Goal: Task Accomplishment & Management: Use online tool/utility

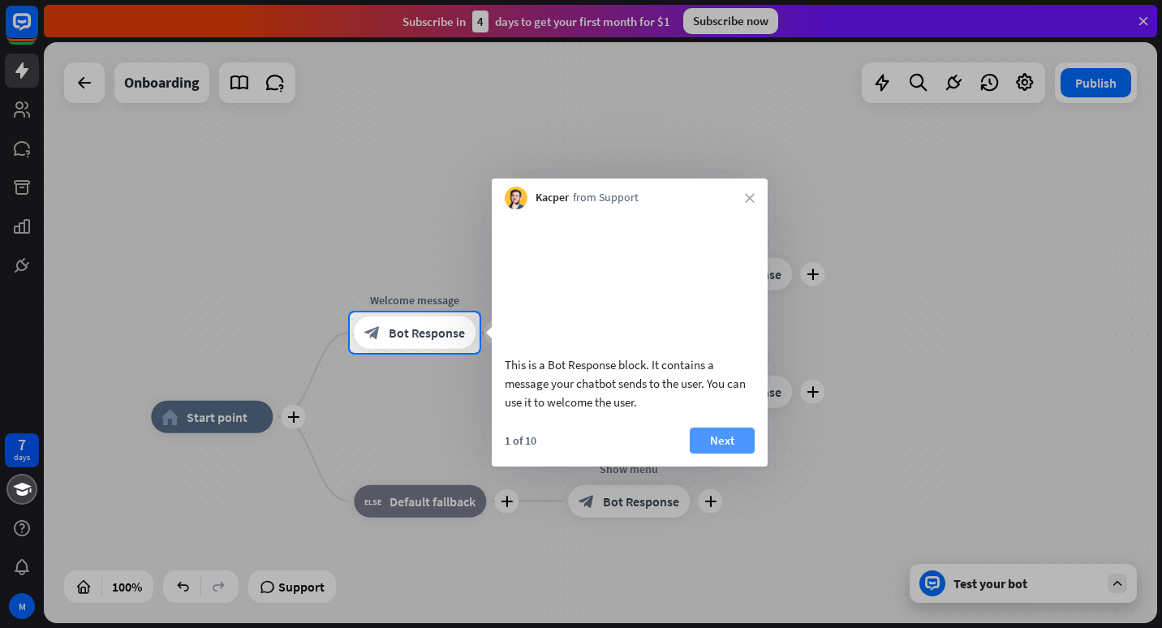
click at [721, 454] on button "Next" at bounding box center [722, 441] width 65 height 26
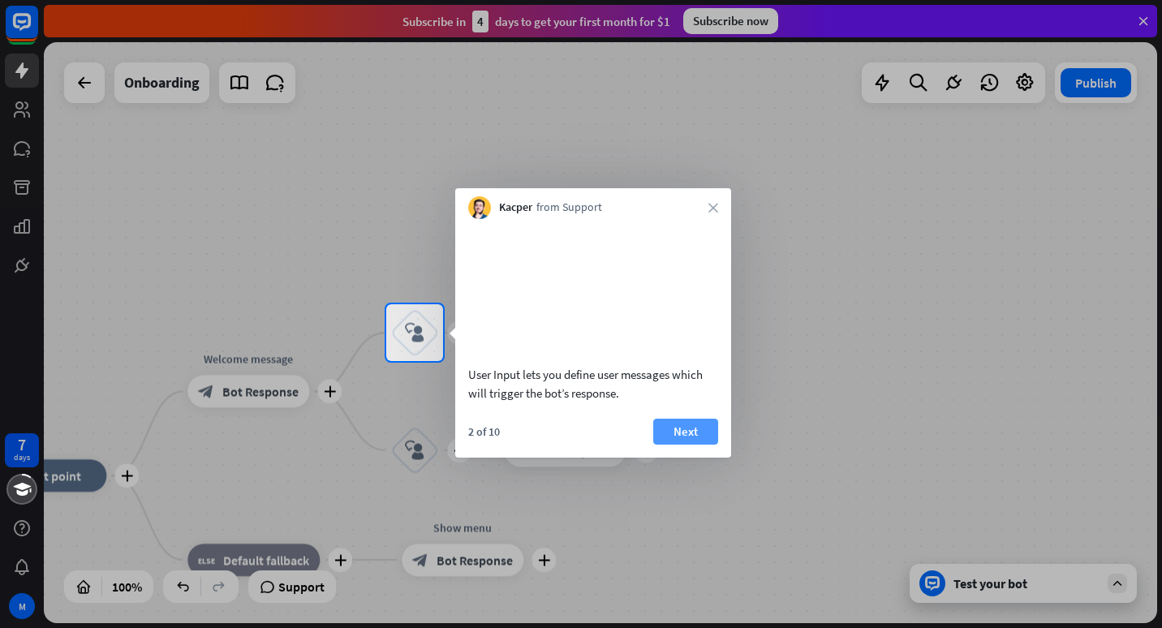
click at [695, 445] on button "Next" at bounding box center [685, 432] width 65 height 26
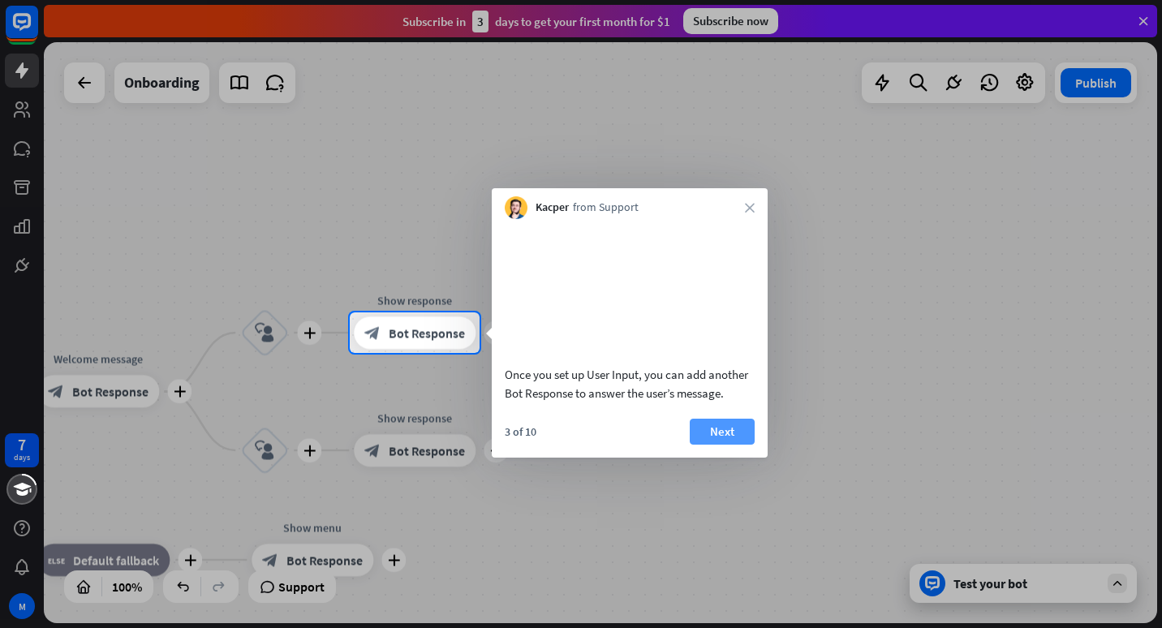
click at [718, 445] on button "Next" at bounding box center [722, 432] width 65 height 26
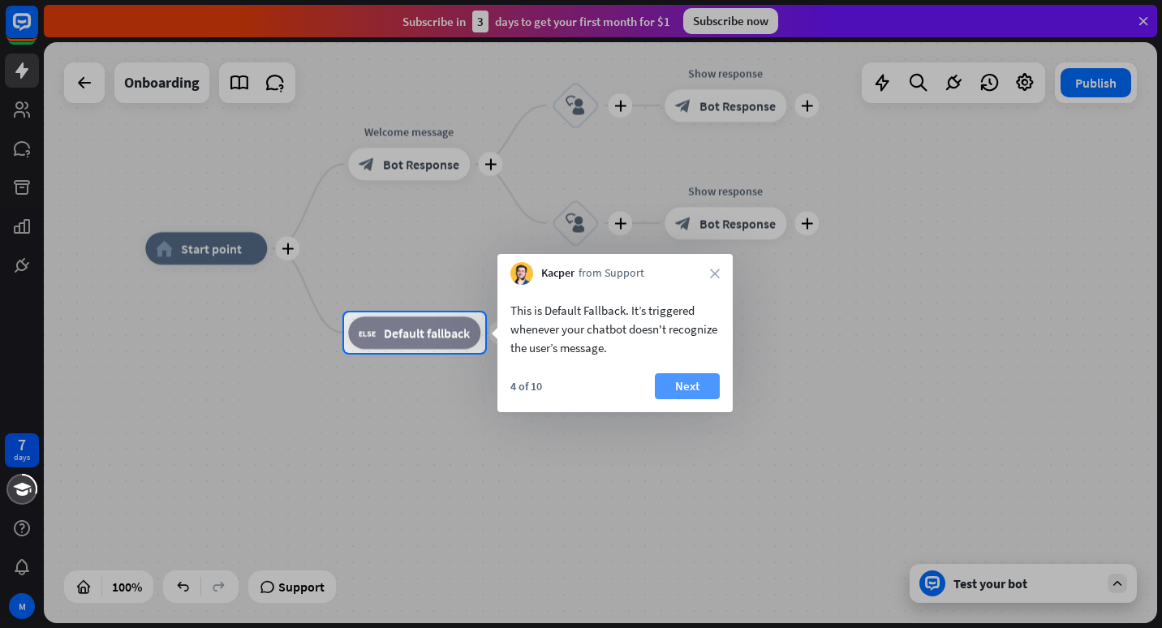
click at [694, 392] on button "Next" at bounding box center [687, 386] width 65 height 26
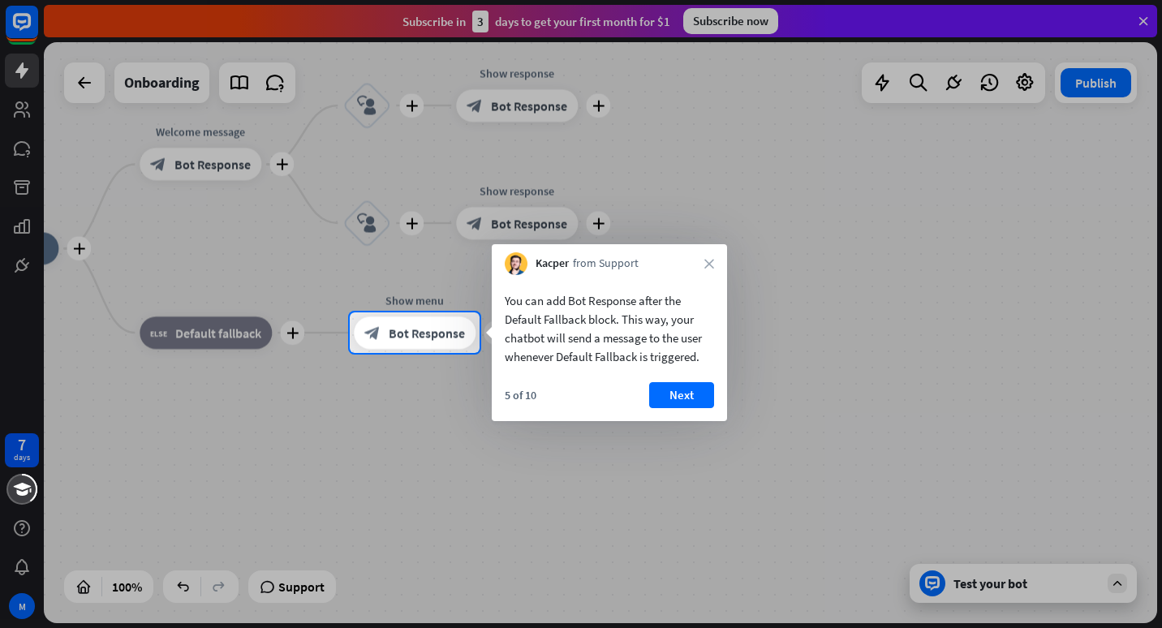
click at [694, 392] on button "Next" at bounding box center [681, 395] width 65 height 26
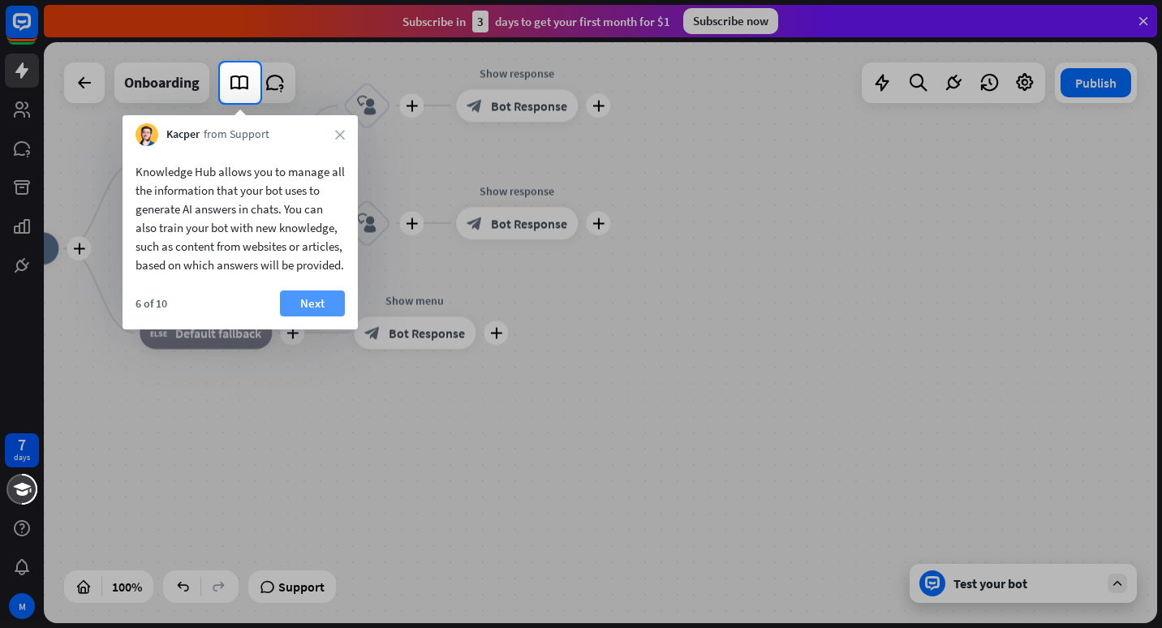
click at [333, 316] on button "Next" at bounding box center [312, 303] width 65 height 26
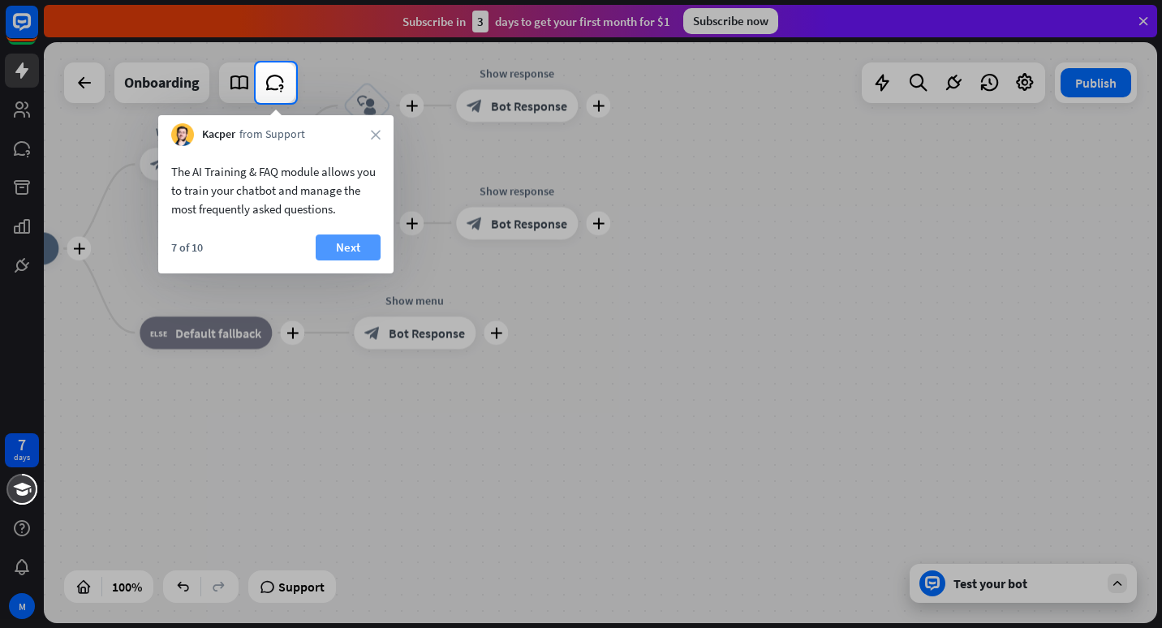
click at [351, 244] on button "Next" at bounding box center [348, 247] width 65 height 26
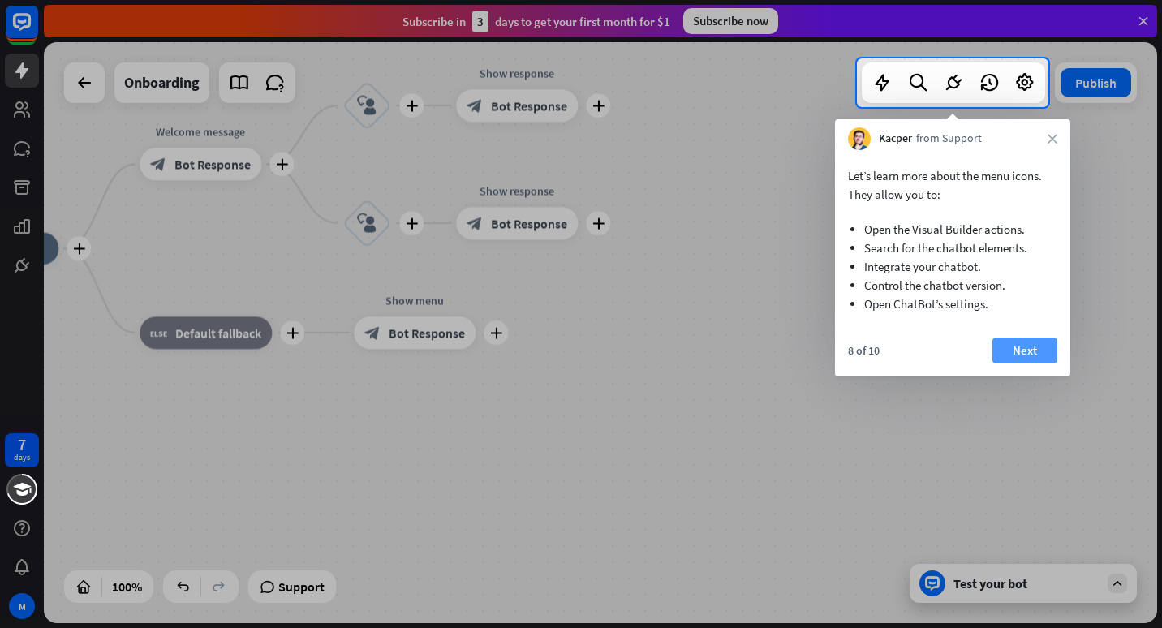
click at [1022, 346] on button "Next" at bounding box center [1024, 351] width 65 height 26
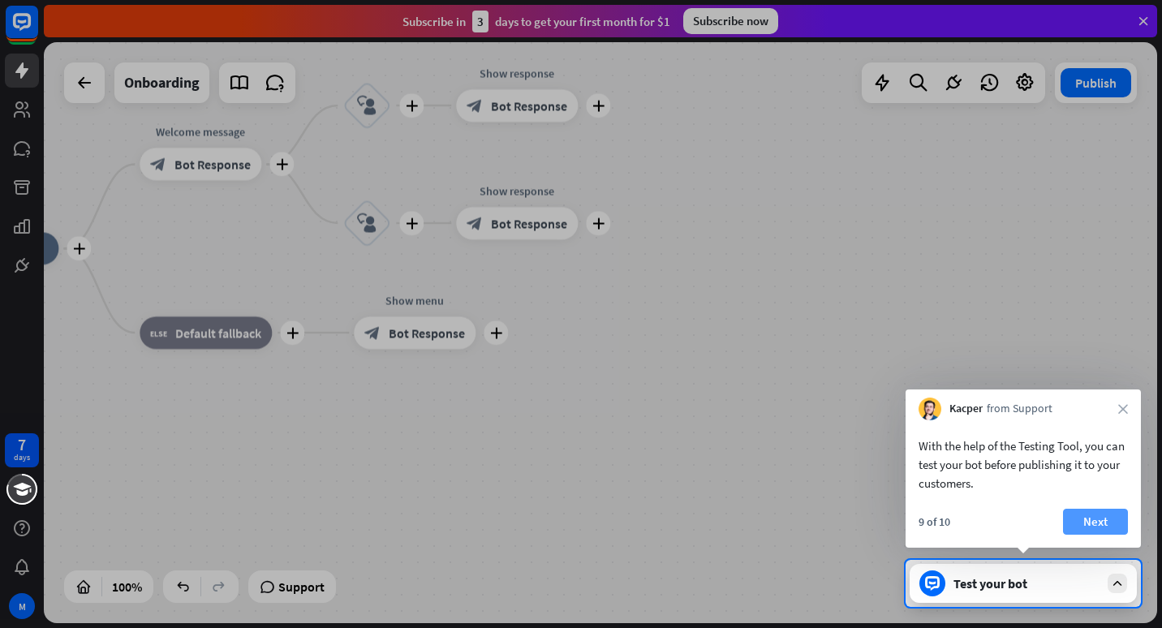
click at [1098, 526] on button "Next" at bounding box center [1095, 522] width 65 height 26
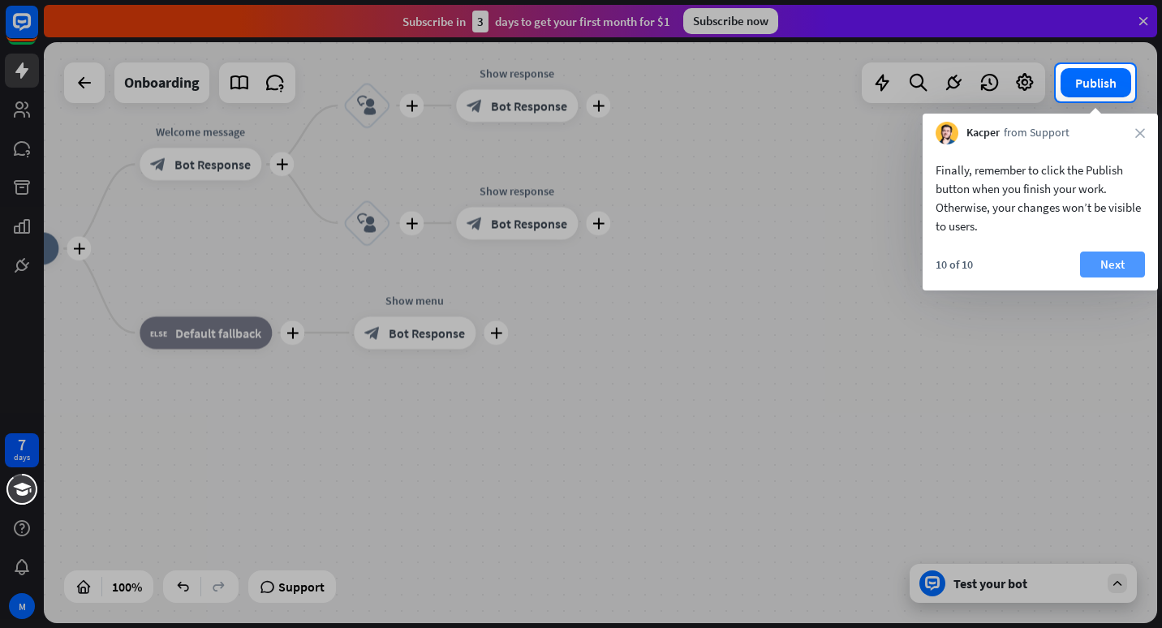
click at [1109, 256] on button "Next" at bounding box center [1112, 265] width 65 height 26
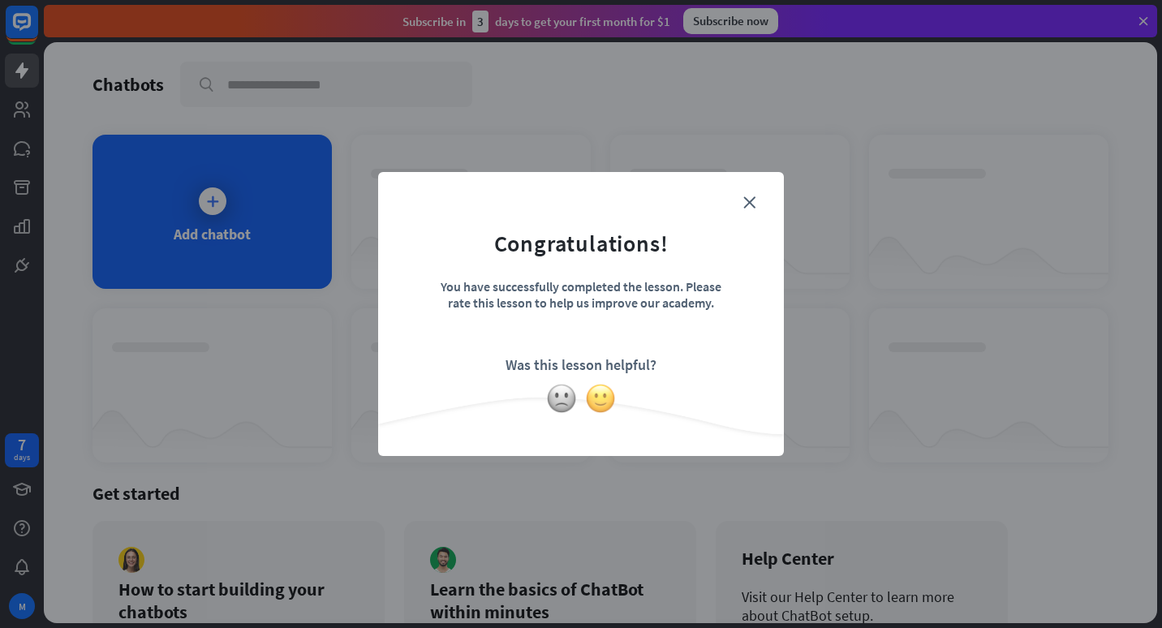
click at [604, 394] on img at bounding box center [600, 398] width 31 height 31
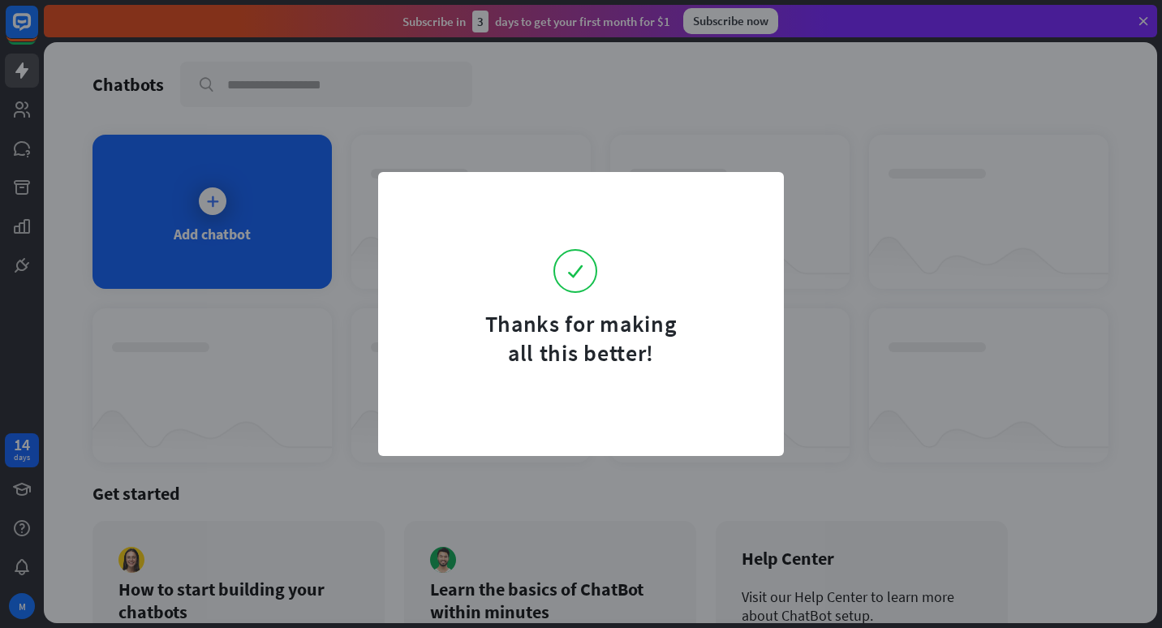
click at [897, 355] on div "Thanks for making all this better!" at bounding box center [581, 314] width 1162 height 628
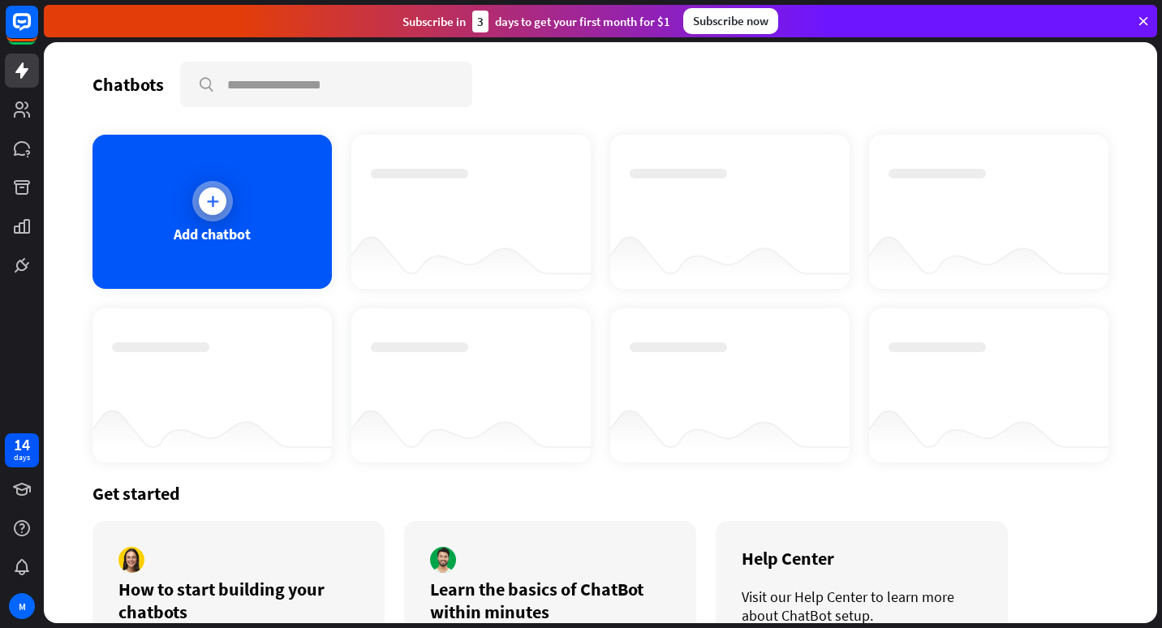
click at [220, 196] on div at bounding box center [213, 201] width 28 height 28
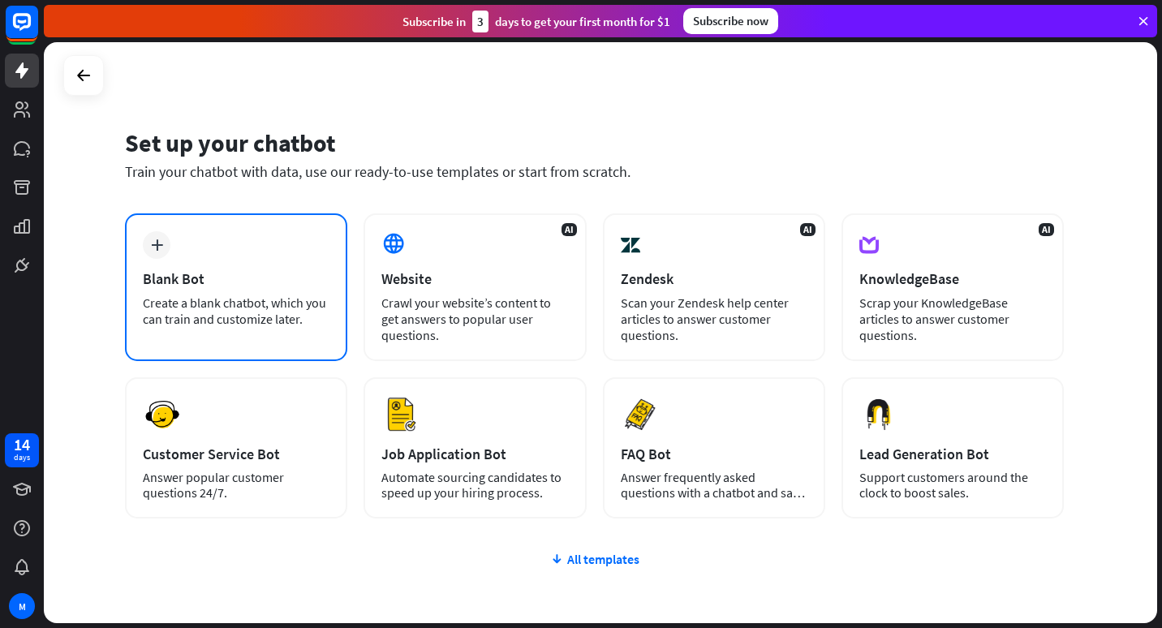
click at [172, 258] on div "plus Blank Bot Create a blank chatbot, which you can train and customize later." at bounding box center [236, 287] width 222 height 148
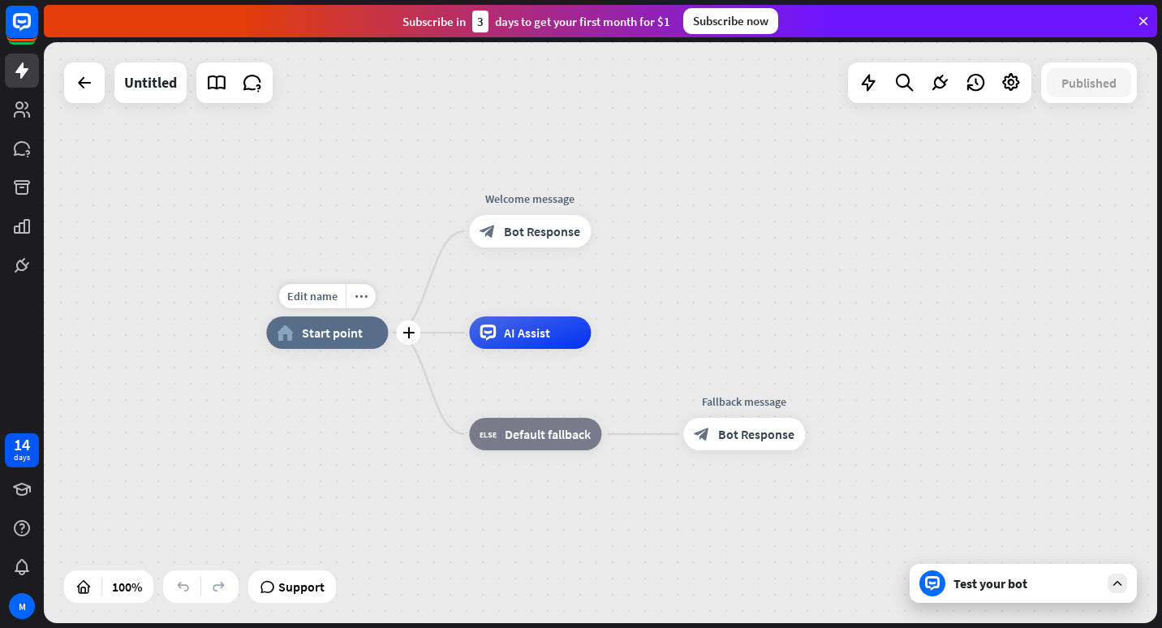
click at [350, 335] on span "Start point" at bounding box center [332, 333] width 61 height 16
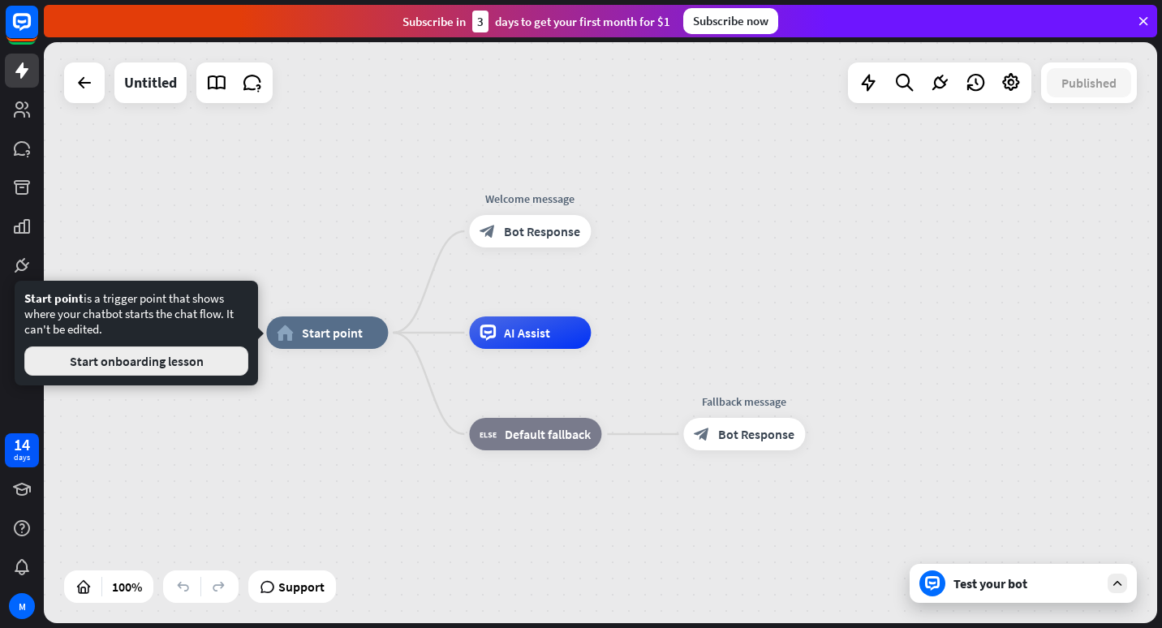
click at [179, 359] on button "Start onboarding lesson" at bounding box center [136, 360] width 224 height 29
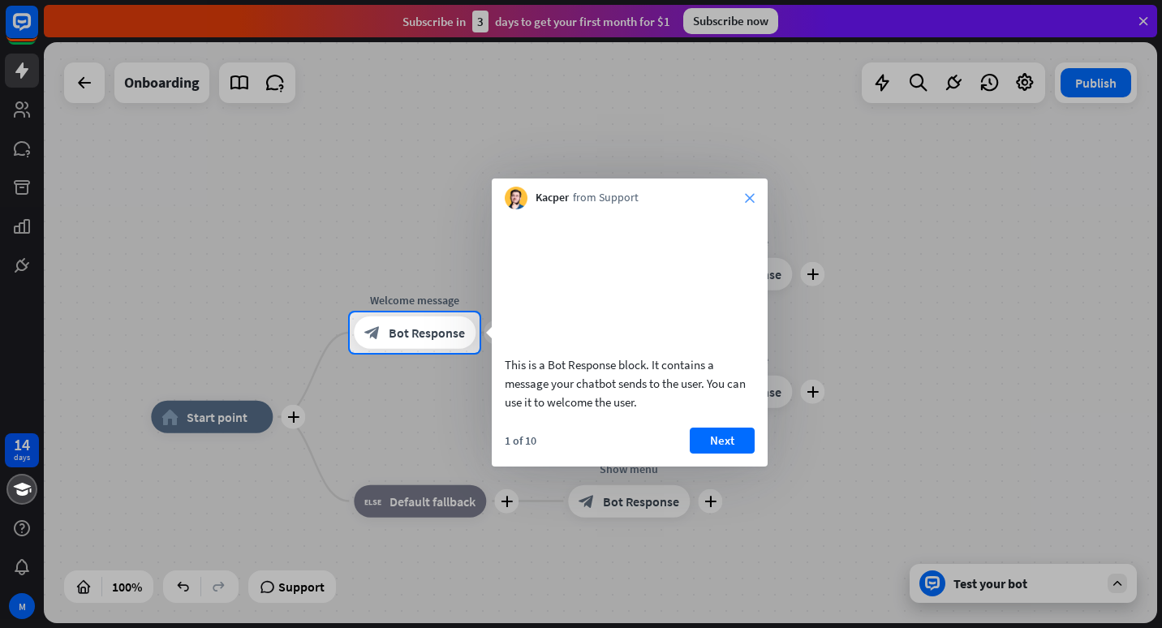
click at [748, 194] on icon "close" at bounding box center [750, 198] width 10 height 10
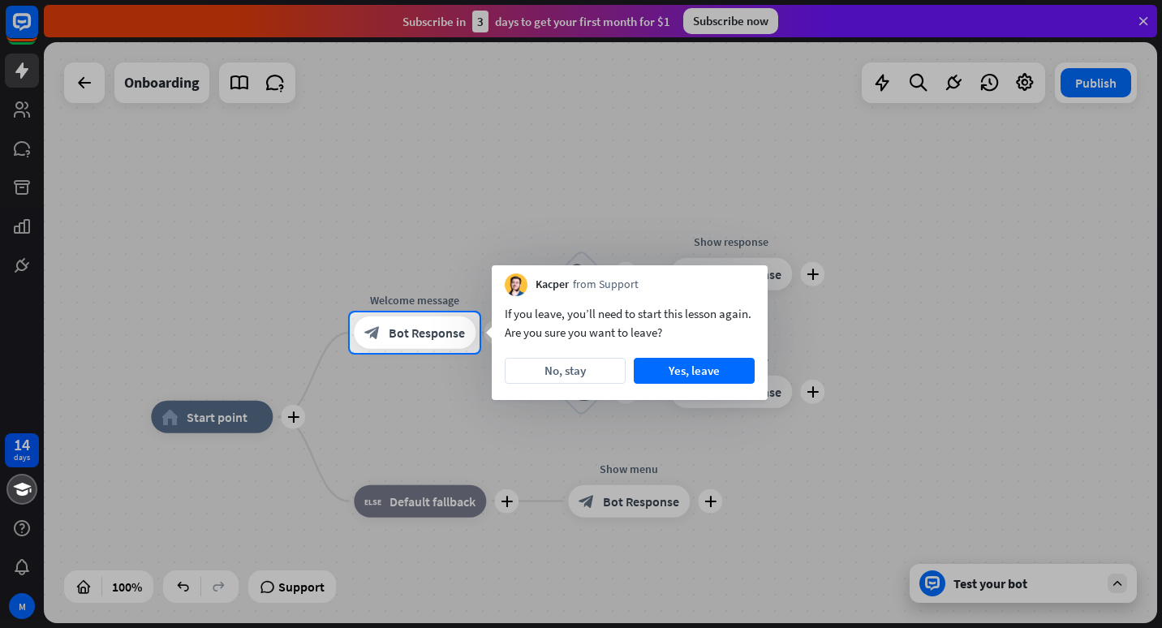
click at [188, 408] on div at bounding box center [581, 490] width 1162 height 275
click at [594, 375] on button "No, stay" at bounding box center [565, 371] width 121 height 26
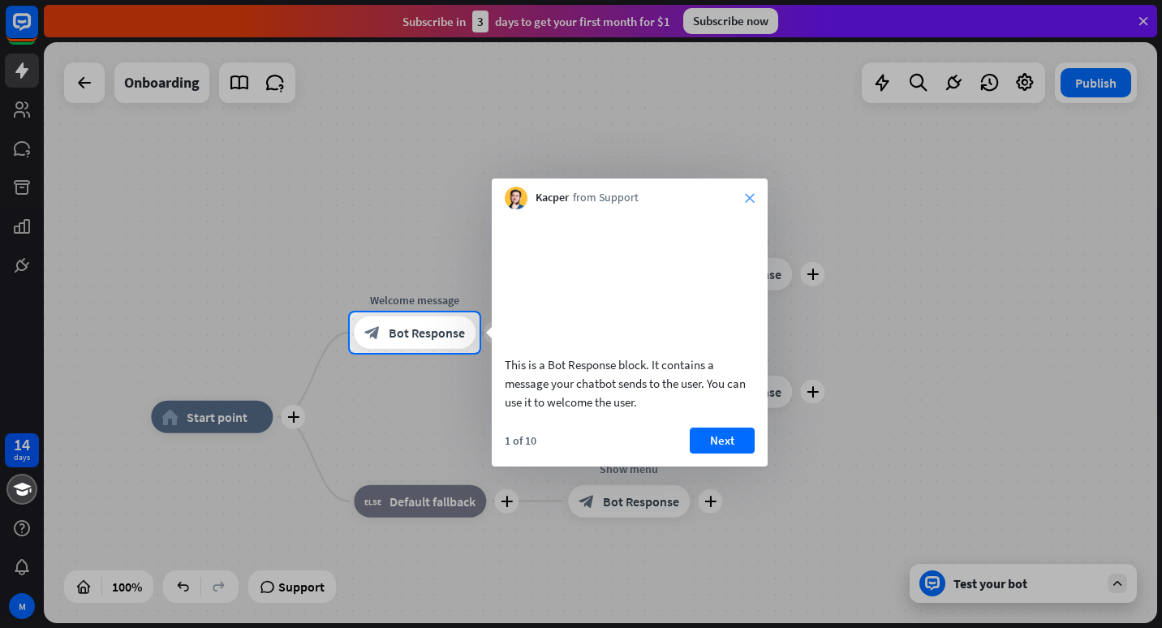
click at [754, 200] on icon "close" at bounding box center [750, 198] width 10 height 10
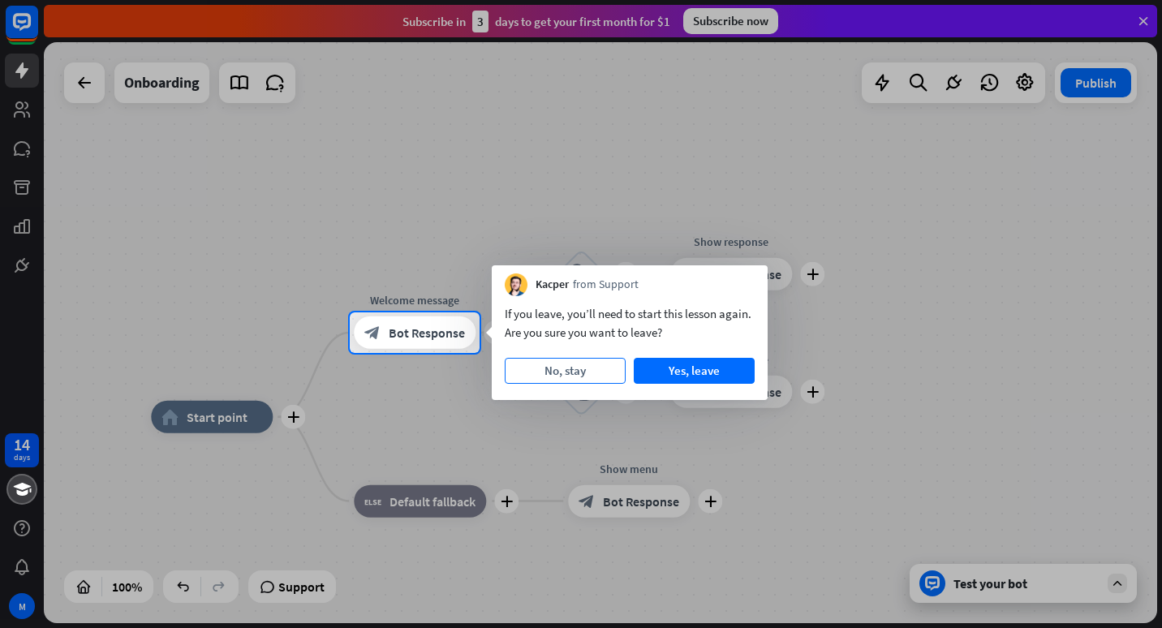
click at [588, 373] on button "No, stay" at bounding box center [565, 371] width 121 height 26
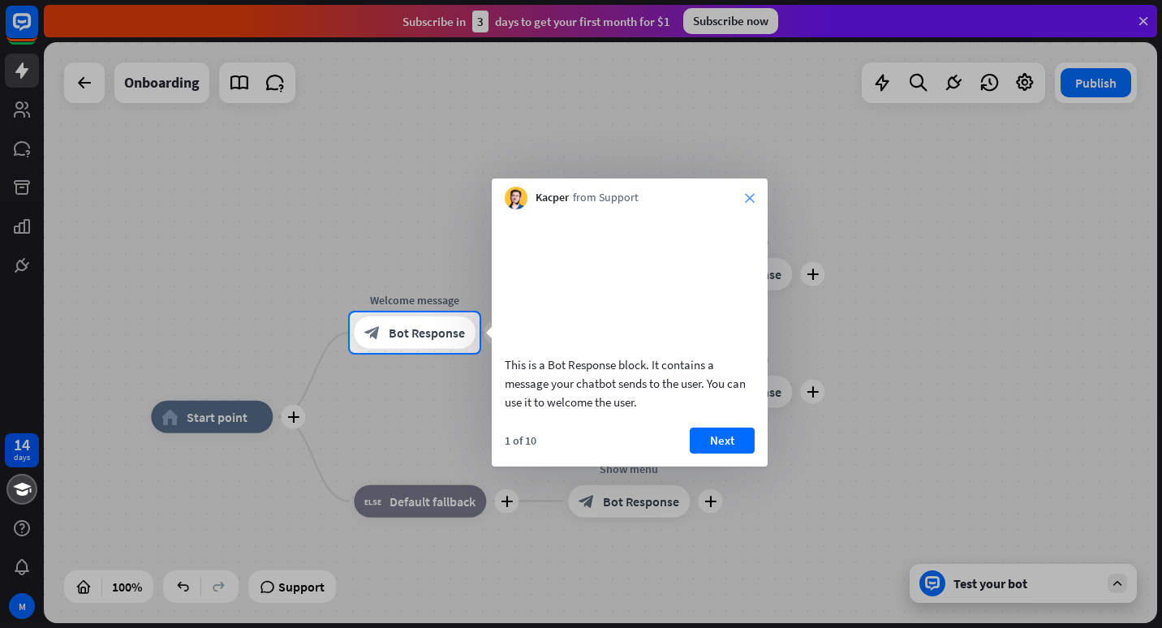
click at [754, 197] on icon "close" at bounding box center [750, 198] width 10 height 10
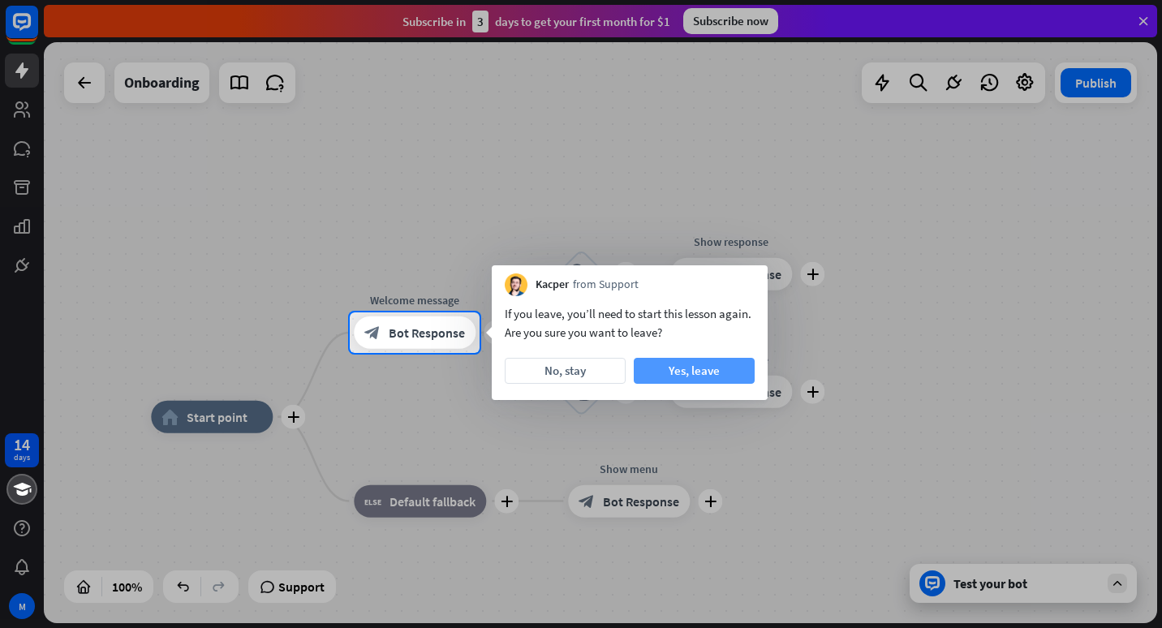
click at [719, 359] on button "Yes, leave" at bounding box center [694, 371] width 121 height 26
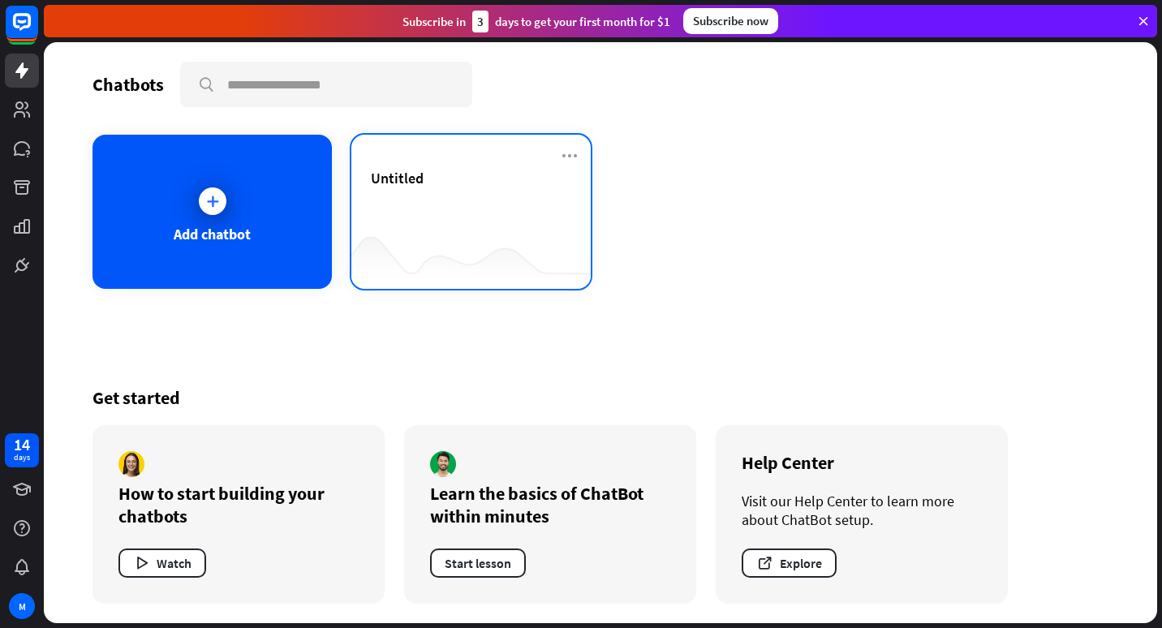
click at [479, 200] on div "Untitled" at bounding box center [471, 197] width 200 height 57
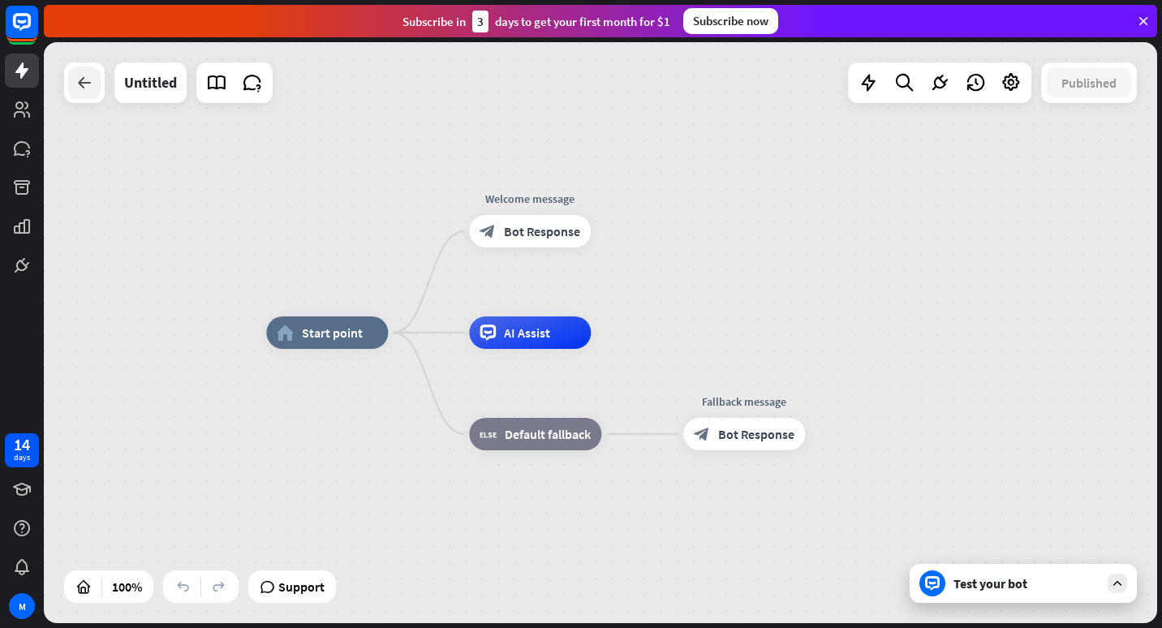
click at [79, 88] on icon at bounding box center [84, 82] width 19 height 19
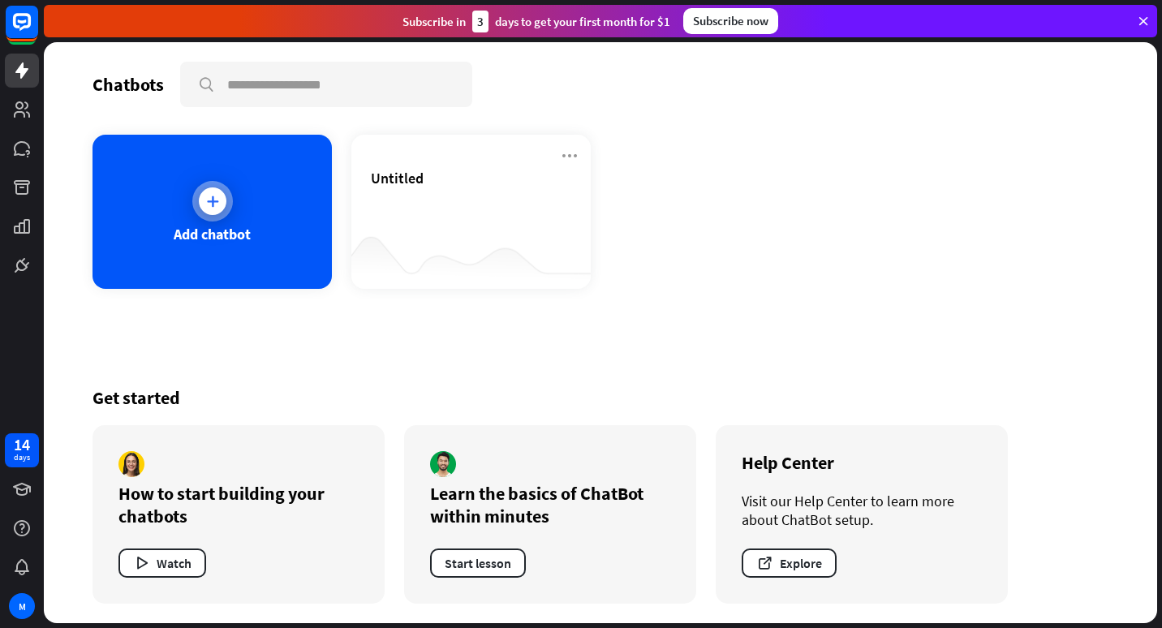
click at [221, 201] on div at bounding box center [213, 201] width 28 height 28
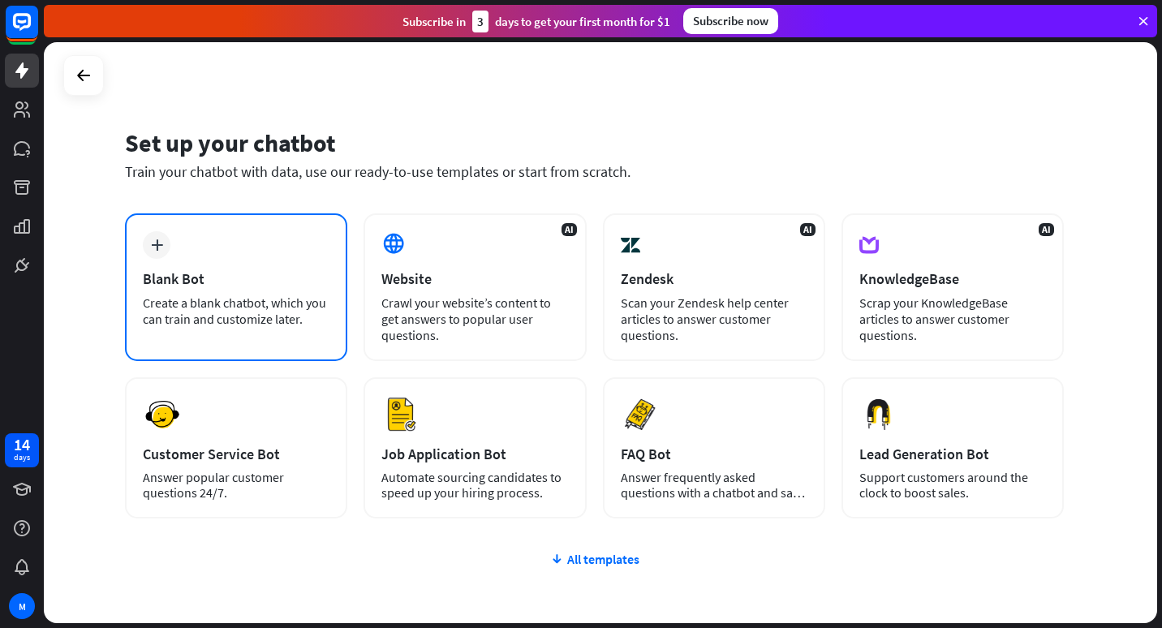
click at [166, 256] on div "plus Blank Bot Create a blank chatbot, which you can train and customize later." at bounding box center [236, 287] width 222 height 148
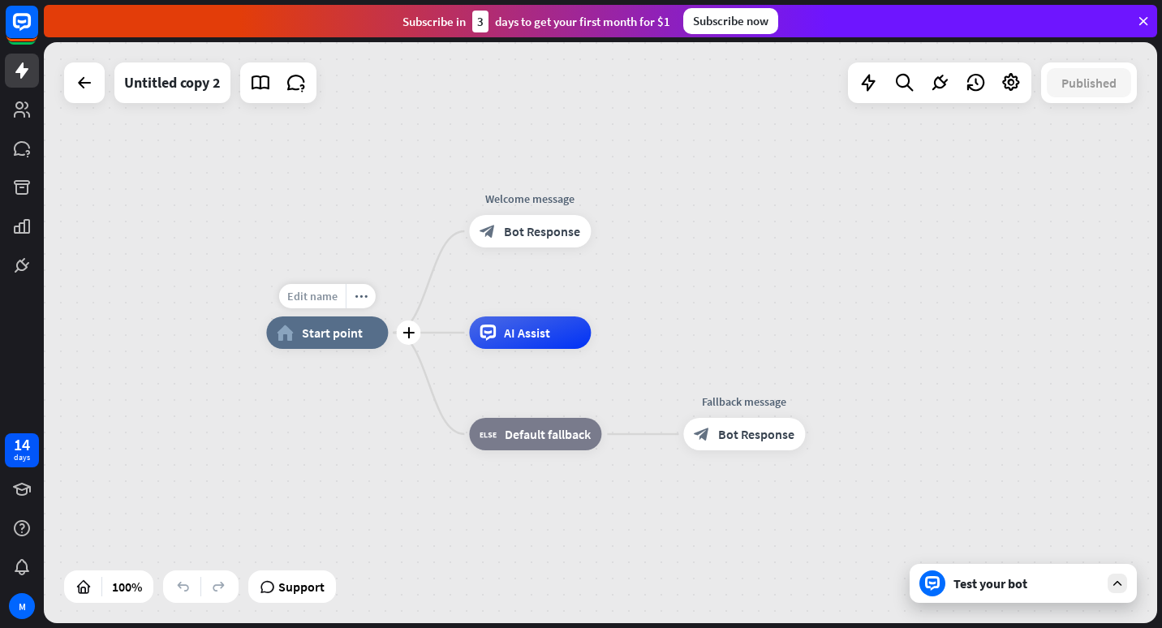
click at [300, 299] on span "Edit name" at bounding box center [312, 296] width 50 height 15
click at [92, 82] on icon at bounding box center [84, 82] width 19 height 19
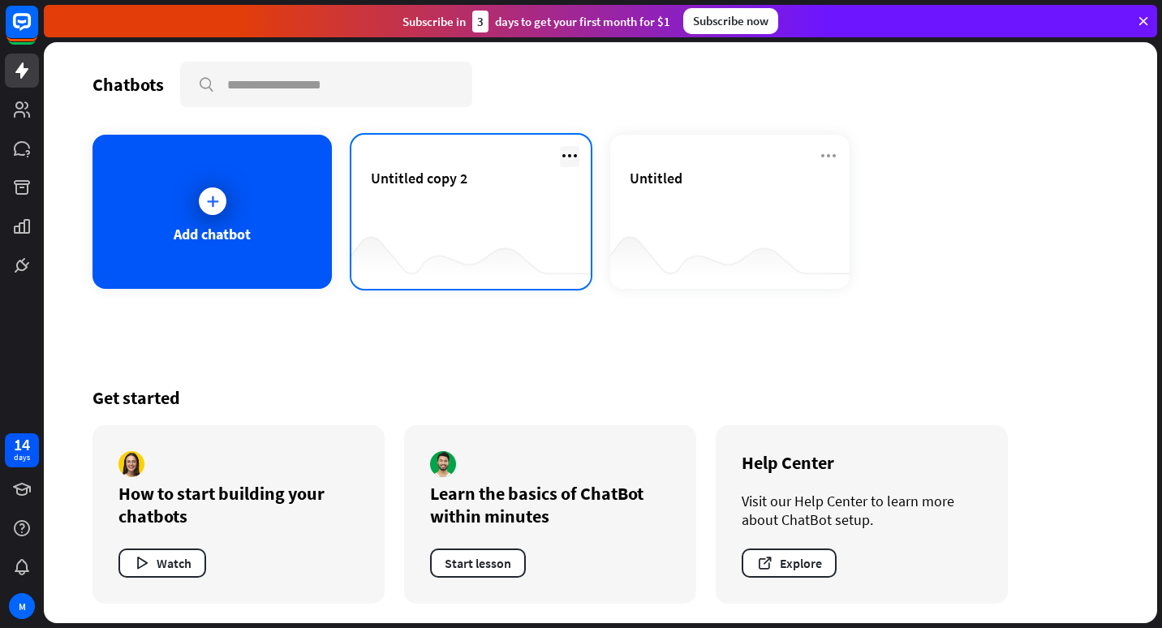
click at [567, 153] on icon at bounding box center [569, 155] width 19 height 19
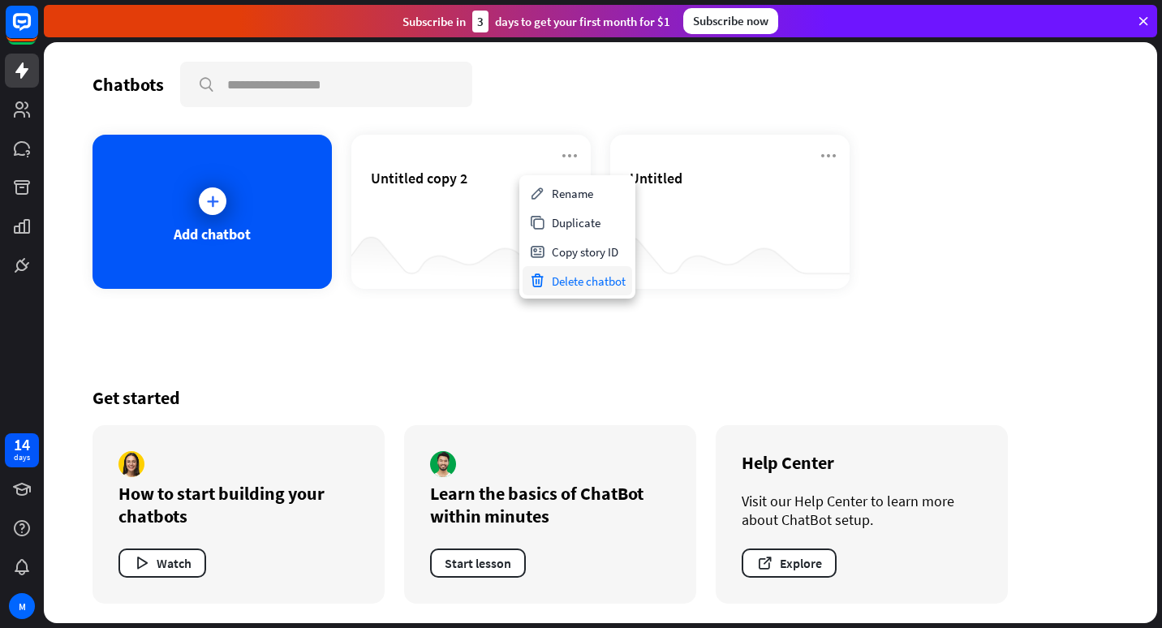
click at [588, 277] on div "Delete chatbot" at bounding box center [578, 280] width 110 height 29
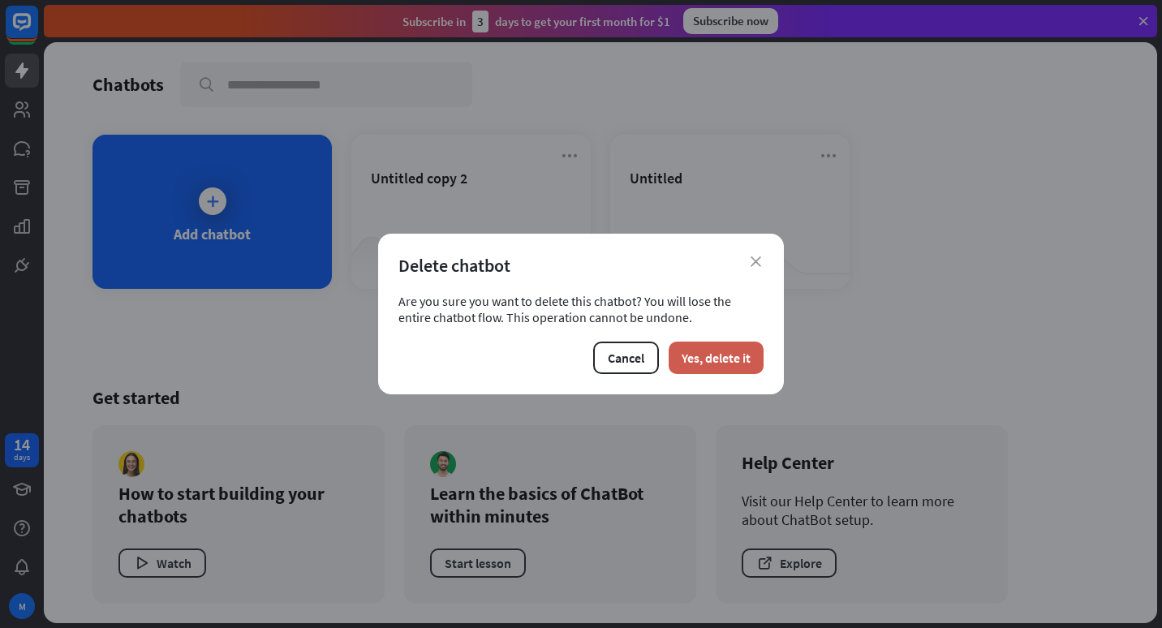
click at [710, 363] on button "Yes, delete it" at bounding box center [716, 358] width 95 height 32
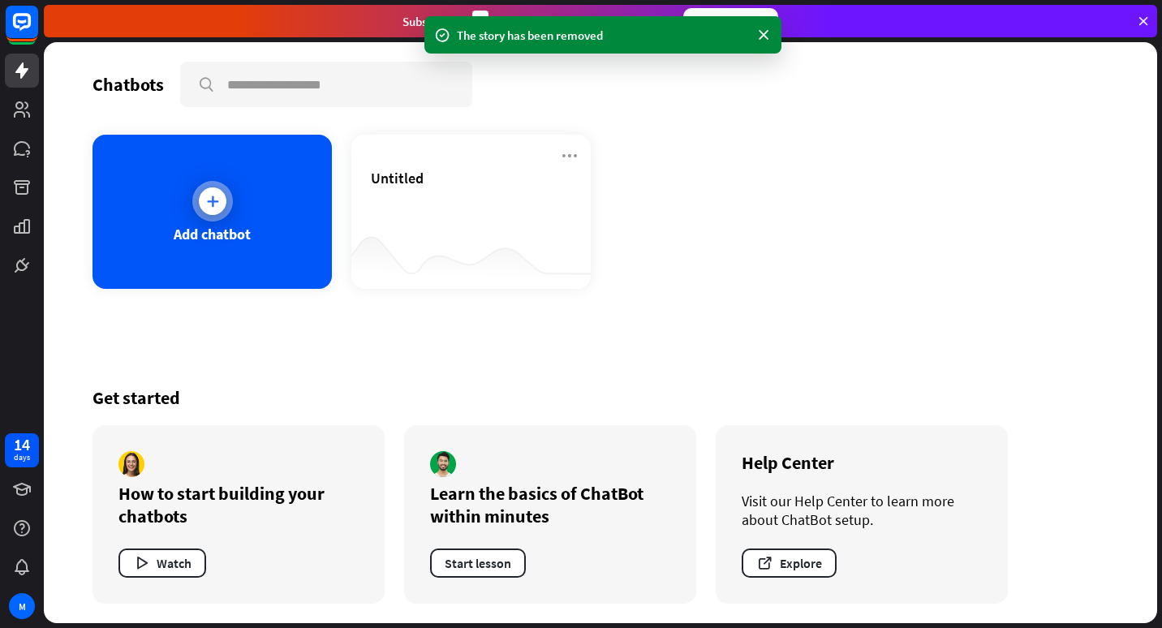
click at [213, 199] on icon at bounding box center [212, 201] width 16 height 16
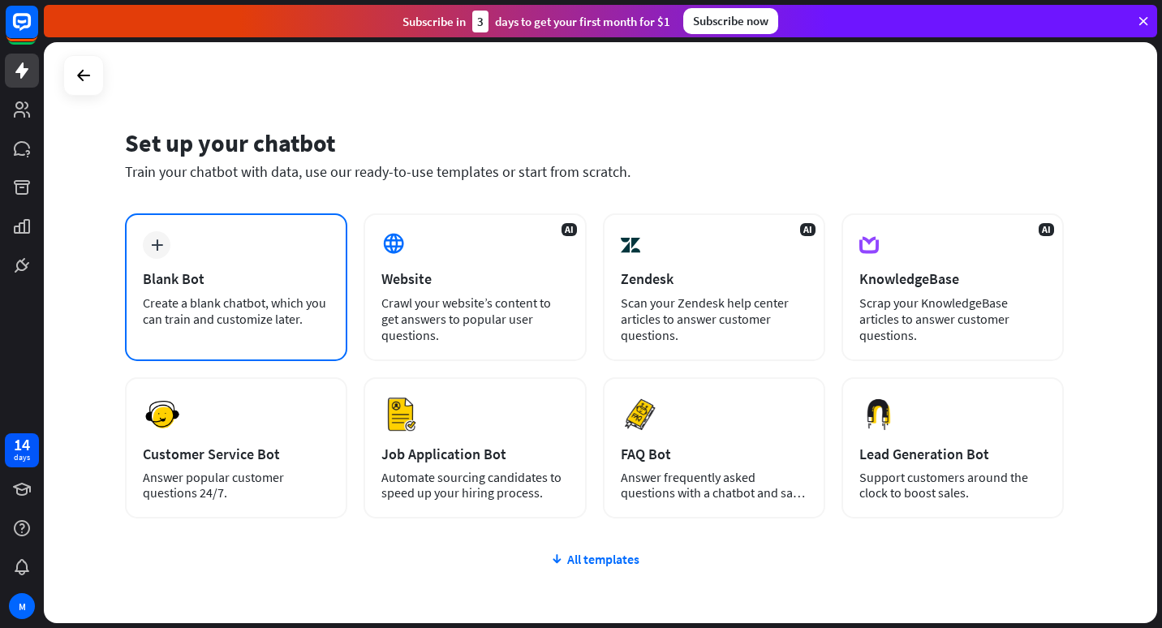
click at [201, 244] on div "plus Blank Bot Create a blank chatbot, which you can train and customize later." at bounding box center [236, 287] width 222 height 148
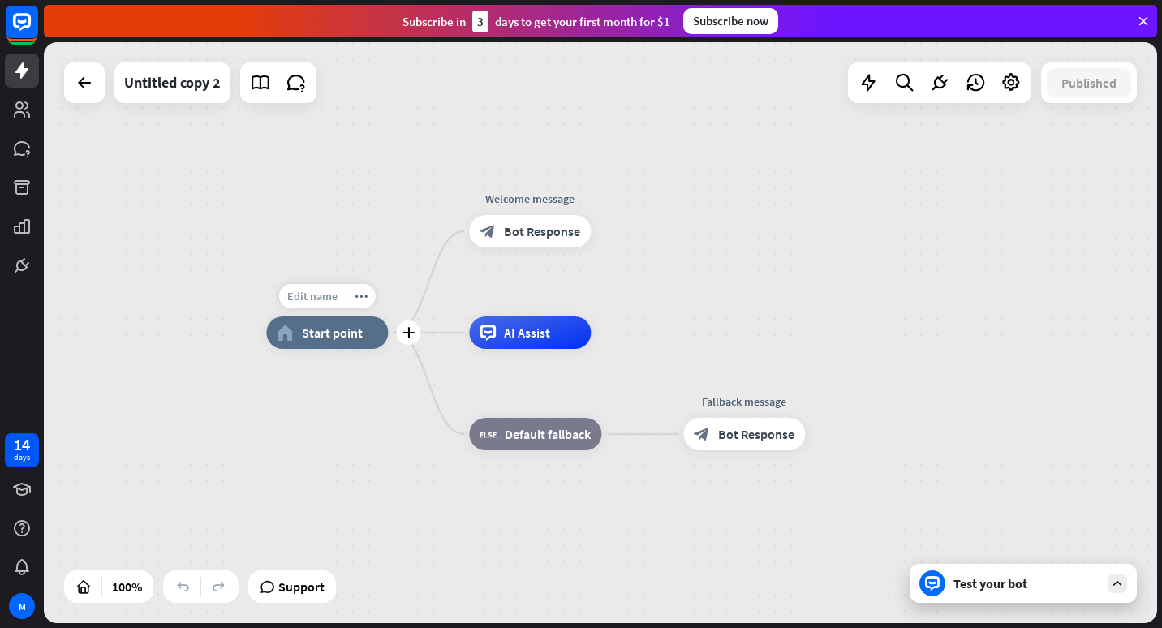
click at [311, 292] on span "Edit name" at bounding box center [312, 296] width 50 height 15
type input "*****"
click at [520, 229] on div "***** home_2 Start point Edit name more_horiz plus block_bot_response Bot Respo…" at bounding box center [600, 332] width 1113 height 581
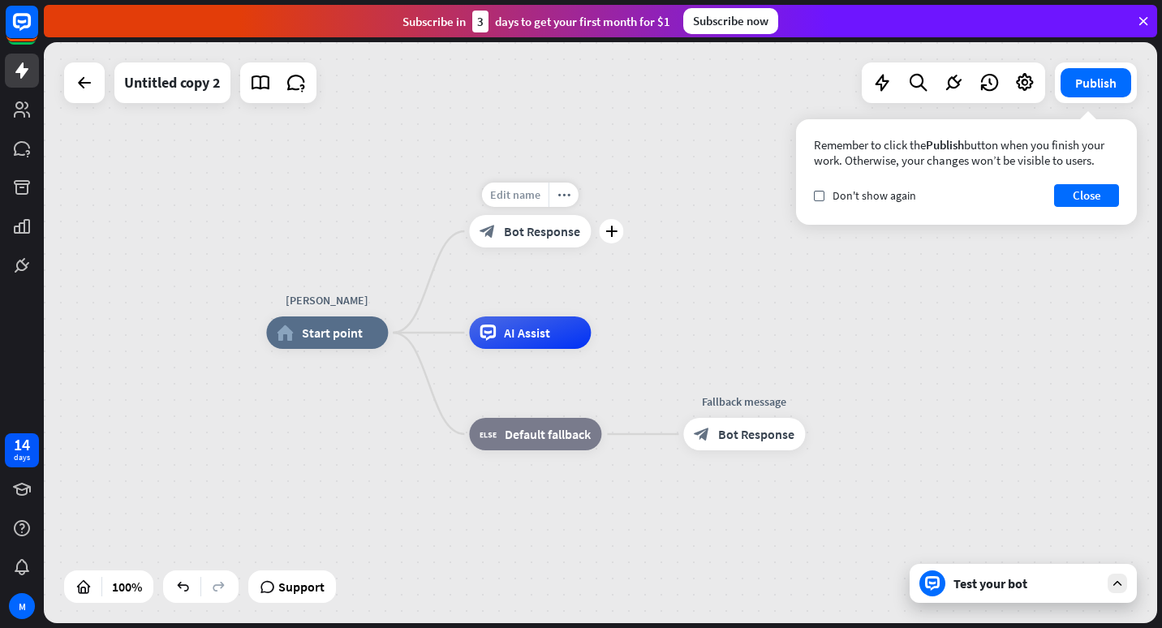
click at [525, 191] on span "Edit name" at bounding box center [515, 194] width 50 height 15
type input "*"
type input "**********"
click at [591, 238] on div "**********" at bounding box center [600, 332] width 1113 height 581
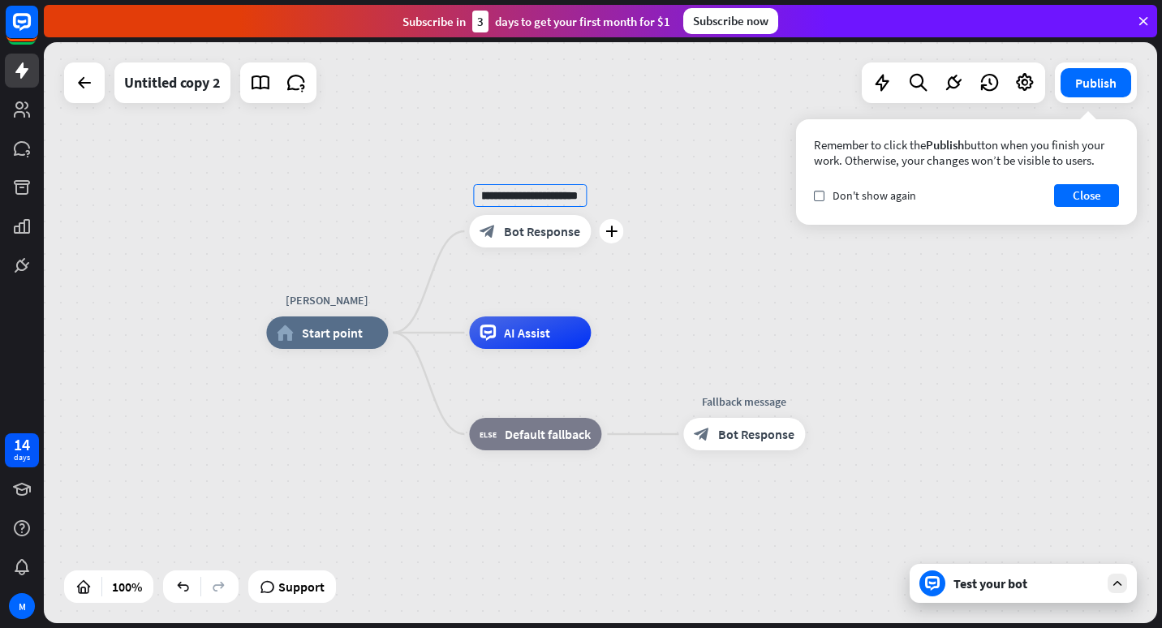
scroll to position [0, 0]
click at [555, 333] on div "AI Assist" at bounding box center [530, 332] width 122 height 32
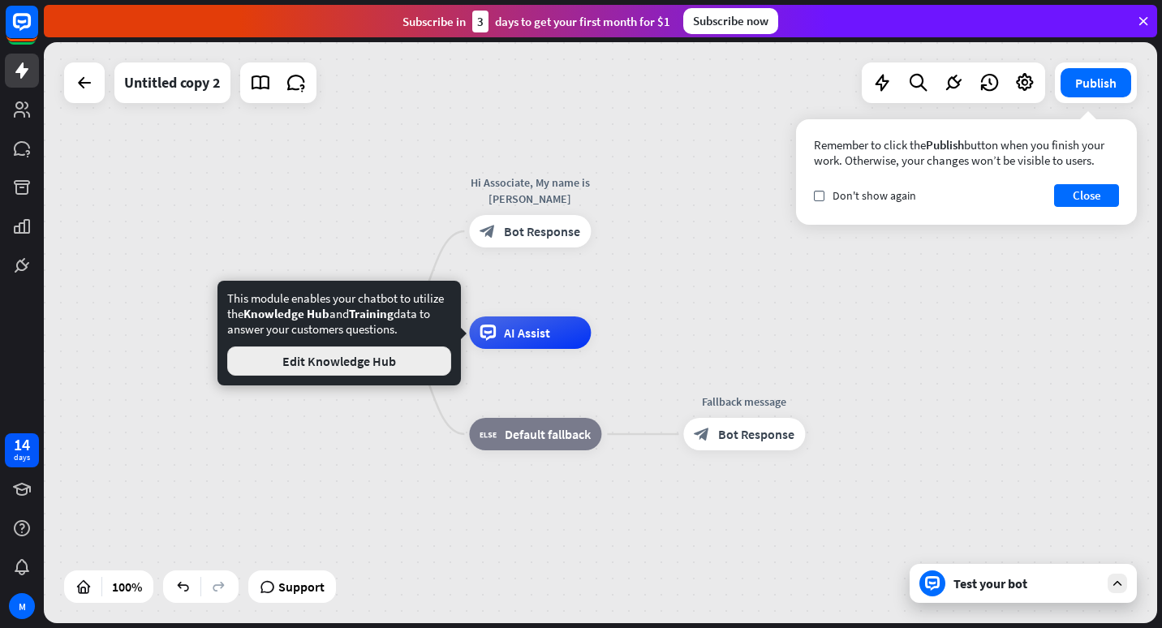
click at [424, 357] on button "Edit Knowledge Hub" at bounding box center [339, 360] width 224 height 29
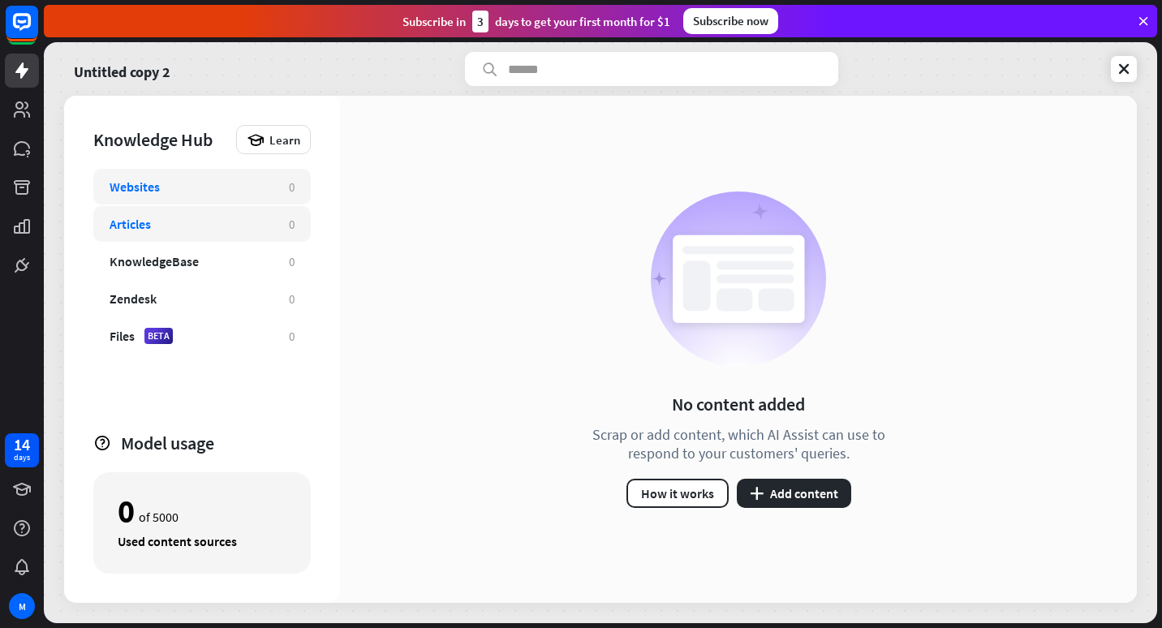
click at [287, 223] on div "Articles 0" at bounding box center [201, 224] width 217 height 36
click at [818, 493] on button "plus Add content" at bounding box center [794, 493] width 114 height 29
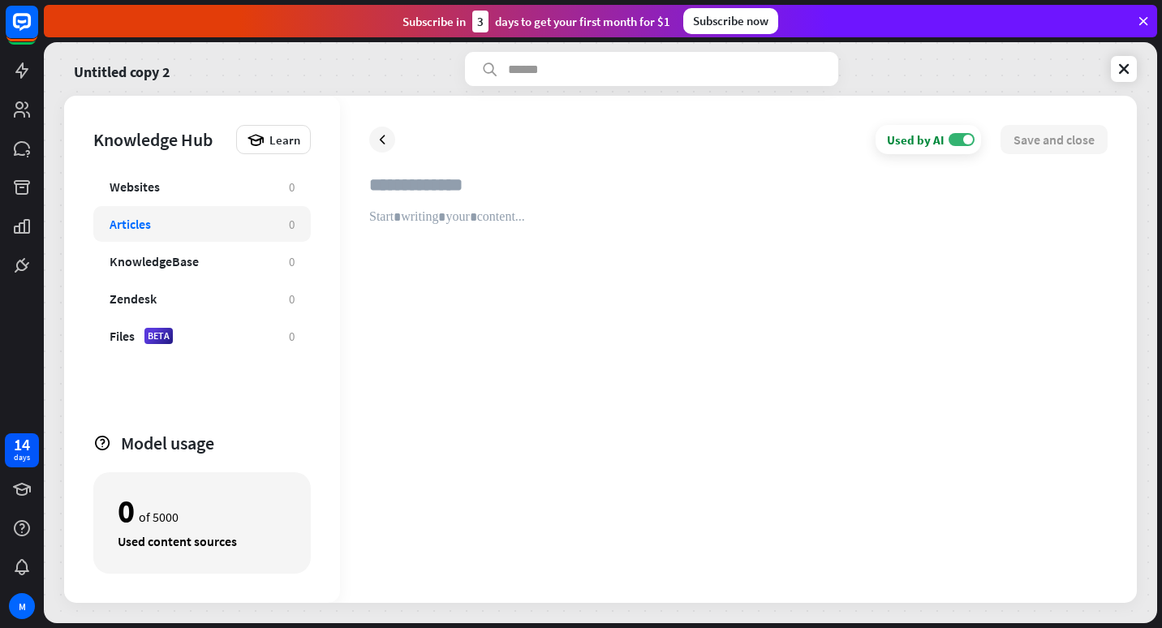
click at [455, 197] on input "text" at bounding box center [738, 192] width 738 height 36
drag, startPoint x: 410, startPoint y: 187, endPoint x: 239, endPoint y: 264, distance: 187.8
click at [239, 264] on div "KnowledgeBase" at bounding box center [191, 261] width 163 height 16
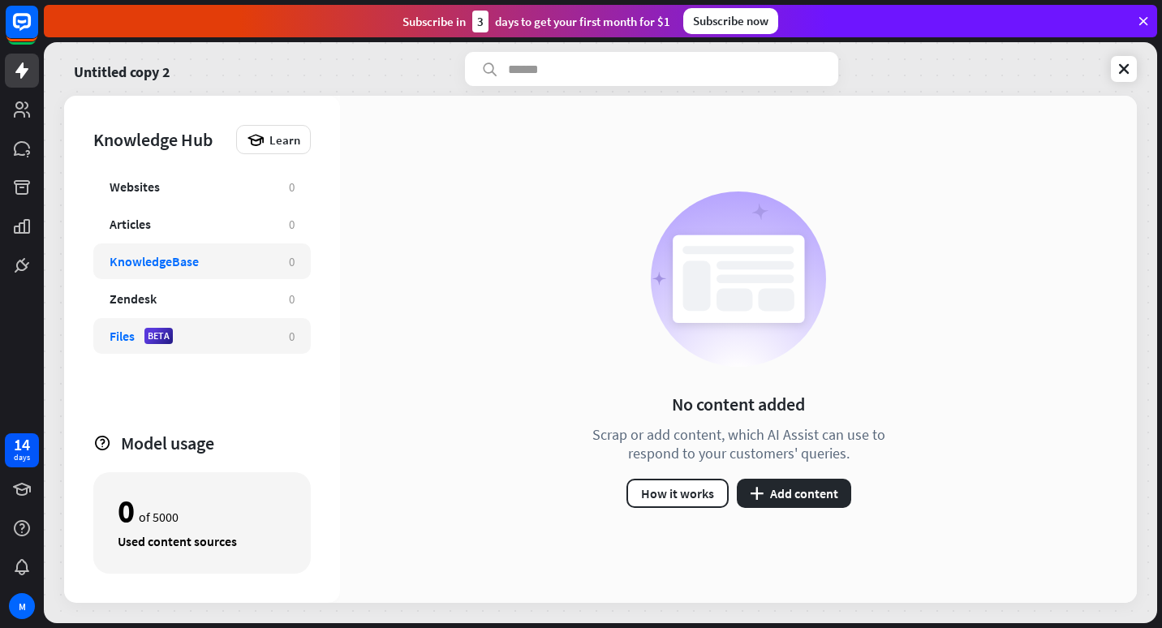
click at [232, 330] on div "Files BETA" at bounding box center [191, 336] width 163 height 16
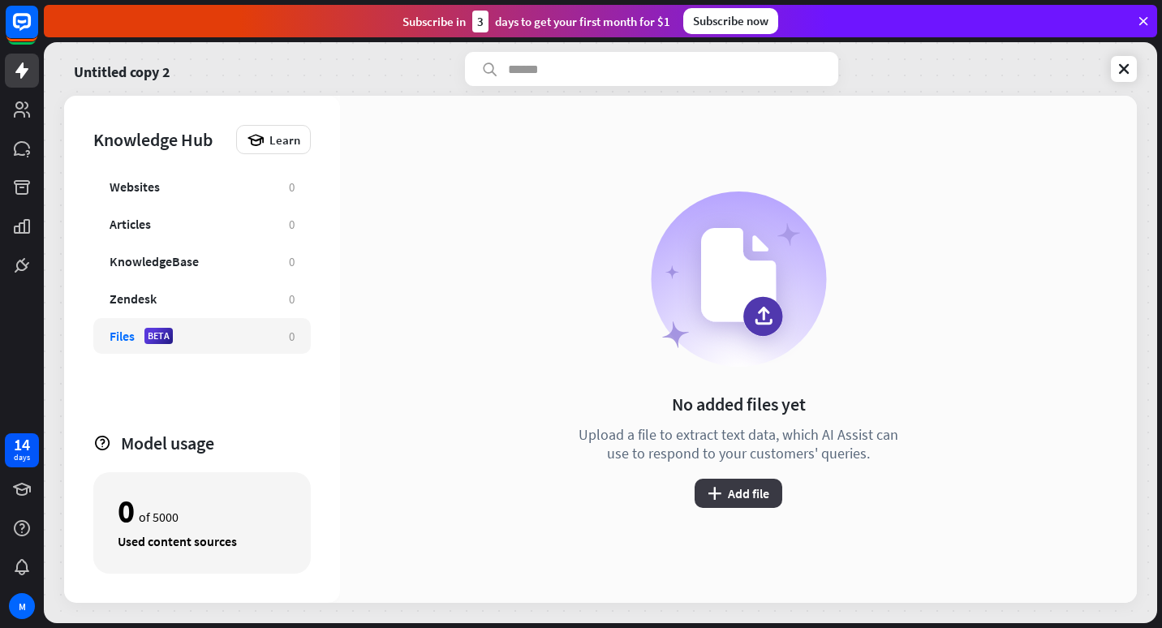
click at [759, 481] on button "plus Add file" at bounding box center [739, 493] width 88 height 29
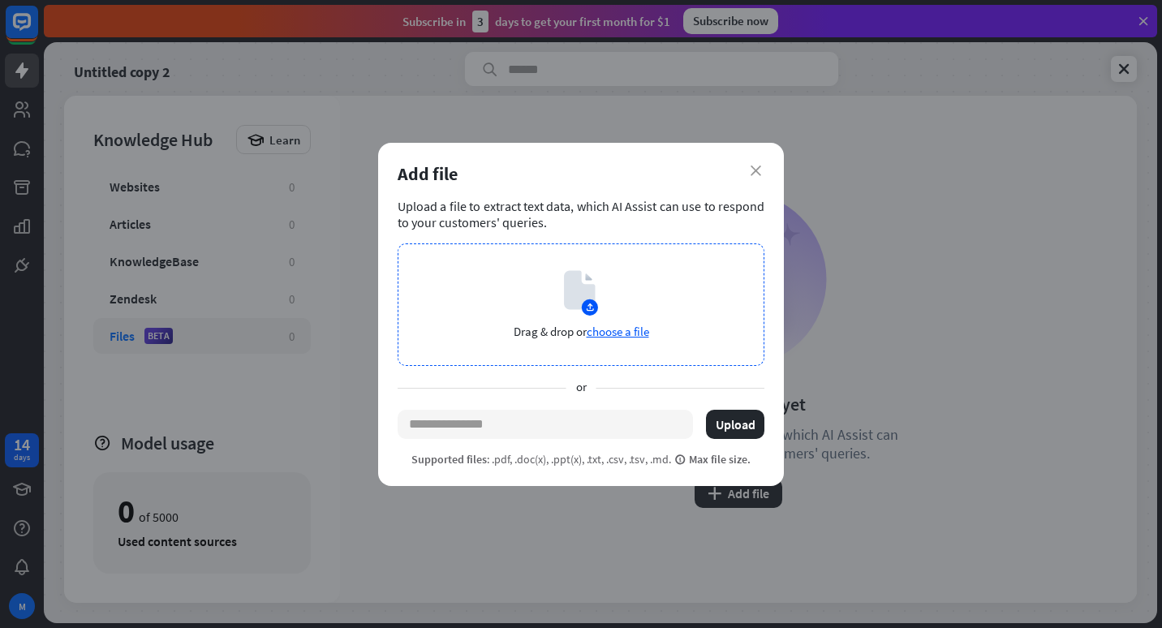
click at [643, 332] on span "choose a file" at bounding box center [618, 331] width 62 height 15
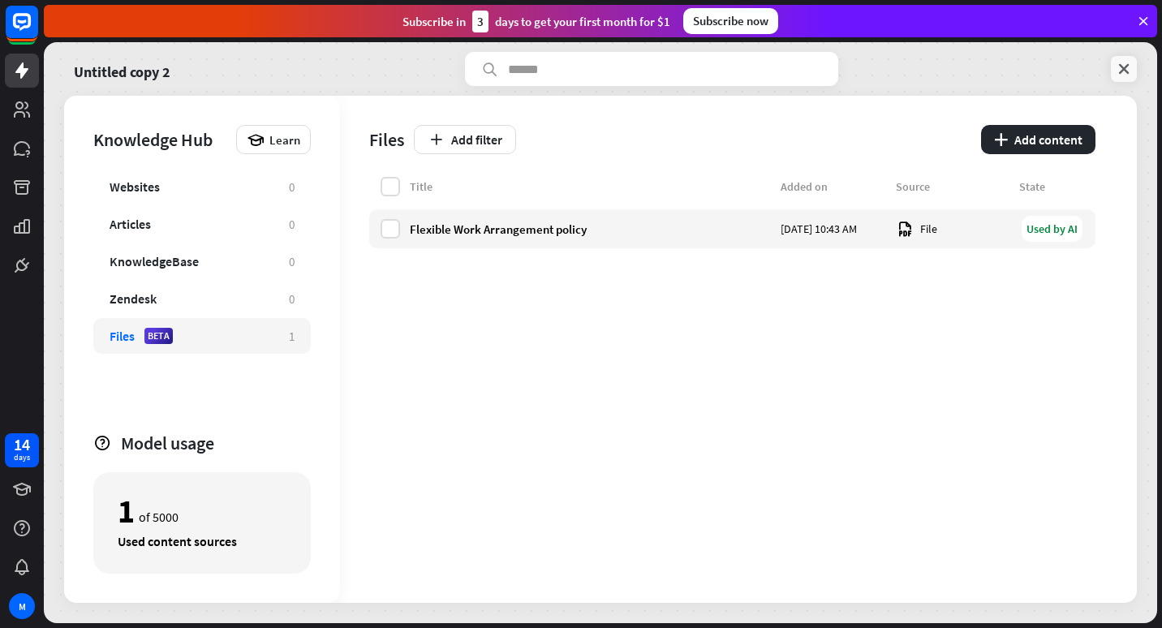
click at [1124, 66] on icon at bounding box center [1124, 69] width 16 height 16
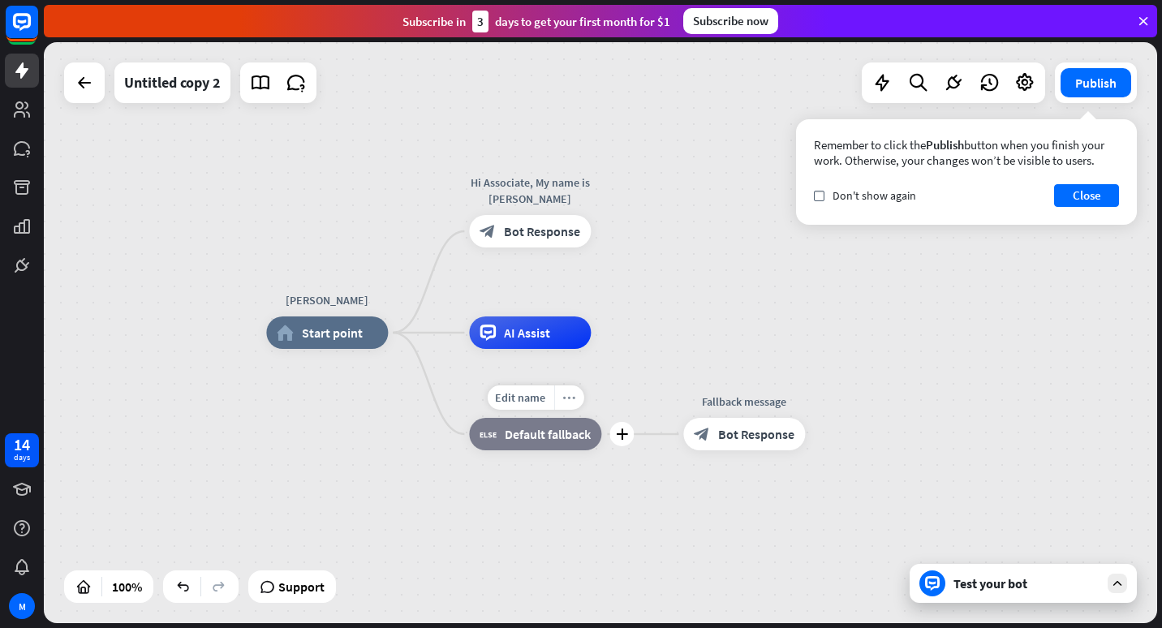
click at [573, 398] on icon "more_horiz" at bounding box center [568, 398] width 13 height 12
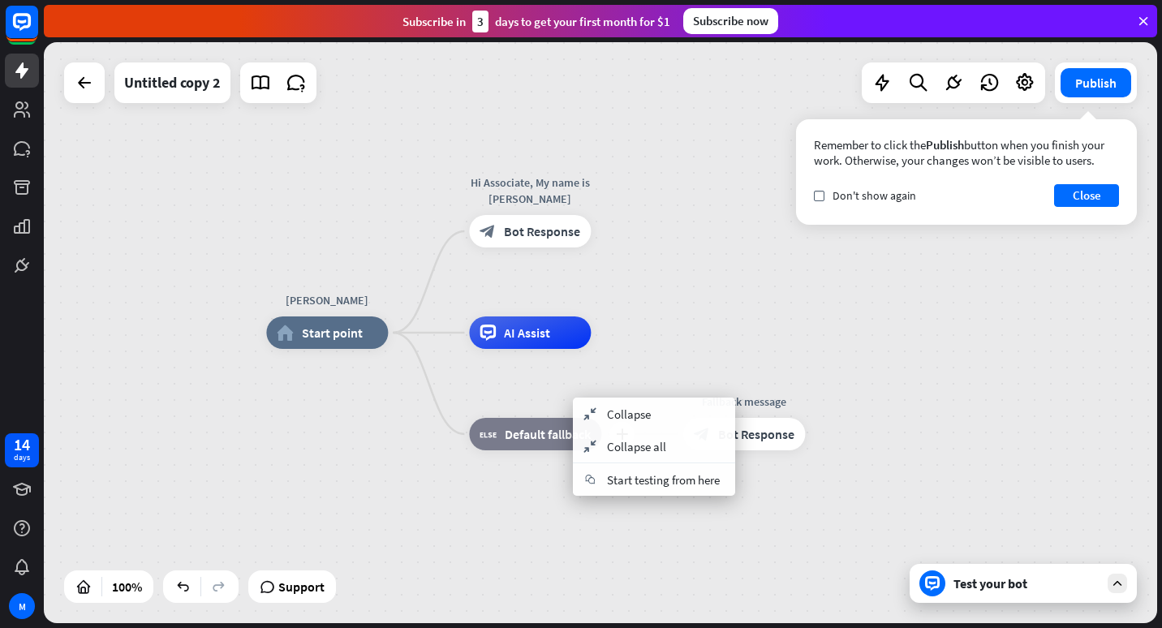
click at [531, 432] on span "Default fallback" at bounding box center [548, 434] width 86 height 16
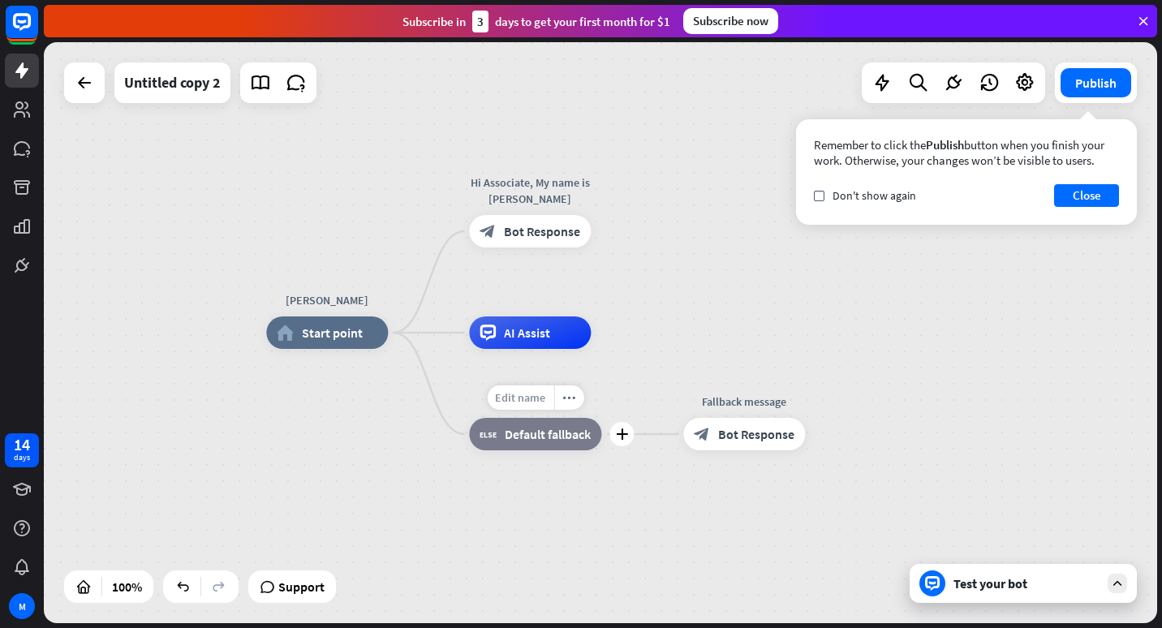
click at [522, 396] on span "Edit name" at bounding box center [520, 397] width 50 height 15
drag, startPoint x: 488, startPoint y: 397, endPoint x: 548, endPoint y: 398, distance: 60.0
click at [548, 398] on input "text" at bounding box center [536, 398] width 114 height 23
click at [558, 401] on input "text" at bounding box center [536, 398] width 114 height 23
type input "*"
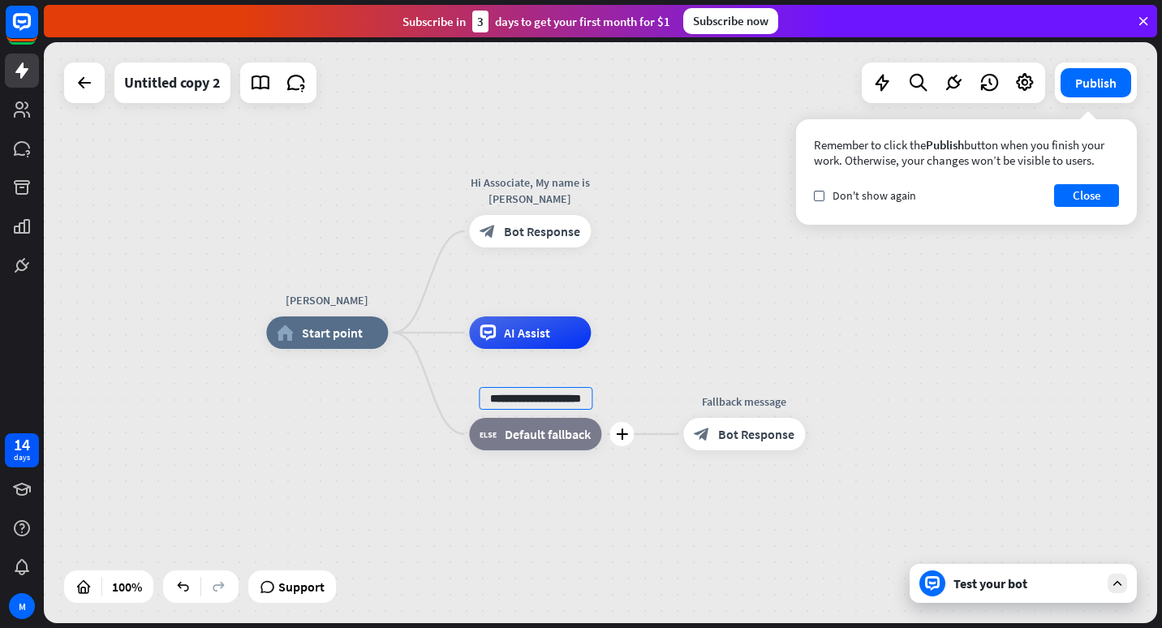
scroll to position [0, 12]
type input "**********"
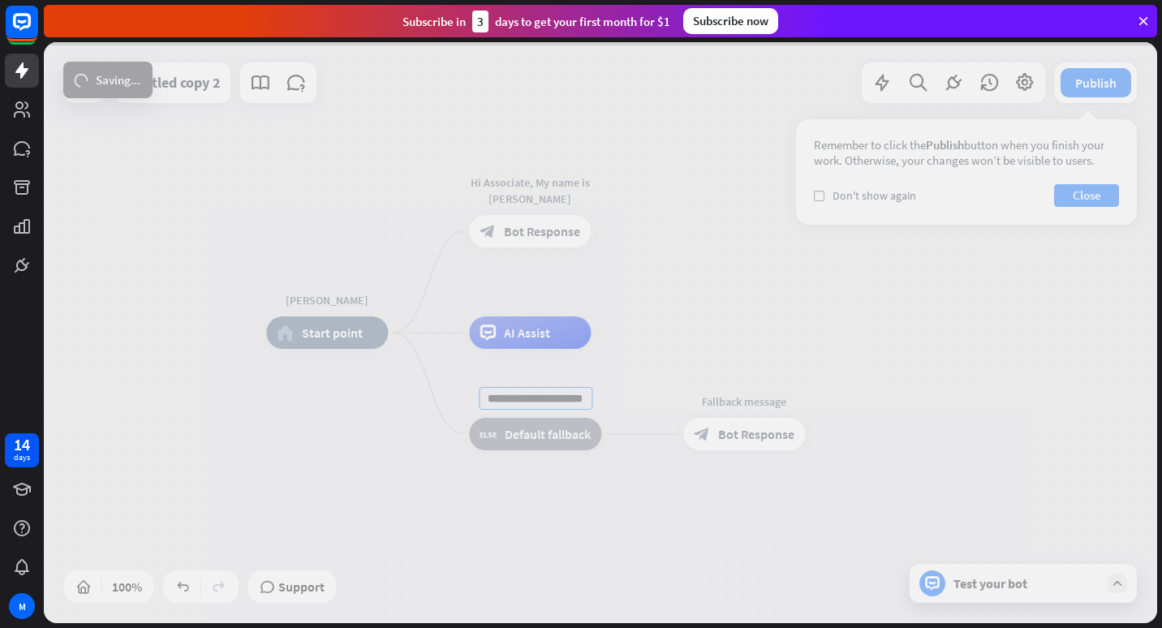
scroll to position [0, 0]
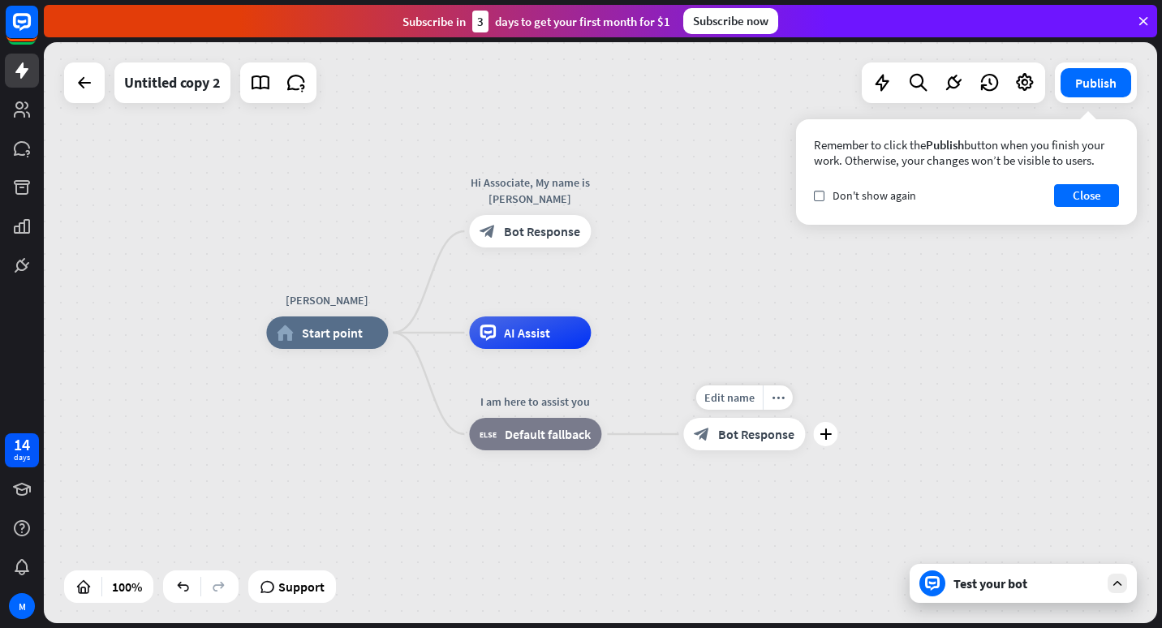
click at [764, 440] on span "Bot Response" at bounding box center [756, 434] width 76 height 16
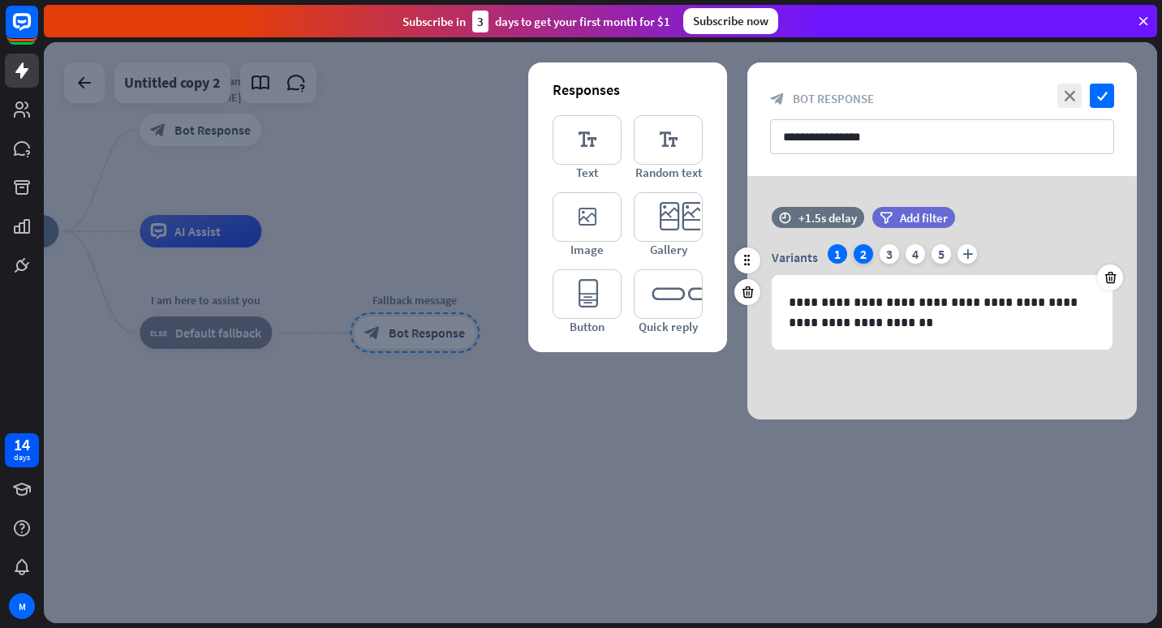
click at [856, 253] on div "2" at bounding box center [863, 253] width 19 height 19
click at [888, 253] on div "3" at bounding box center [889, 253] width 19 height 19
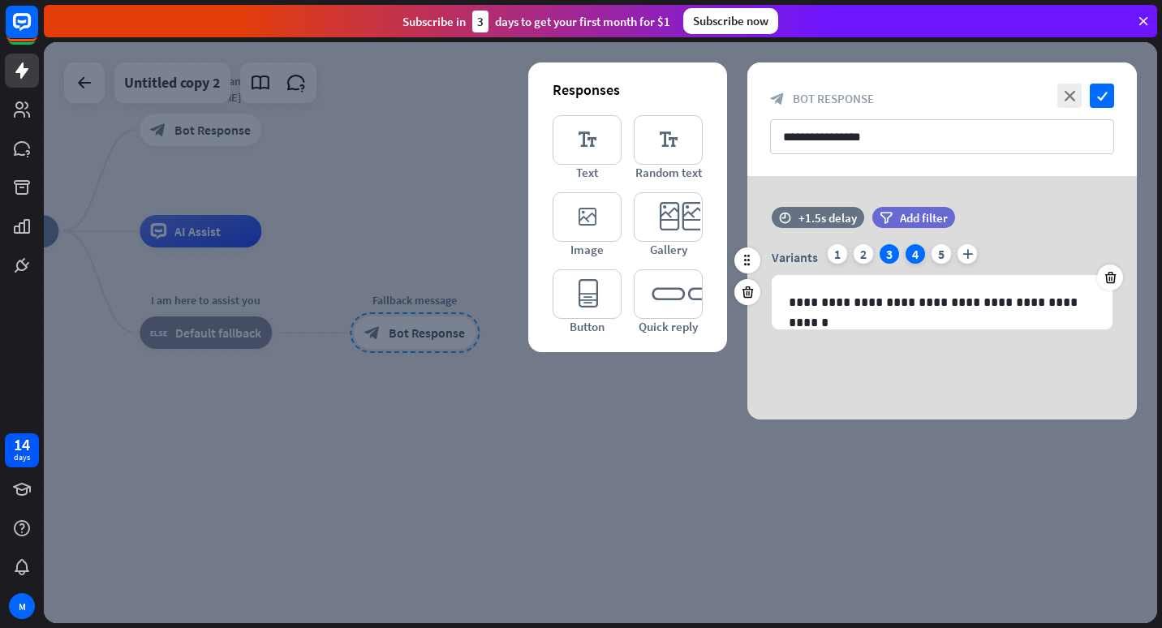
click at [911, 253] on div "4" at bounding box center [914, 253] width 19 height 19
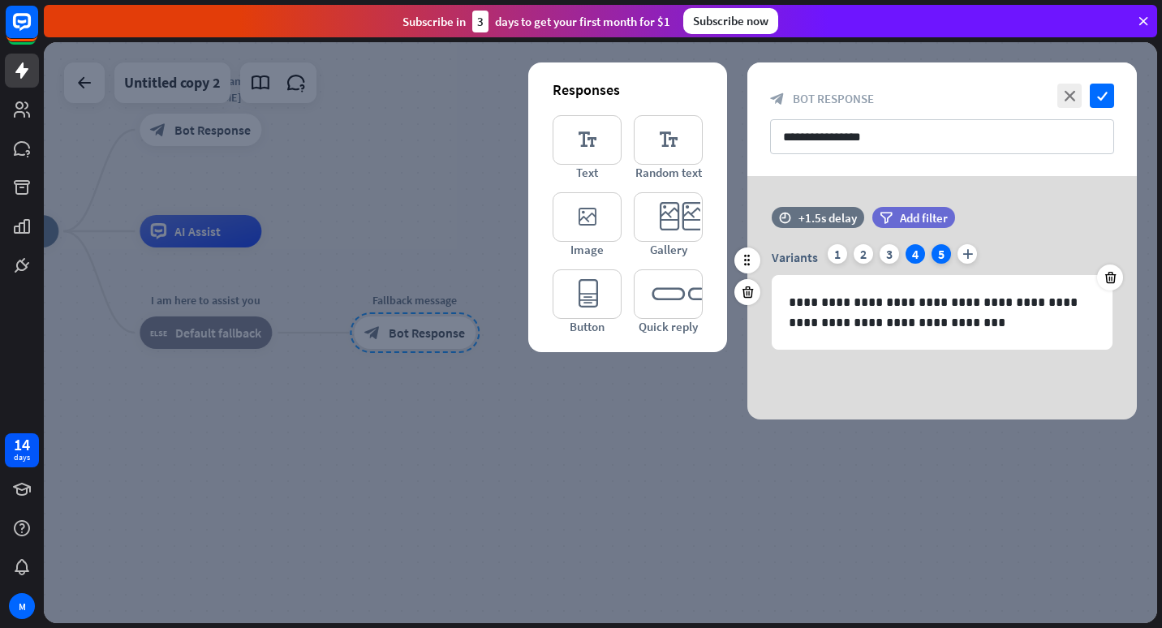
click at [931, 253] on div "5" at bounding box center [940, 253] width 19 height 19
click at [832, 251] on div "1" at bounding box center [837, 253] width 19 height 19
click at [1108, 96] on icon "check" at bounding box center [1102, 96] width 24 height 24
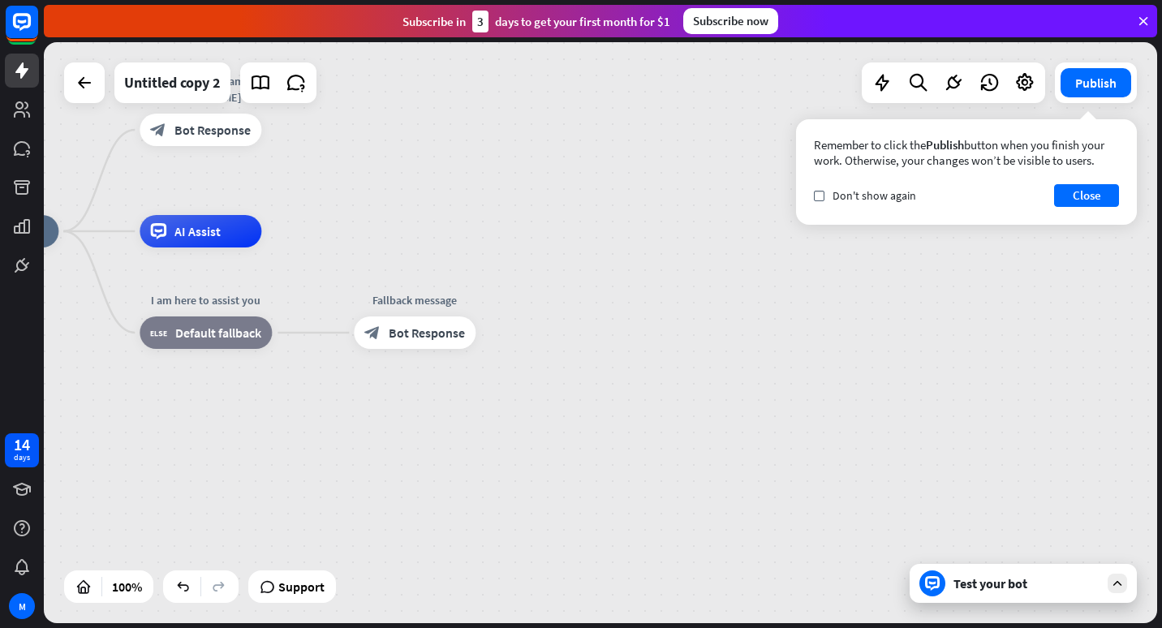
click at [1028, 580] on div "Test your bot" at bounding box center [1026, 583] width 146 height 16
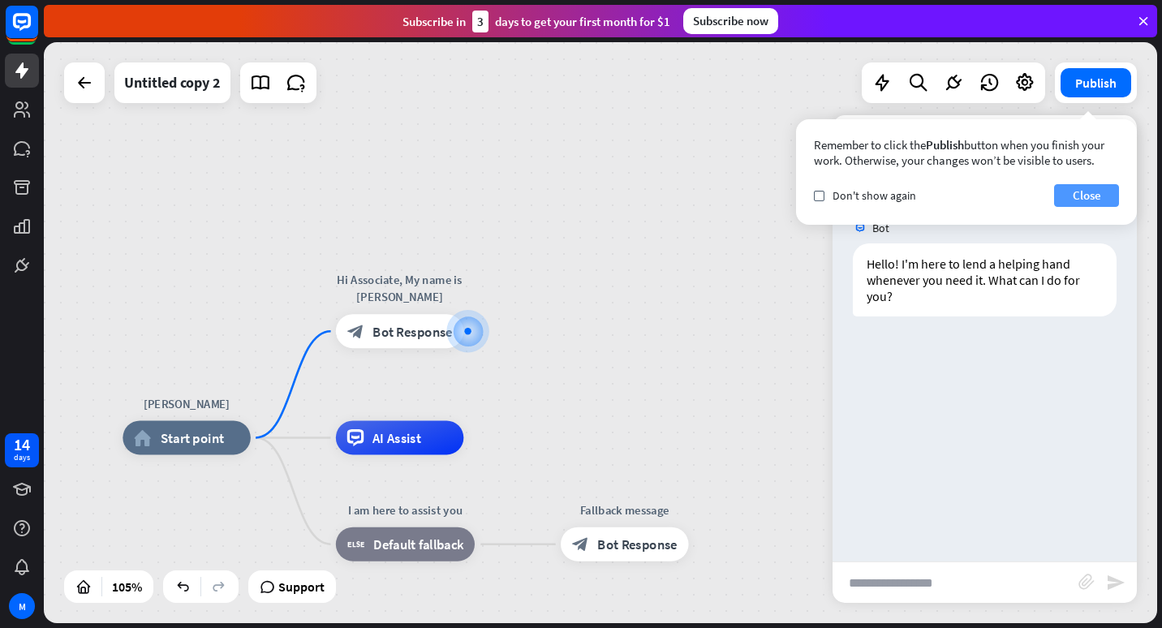
click at [1090, 189] on button "Close" at bounding box center [1086, 195] width 65 height 23
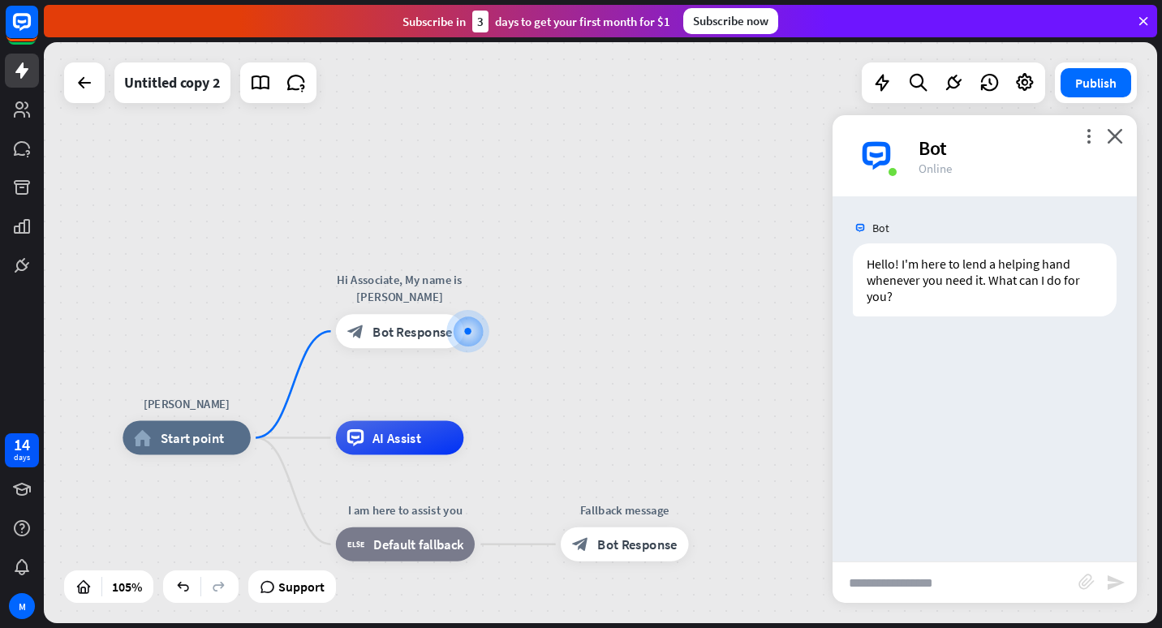
click at [970, 570] on input "text" at bounding box center [955, 582] width 246 height 41
type input "**********"
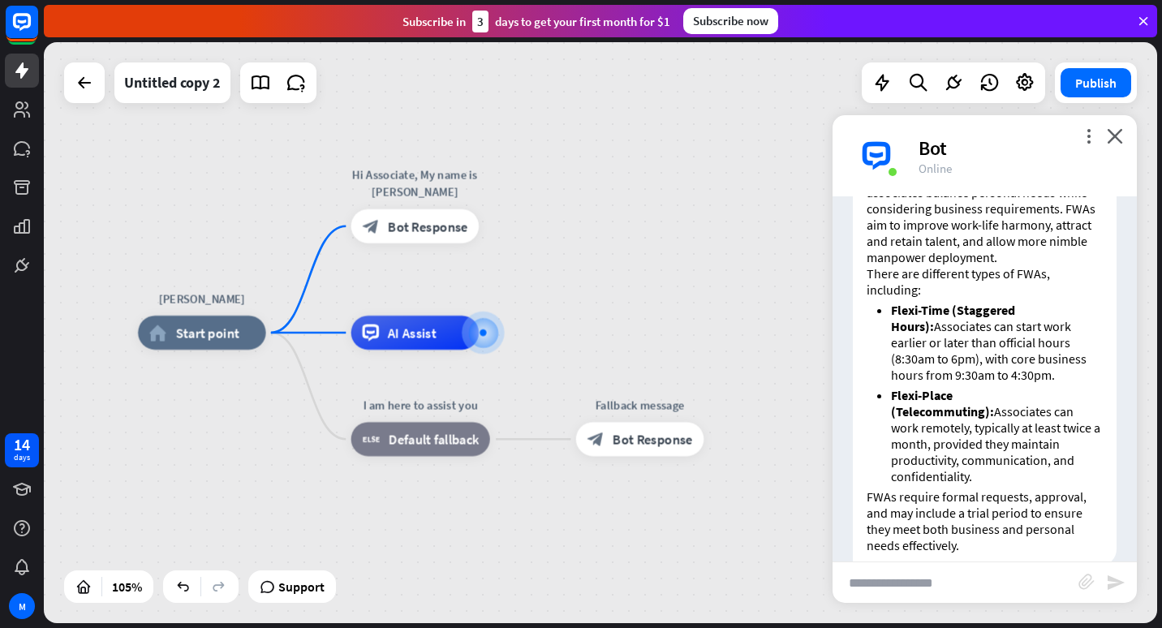
scroll to position [372, 0]
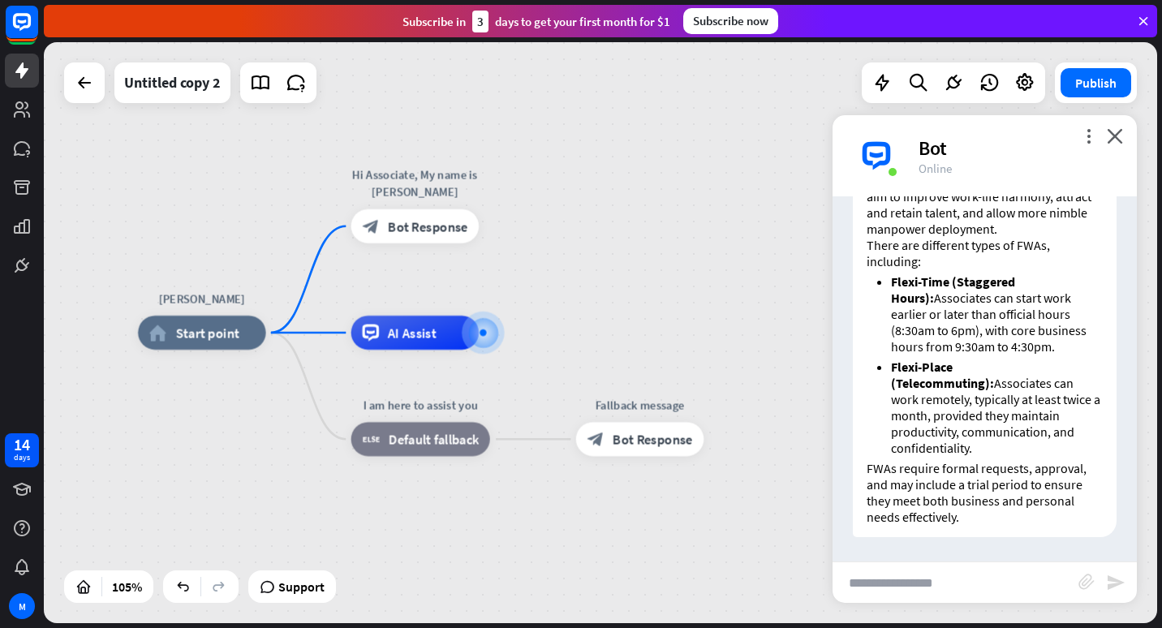
click at [948, 574] on input "text" at bounding box center [955, 582] width 246 height 41
type input "**********"
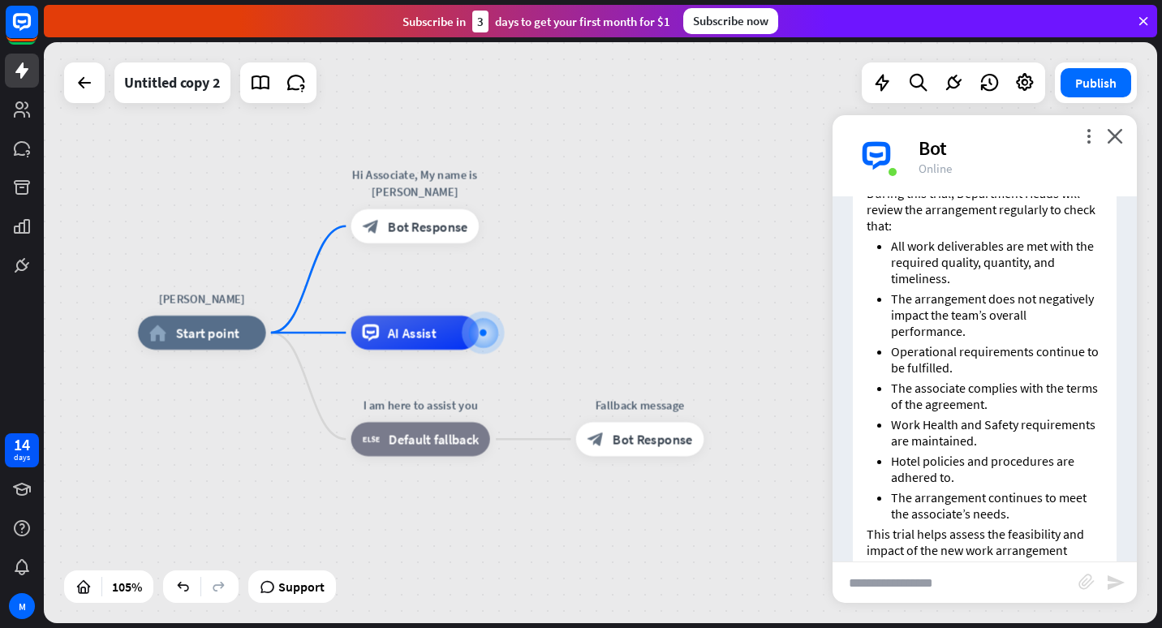
scroll to position [1018, 0]
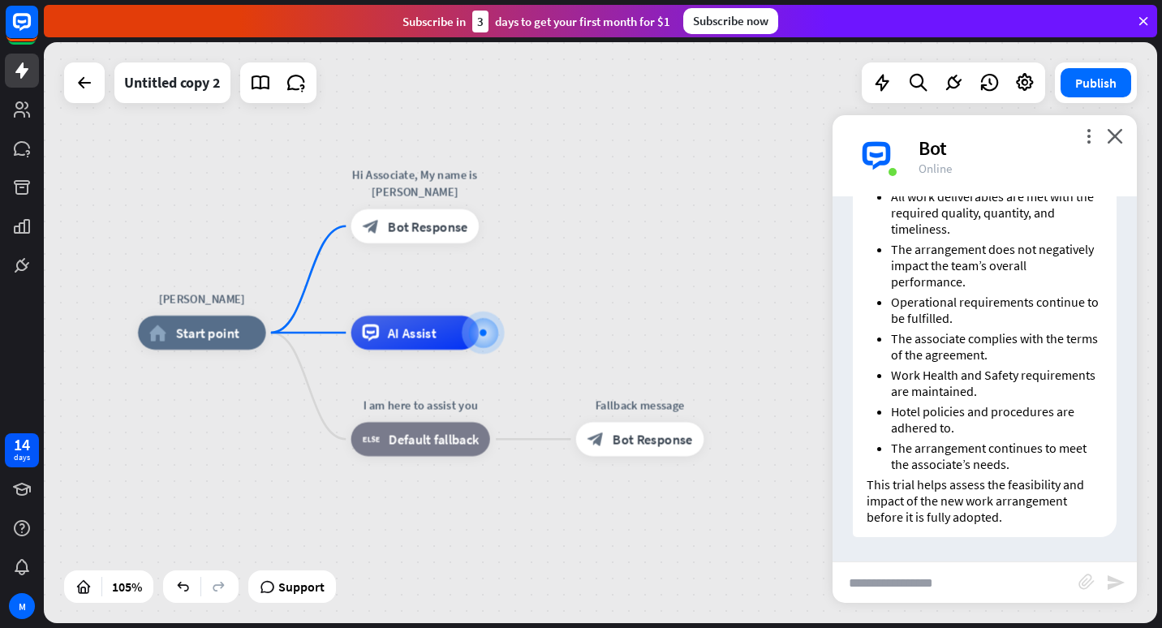
click at [901, 589] on input "text" at bounding box center [955, 582] width 246 height 41
type input "**********"
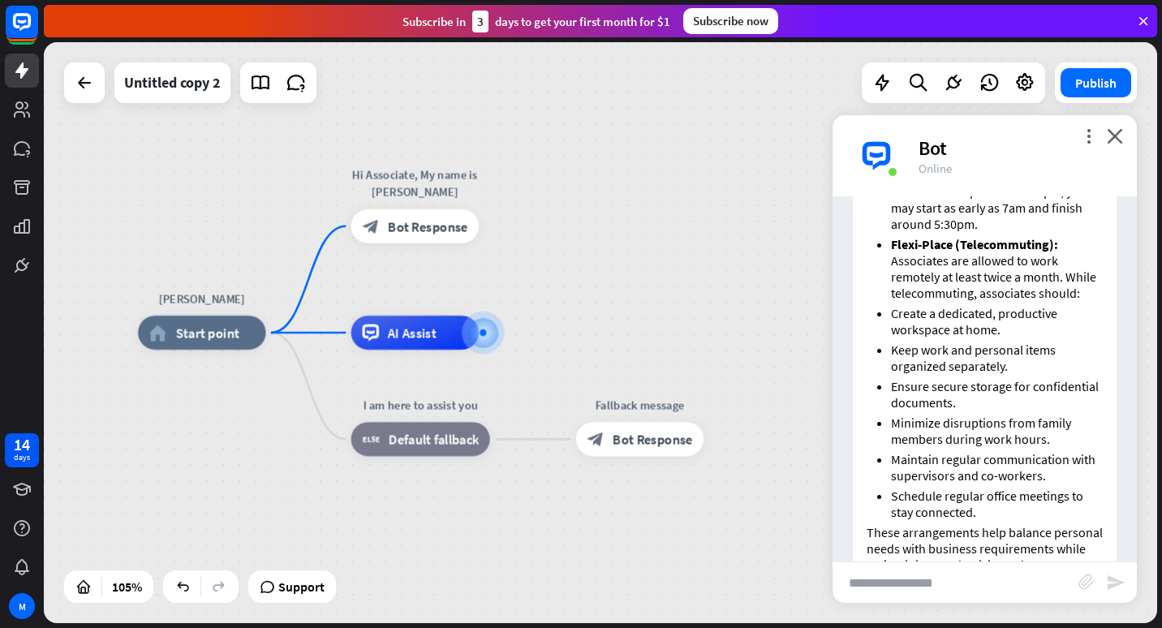
scroll to position [1701, 0]
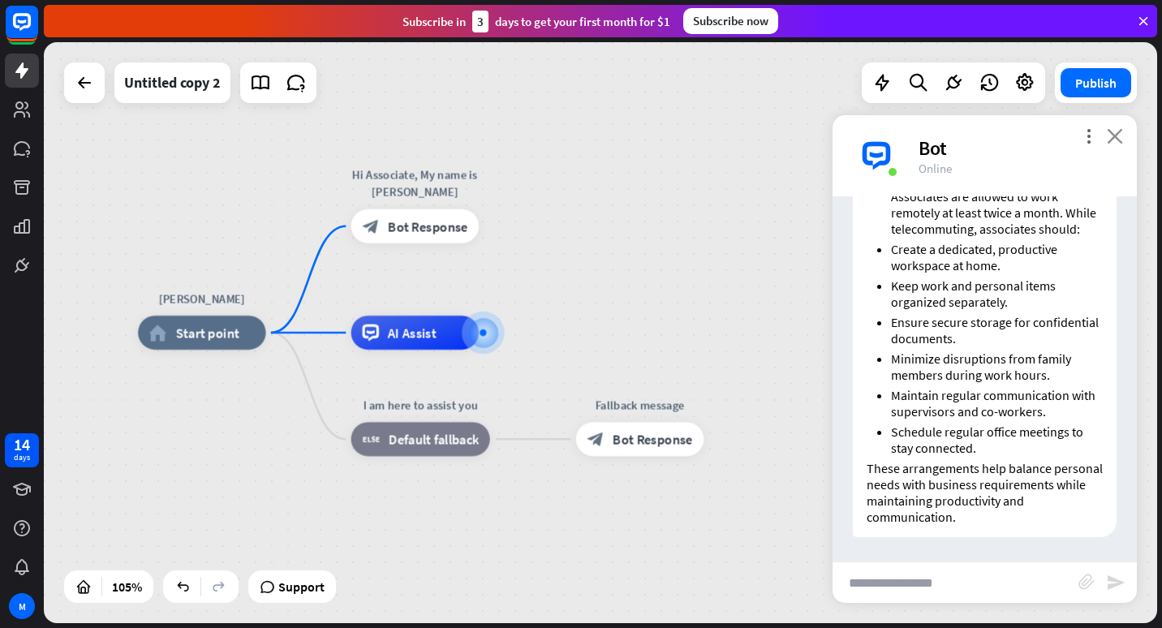
click at [1114, 136] on icon "close" at bounding box center [1115, 135] width 16 height 15
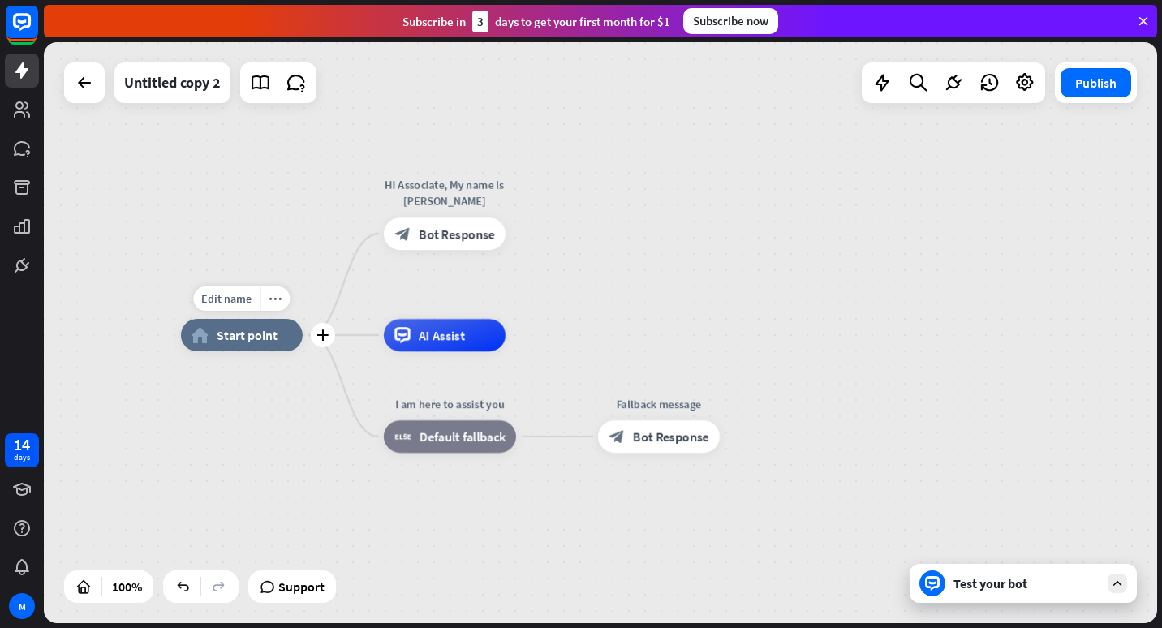
click at [244, 338] on span "Start point" at bounding box center [247, 335] width 61 height 16
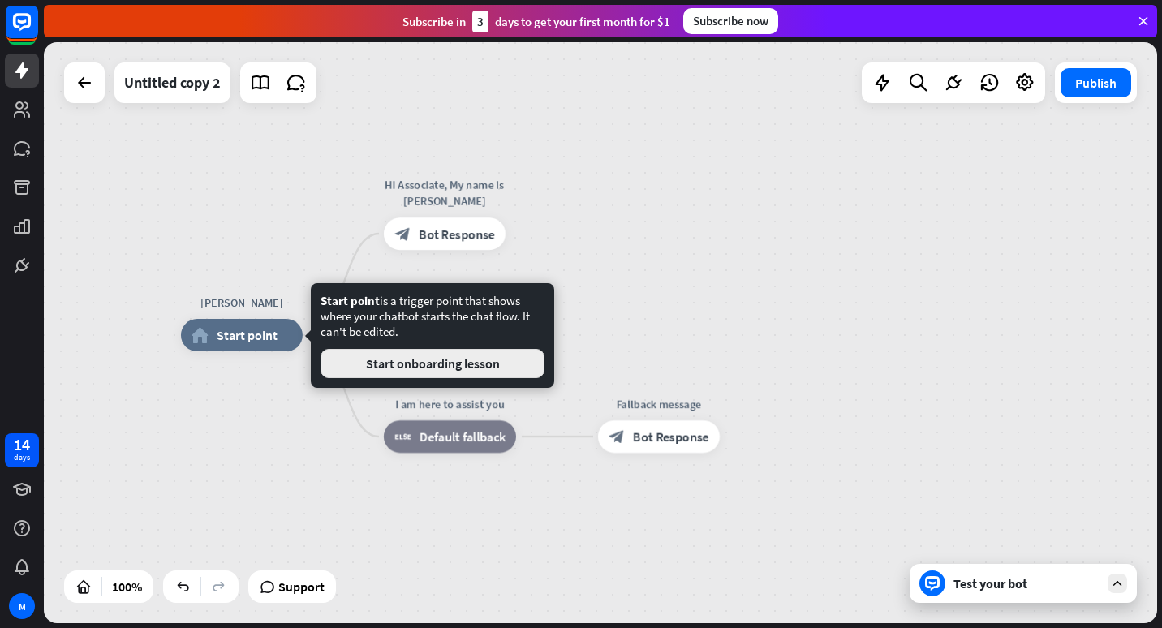
click at [376, 363] on button "Start onboarding lesson" at bounding box center [432, 363] width 224 height 29
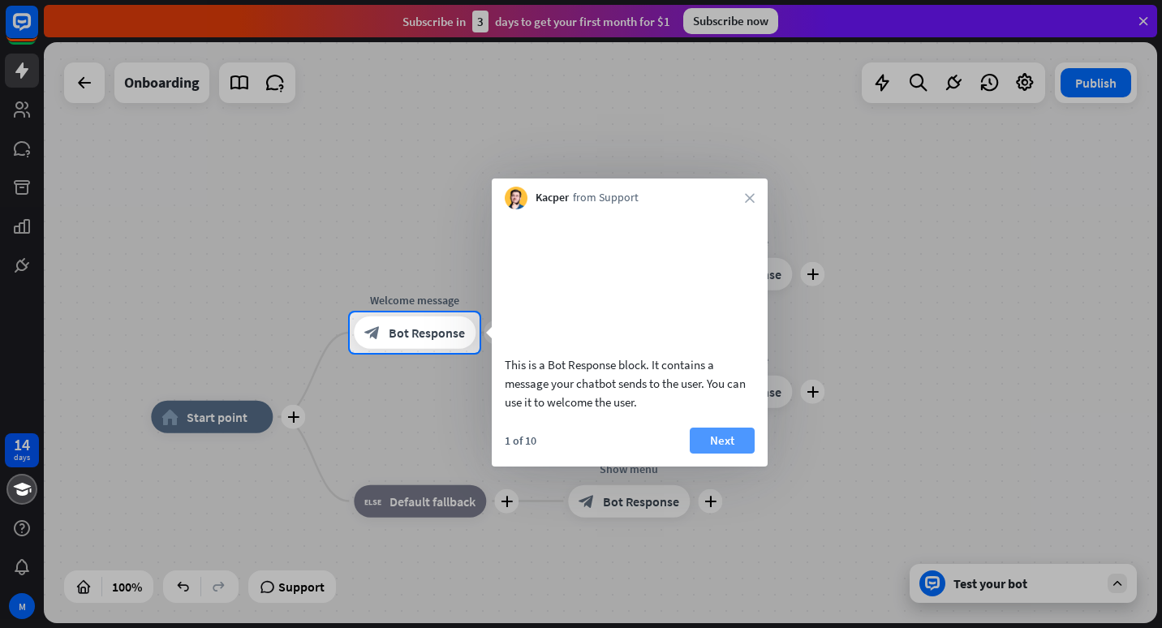
click at [708, 454] on button "Next" at bounding box center [722, 441] width 65 height 26
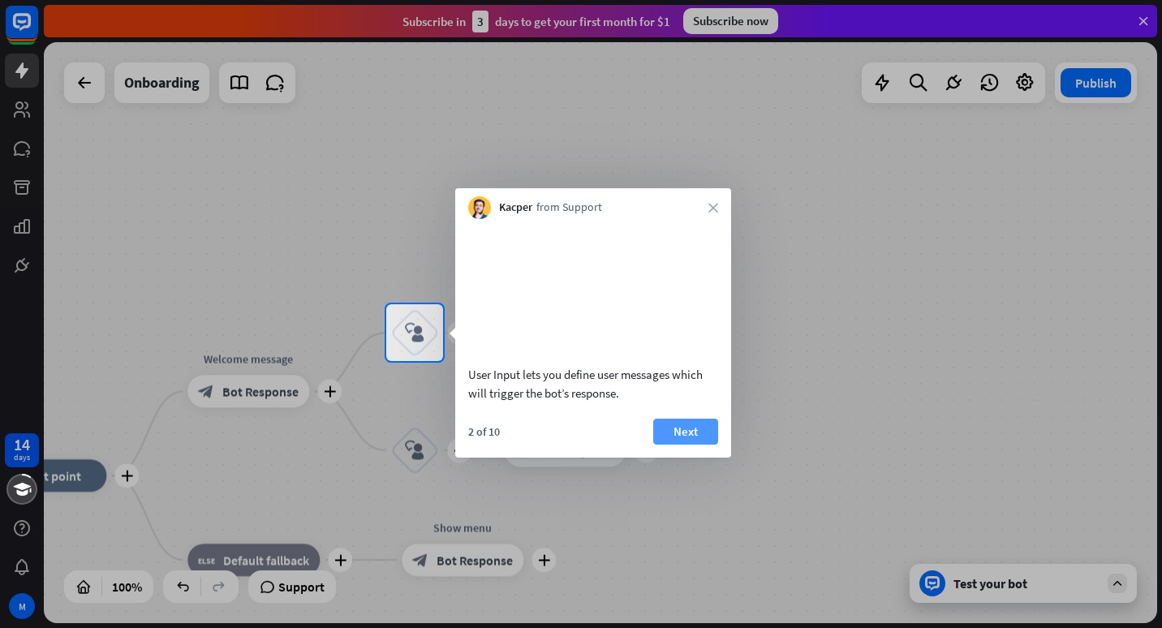
click at [698, 445] on button "Next" at bounding box center [685, 432] width 65 height 26
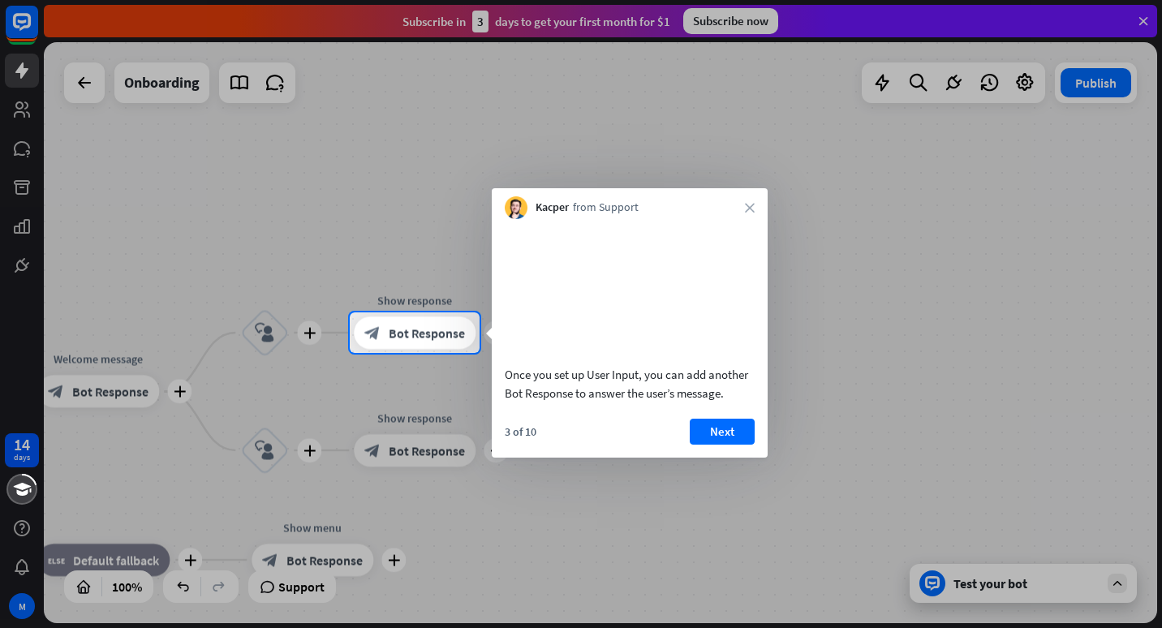
click at [699, 445] on button "Next" at bounding box center [722, 432] width 65 height 26
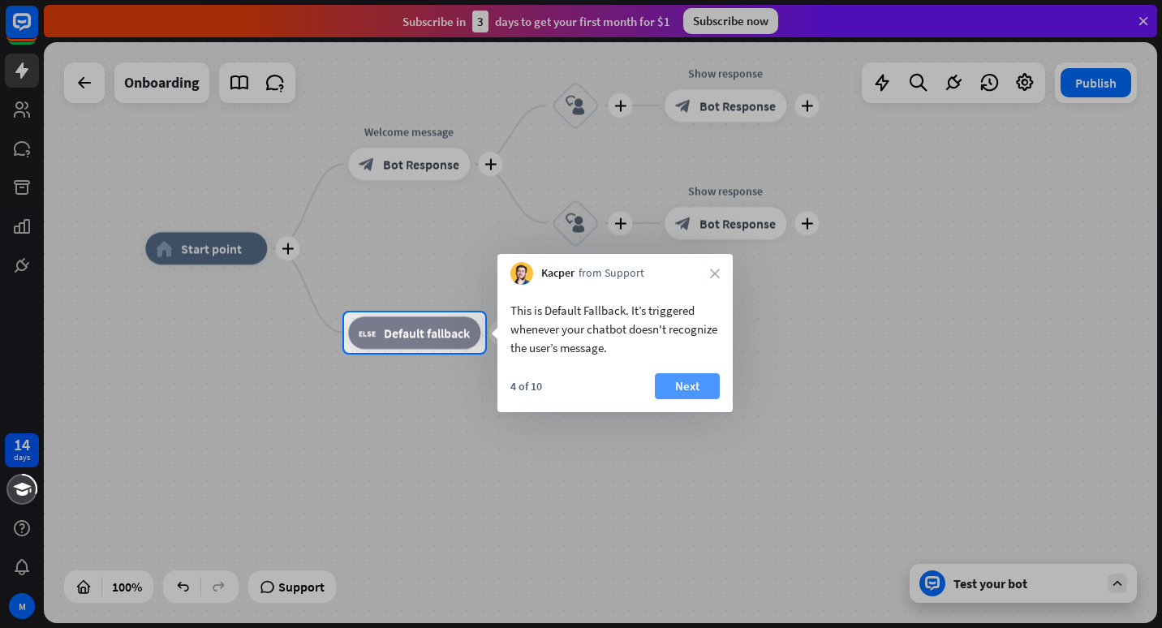
click at [686, 386] on button "Next" at bounding box center [687, 386] width 65 height 26
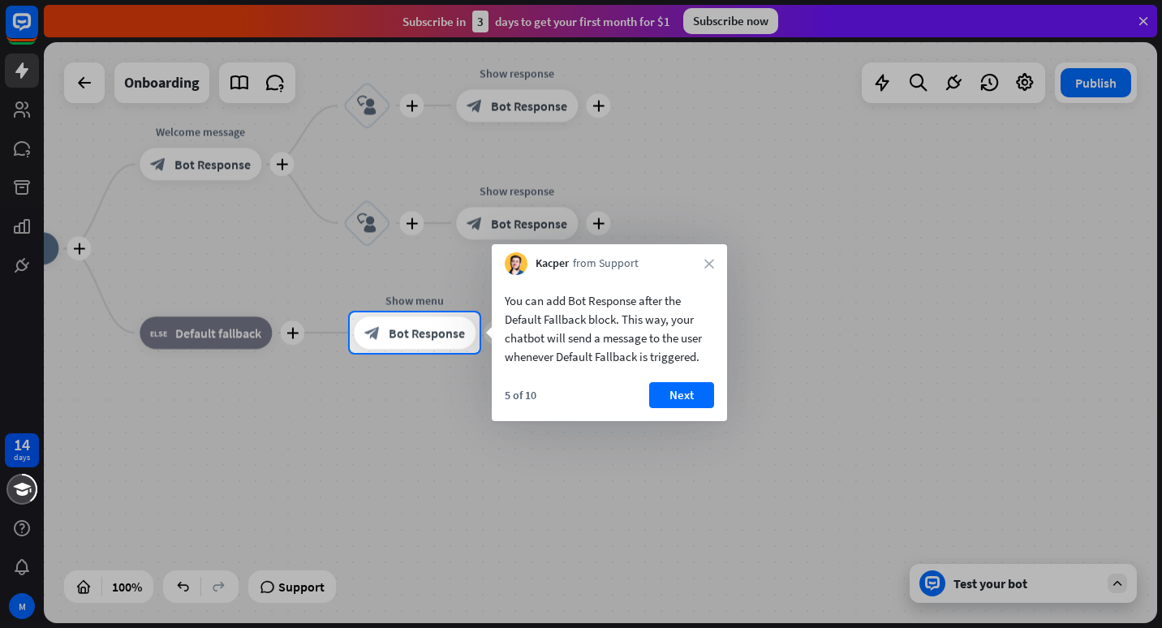
click at [1144, 22] on div at bounding box center [581, 156] width 1162 height 312
click at [707, 265] on icon "close" at bounding box center [709, 264] width 10 height 10
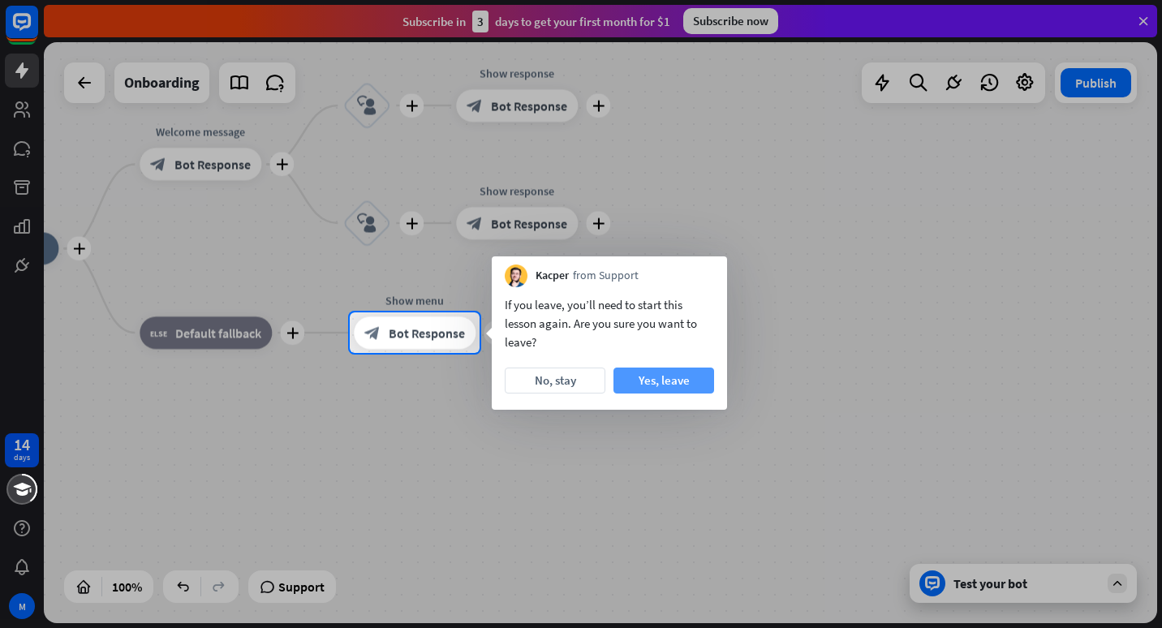
click at [663, 379] on button "Yes, leave" at bounding box center [663, 381] width 101 height 26
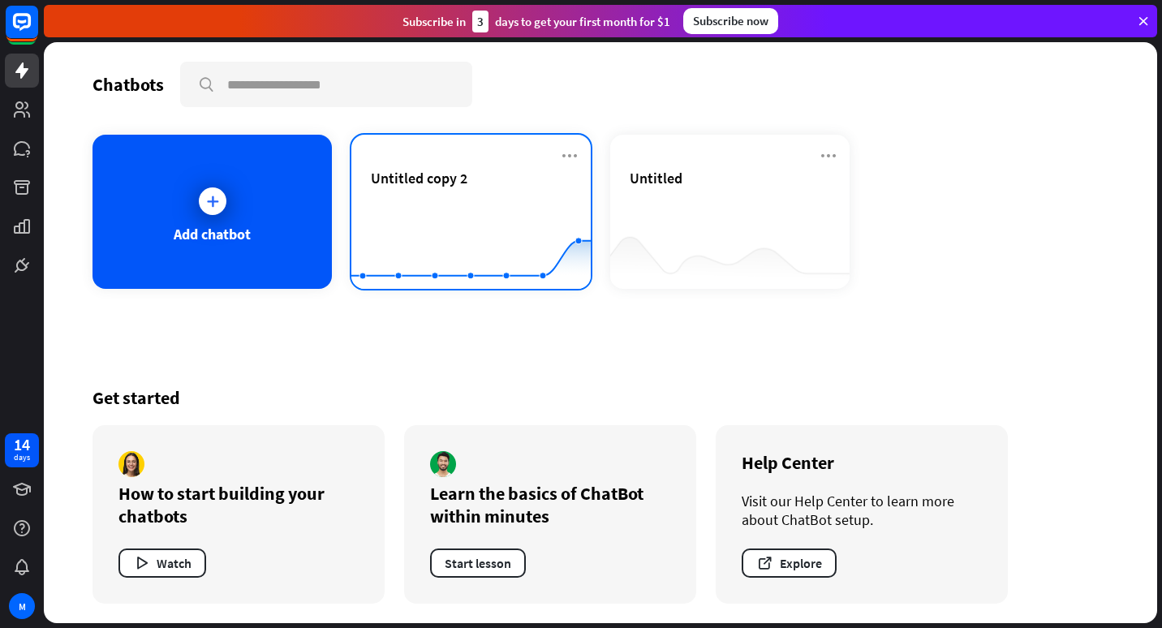
click at [503, 198] on rect at bounding box center [470, 248] width 239 height 101
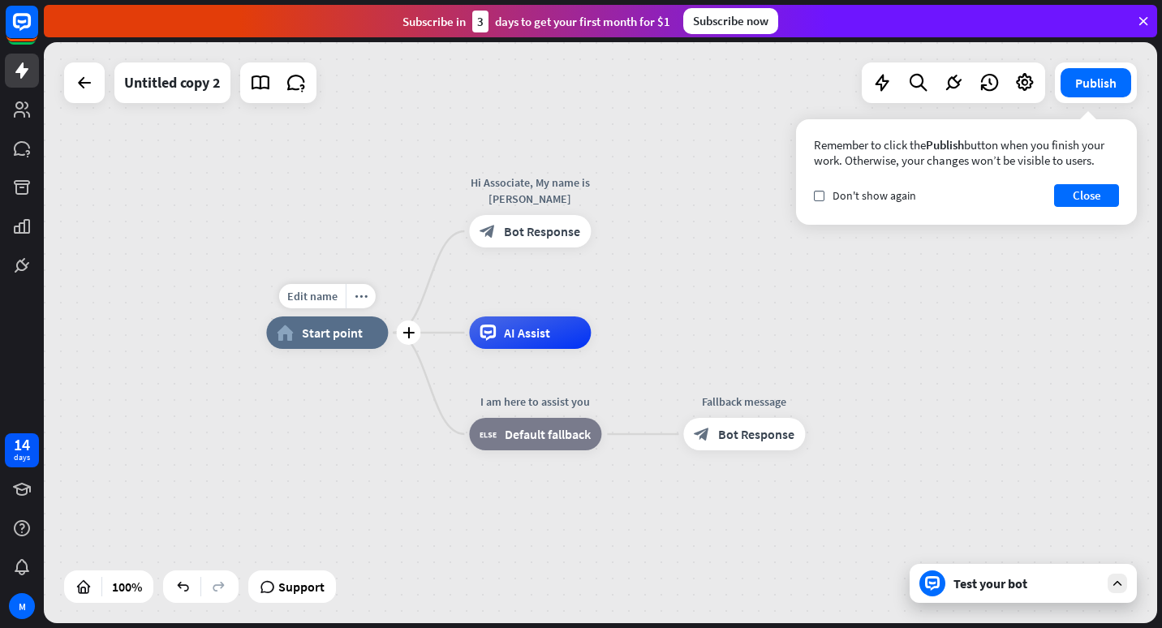
click at [333, 335] on span "Start point" at bounding box center [332, 333] width 61 height 16
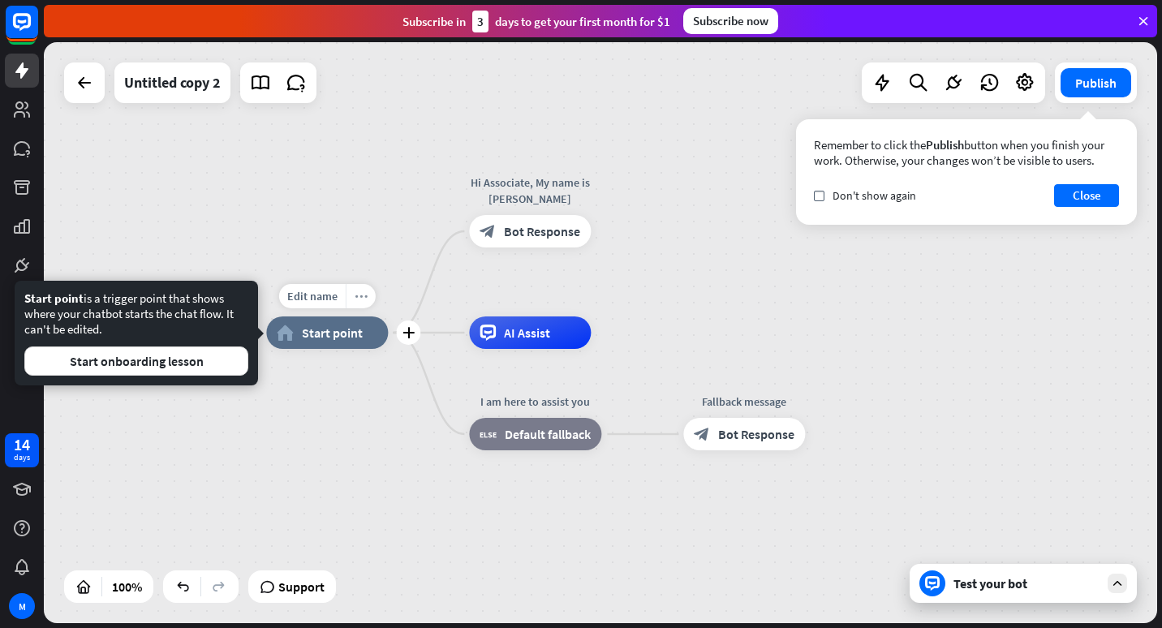
click at [348, 299] on div "more_horiz" at bounding box center [361, 296] width 30 height 24
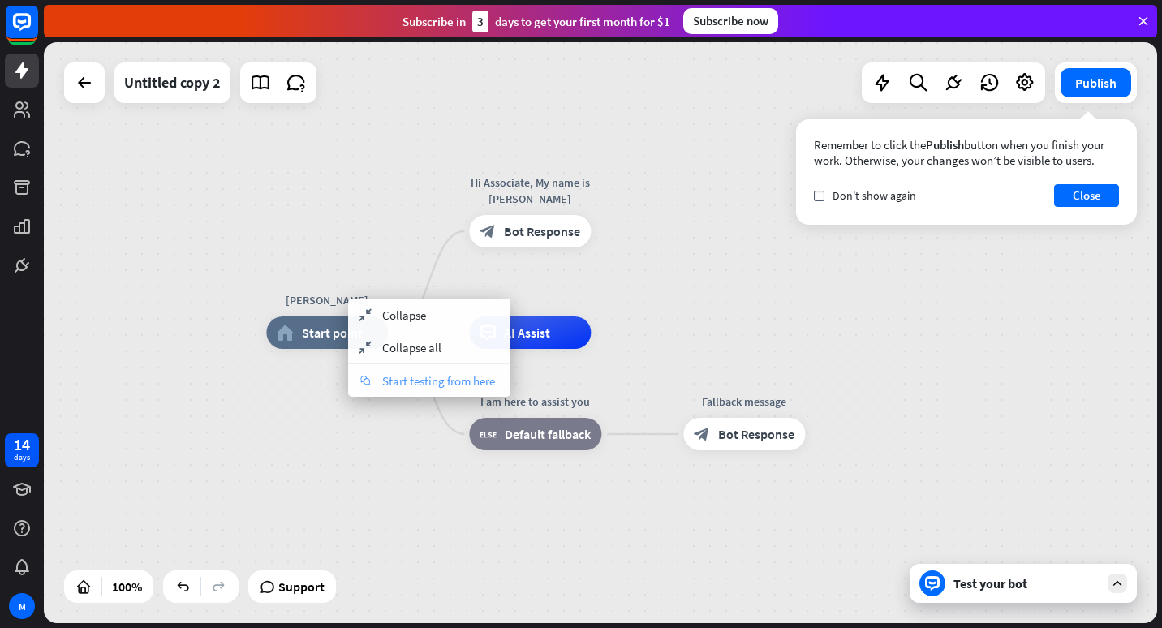
click at [394, 381] on span "Start testing from here" at bounding box center [438, 380] width 113 height 15
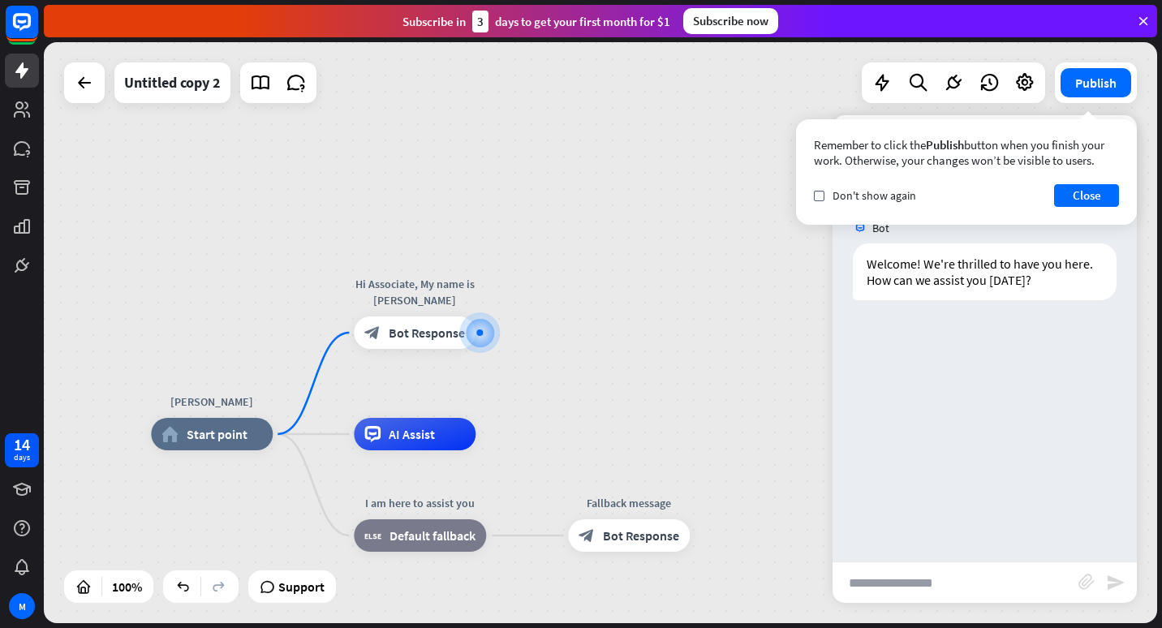
click at [662, 105] on div "[PERSON_NAME] home_2 Start point Hi Associate, My name is [PERSON_NAME] block_b…" at bounding box center [600, 332] width 1113 height 581
click at [715, 261] on div "[PERSON_NAME] home_2 Start point Hi Associate, My name is [PERSON_NAME] block_b…" at bounding box center [600, 332] width 1113 height 581
click at [844, 194] on span "Don't show again" at bounding box center [874, 195] width 84 height 15
click at [1093, 194] on button "Close" at bounding box center [1086, 195] width 65 height 23
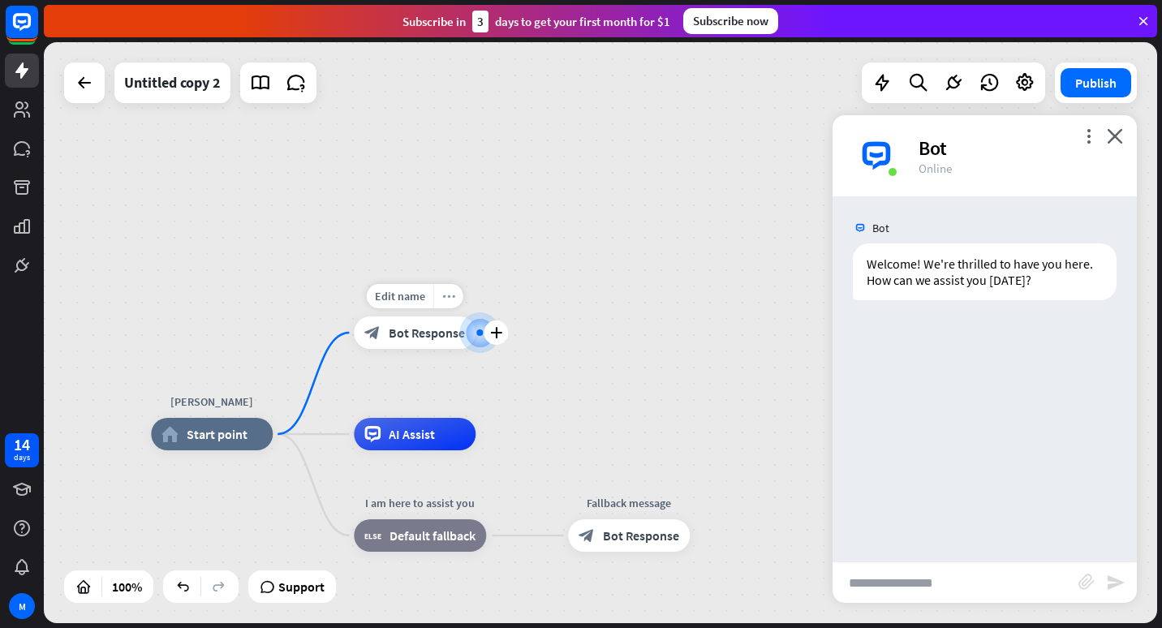
click at [449, 297] on icon "more_horiz" at bounding box center [448, 296] width 13 height 12
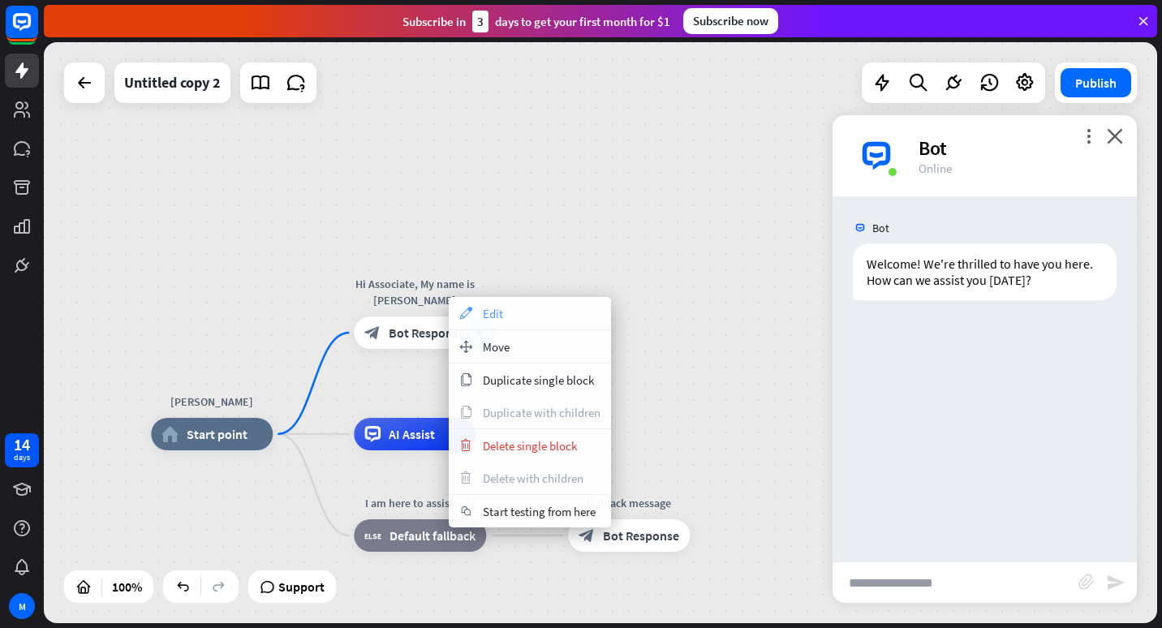
click at [491, 313] on span "Edit" at bounding box center [493, 313] width 20 height 15
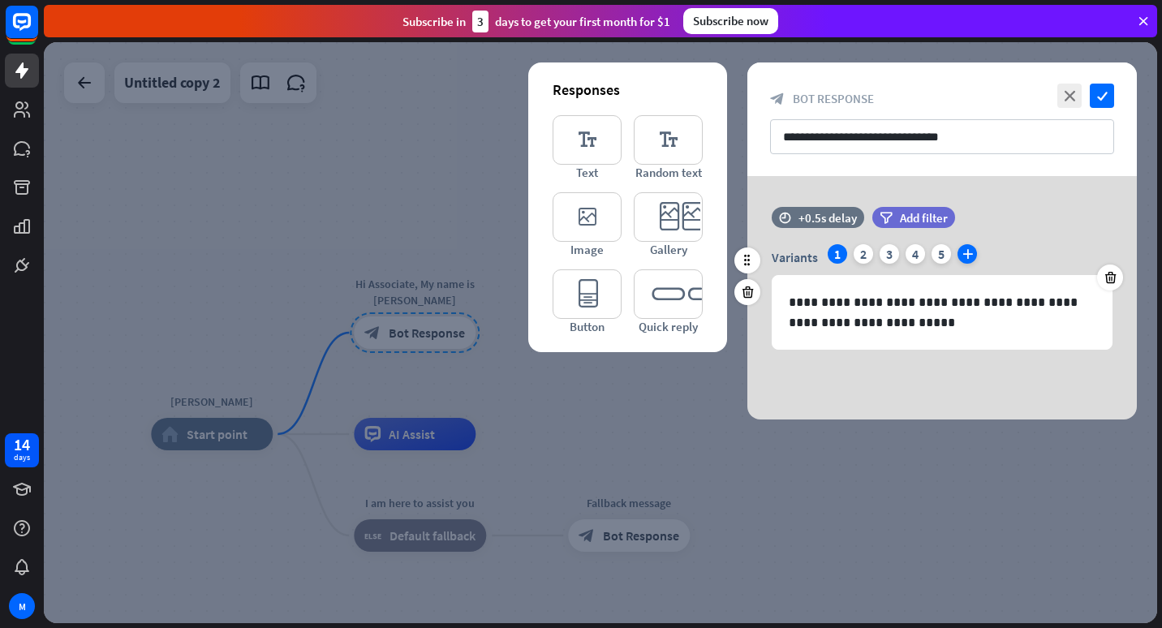
click at [967, 252] on icon "plus" at bounding box center [966, 253] width 19 height 19
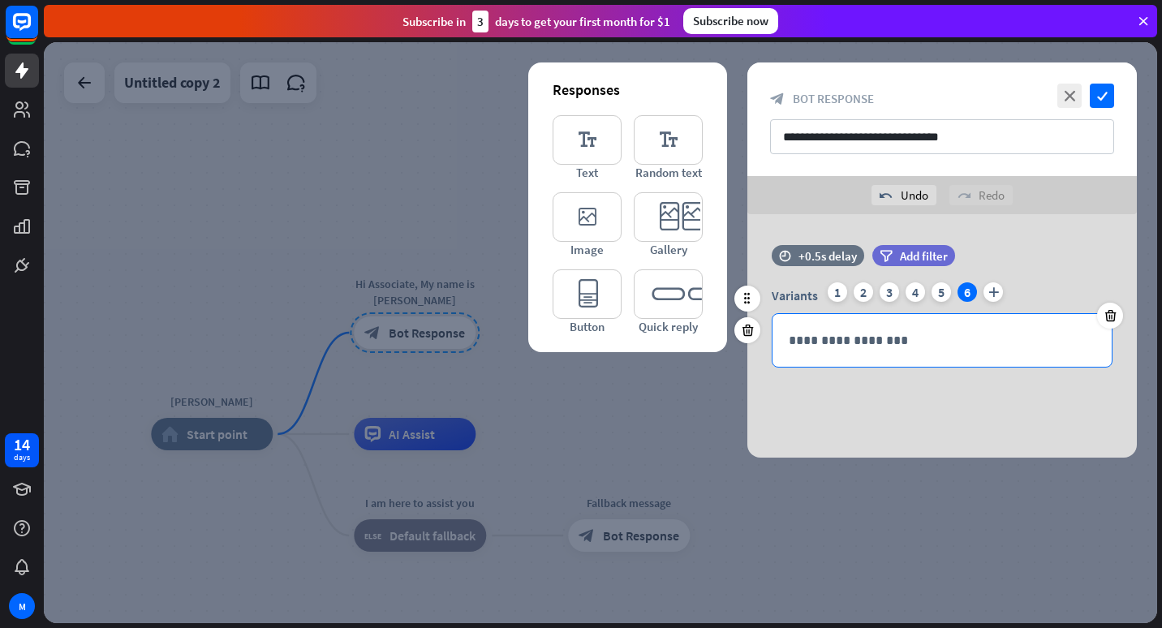
click at [890, 329] on div "**********" at bounding box center [941, 340] width 339 height 53
click at [871, 379] on div "**********" at bounding box center [941, 314] width 389 height 139
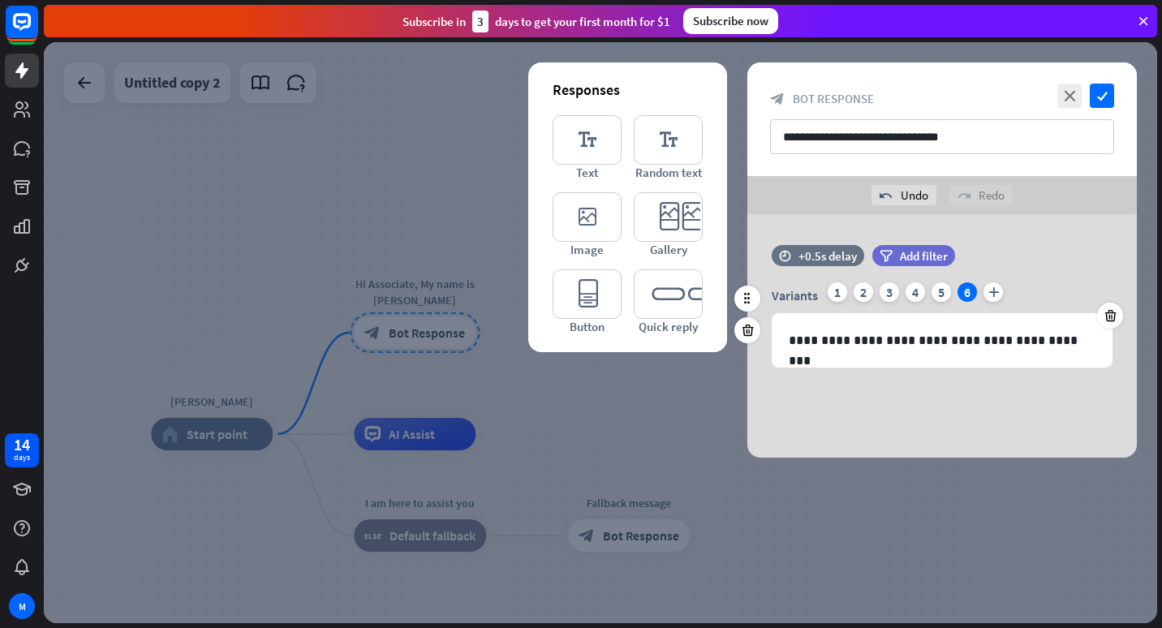
click at [1053, 260] on div "time +0.5s delay filter Add filter" at bounding box center [941, 263] width 389 height 37
click at [934, 252] on span "Add filter" at bounding box center [924, 255] width 48 height 15
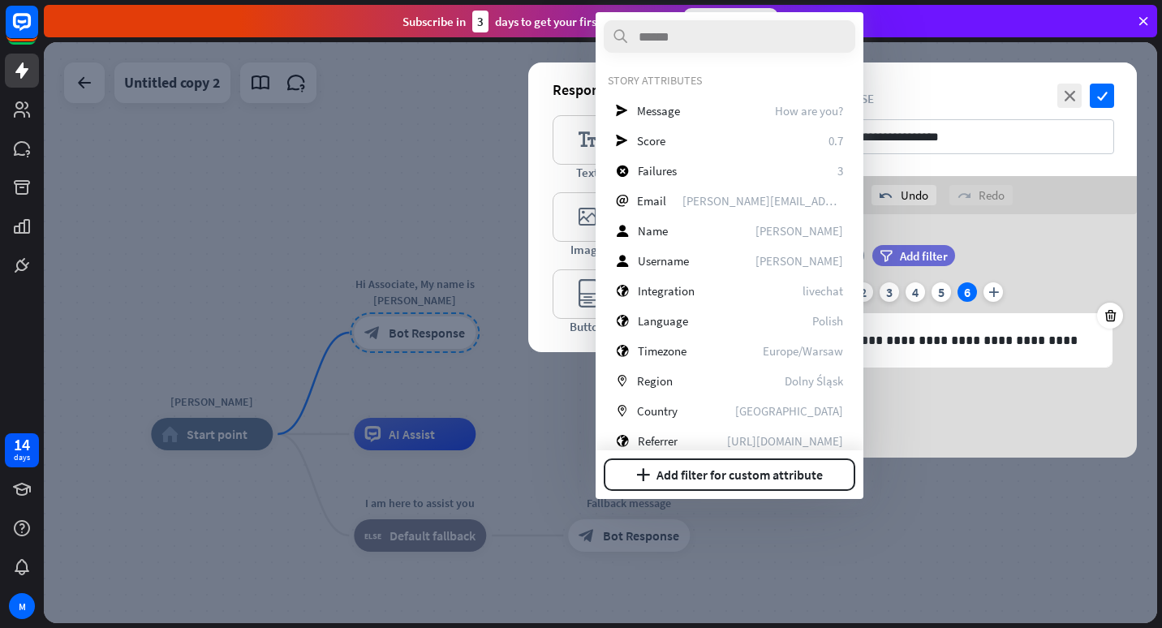
click at [1010, 250] on div "filter Add filter" at bounding box center [954, 255] width 164 height 21
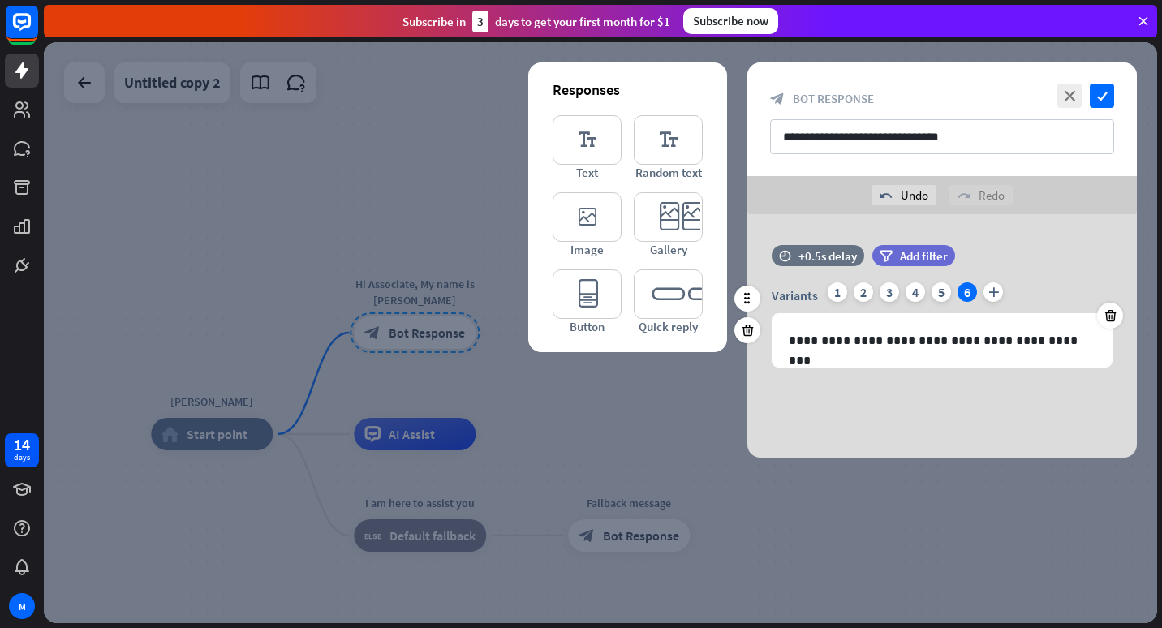
click at [1017, 381] on div "**********" at bounding box center [941, 314] width 389 height 139
drag, startPoint x: 967, startPoint y: 135, endPoint x: 735, endPoint y: 132, distance: 232.1
click at [735, 132] on div "**********" at bounding box center [600, 332] width 1113 height 581
type input "*"
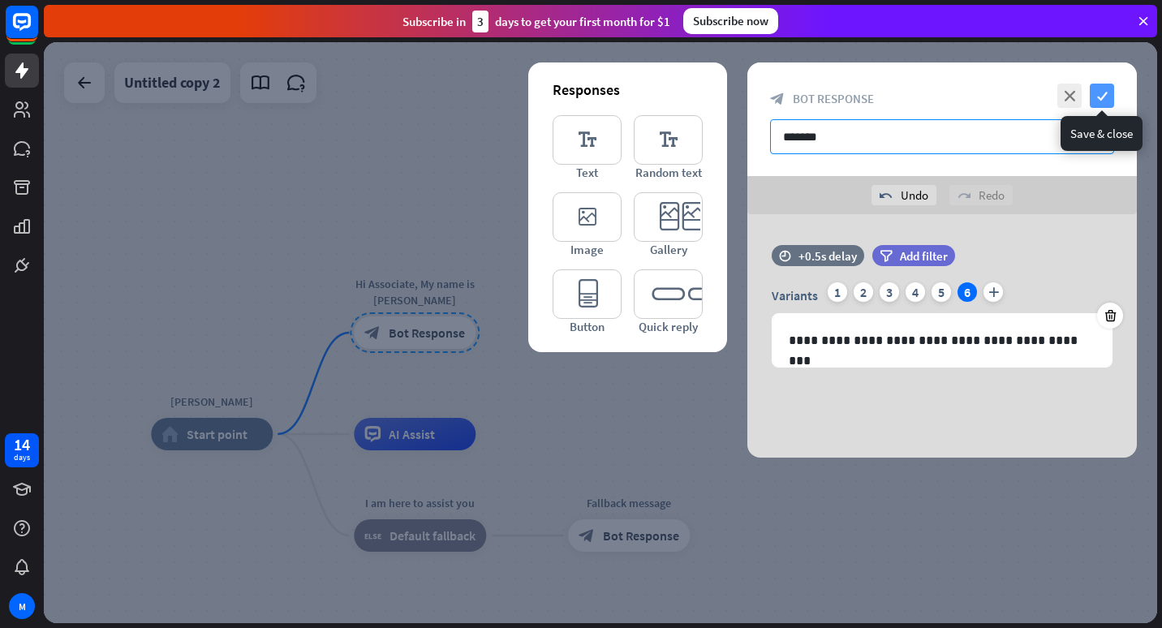
type input "*******"
click at [1099, 95] on icon "check" at bounding box center [1102, 96] width 24 height 24
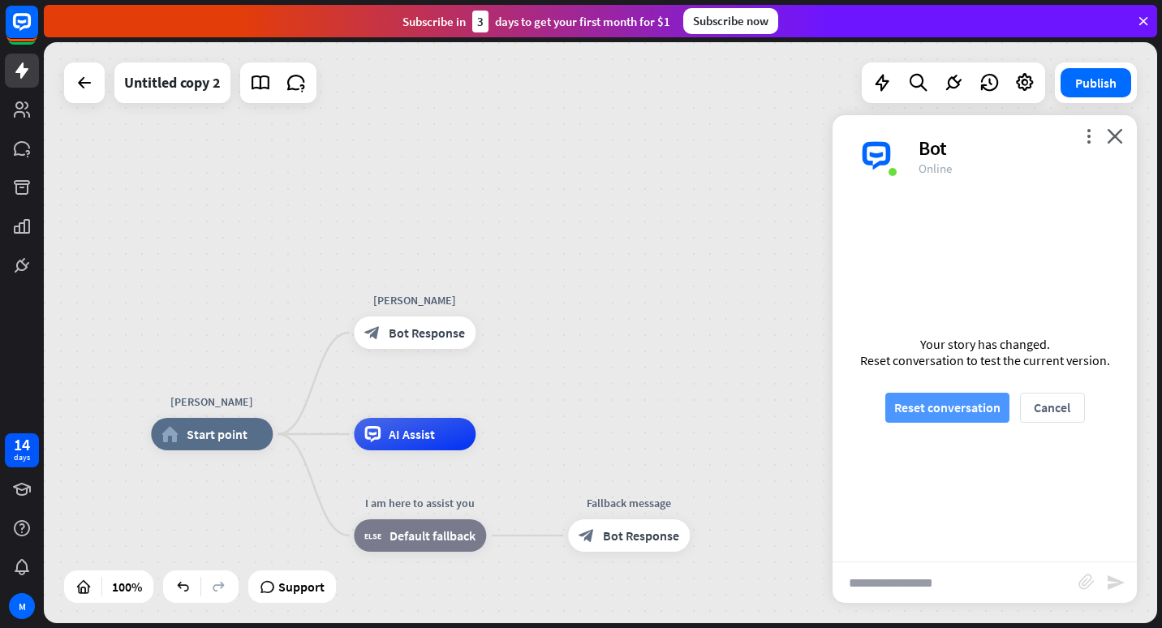
click at [948, 406] on button "Reset conversation" at bounding box center [947, 408] width 124 height 30
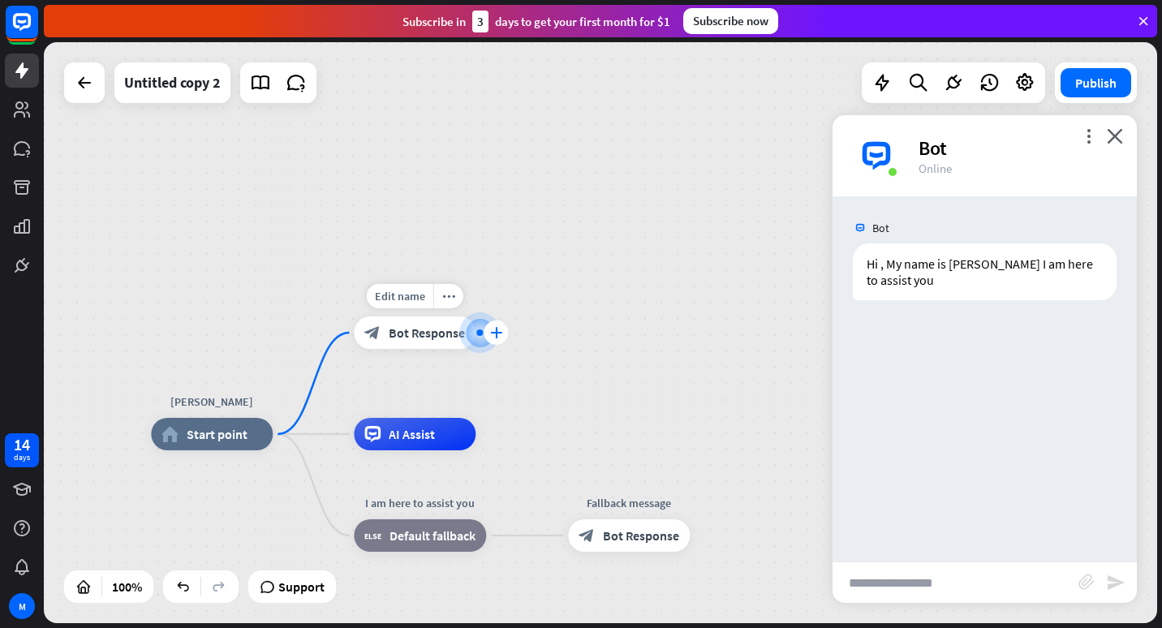
click at [492, 330] on icon "plus" at bounding box center [496, 332] width 12 height 11
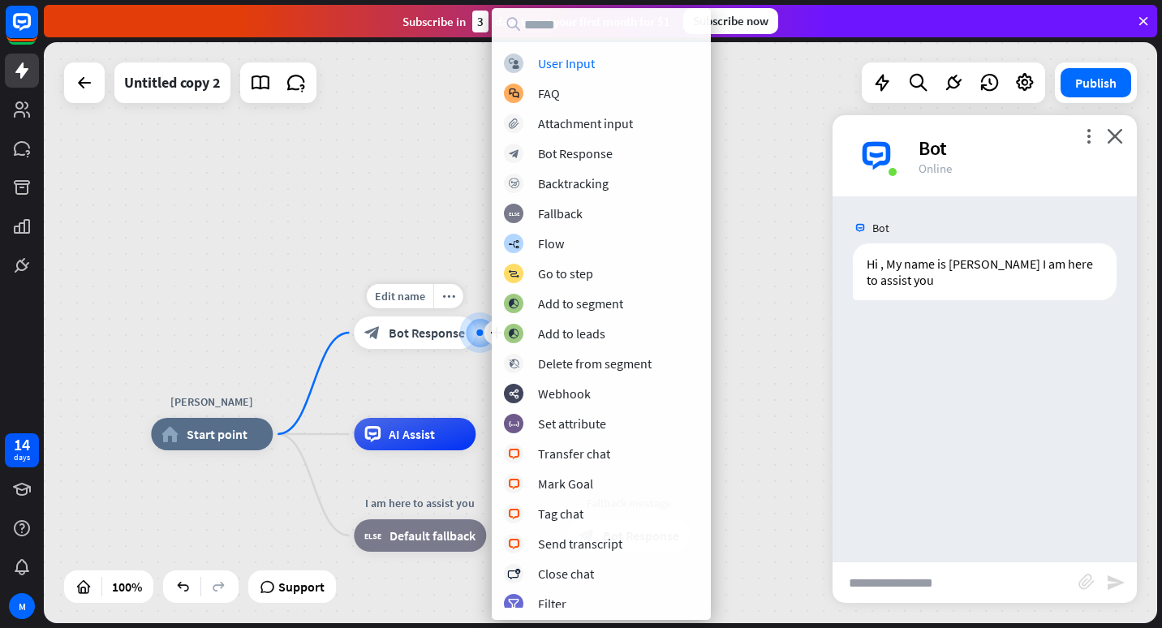
click at [467, 349] on div "Edit name more_horiz plus block_bot_response Bot Response" at bounding box center [415, 332] width 122 height 32
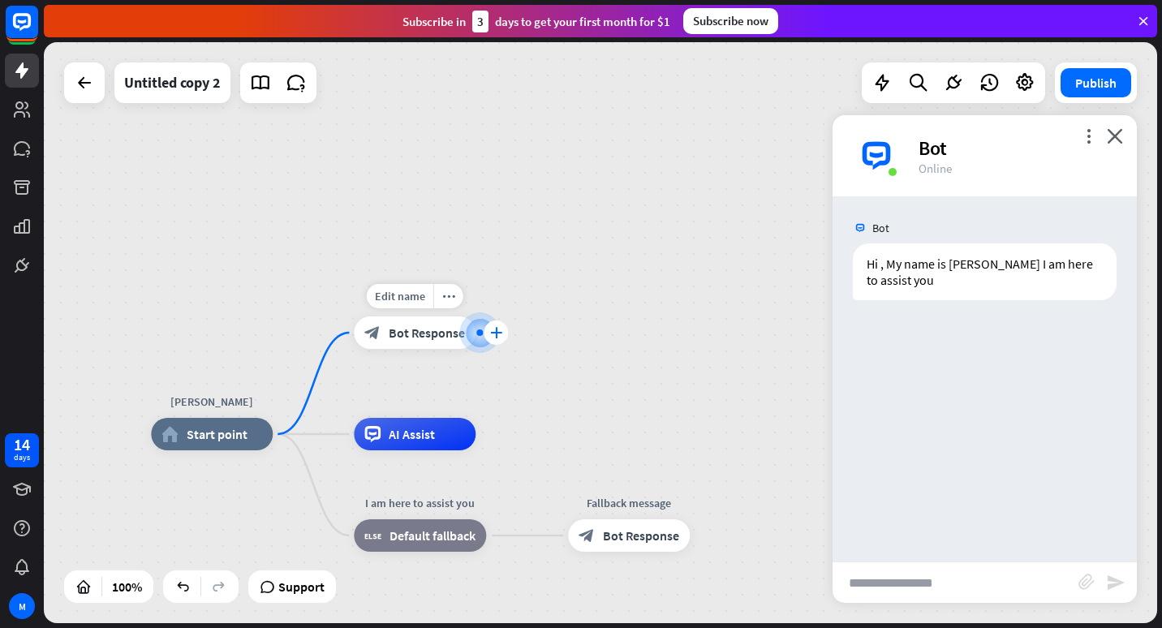
click at [491, 328] on icon "plus" at bounding box center [496, 332] width 12 height 11
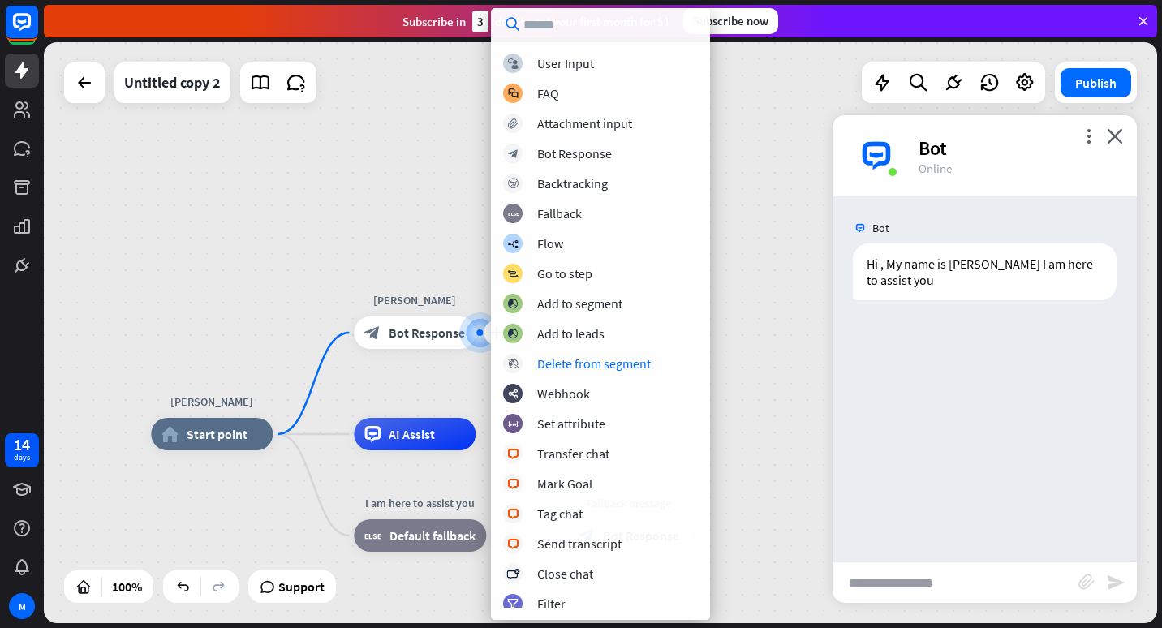
scroll to position [243, 0]
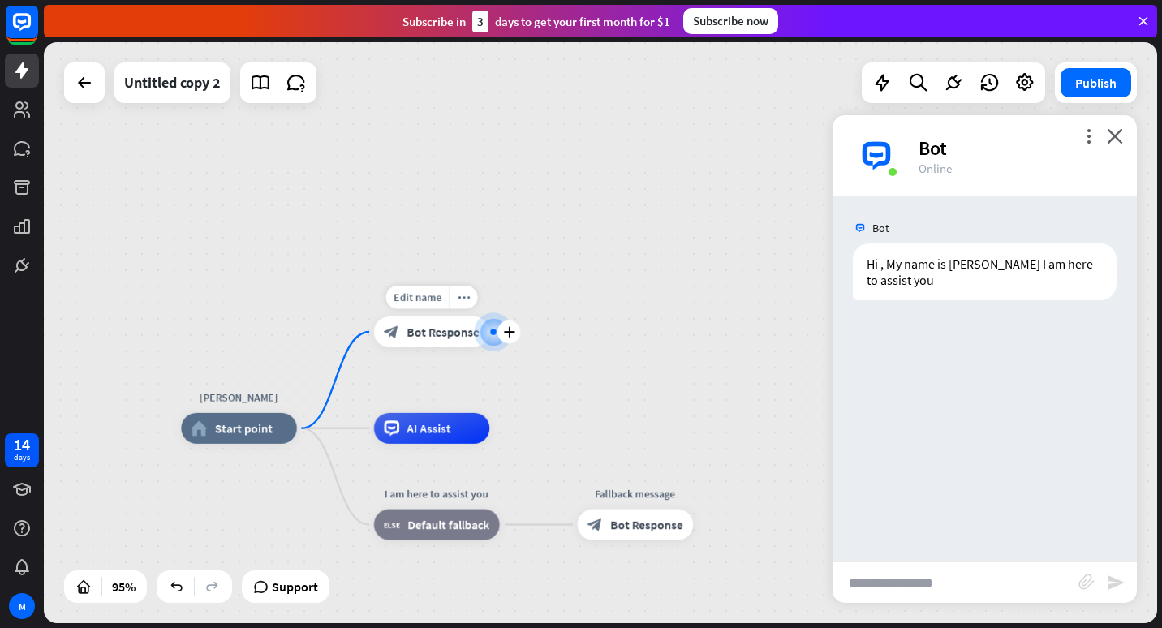
click at [432, 334] on span "Bot Response" at bounding box center [443, 332] width 72 height 15
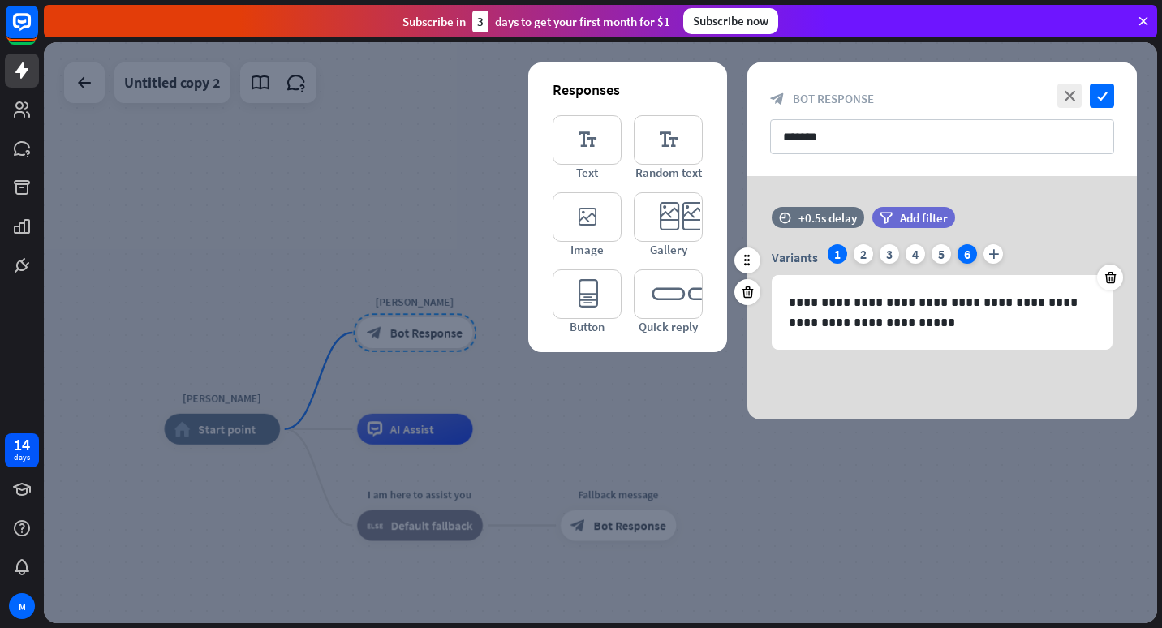
click at [969, 252] on div "6" at bounding box center [966, 253] width 19 height 19
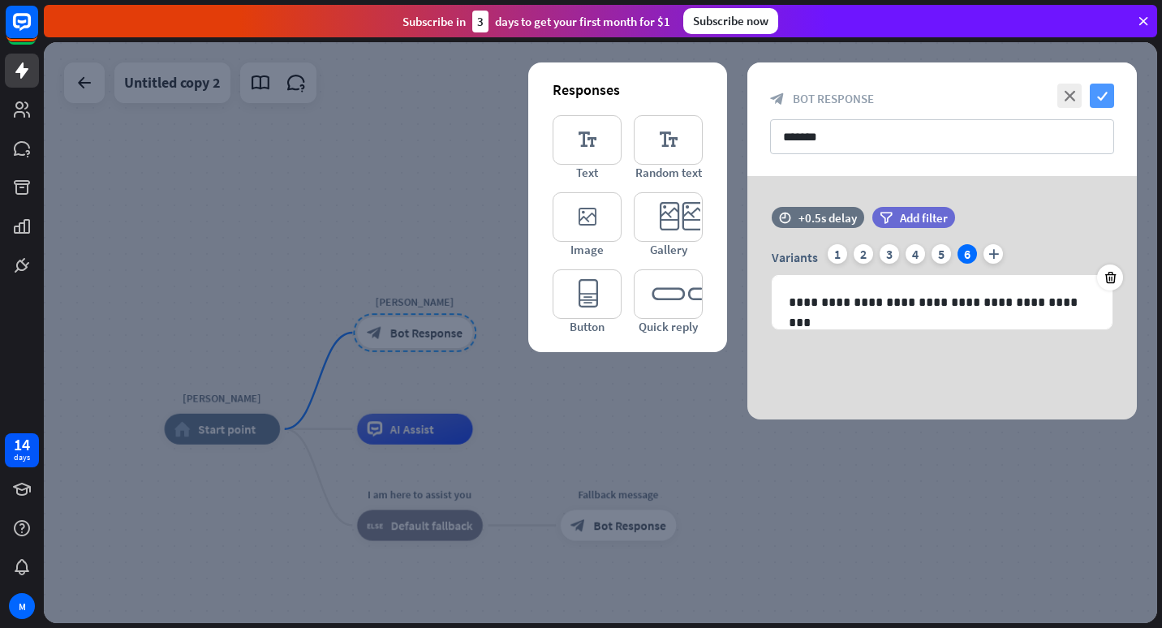
click at [1099, 92] on icon "check" at bounding box center [1102, 96] width 24 height 24
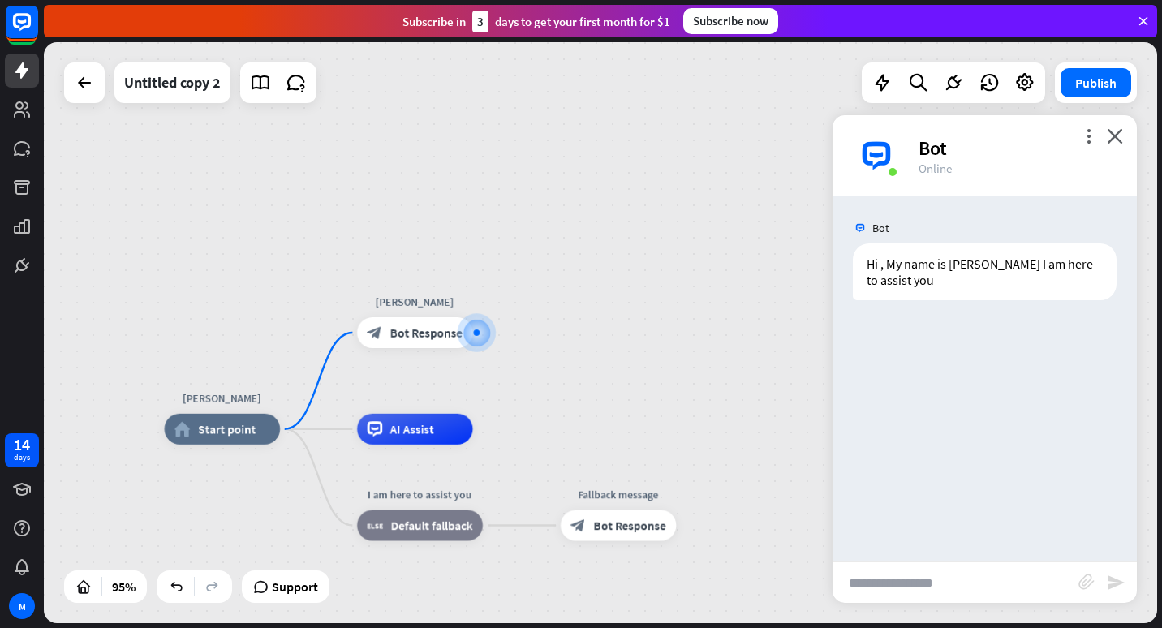
click at [1004, 581] on input "text" at bounding box center [955, 582] width 246 height 41
type input "**"
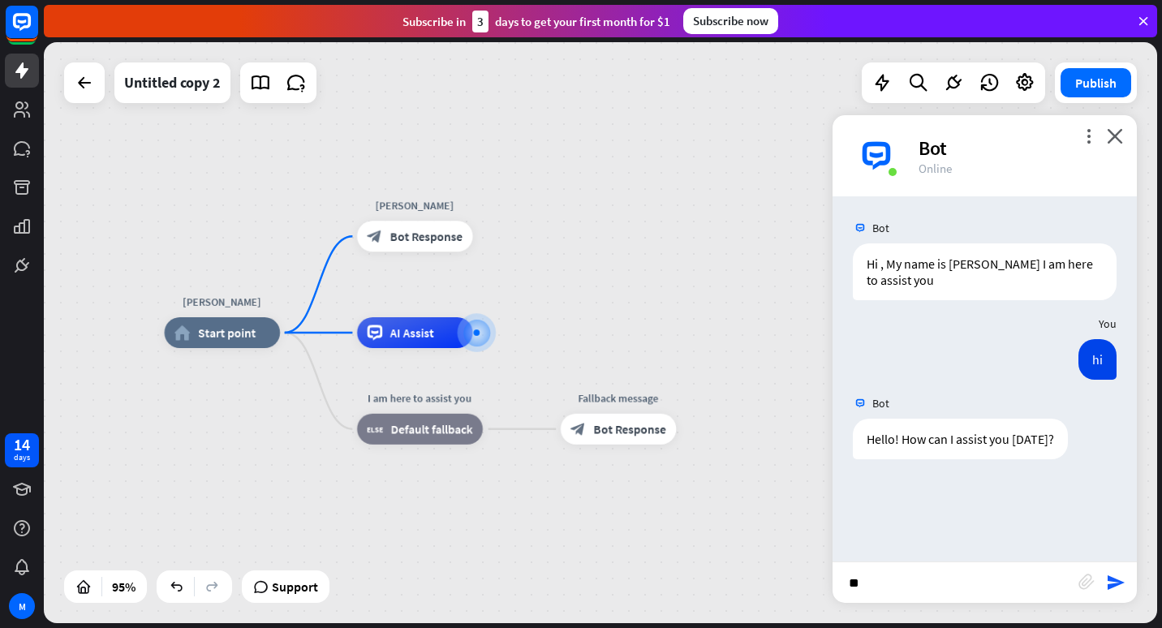
type input "*"
type input "**********"
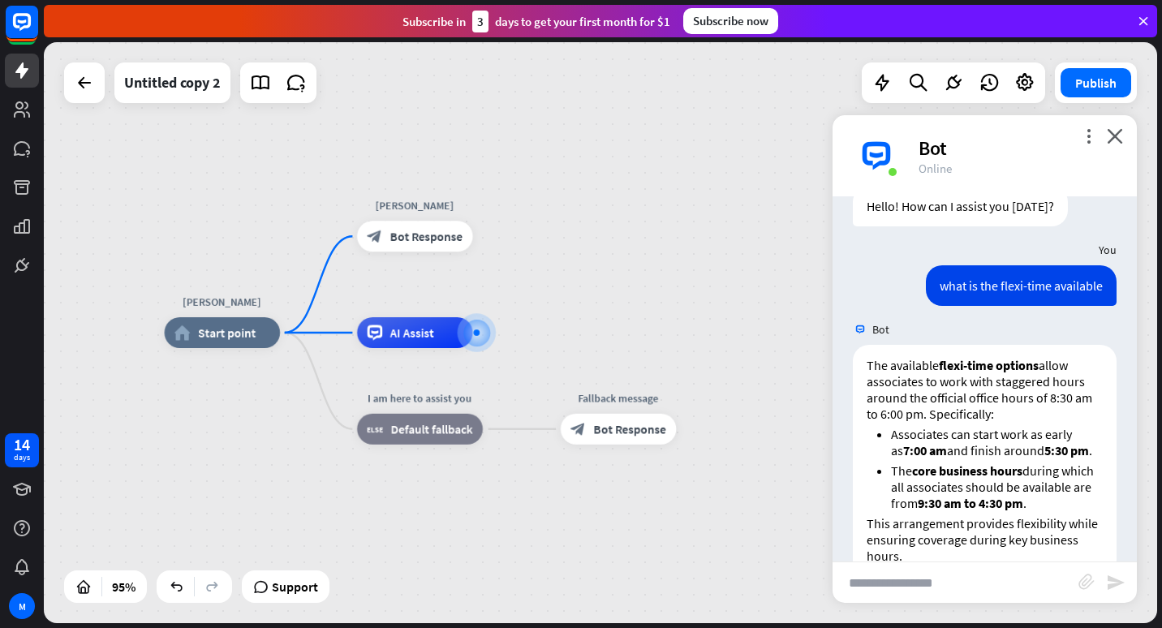
scroll to position [288, 0]
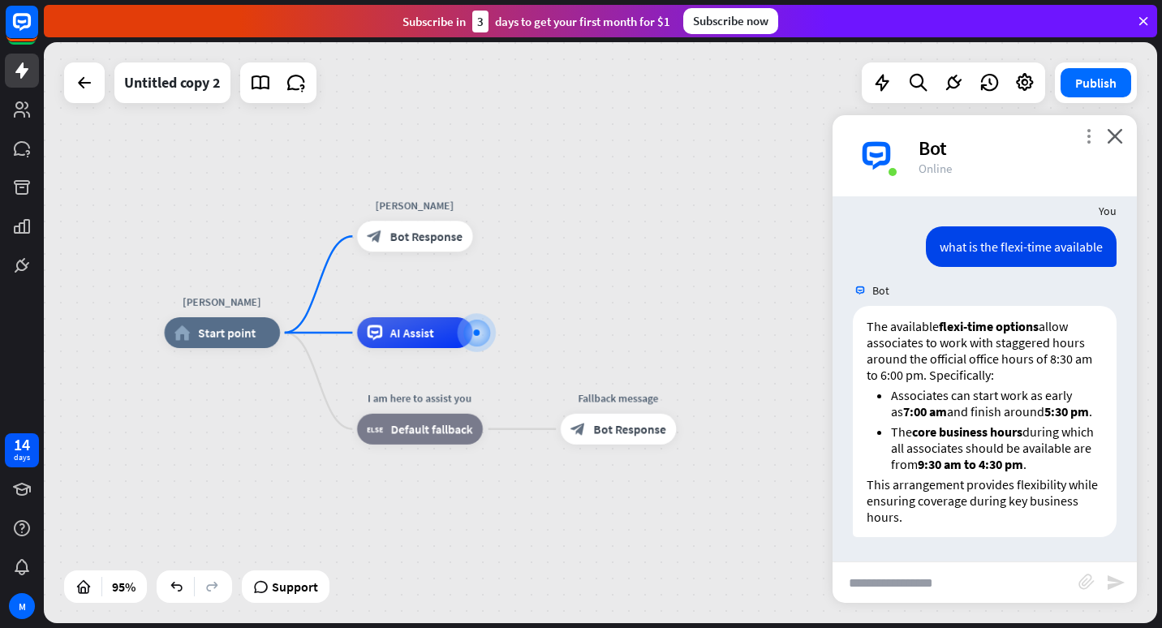
click at [1087, 140] on icon "more_vert" at bounding box center [1088, 135] width 15 height 15
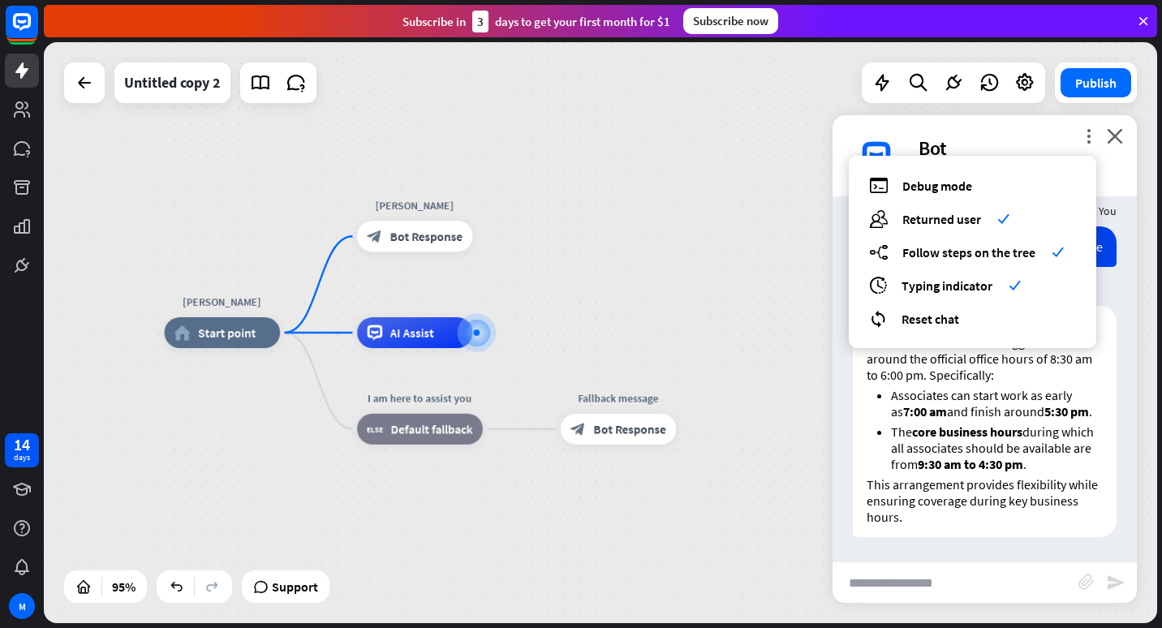
click at [608, 229] on div "[PERSON_NAME] home_2 Start point [PERSON_NAME] block_bot_response Bot Response …" at bounding box center [600, 332] width 1113 height 581
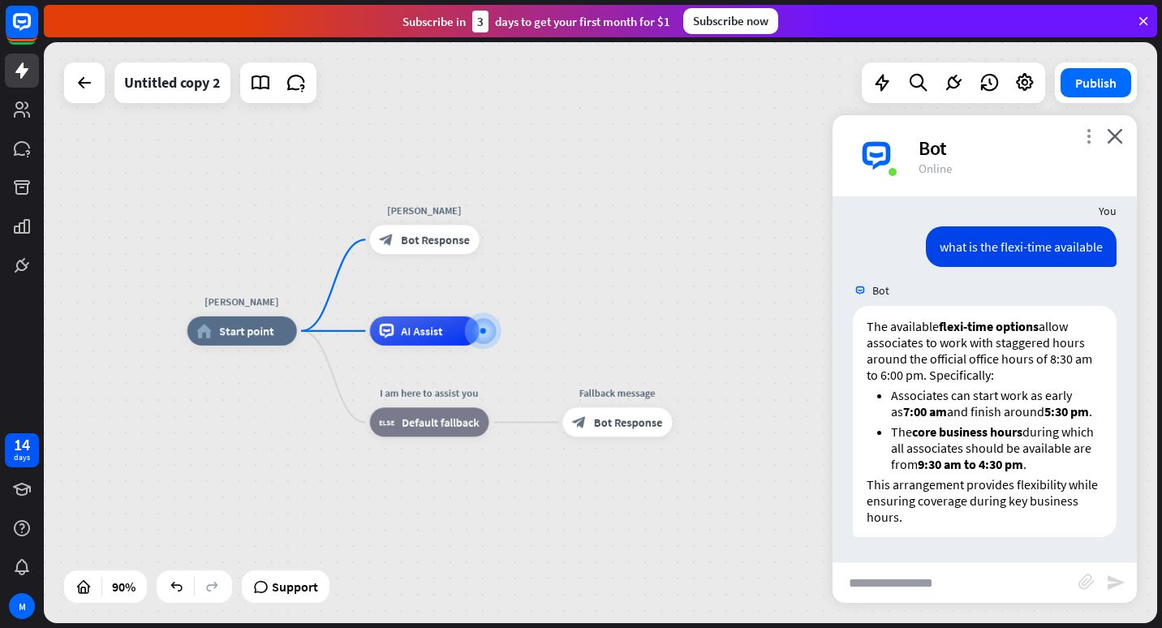
click at [1091, 135] on icon "more_vert" at bounding box center [1088, 135] width 15 height 15
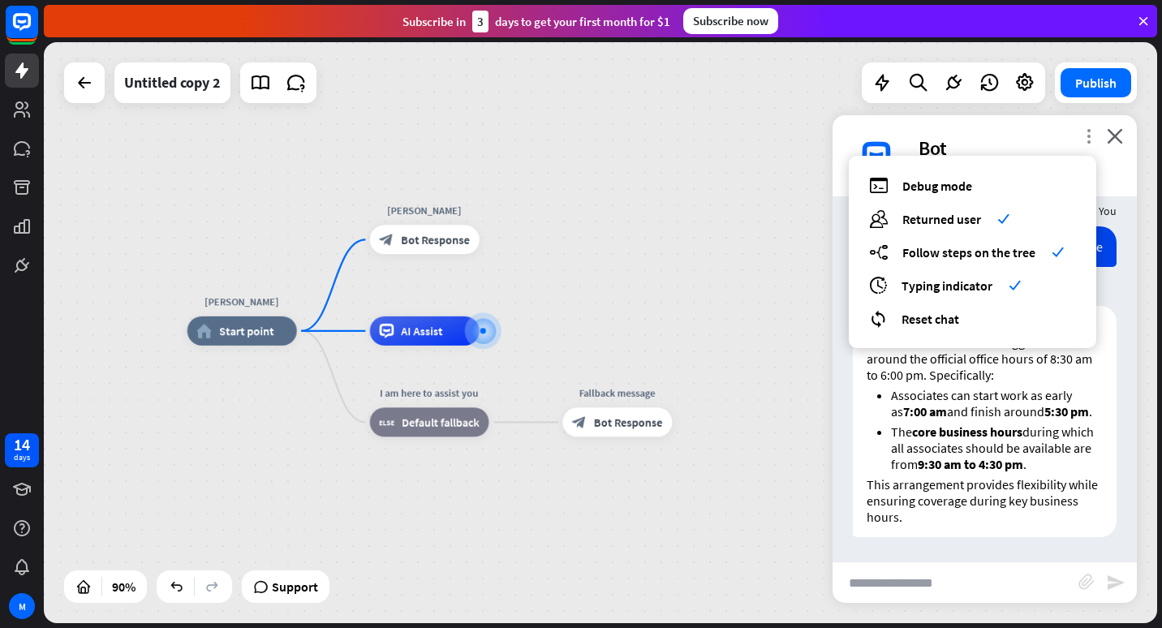
click at [1091, 135] on icon "more_vert" at bounding box center [1088, 135] width 15 height 15
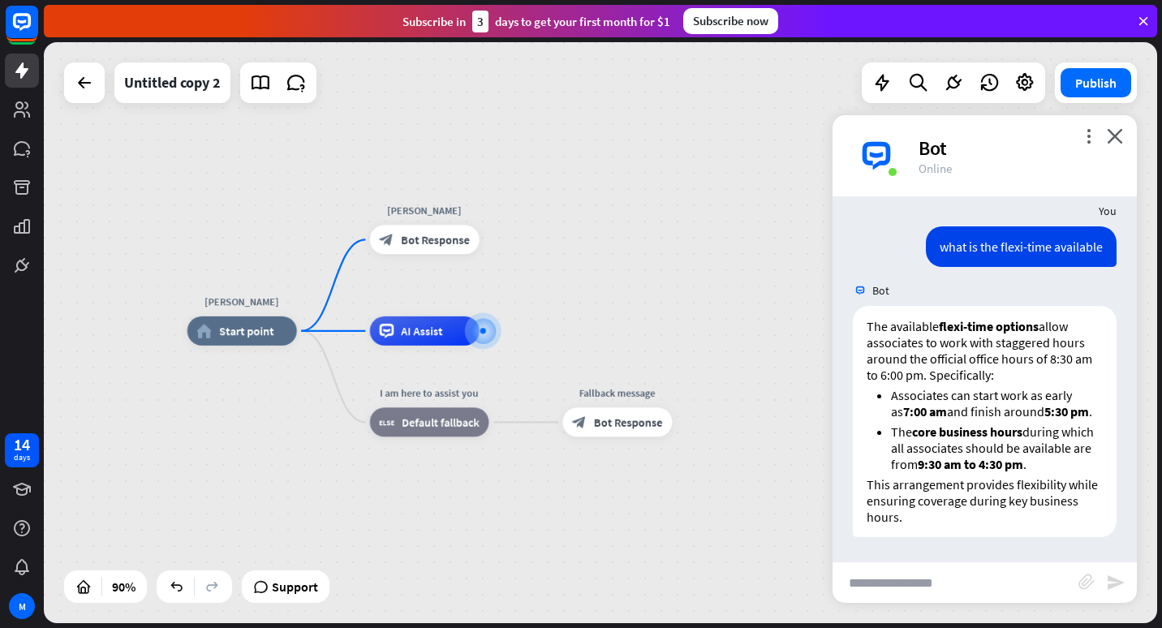
click at [864, 152] on img at bounding box center [876, 155] width 49 height 49
click at [1103, 135] on div "Bot" at bounding box center [1017, 147] width 199 height 25
click at [1111, 135] on icon "close" at bounding box center [1115, 135] width 16 height 15
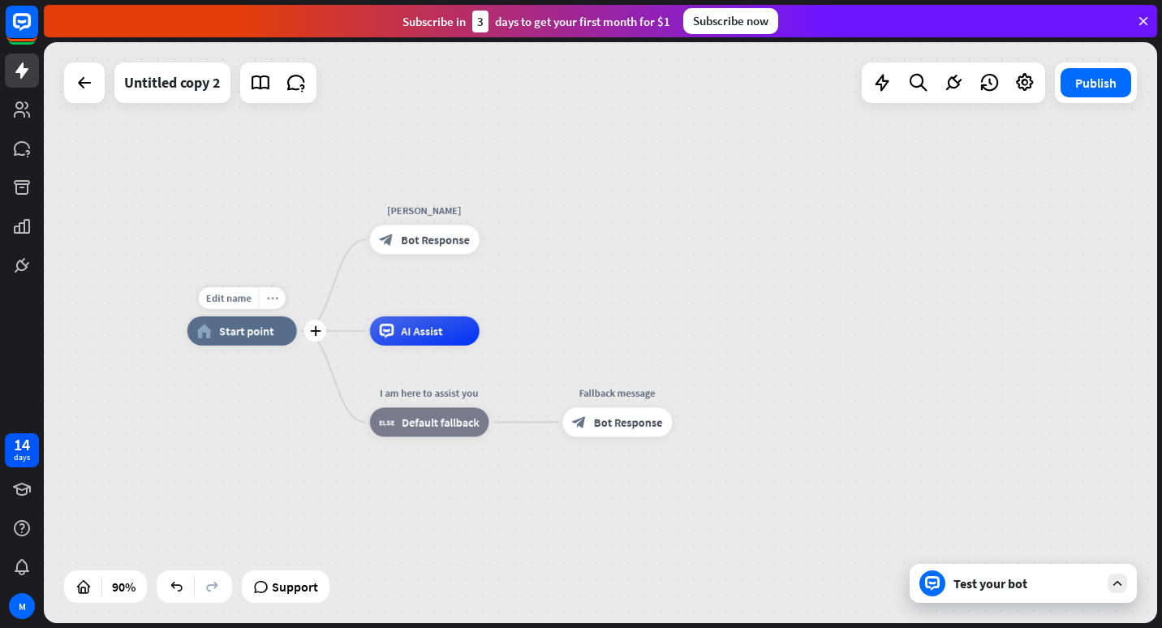
click at [273, 298] on icon "more_horiz" at bounding box center [271, 298] width 11 height 11
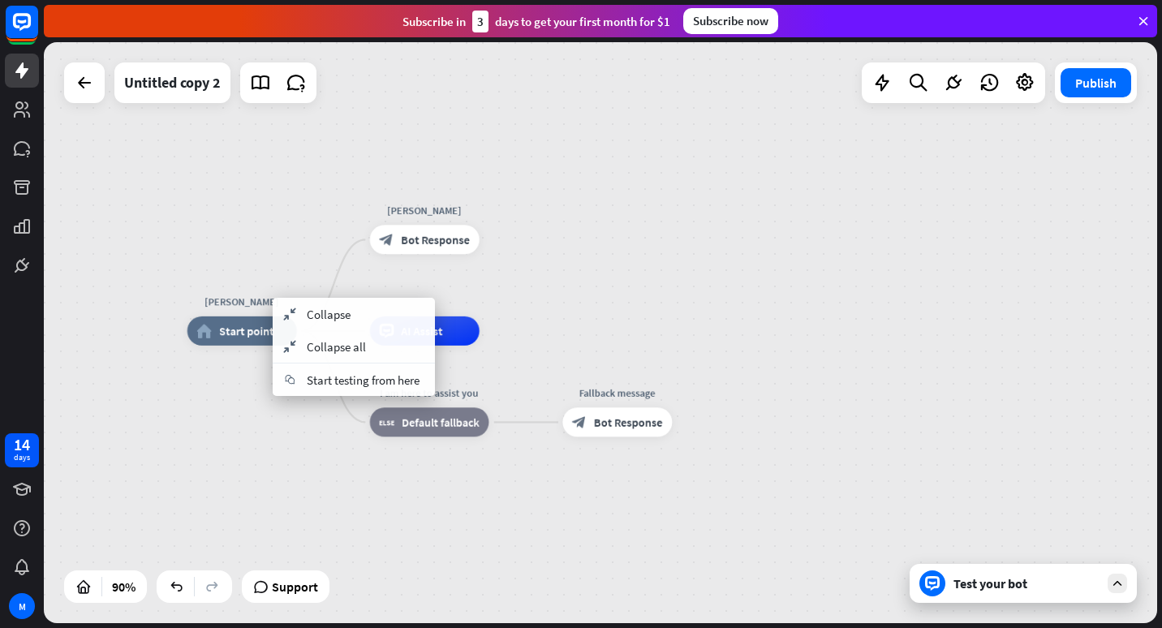
click at [568, 285] on div "[PERSON_NAME] home_2 Start point [PERSON_NAME] block_bot_response Bot Response …" at bounding box center [600, 332] width 1113 height 581
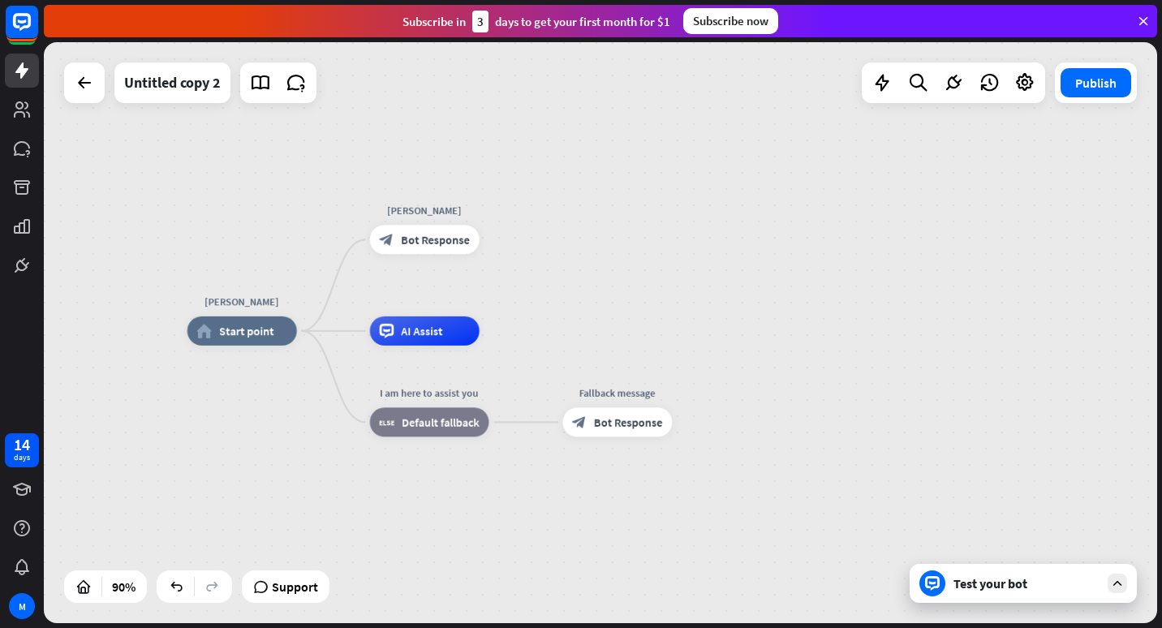
click at [990, 577] on div "Test your bot" at bounding box center [1026, 583] width 146 height 16
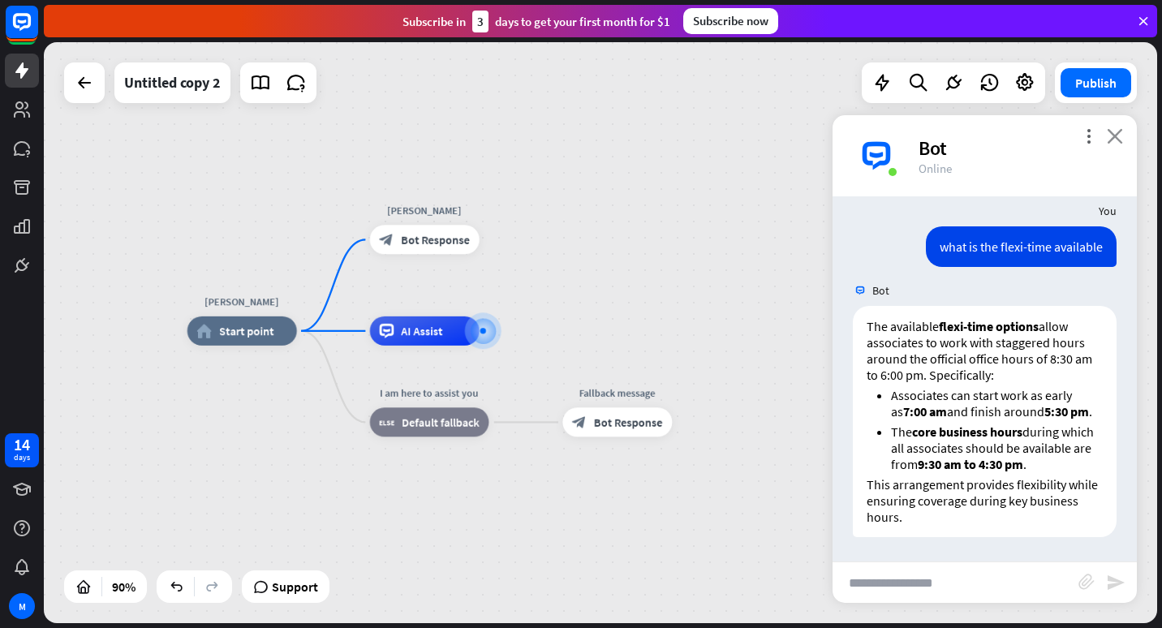
click at [1119, 133] on icon "close" at bounding box center [1115, 135] width 16 height 15
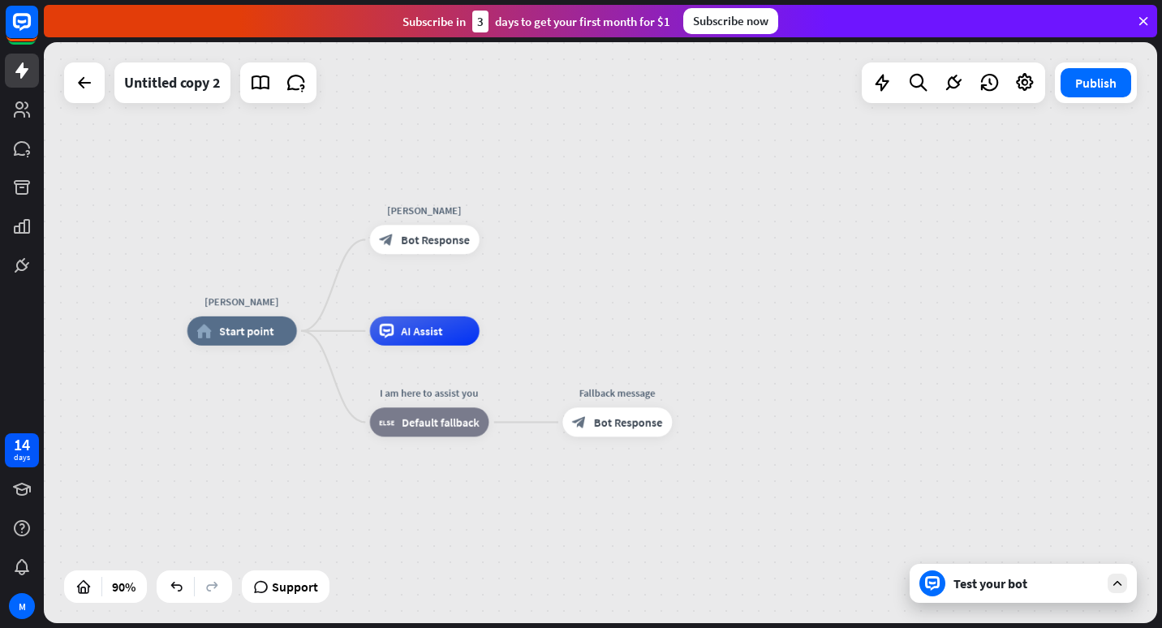
click at [1047, 579] on div "Test your bot" at bounding box center [1026, 583] width 146 height 16
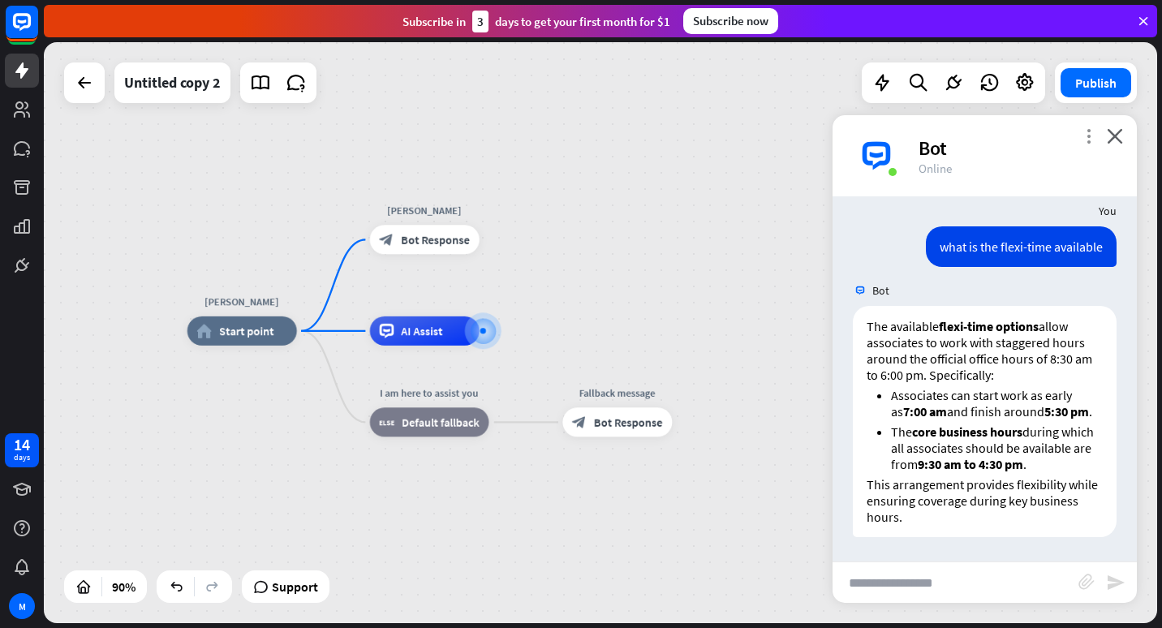
click at [1086, 134] on icon "more_vert" at bounding box center [1088, 135] width 15 height 15
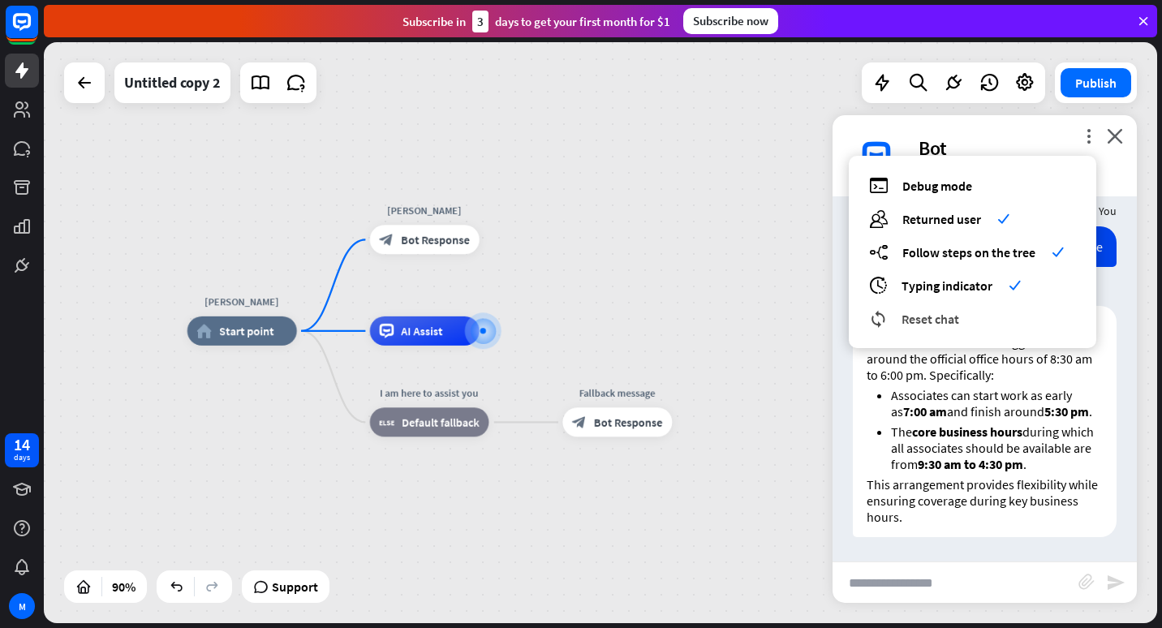
click at [970, 316] on div "reset_chat Reset chat" at bounding box center [972, 318] width 207 height 19
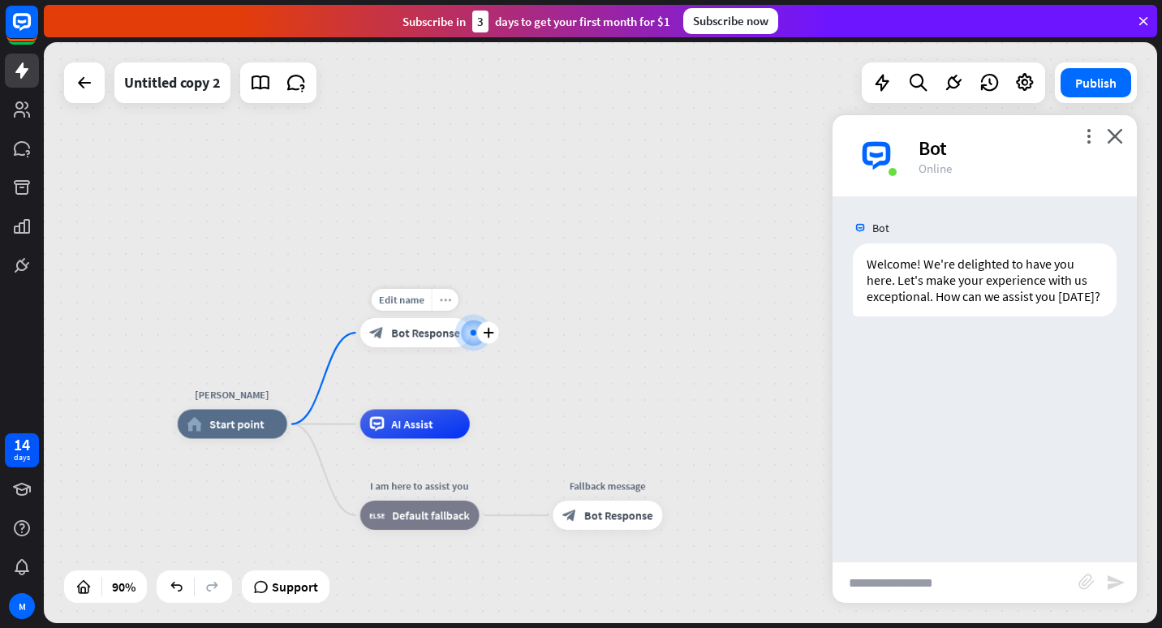
click at [440, 303] on icon "more_horiz" at bounding box center [444, 300] width 11 height 11
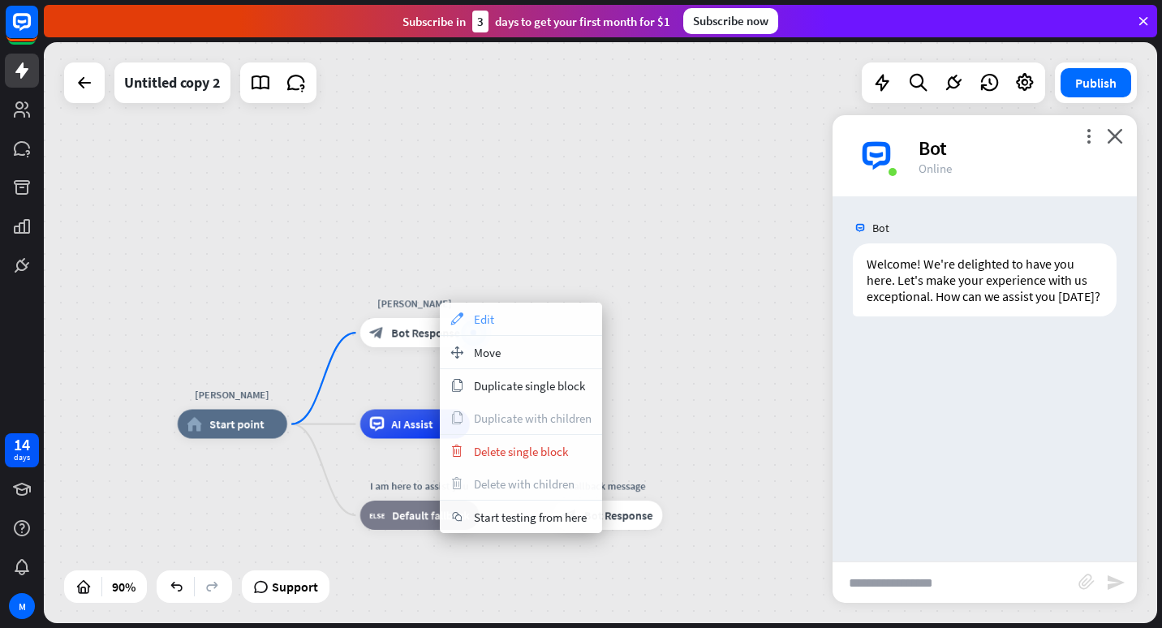
click at [464, 320] on icon "appearance" at bounding box center [457, 318] width 18 height 13
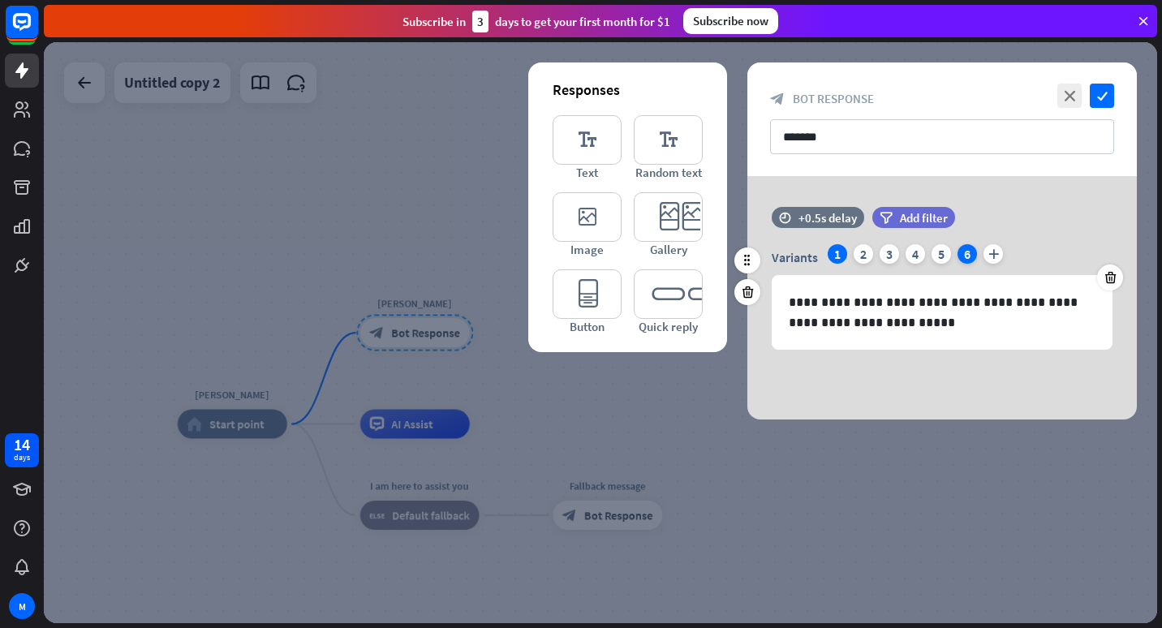
click at [961, 253] on div "6" at bounding box center [966, 253] width 19 height 19
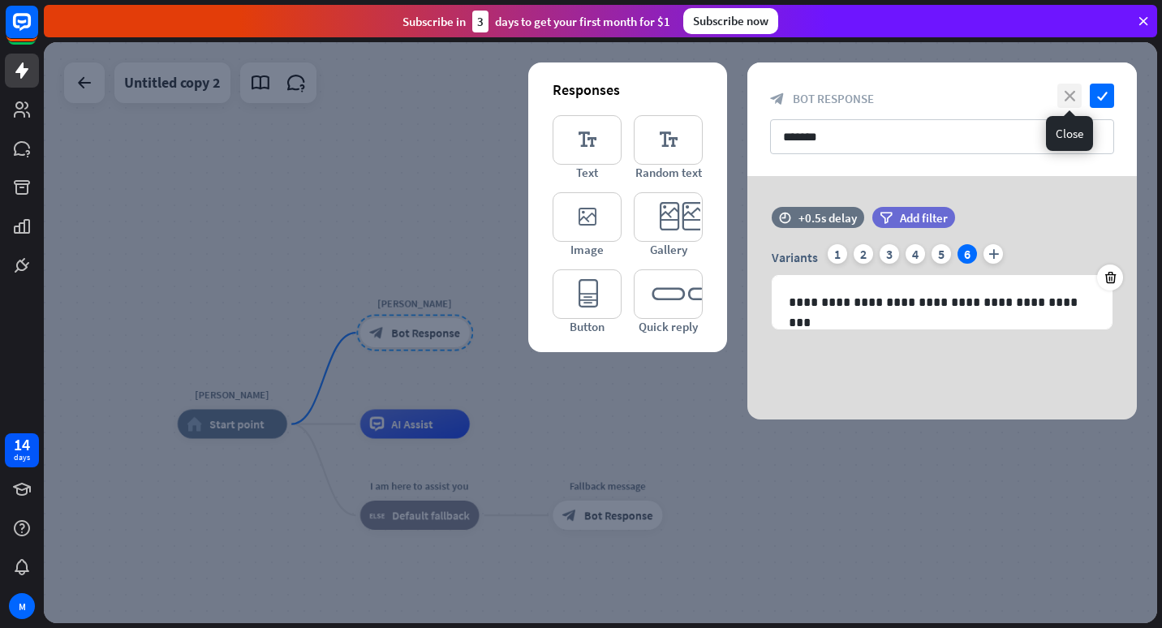
click at [1066, 89] on icon "close" at bounding box center [1069, 96] width 24 height 24
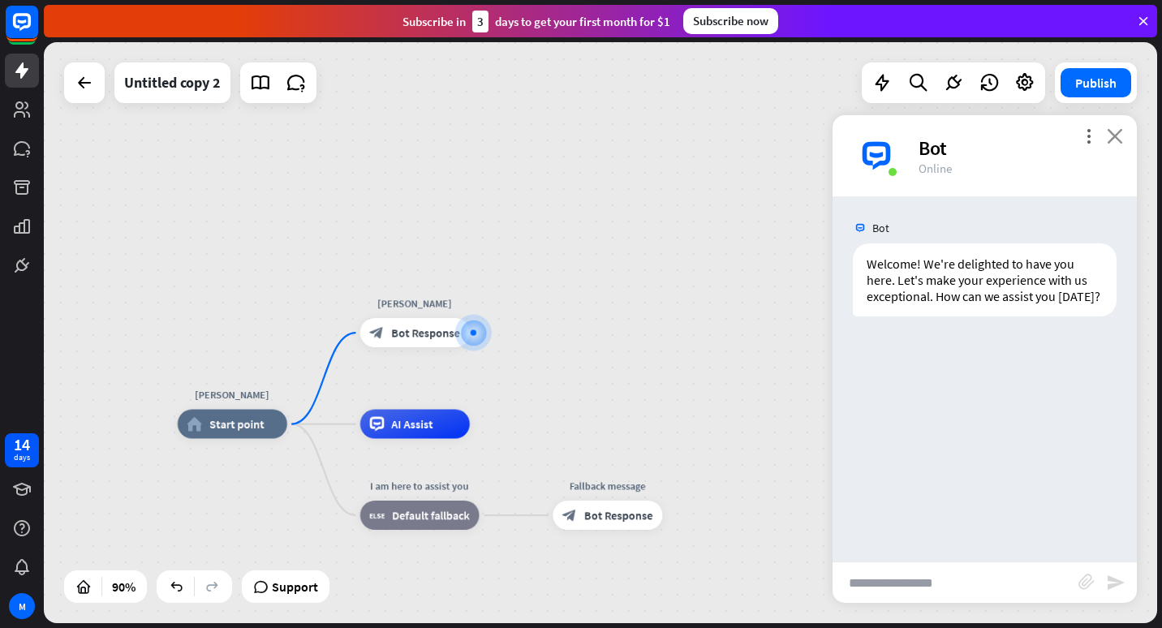
click at [1119, 135] on icon "close" at bounding box center [1115, 135] width 16 height 15
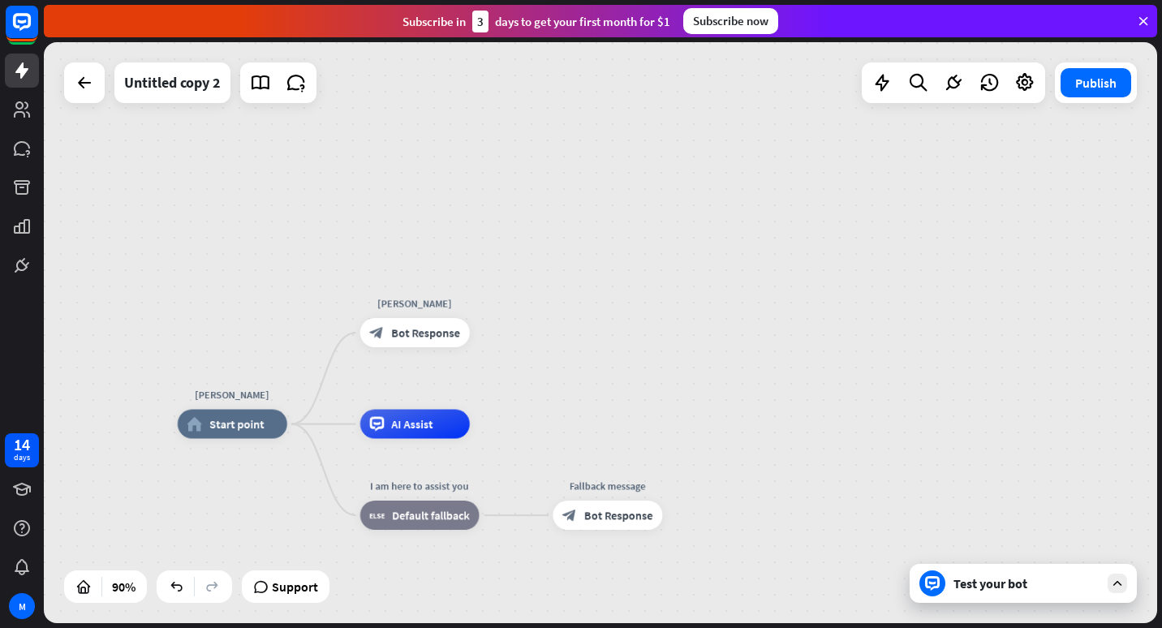
click at [1019, 573] on div "Test your bot" at bounding box center [1023, 583] width 227 height 39
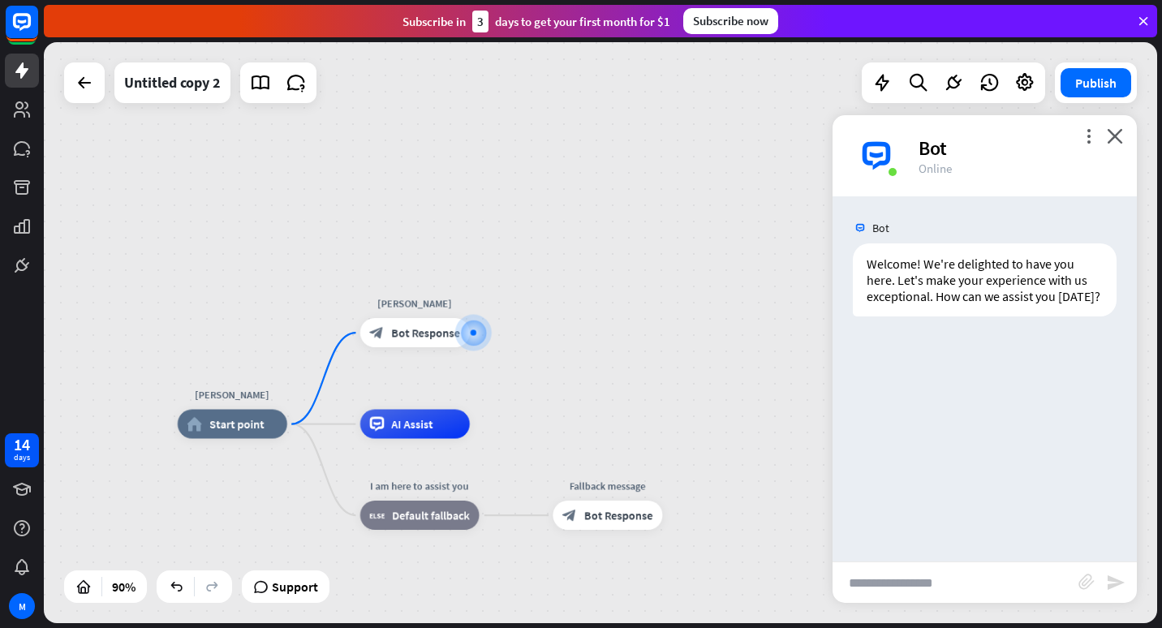
click at [958, 582] on input "text" at bounding box center [955, 582] width 246 height 41
type input "**********"
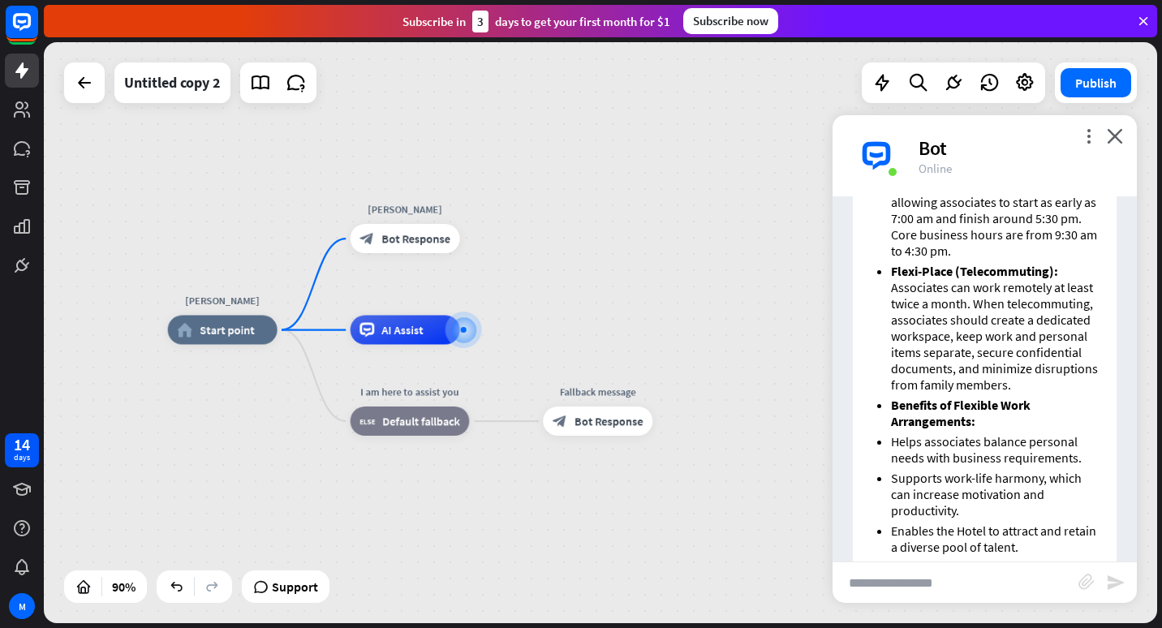
scroll to position [406, 0]
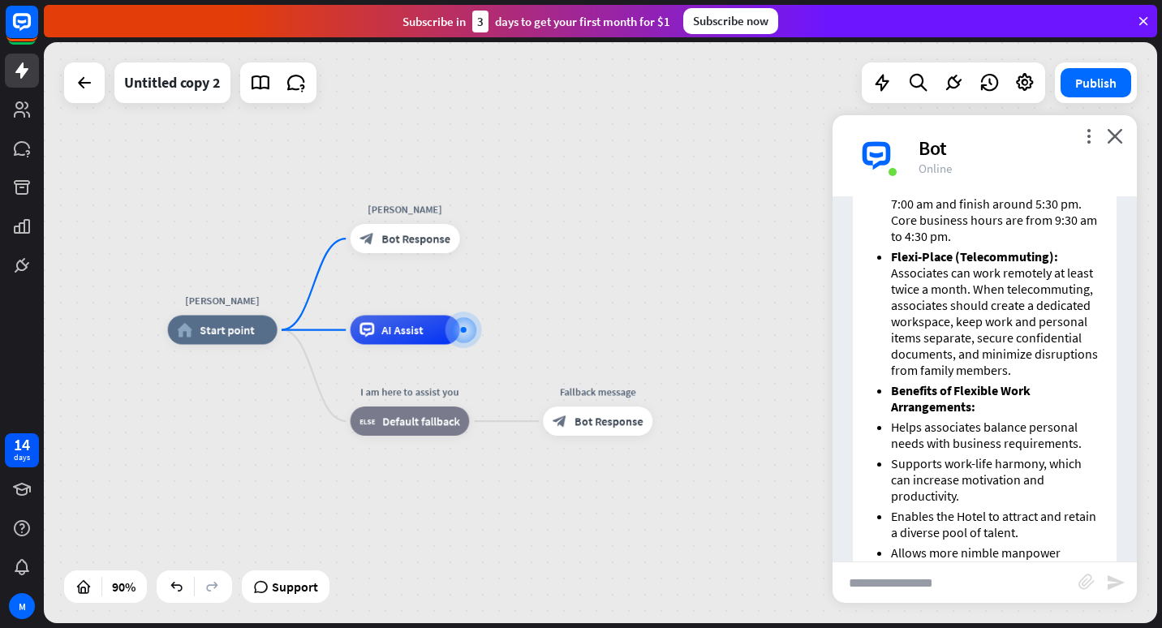
click at [921, 579] on input "text" at bounding box center [955, 582] width 246 height 41
type input "**********"
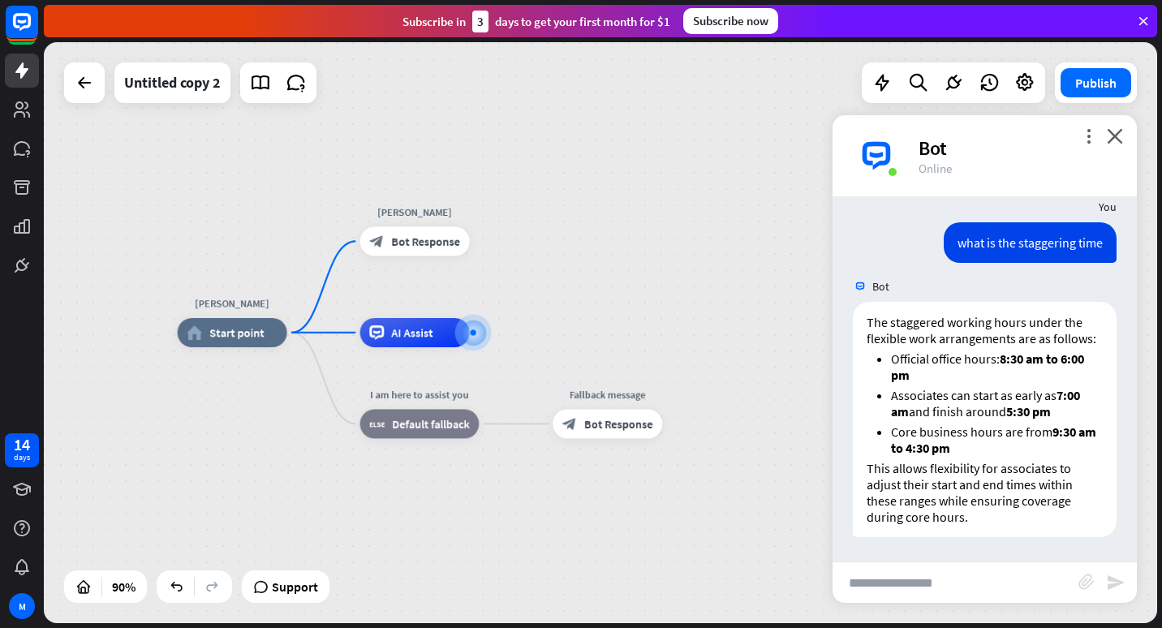
scroll to position [1550, 0]
type input "**********"
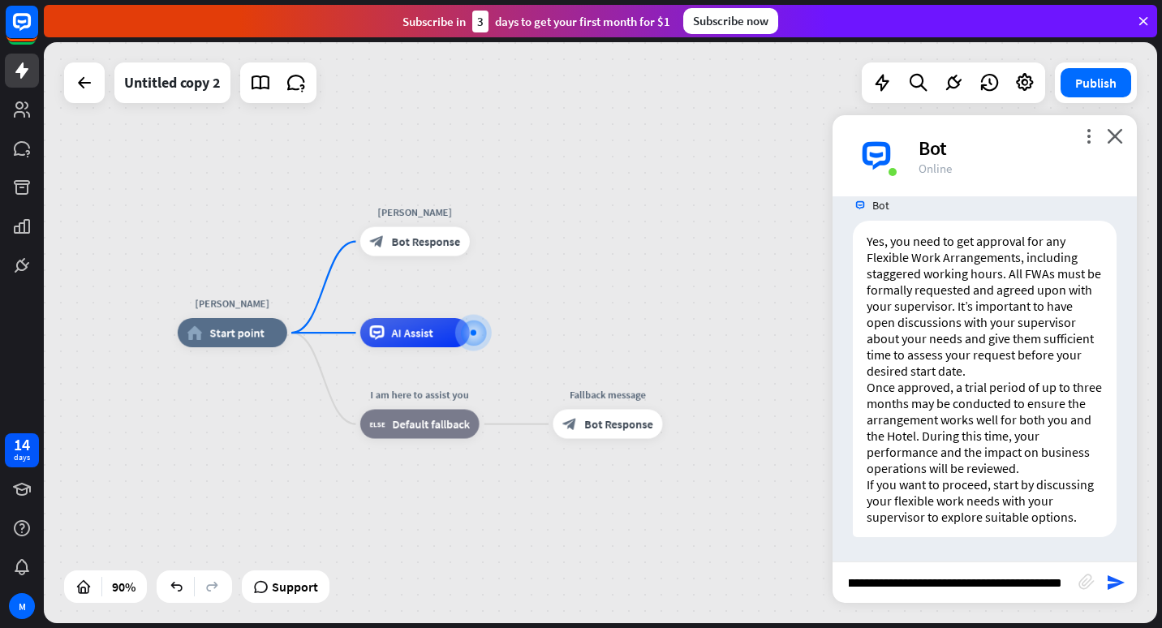
scroll to position [0, 96]
type input "**********"
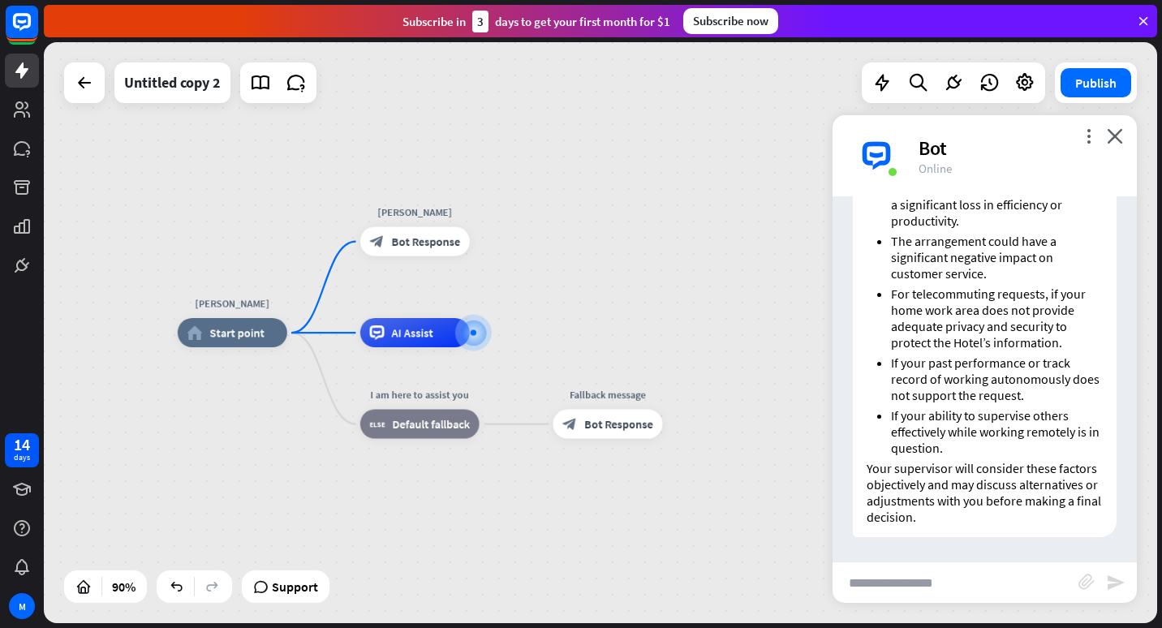
scroll to position [2748, 0]
click at [993, 580] on input "text" at bounding box center [955, 582] width 246 height 41
type input "**********"
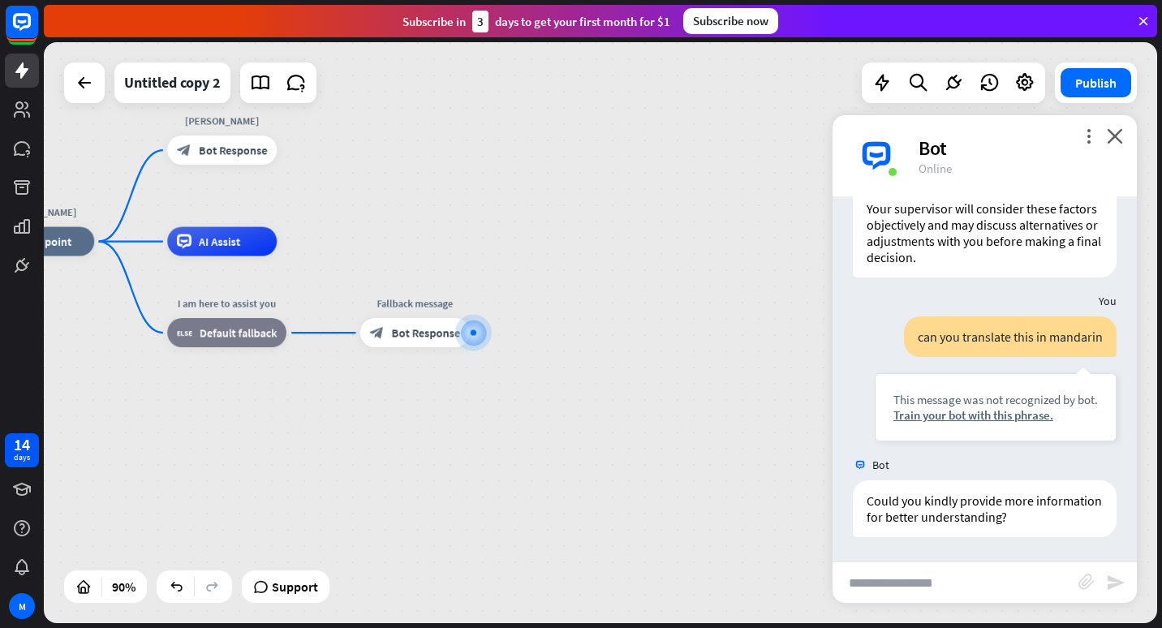
scroll to position [3008, 0]
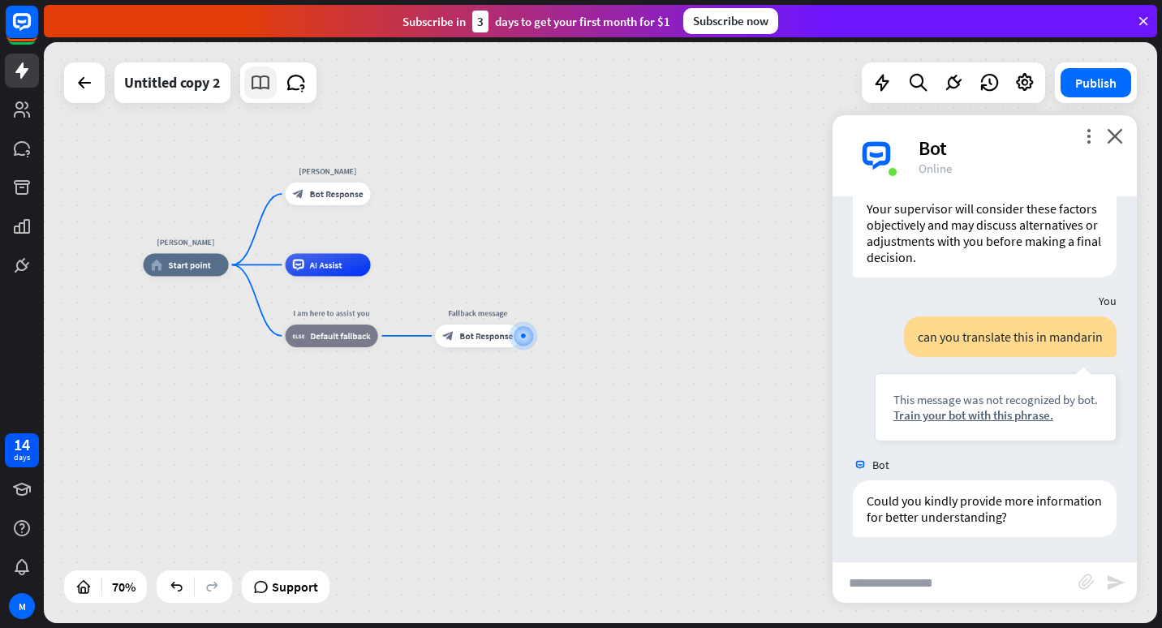
click at [265, 86] on icon at bounding box center [260, 82] width 21 height 21
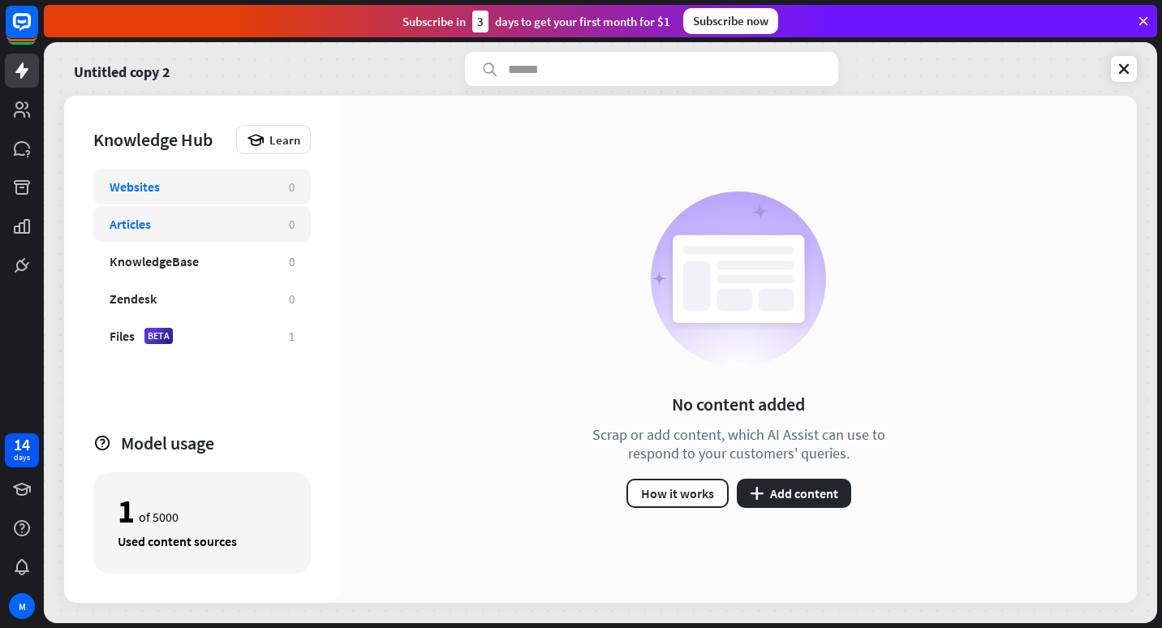
click at [260, 215] on div "Articles 0" at bounding box center [201, 224] width 217 height 36
click at [282, 183] on div "Websites 0" at bounding box center [201, 187] width 217 height 36
click at [289, 190] on div "0" at bounding box center [292, 186] width 6 height 15
click at [789, 497] on button "plus Add content" at bounding box center [794, 493] width 114 height 29
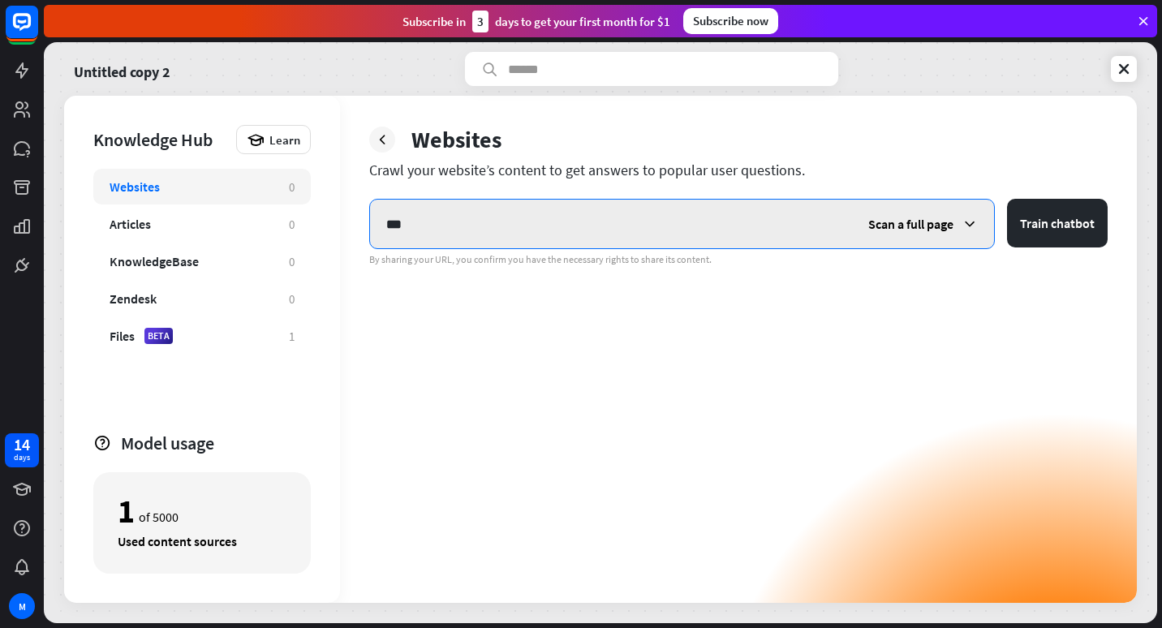
click at [499, 221] on input "***" at bounding box center [611, 224] width 482 height 49
drag, startPoint x: 468, startPoint y: 226, endPoint x: 375, endPoint y: 226, distance: 93.3
click at [375, 226] on input "***" at bounding box center [611, 224] width 482 height 49
paste input "**********"
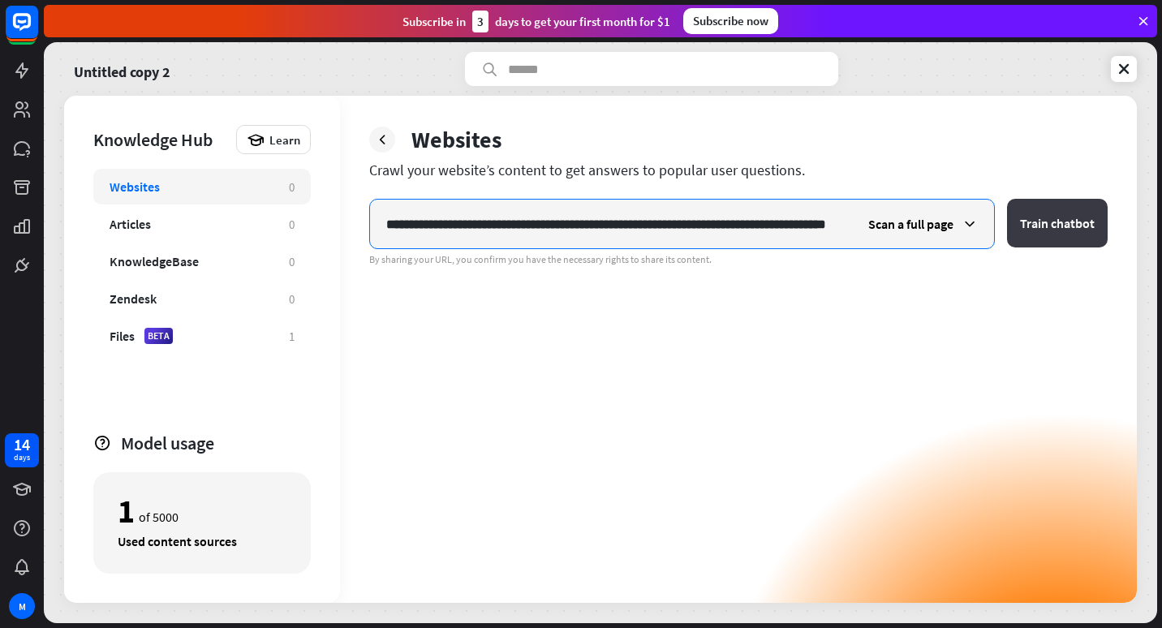
type input "**********"
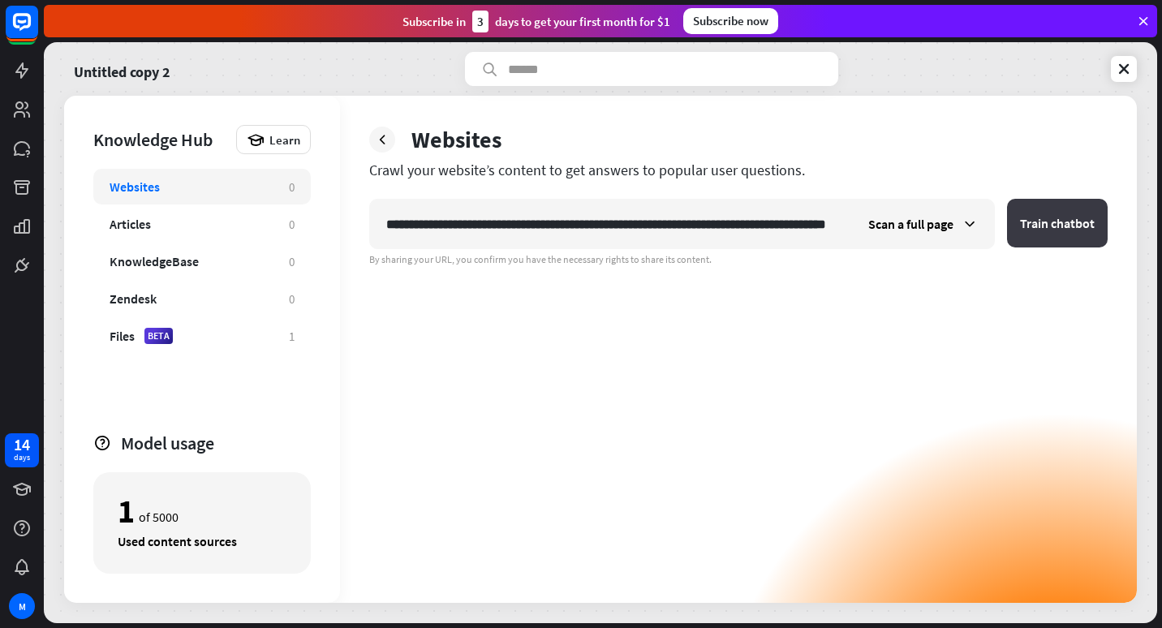
click at [1033, 219] on button "Train chatbot" at bounding box center [1057, 223] width 101 height 49
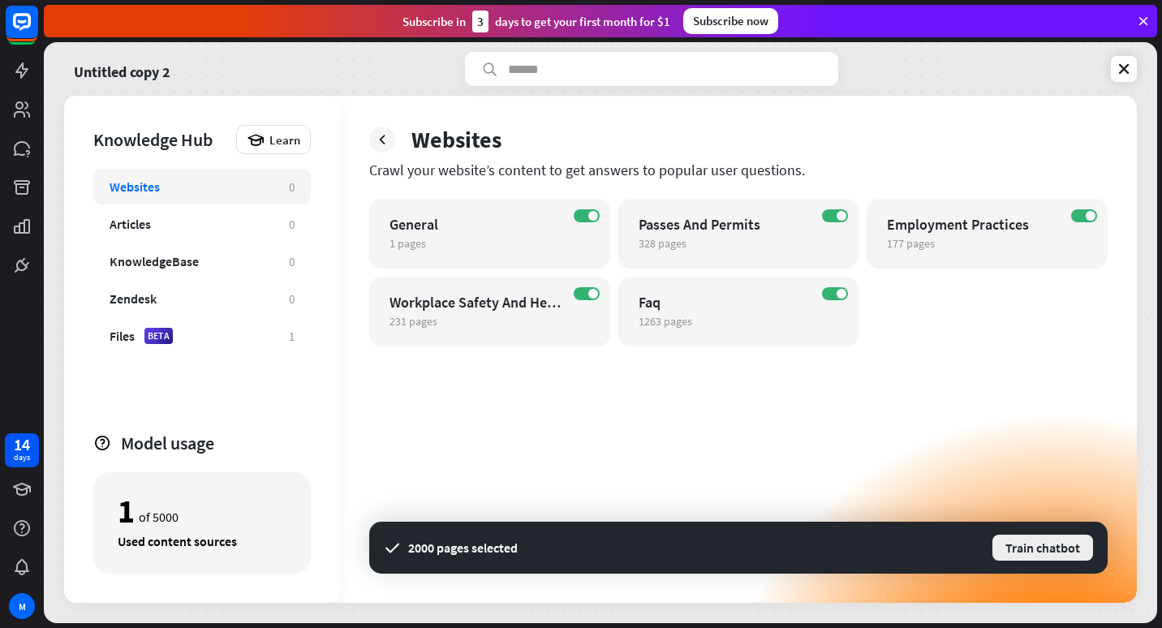
click at [1042, 546] on button "Train chatbot" at bounding box center [1043, 547] width 104 height 29
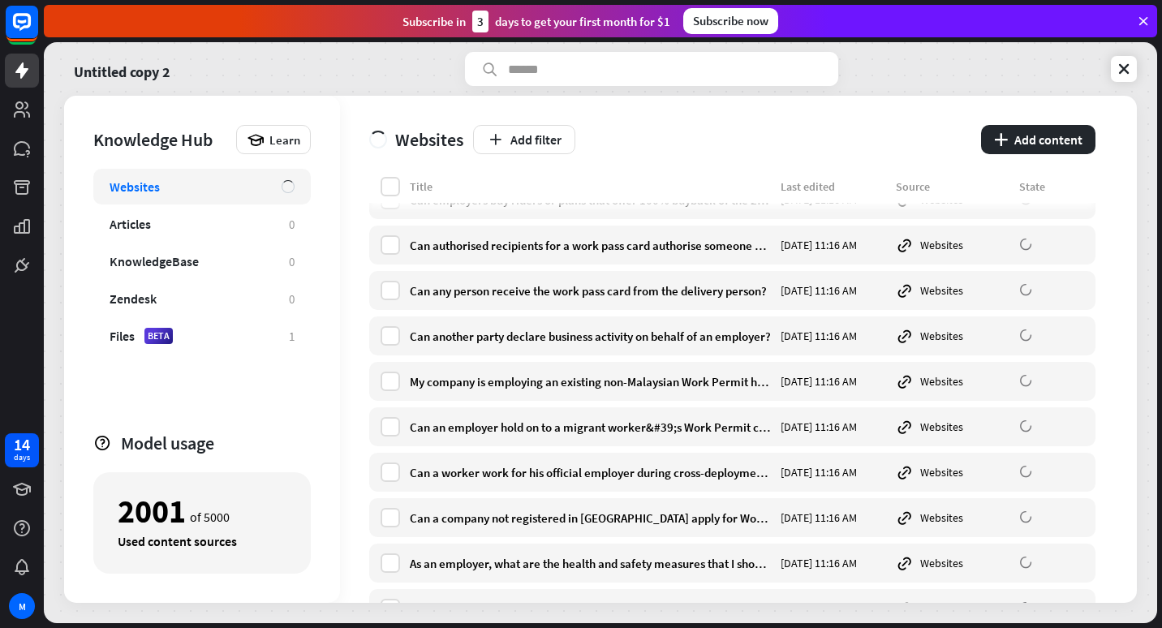
scroll to position [2110, 0]
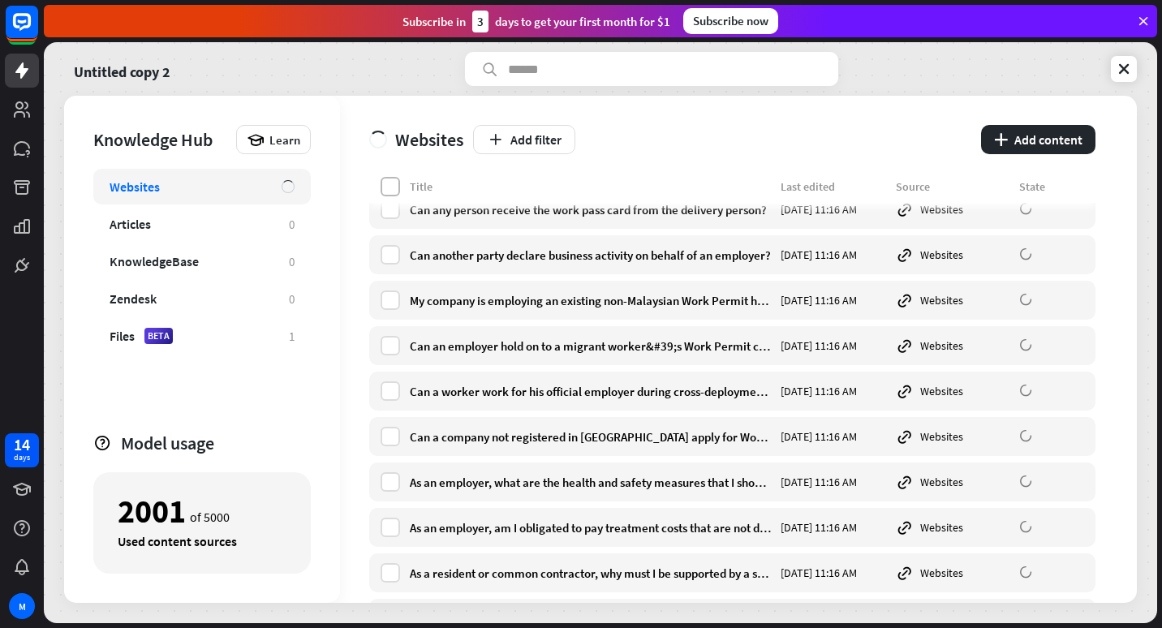
click at [387, 181] on label at bounding box center [390, 186] width 19 height 19
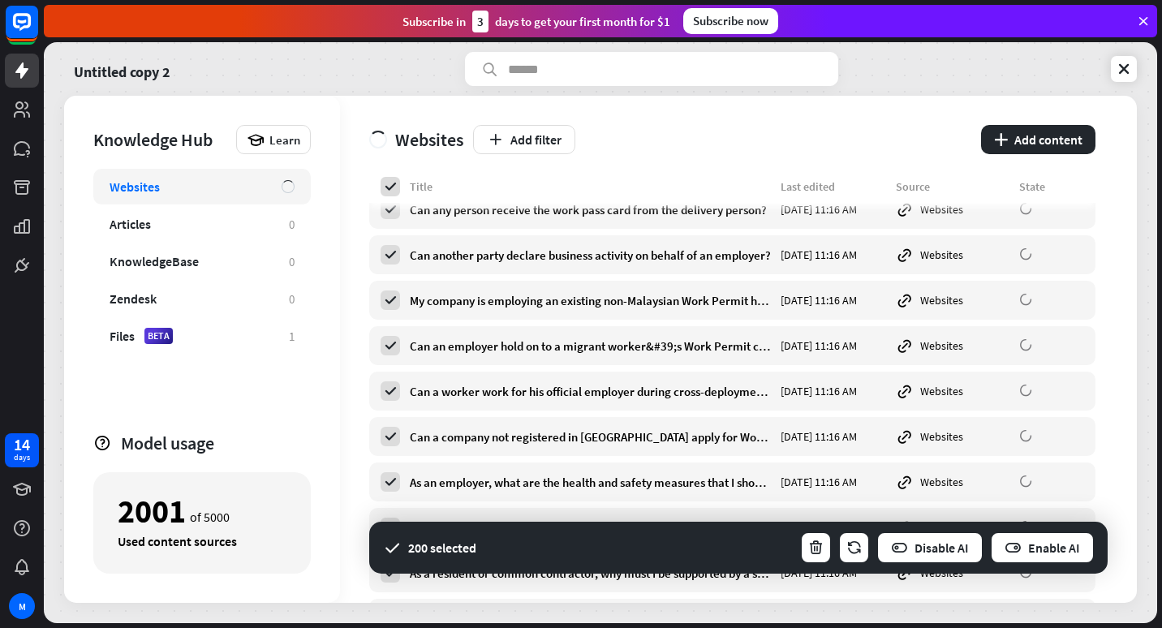
click at [759, 137] on div "Add filter" at bounding box center [722, 139] width 498 height 29
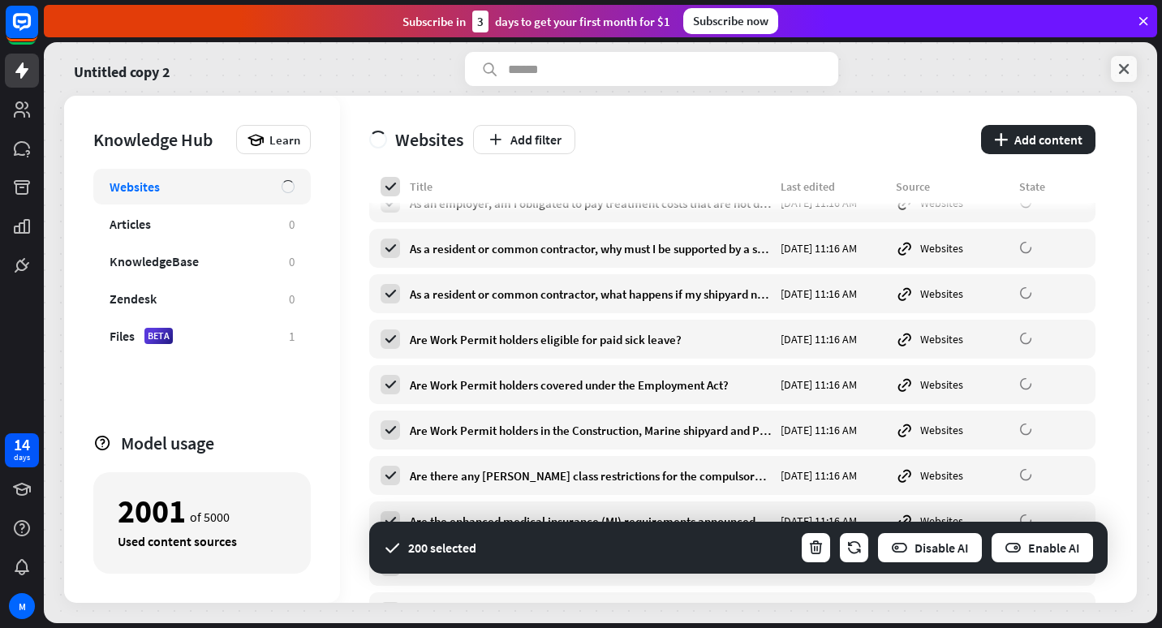
click at [1129, 67] on icon at bounding box center [1124, 69] width 16 height 16
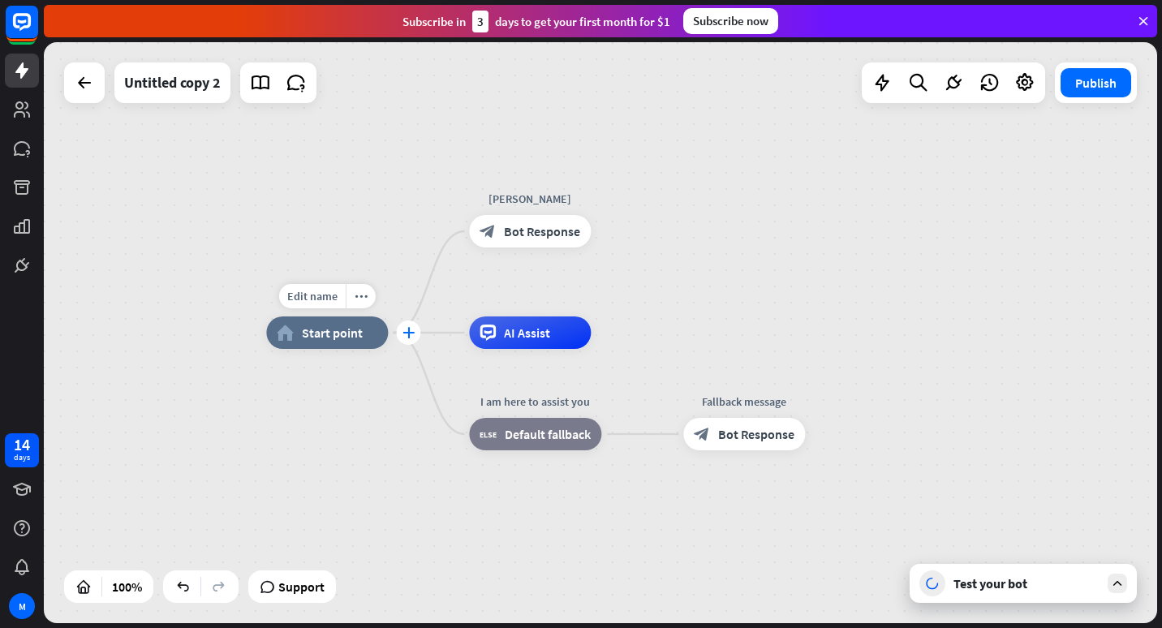
click at [411, 338] on icon "plus" at bounding box center [408, 332] width 12 height 11
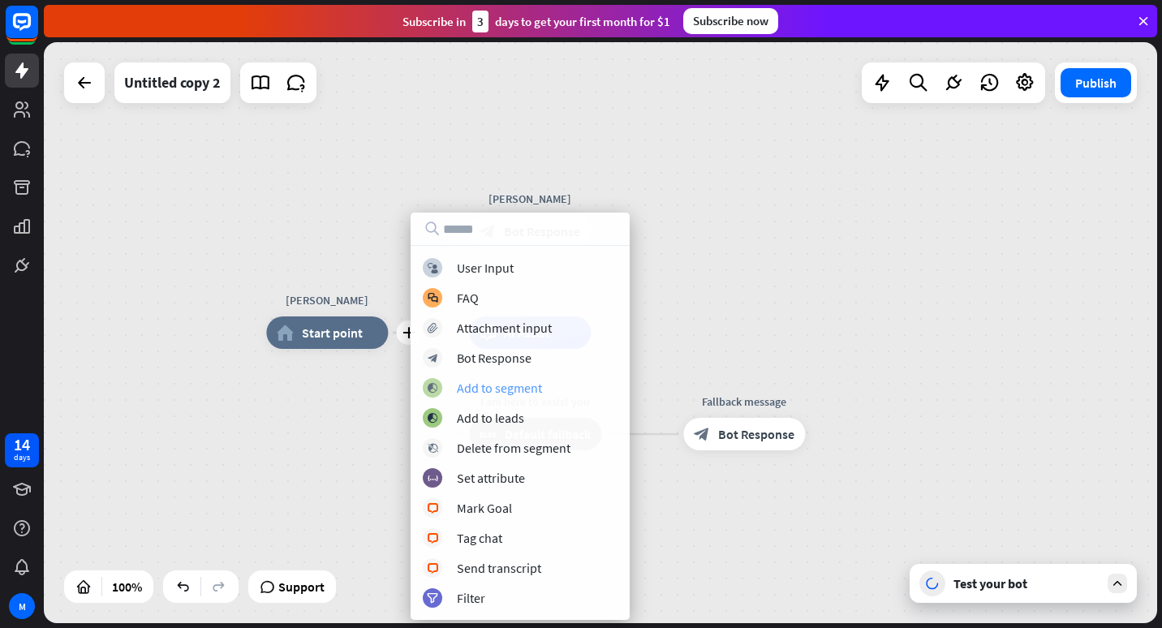
click at [529, 388] on div "Add to segment" at bounding box center [499, 388] width 85 height 16
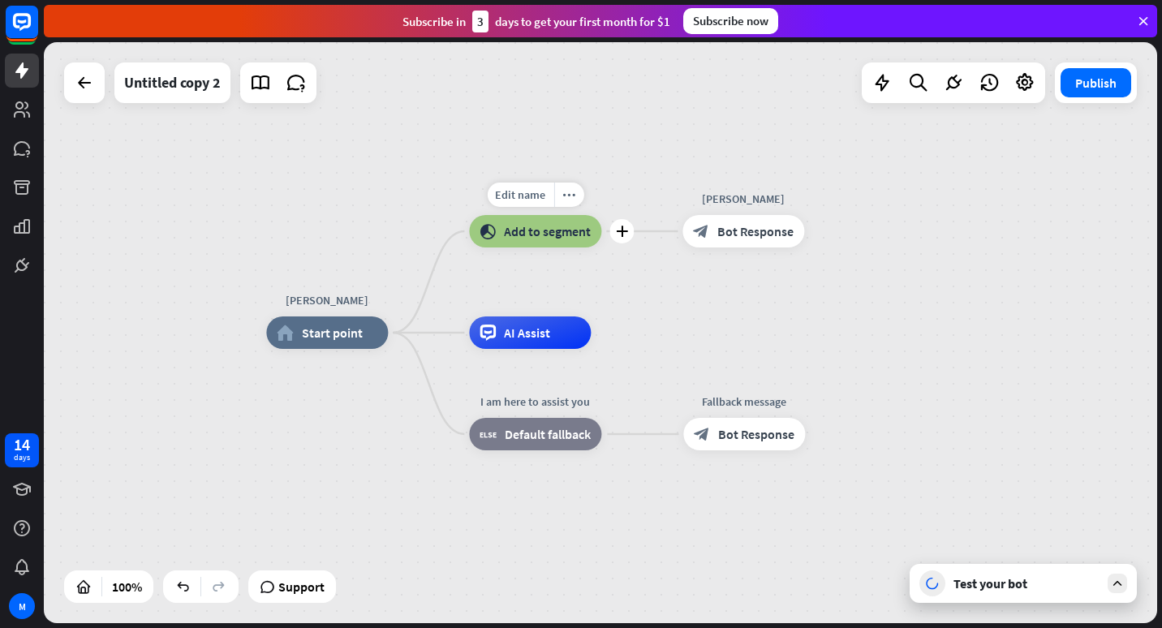
click at [534, 222] on div "block_add_to_segment Add to segment" at bounding box center [535, 231] width 132 height 32
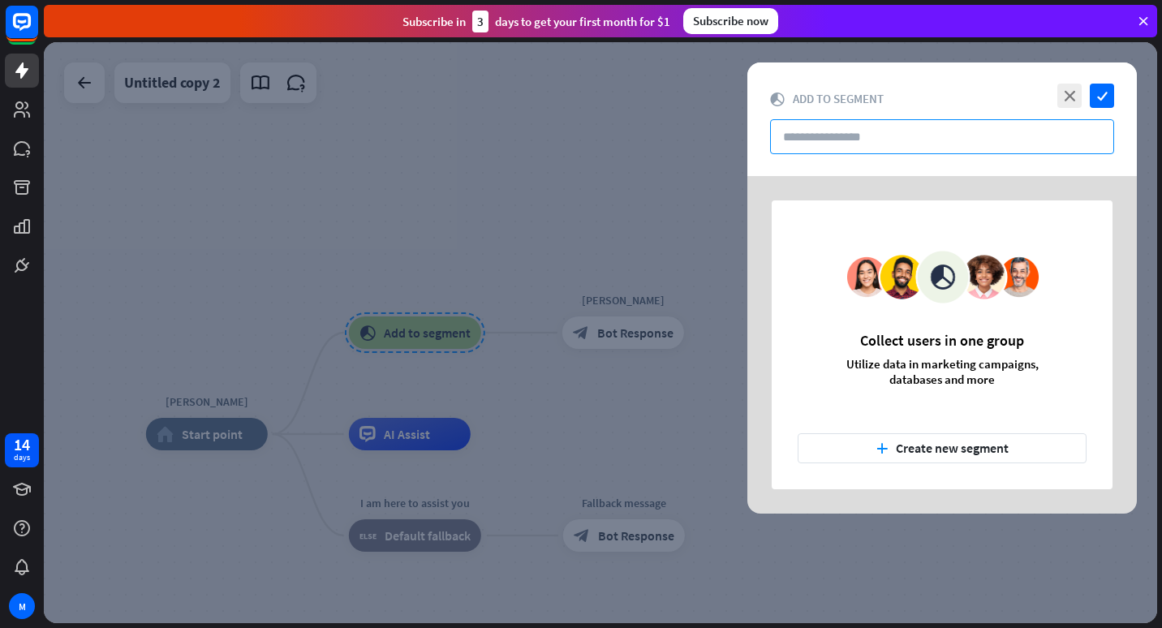
click at [850, 145] on input "text" at bounding box center [942, 136] width 344 height 35
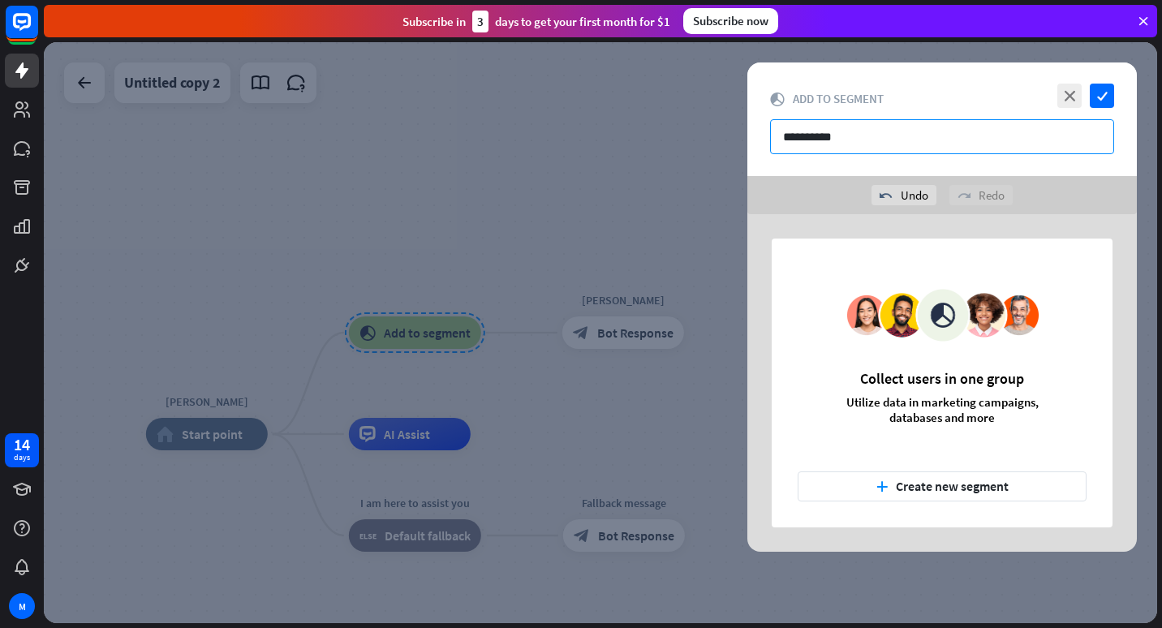
type input "**********"
click at [1102, 91] on icon "check" at bounding box center [1102, 96] width 24 height 24
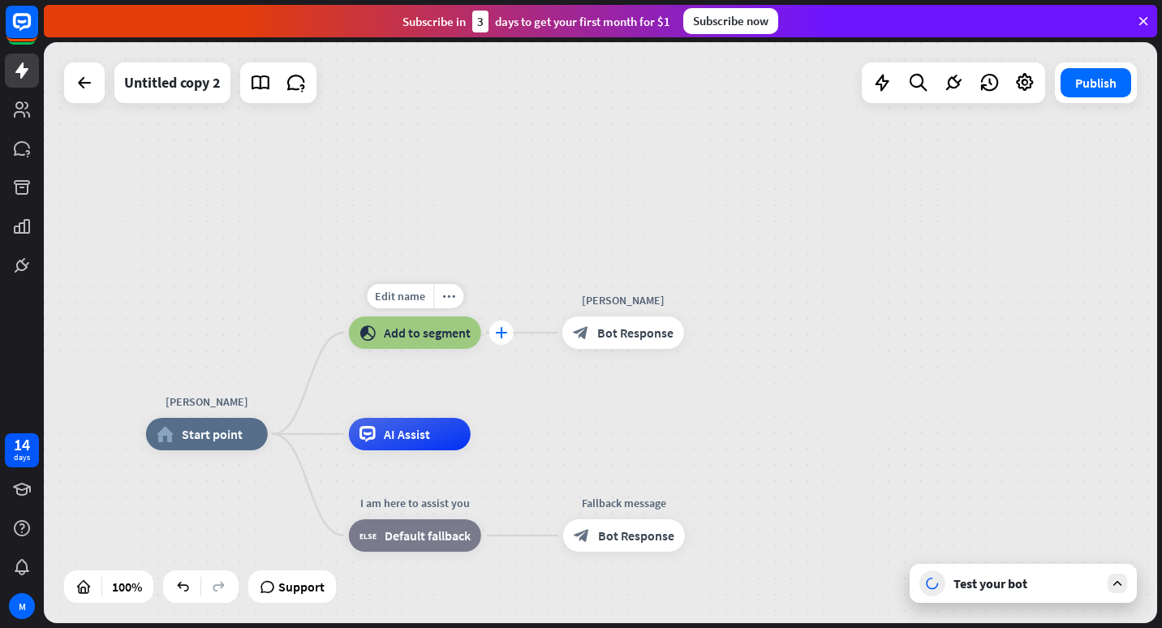
click at [498, 329] on icon "plus" at bounding box center [501, 332] width 12 height 11
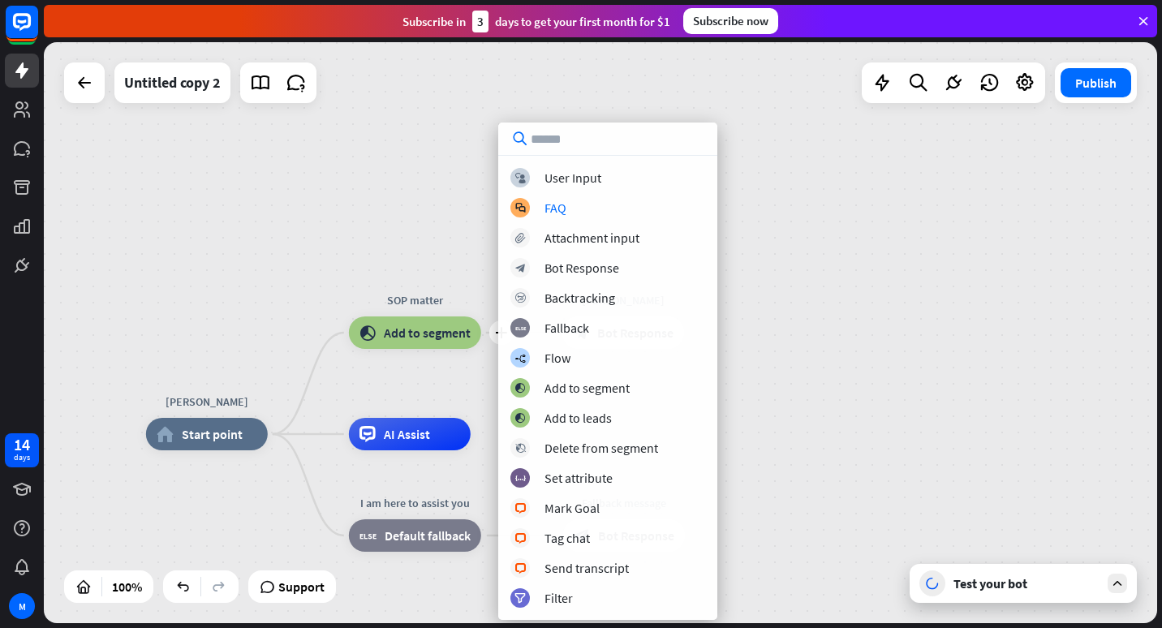
click at [846, 257] on div "[PERSON_NAME] home_2 Start point plus SOP matter block_add_to_segment Add to se…" at bounding box center [600, 332] width 1113 height 581
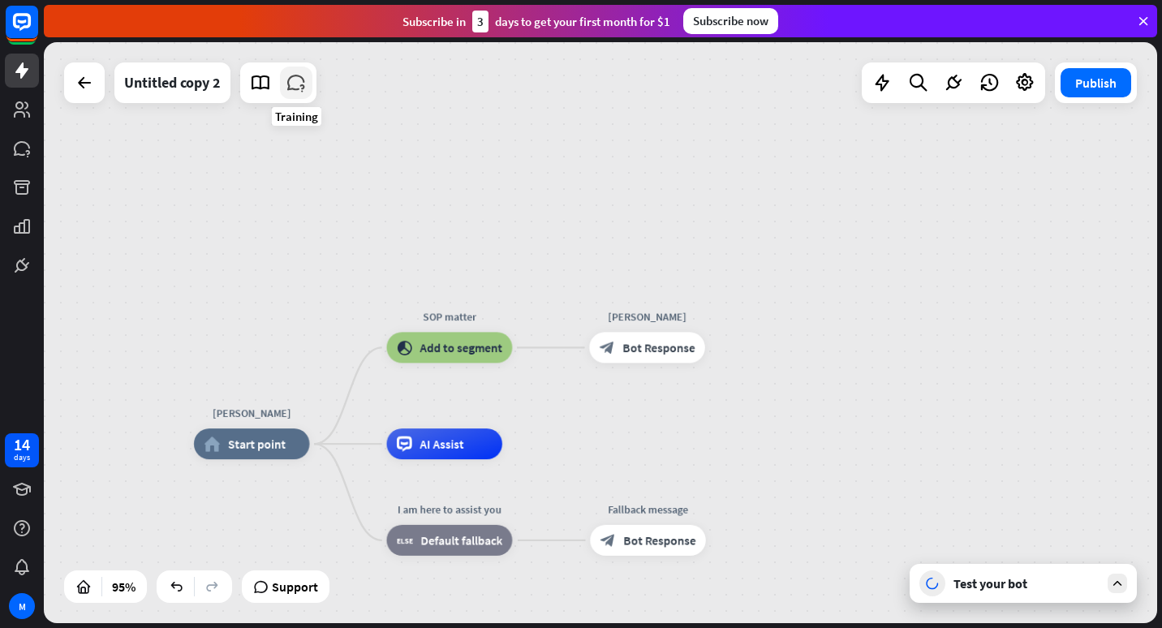
click at [303, 86] on icon at bounding box center [296, 82] width 21 height 21
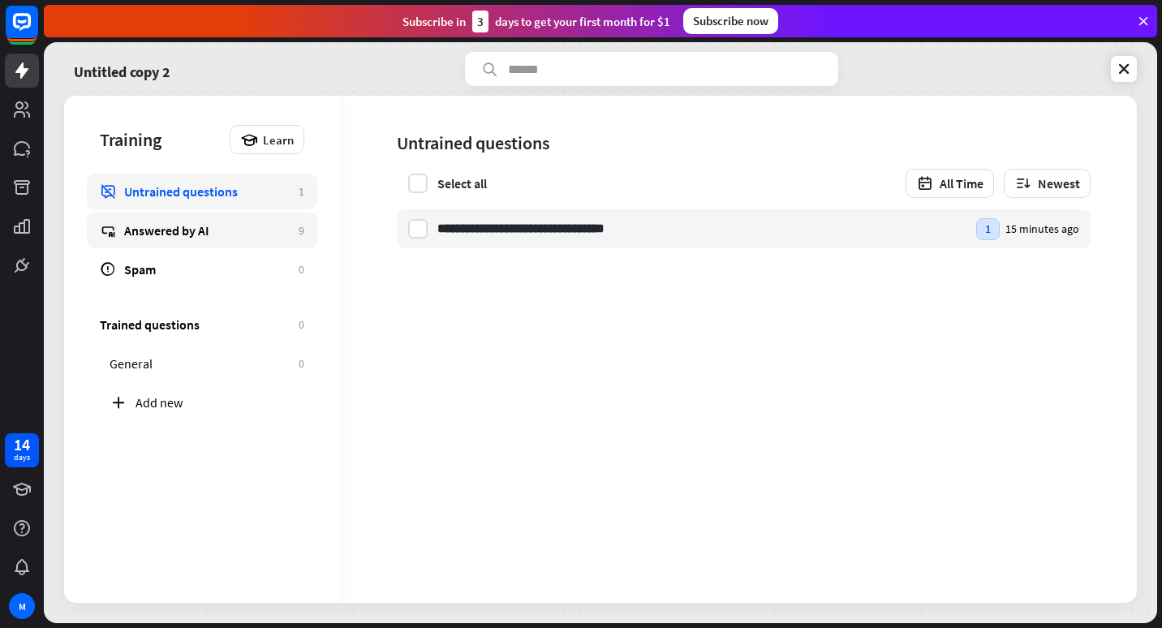
click at [123, 230] on link "Answered by AI 9" at bounding box center [202, 231] width 230 height 36
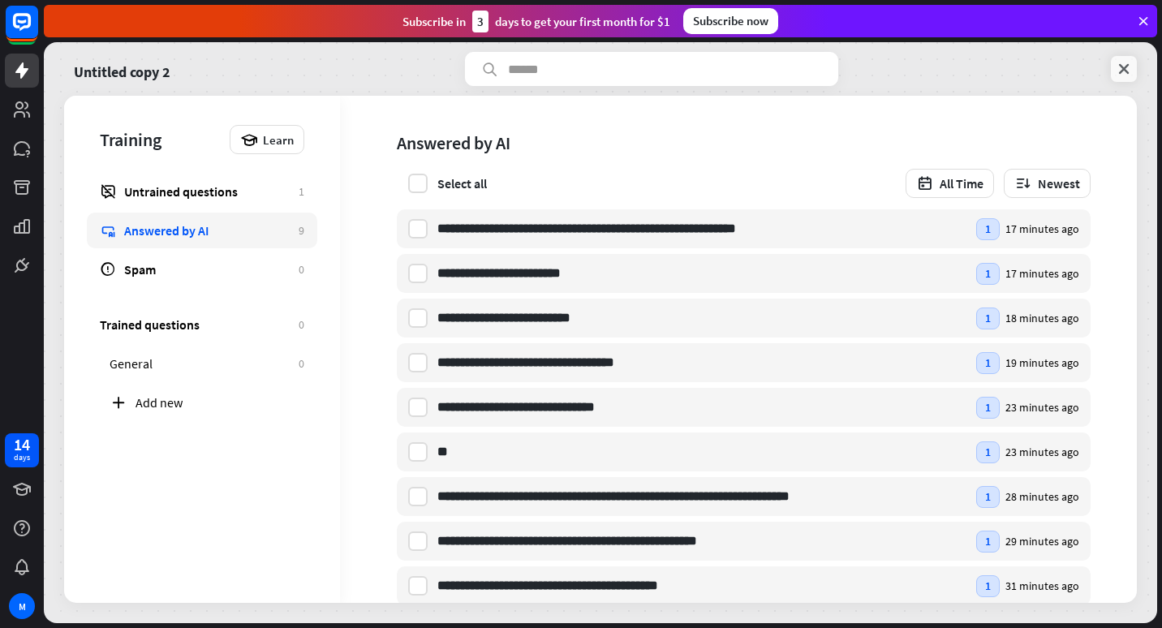
click at [1129, 68] on icon at bounding box center [1124, 69] width 16 height 16
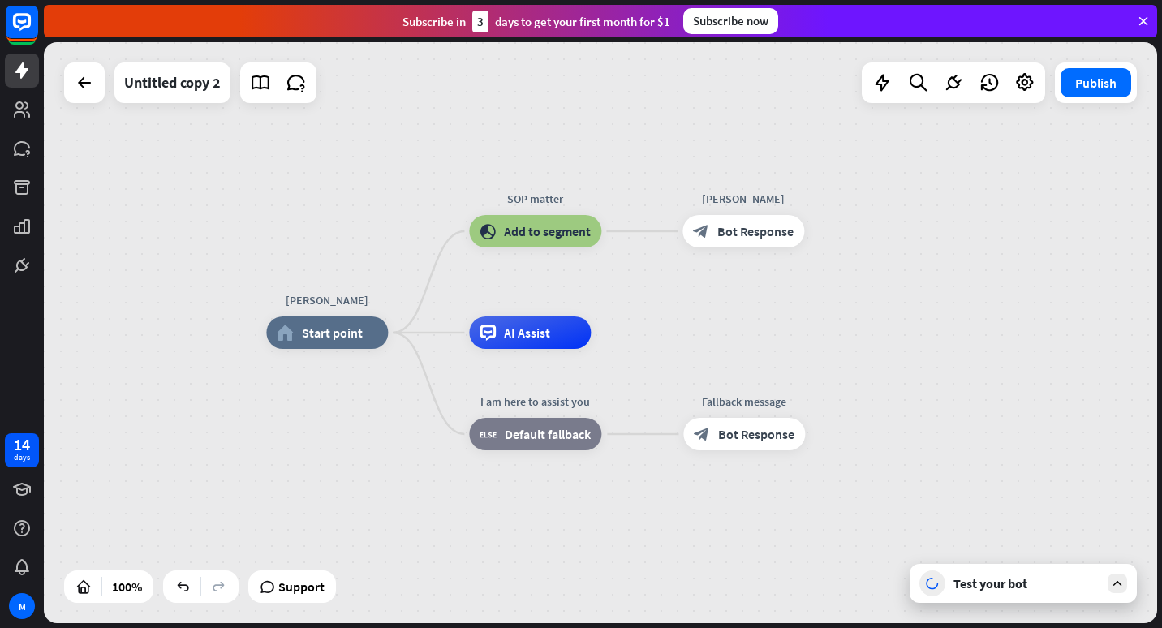
click at [1008, 572] on div "Test your bot" at bounding box center [1023, 583] width 227 height 39
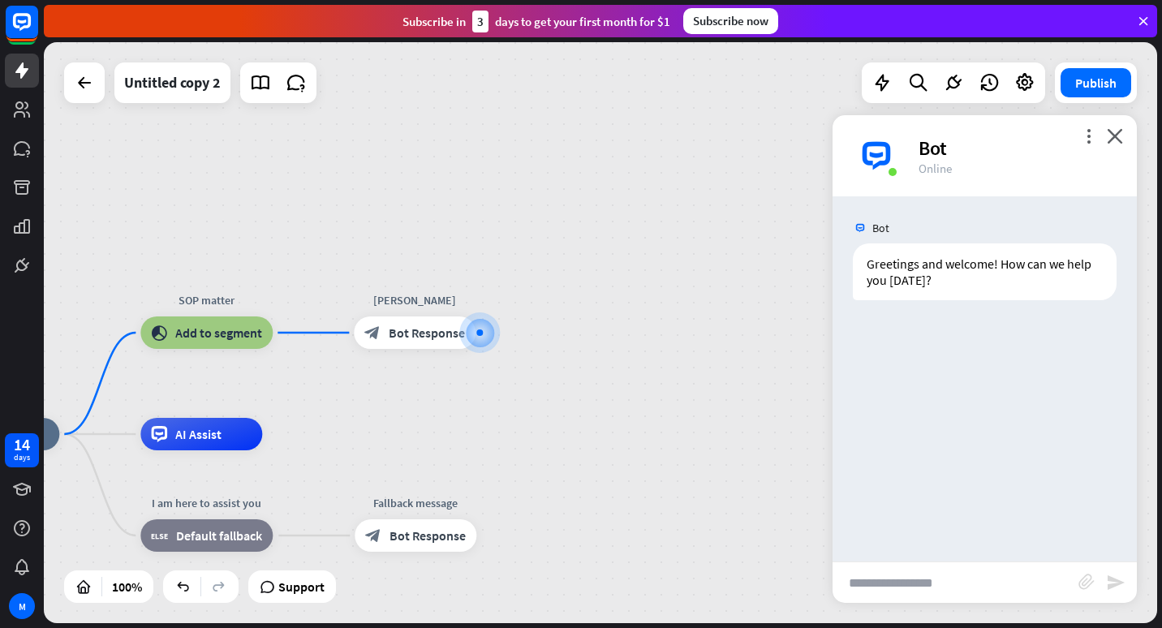
click at [970, 582] on input "text" at bounding box center [955, 582] width 246 height 41
type input "*"
type input "**********"
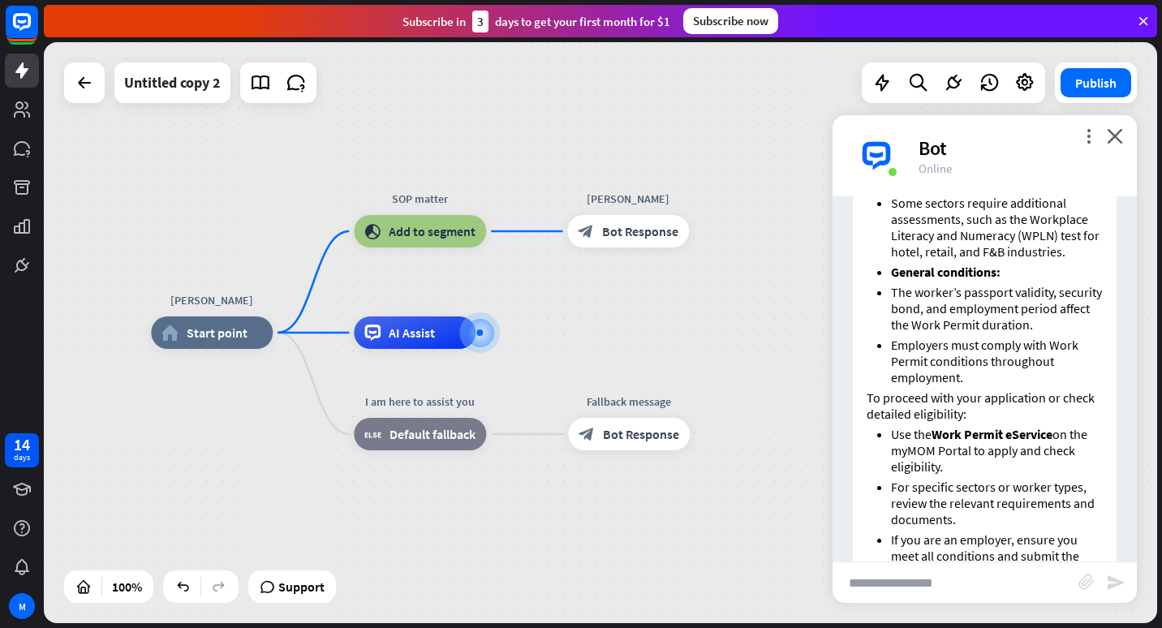
scroll to position [851, 0]
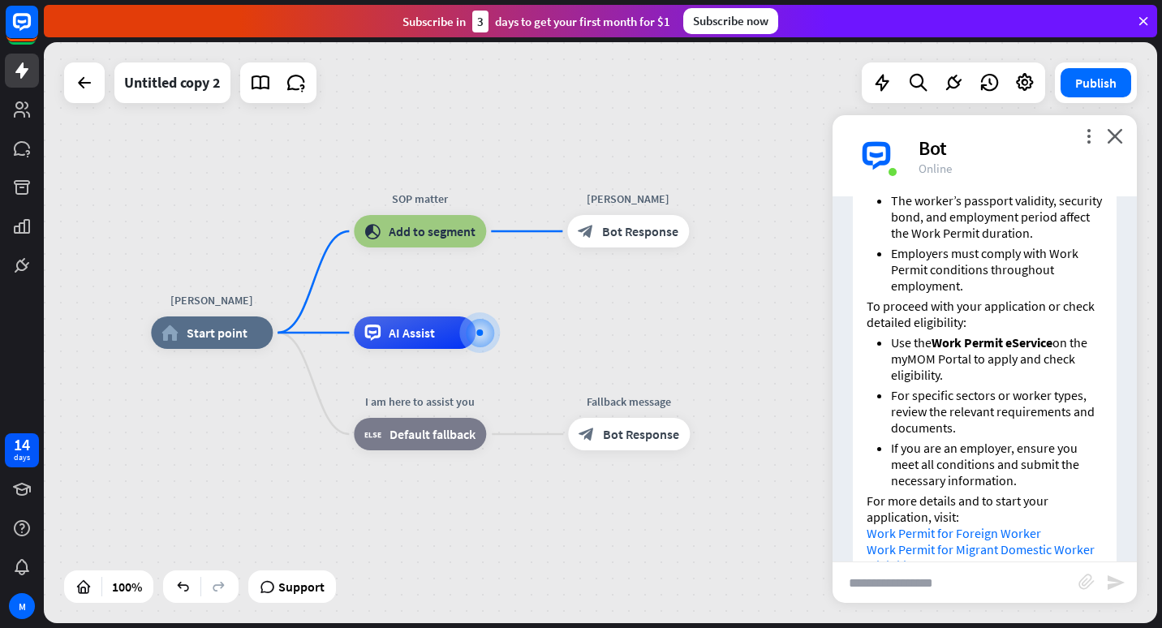
click at [1000, 592] on input "text" at bounding box center [955, 582] width 246 height 41
type input "**********"
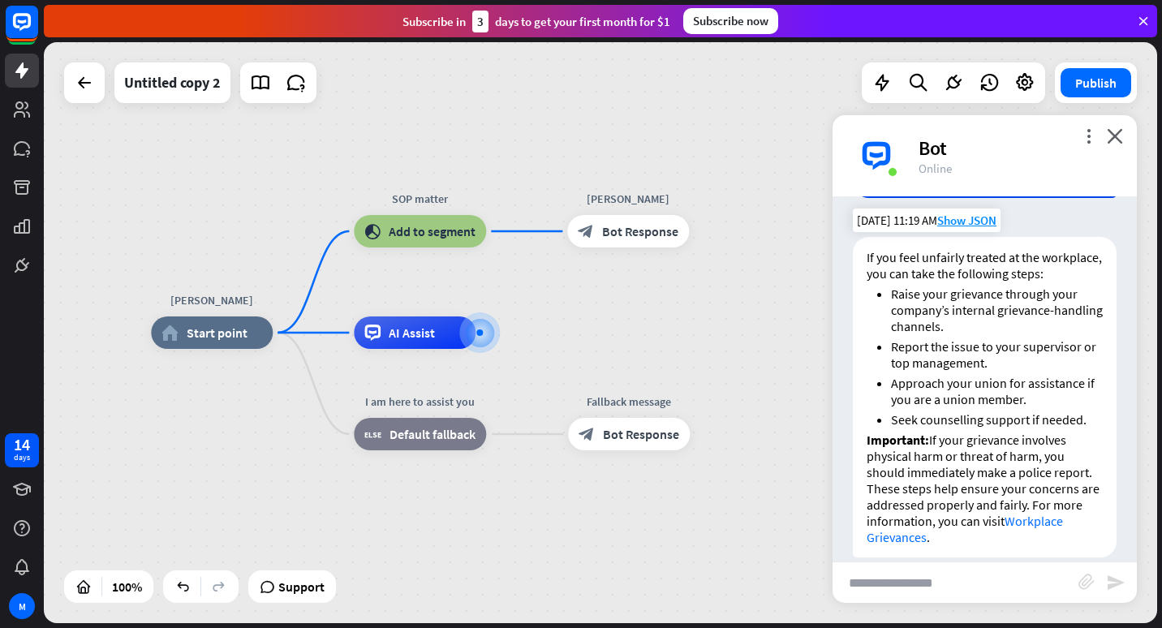
scroll to position [1339, 0]
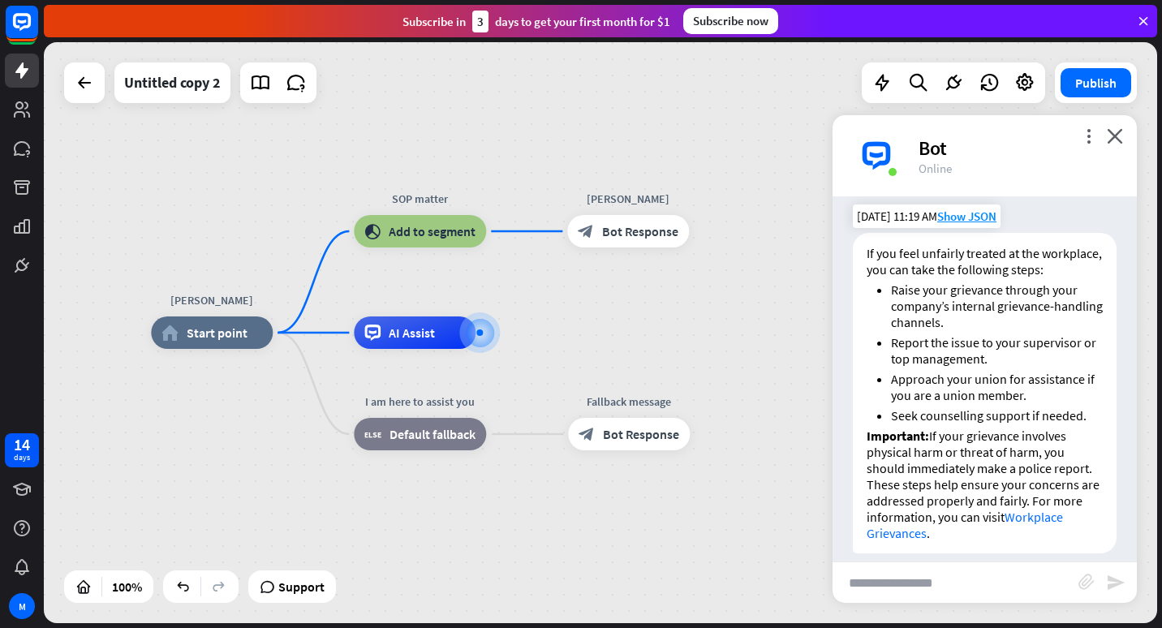
click at [956, 517] on link "Workplace Grievances" at bounding box center [965, 525] width 196 height 32
click at [191, 334] on span "Start point" at bounding box center [217, 333] width 61 height 16
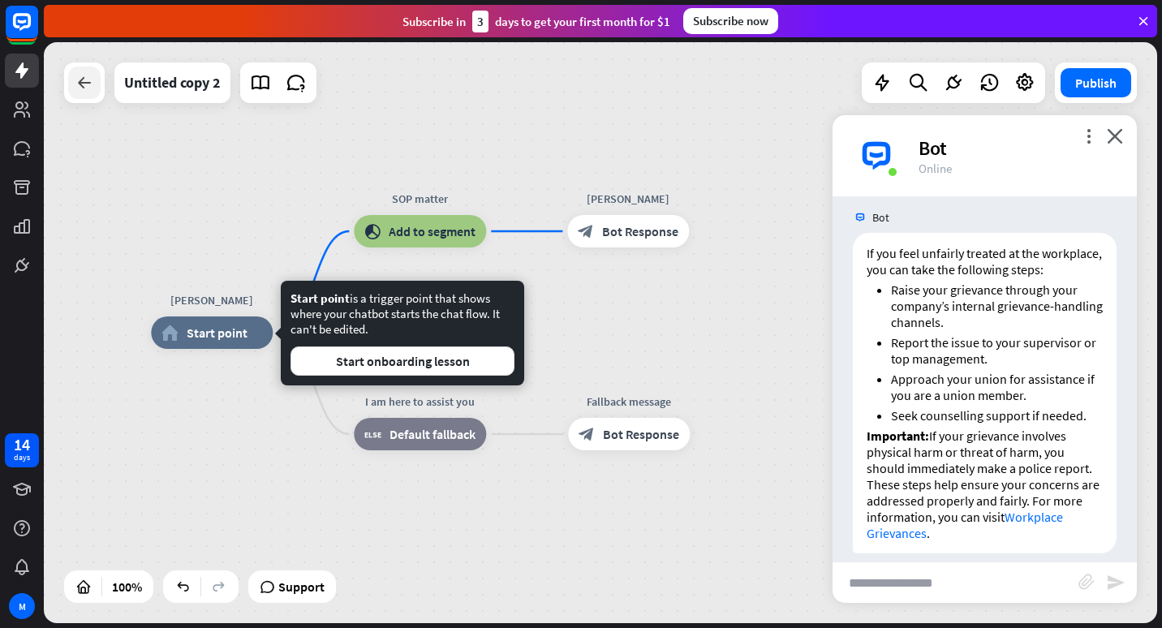
click at [80, 83] on icon at bounding box center [84, 82] width 19 height 19
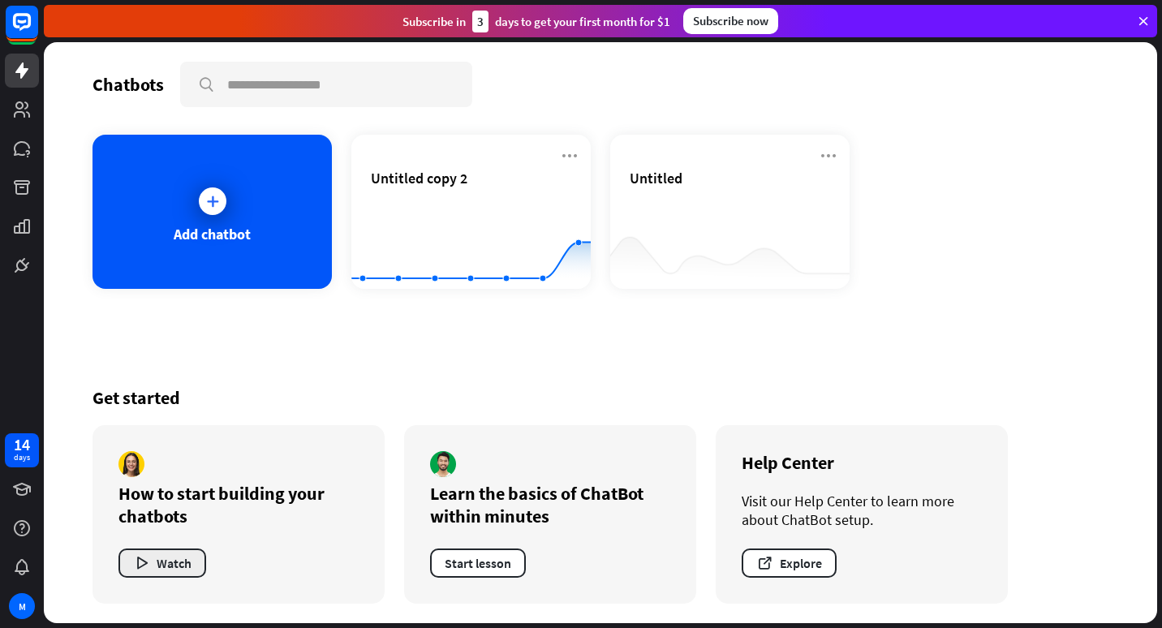
click at [161, 566] on button "Watch" at bounding box center [162, 562] width 88 height 29
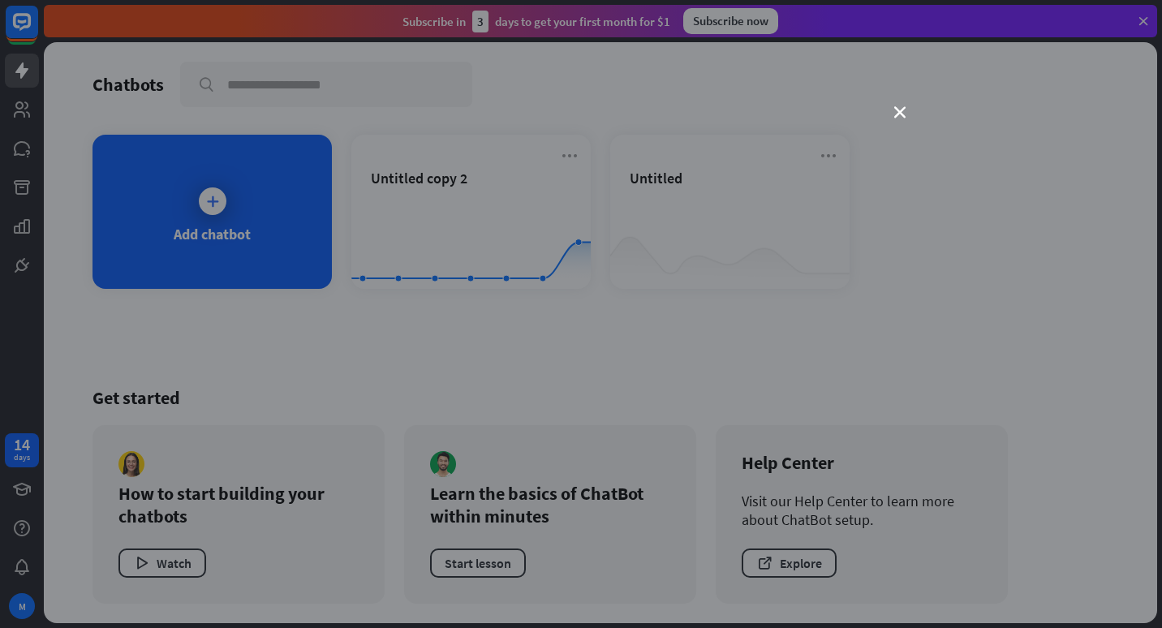
click at [892, 105] on div "close" at bounding box center [581, 314] width 1162 height 628
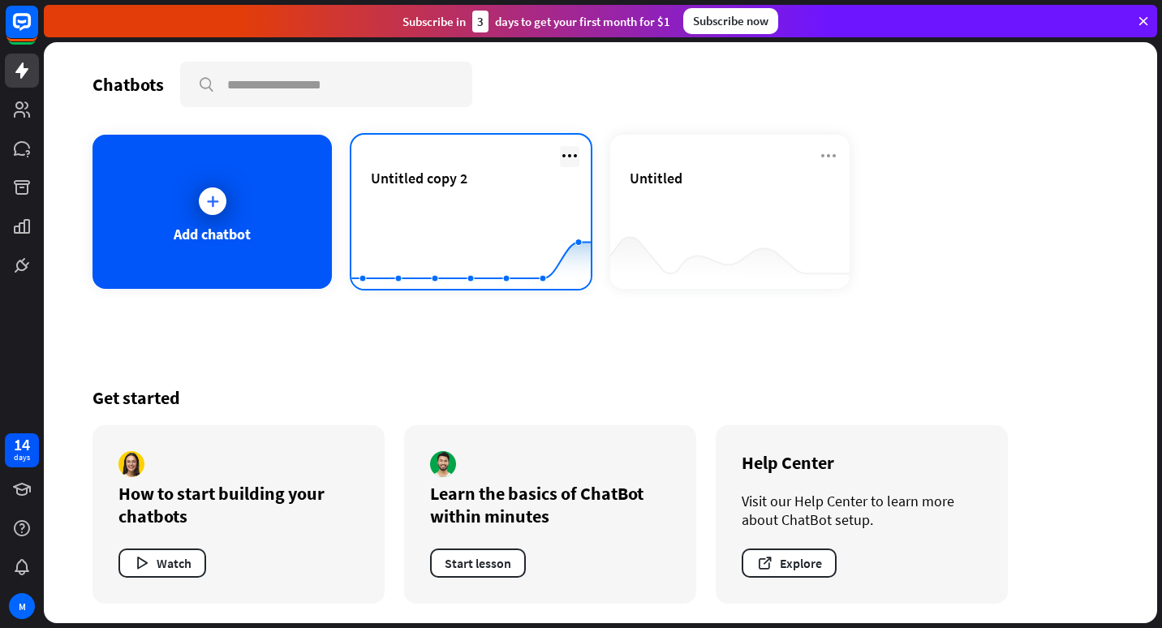
click at [575, 153] on icon at bounding box center [569, 155] width 19 height 19
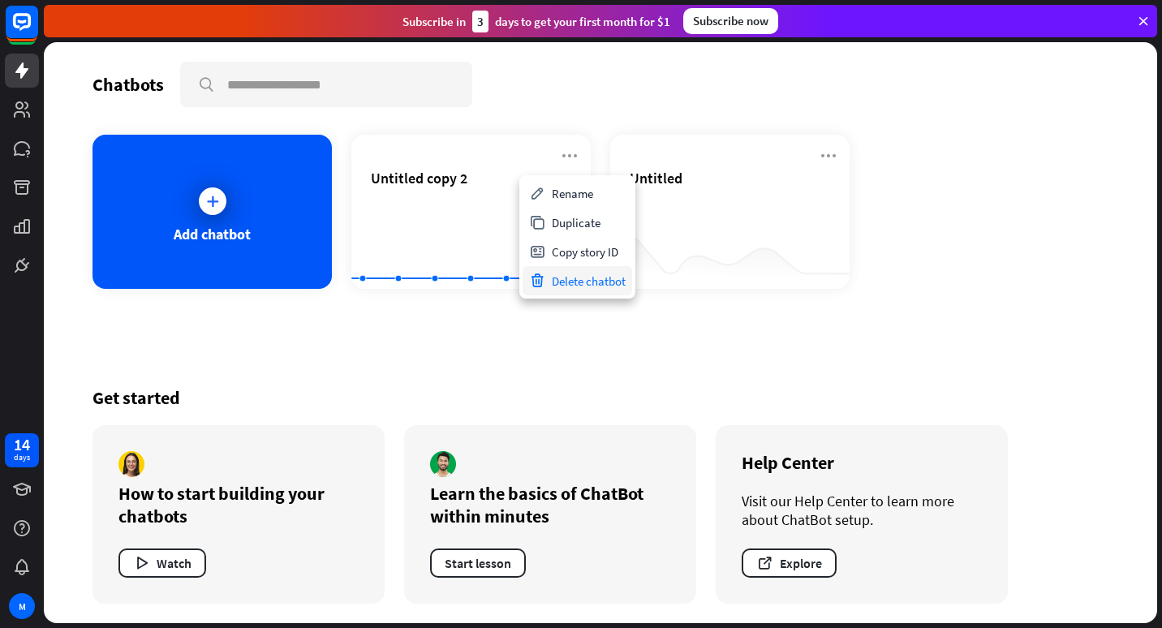
click at [585, 280] on div "Delete chatbot" at bounding box center [578, 280] width 110 height 29
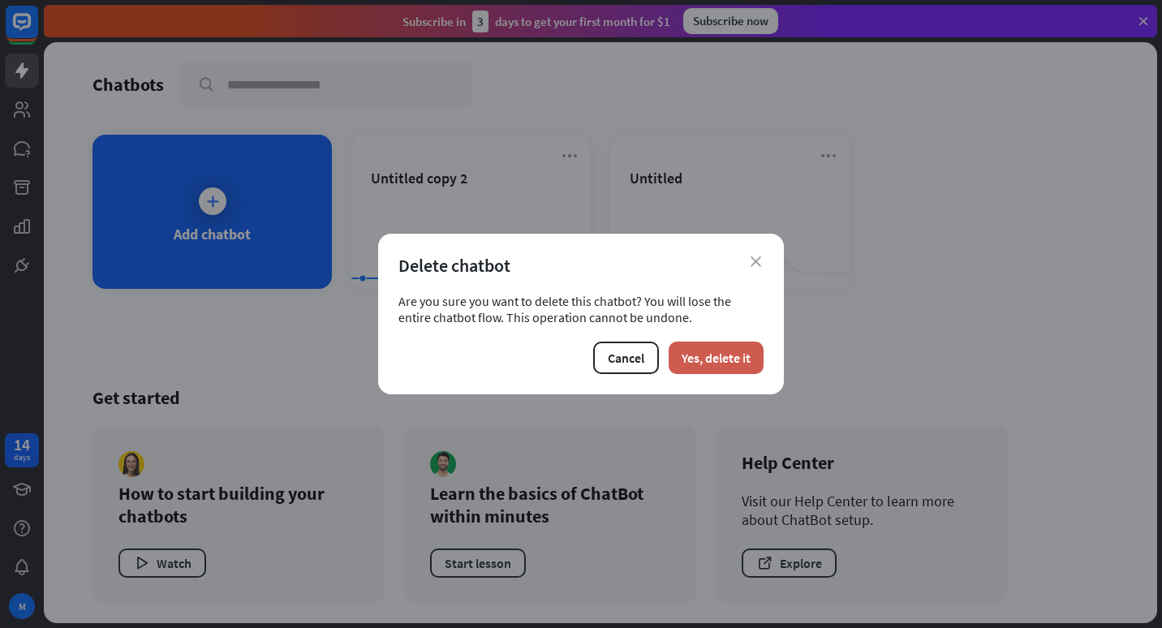
click at [708, 359] on button "Yes, delete it" at bounding box center [716, 358] width 95 height 32
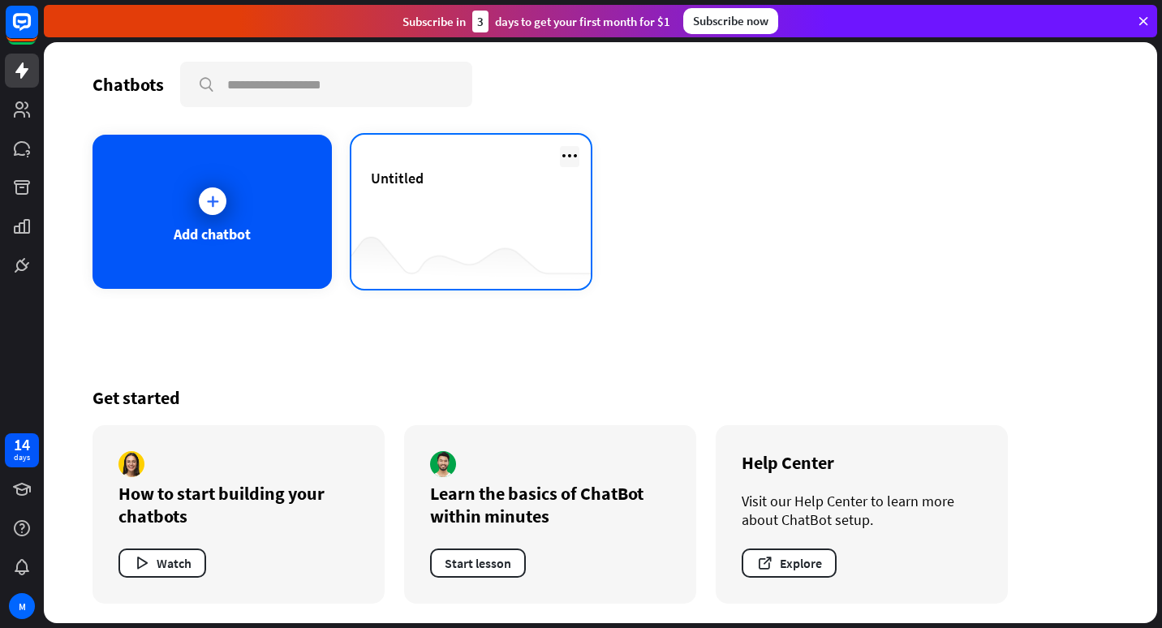
click at [566, 153] on icon at bounding box center [569, 155] width 19 height 19
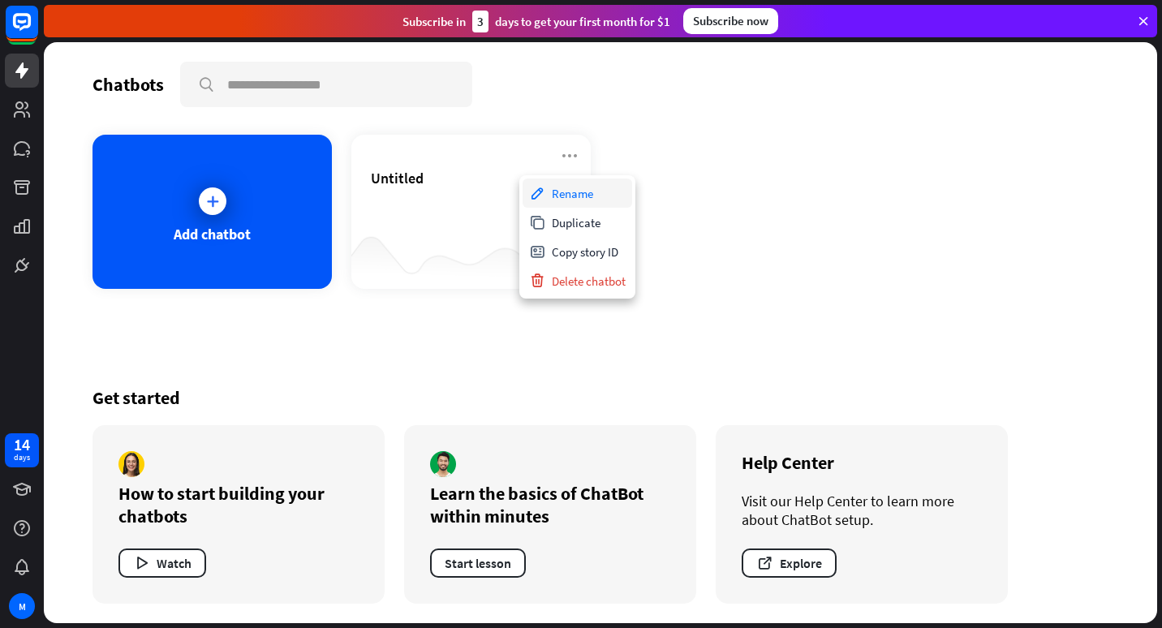
click at [561, 185] on div "Rename" at bounding box center [578, 193] width 110 height 29
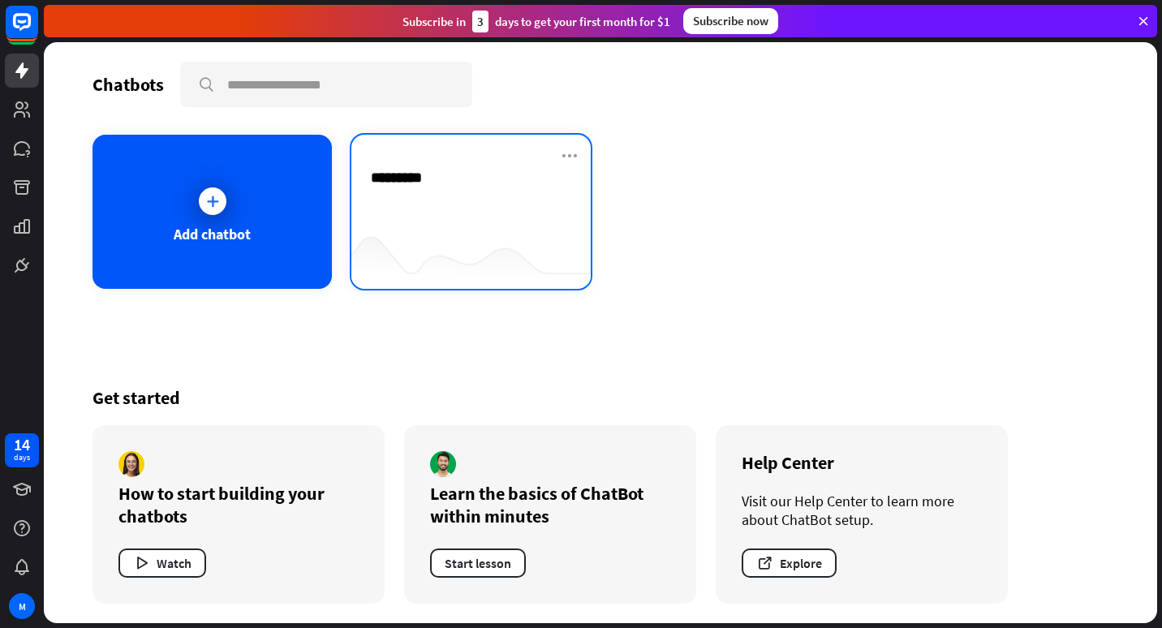
type input "**********"
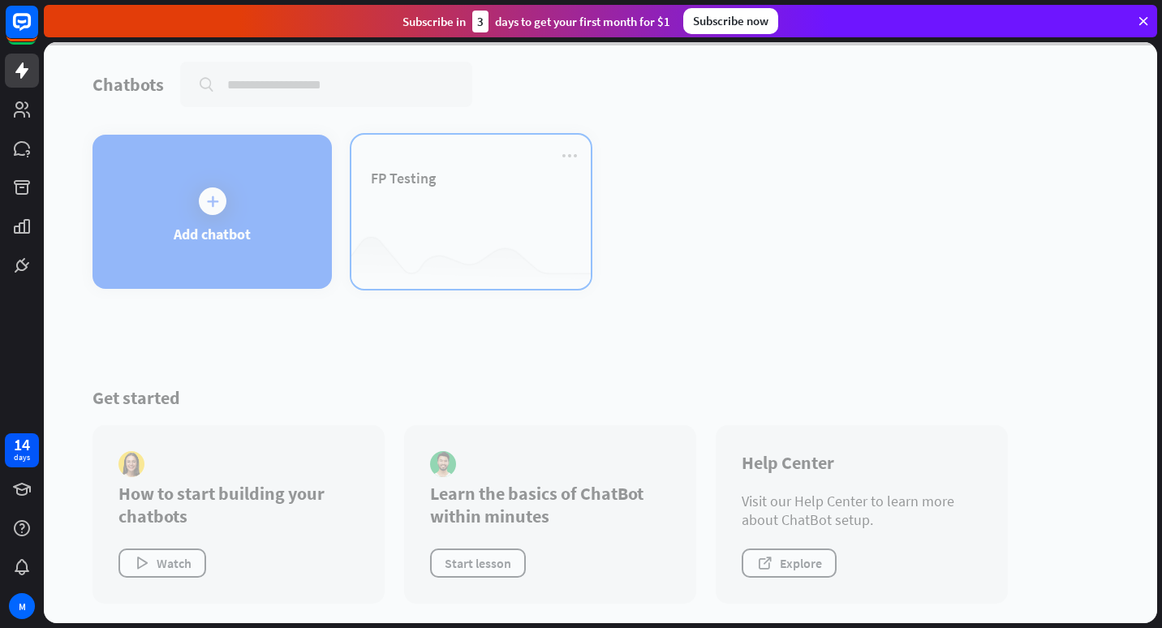
click at [548, 199] on div "Chatbots search Add chatbot FP Testing Get started How to start building your c…" at bounding box center [600, 332] width 1113 height 581
click at [548, 199] on div at bounding box center [600, 332] width 1113 height 581
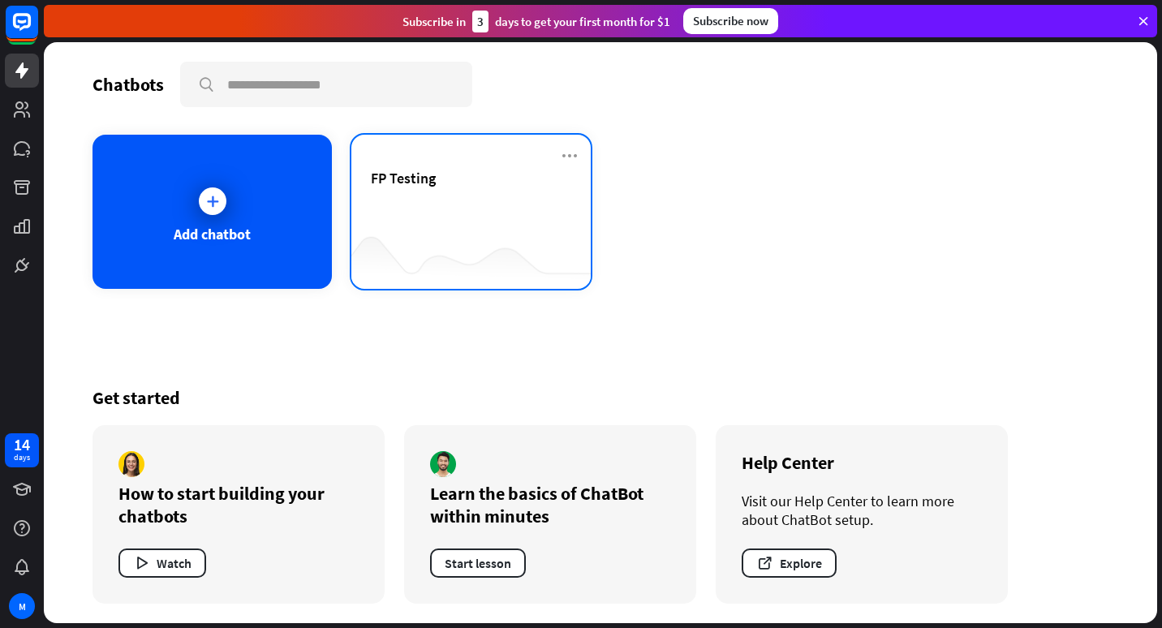
click at [515, 201] on div "FP Testing" at bounding box center [471, 197] width 200 height 57
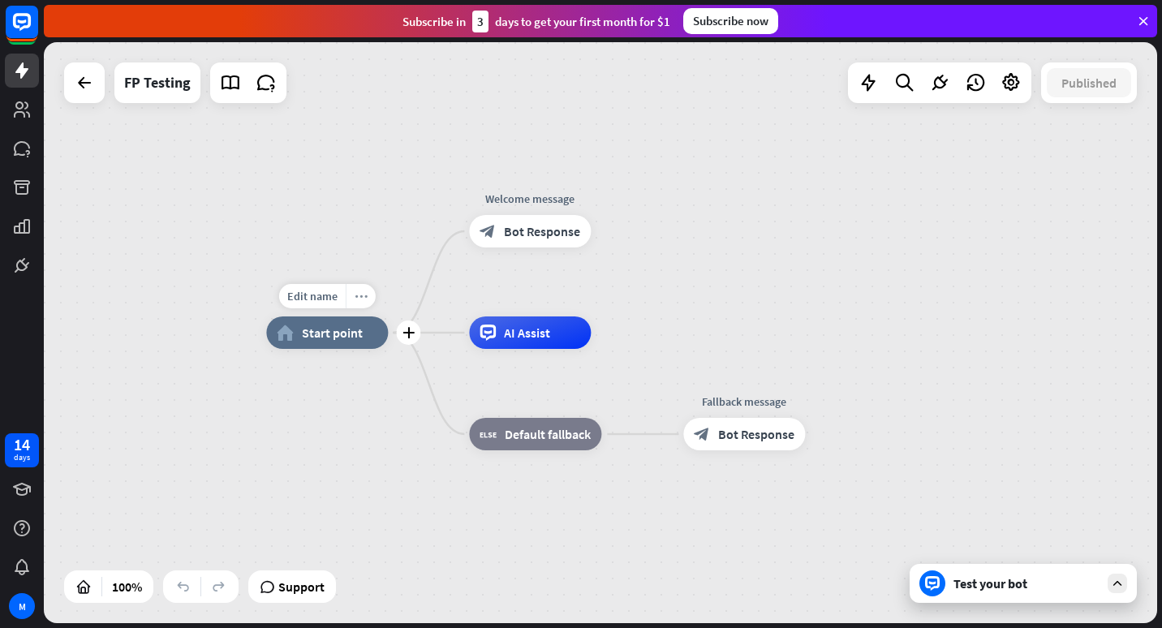
click at [365, 294] on icon "more_horiz" at bounding box center [361, 296] width 13 height 12
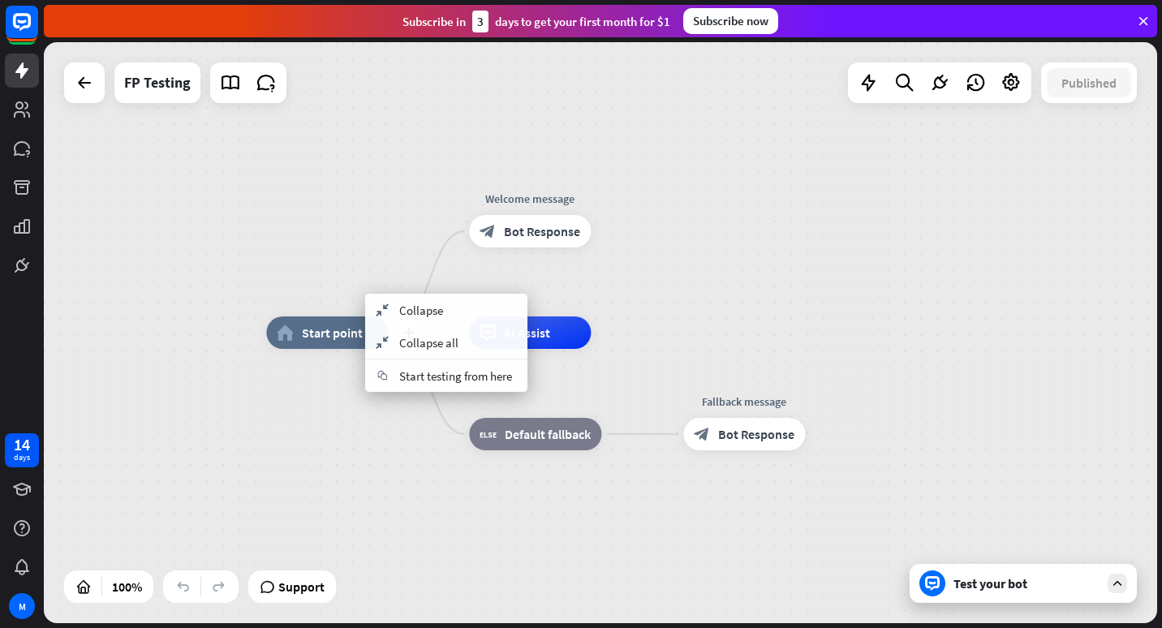
click at [338, 329] on span "Start point" at bounding box center [332, 333] width 61 height 16
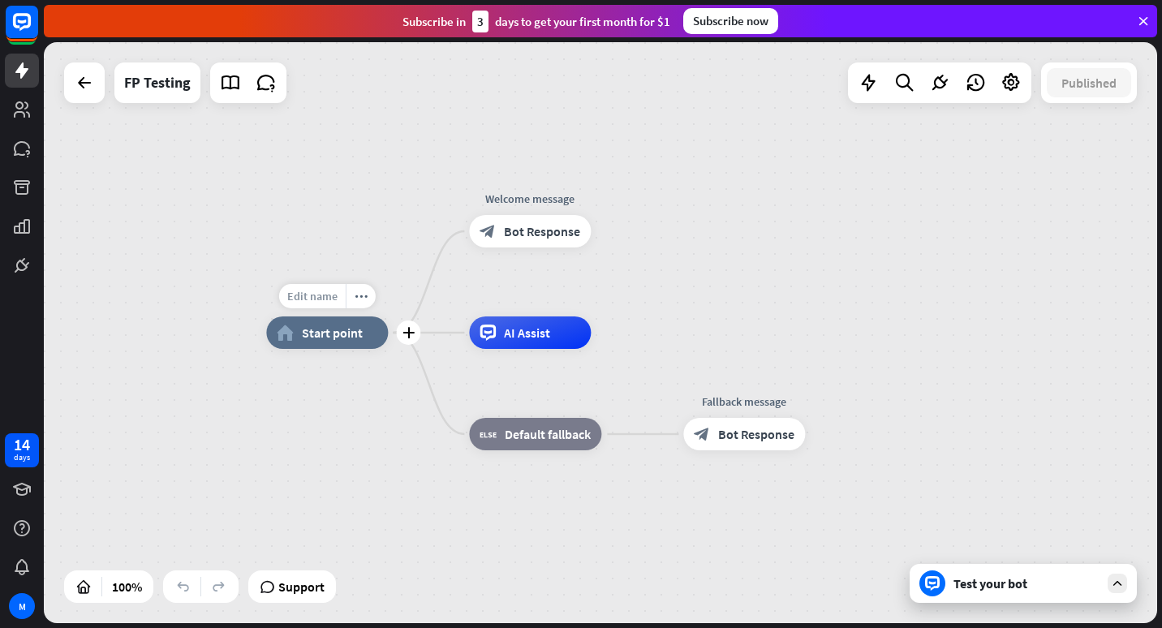
click at [317, 292] on span "Edit name" at bounding box center [312, 296] width 50 height 15
type input "**********"
click at [537, 194] on div "**********" at bounding box center [600, 332] width 1113 height 581
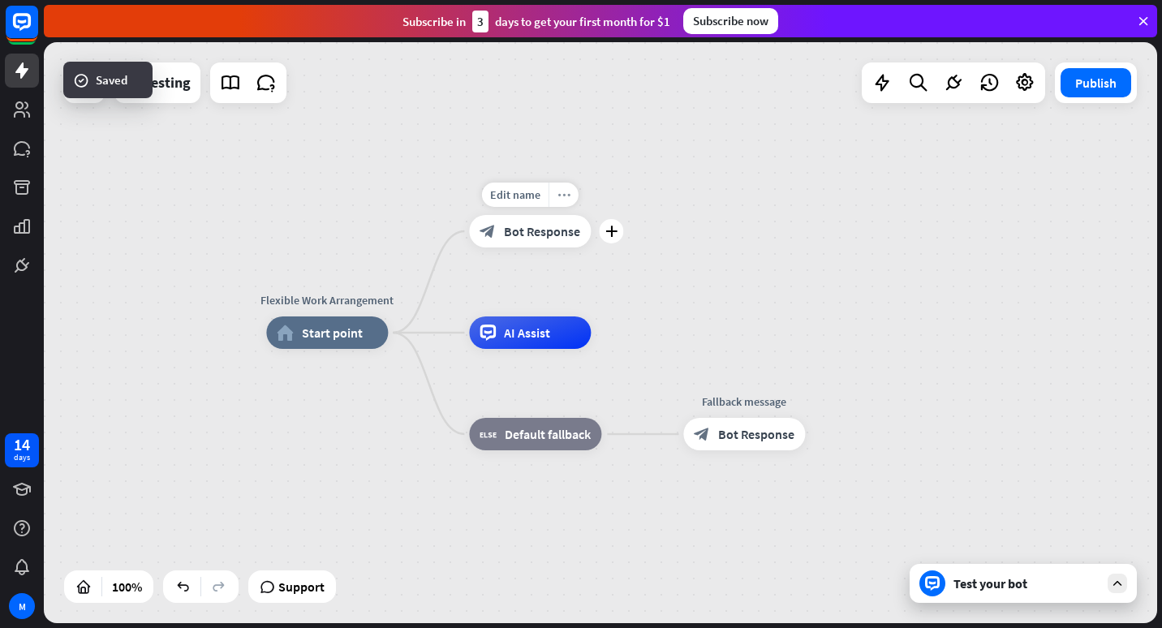
click at [557, 196] on icon "more_horiz" at bounding box center [563, 195] width 13 height 12
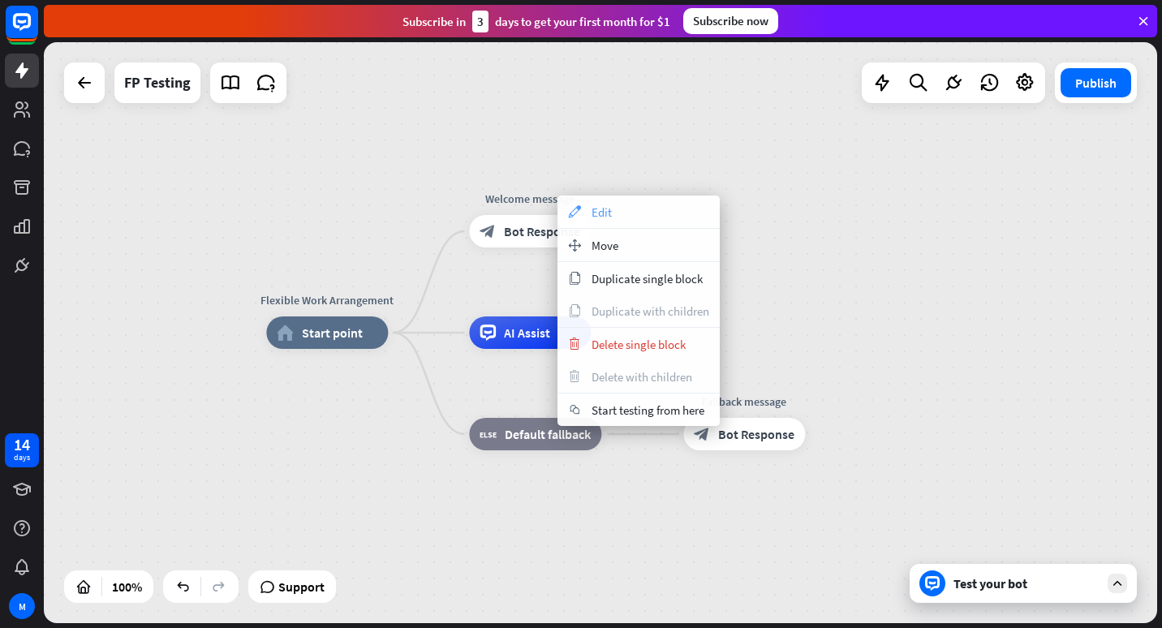
click at [594, 208] on span "Edit" at bounding box center [601, 211] width 20 height 15
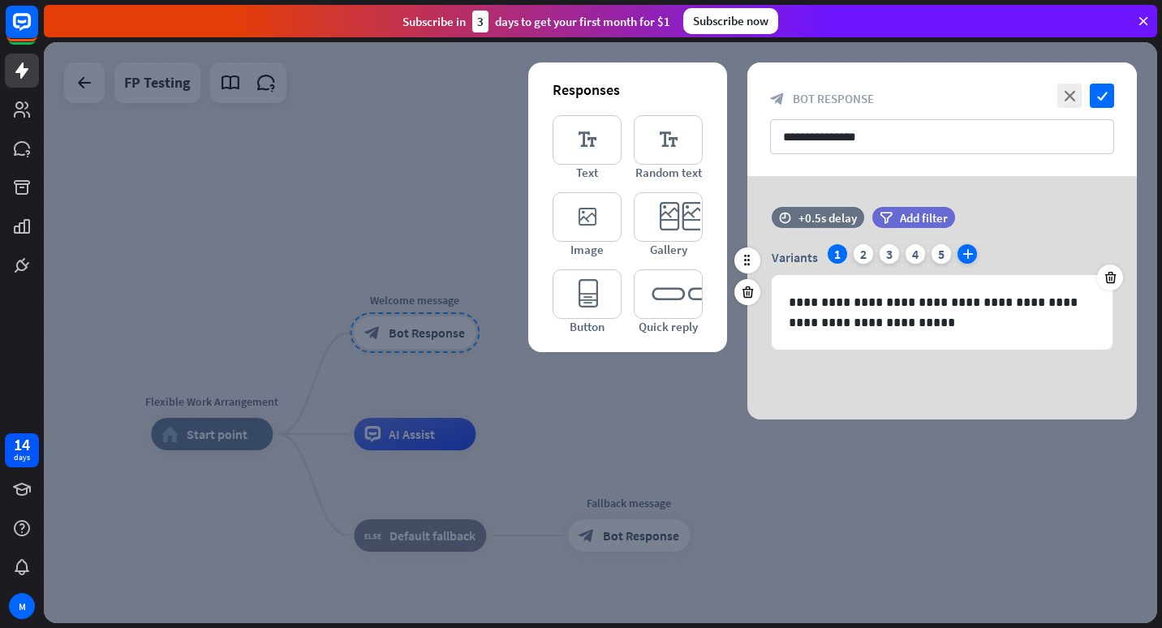
click at [966, 252] on icon "plus" at bounding box center [966, 253] width 19 height 19
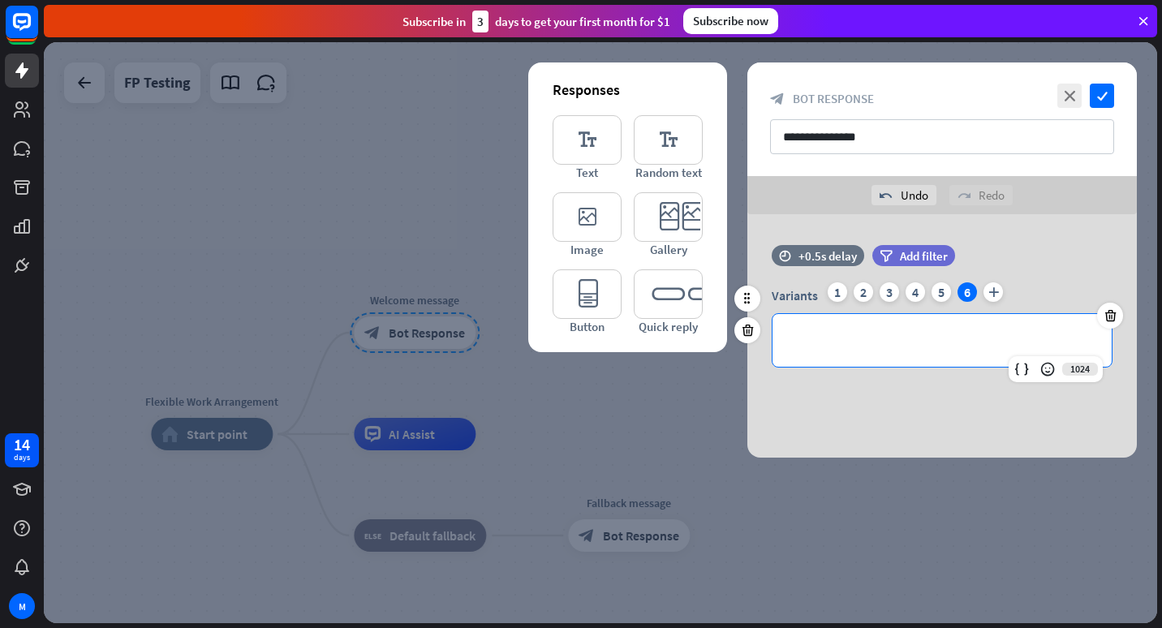
click at [839, 333] on p "**********" at bounding box center [942, 340] width 307 height 20
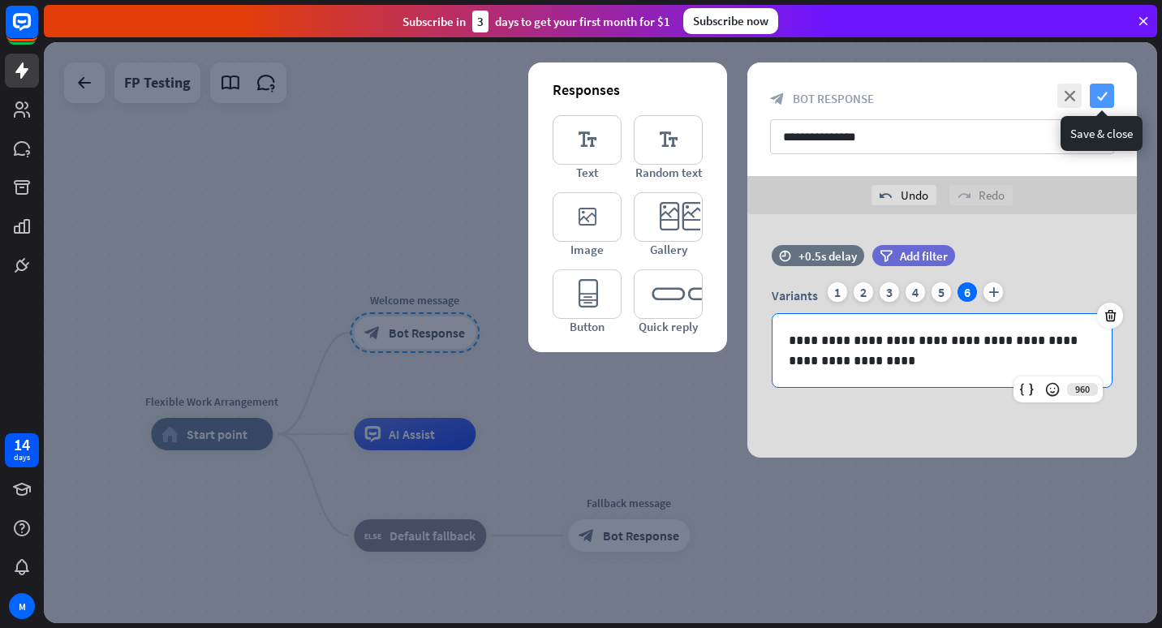
click at [1101, 100] on icon "check" at bounding box center [1102, 96] width 24 height 24
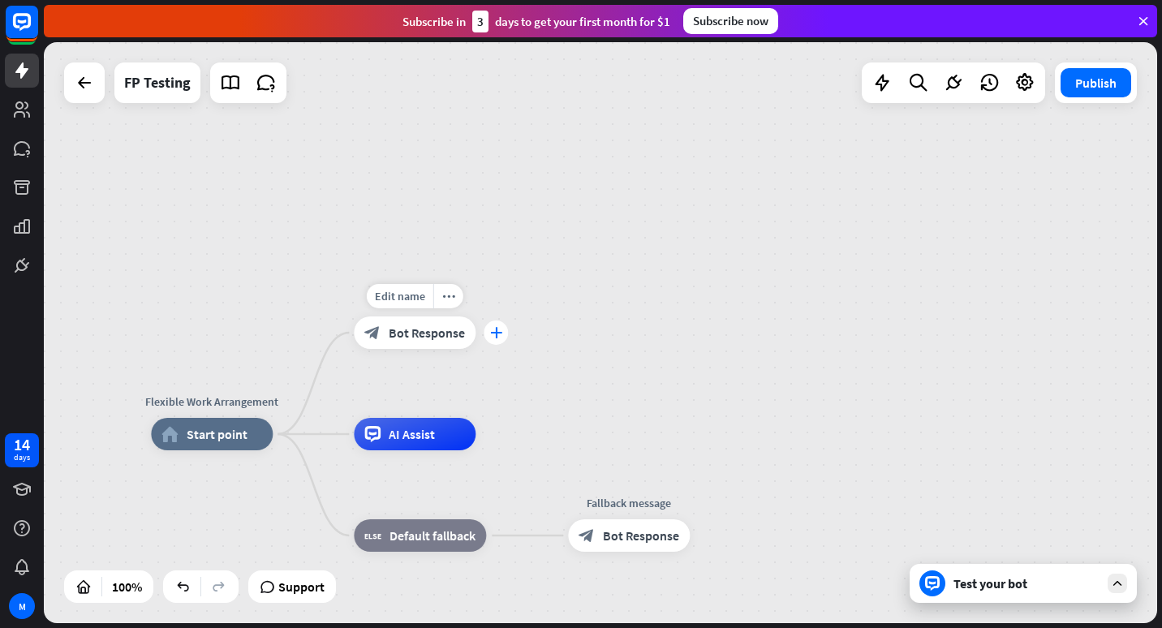
click at [498, 337] on icon "plus" at bounding box center [496, 332] width 12 height 11
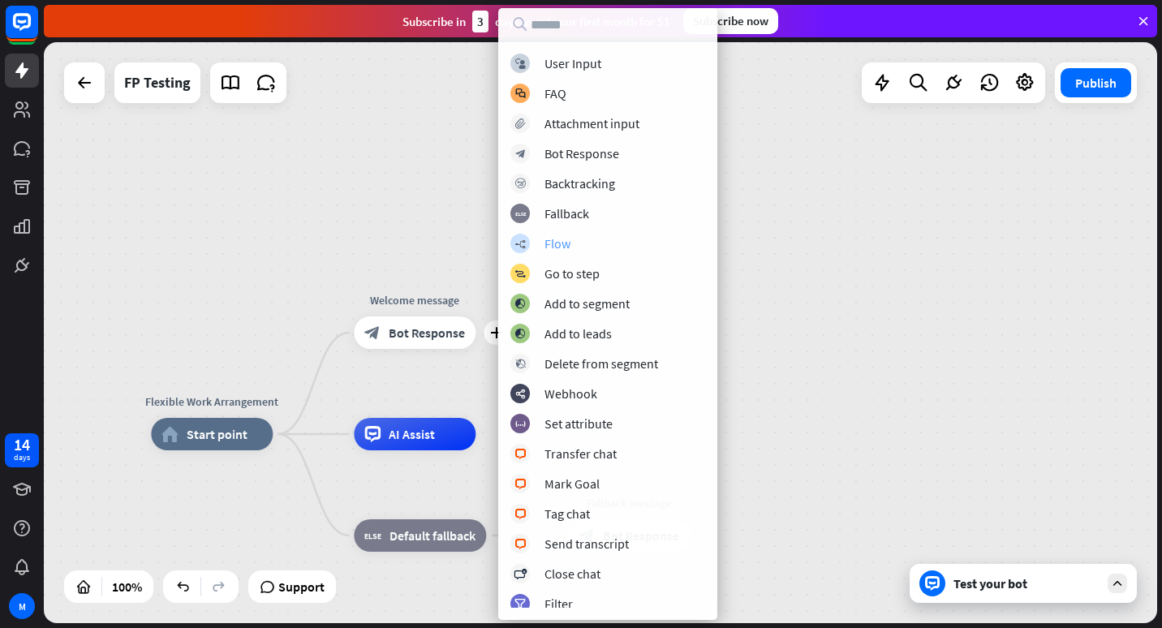
click at [554, 243] on div "Flow" at bounding box center [557, 243] width 26 height 16
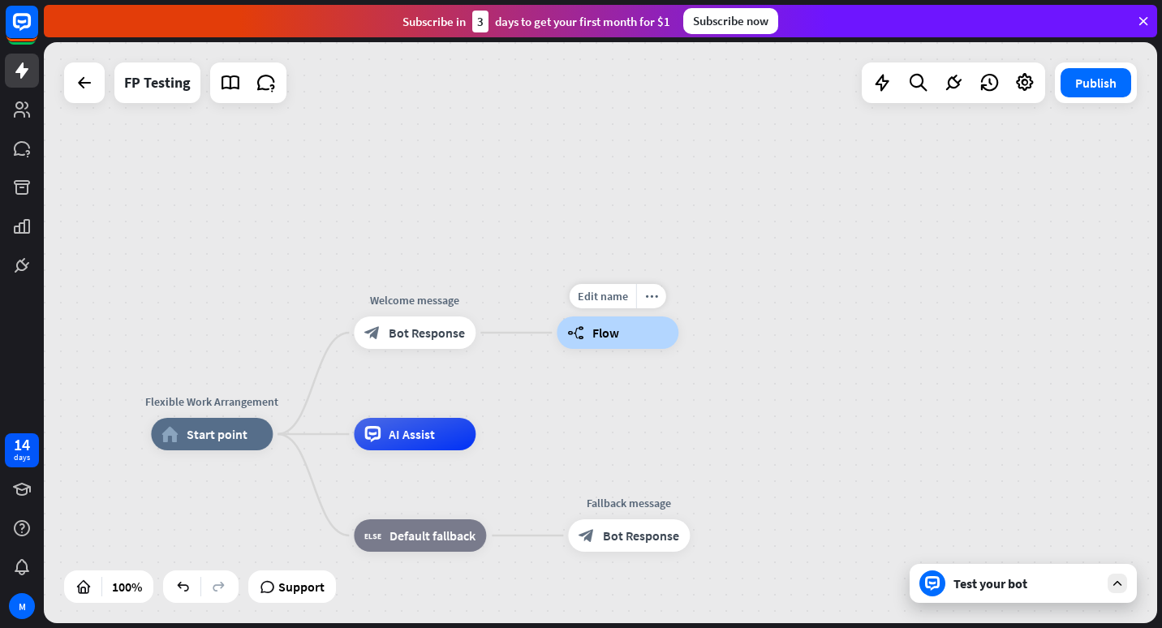
click at [648, 325] on div "builder_tree Flow" at bounding box center [618, 332] width 122 height 32
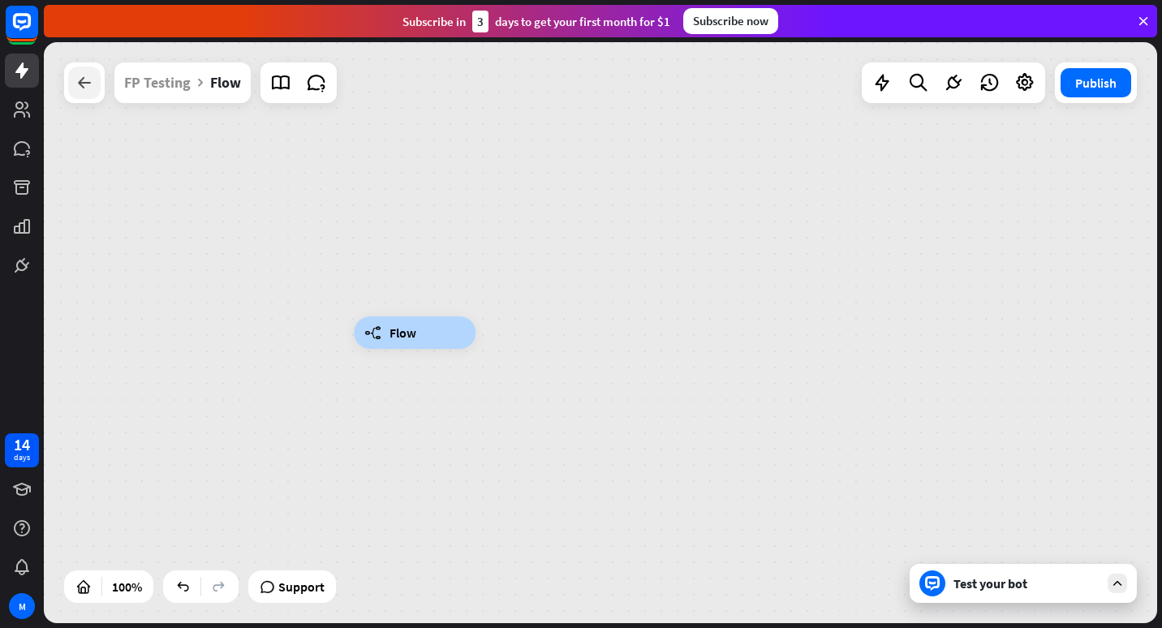
click at [80, 86] on icon at bounding box center [84, 82] width 19 height 19
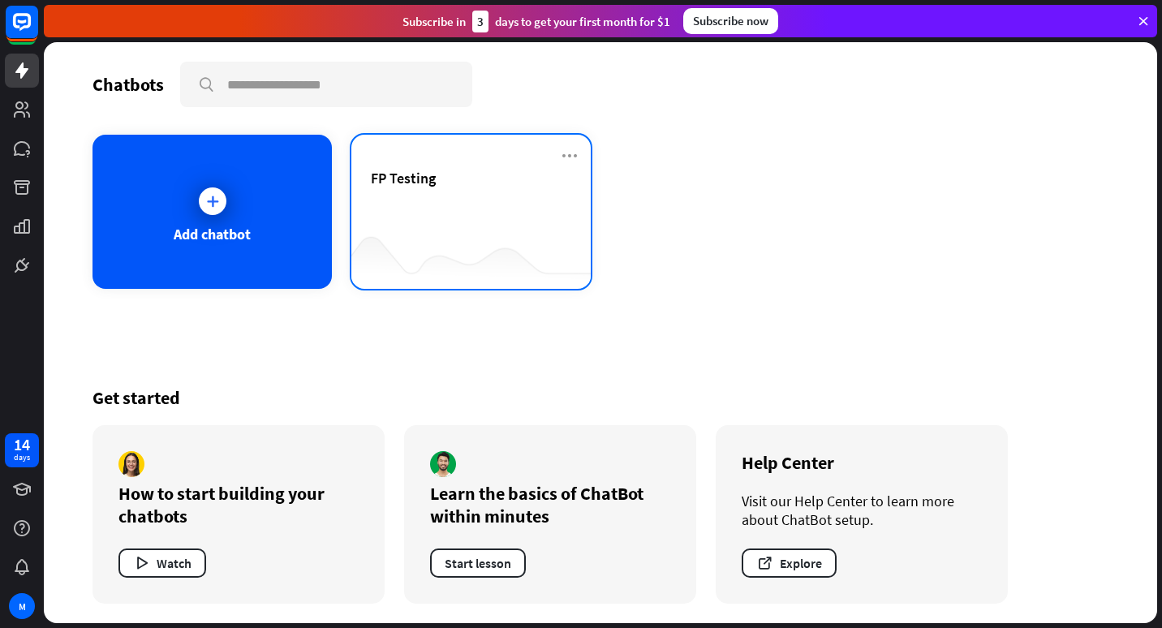
click at [540, 204] on div "FP Testing" at bounding box center [471, 197] width 200 height 57
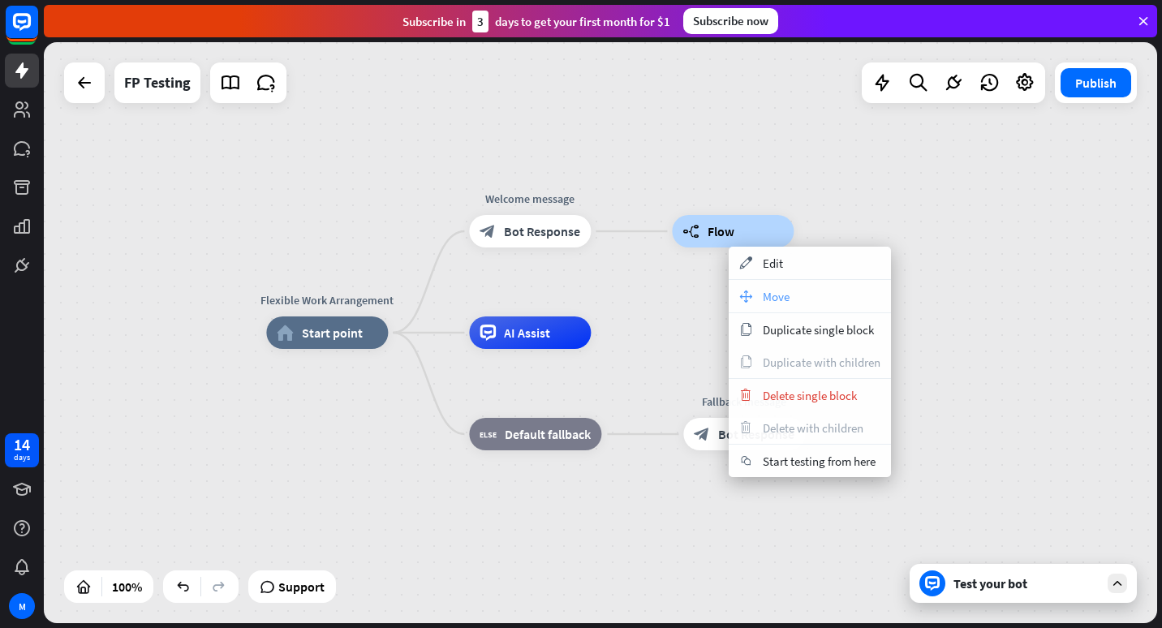
click at [782, 287] on div "move_block Move" at bounding box center [810, 296] width 162 height 32
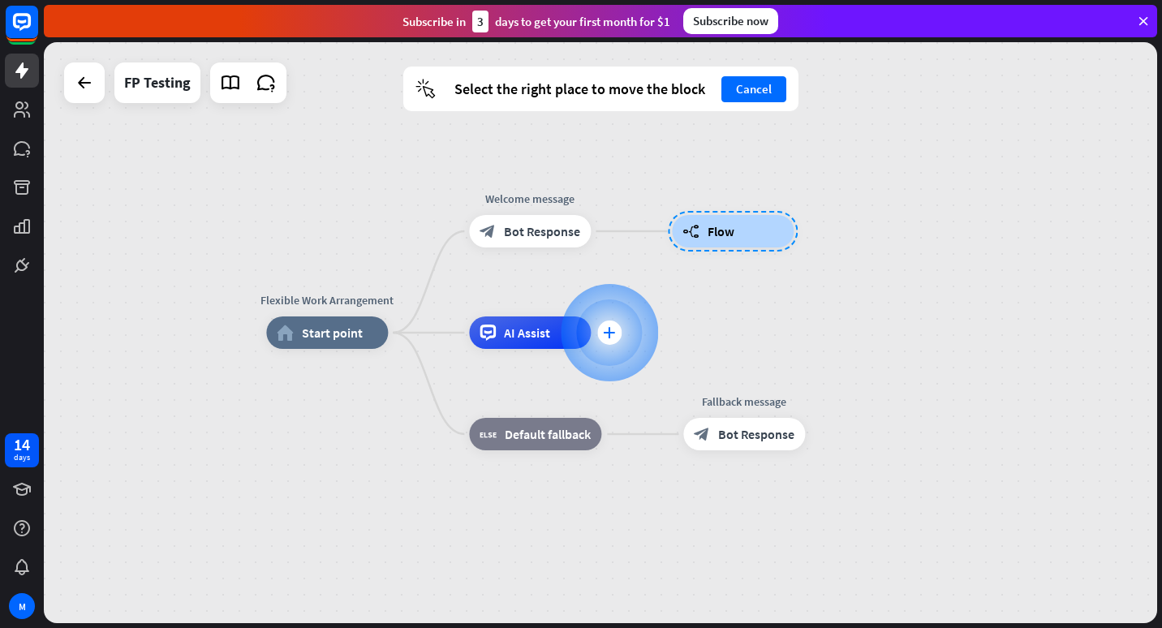
click at [613, 326] on div "plus" at bounding box center [609, 332] width 24 height 24
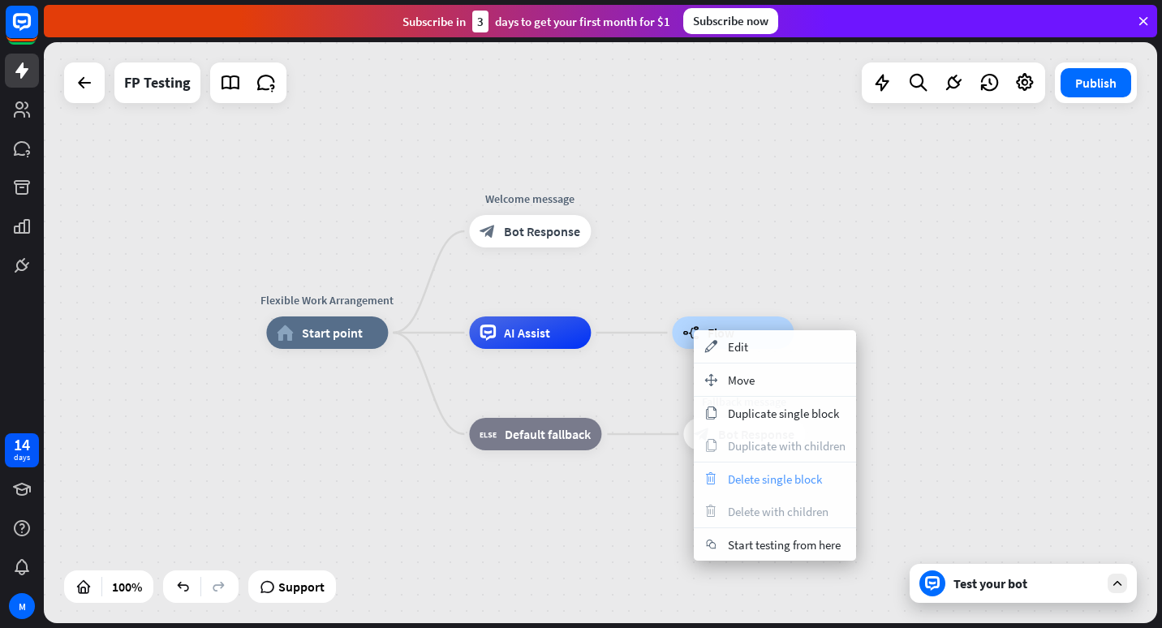
click at [755, 472] on span "Delete single block" at bounding box center [775, 478] width 94 height 15
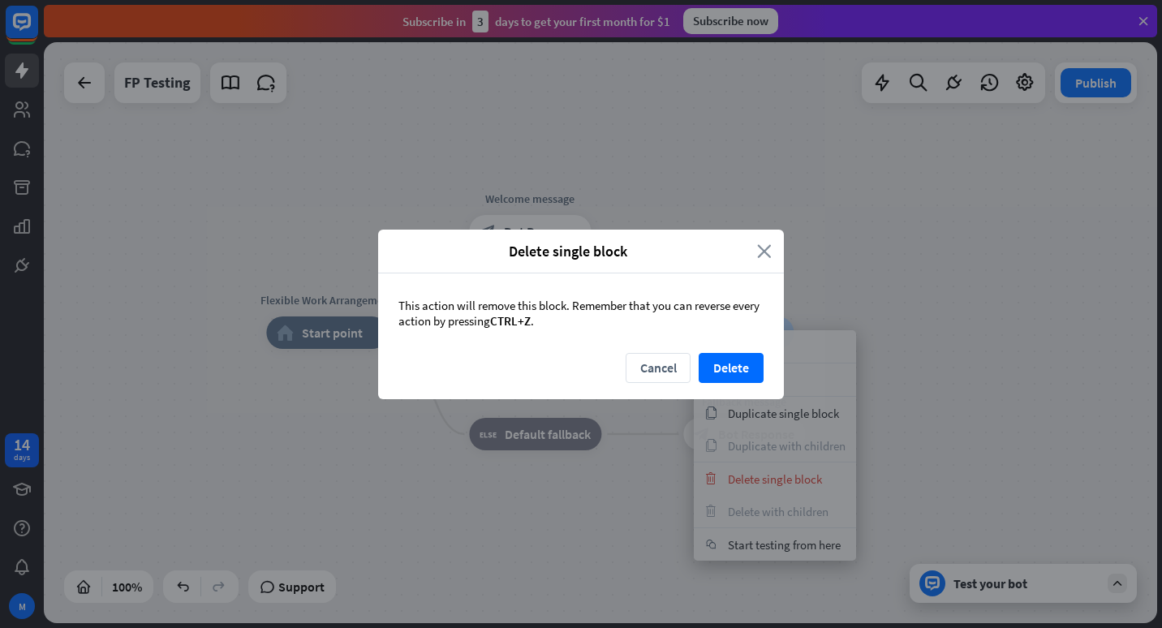
click at [763, 253] on icon "close" at bounding box center [764, 251] width 15 height 19
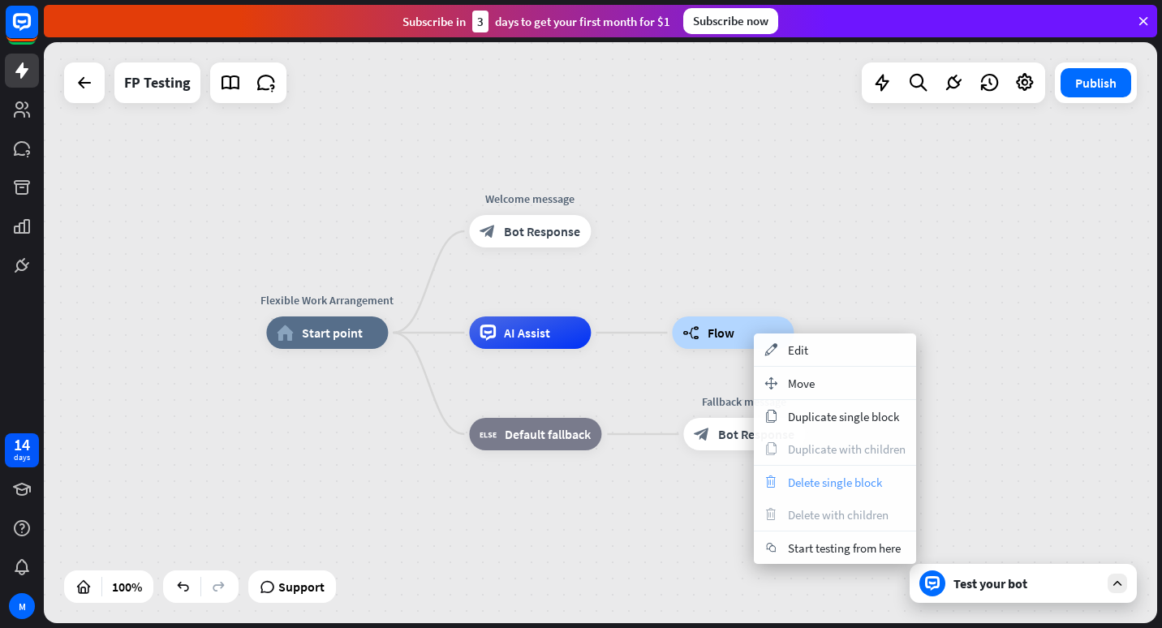
click at [881, 478] on span "Delete single block" at bounding box center [835, 482] width 94 height 15
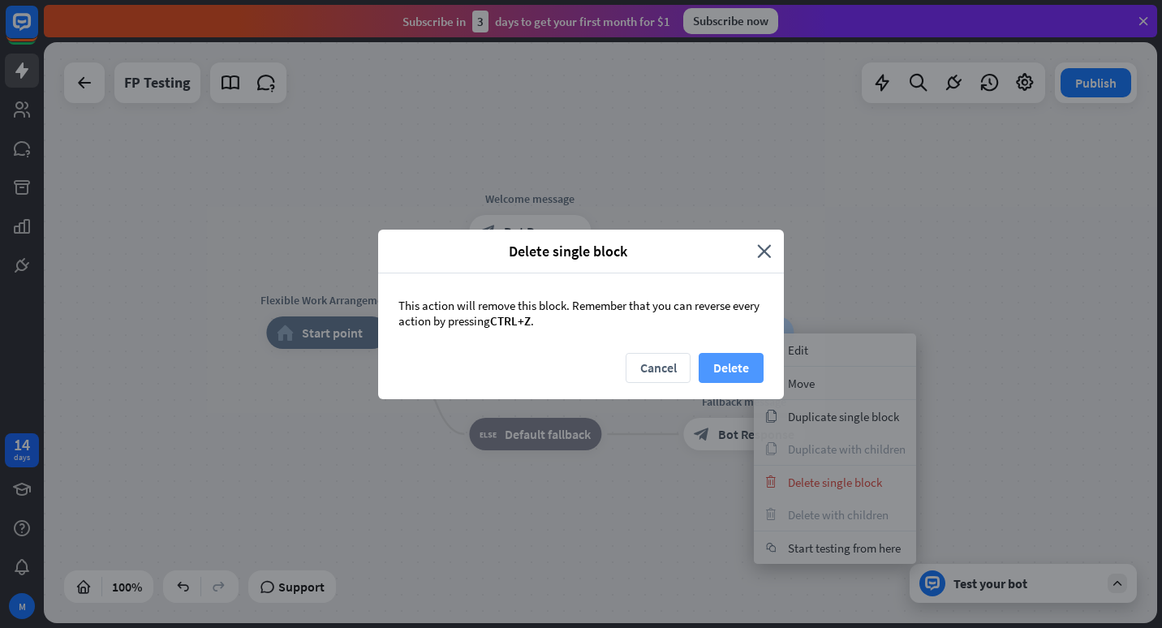
click at [730, 365] on button "Delete" at bounding box center [731, 368] width 65 height 30
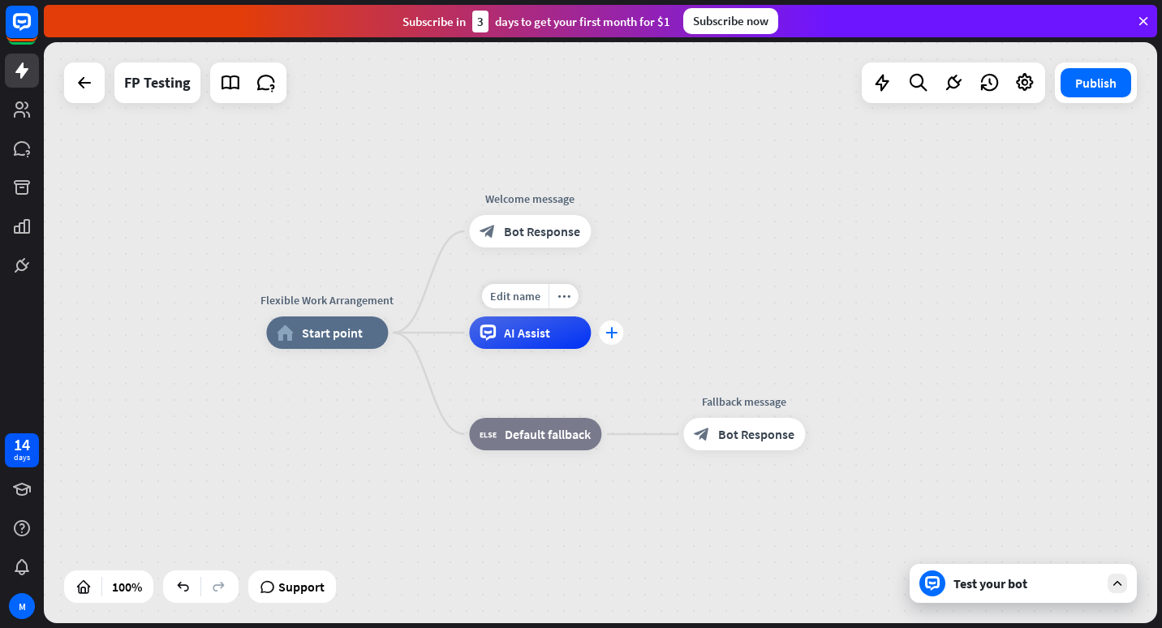
click at [615, 333] on icon "plus" at bounding box center [611, 332] width 12 height 11
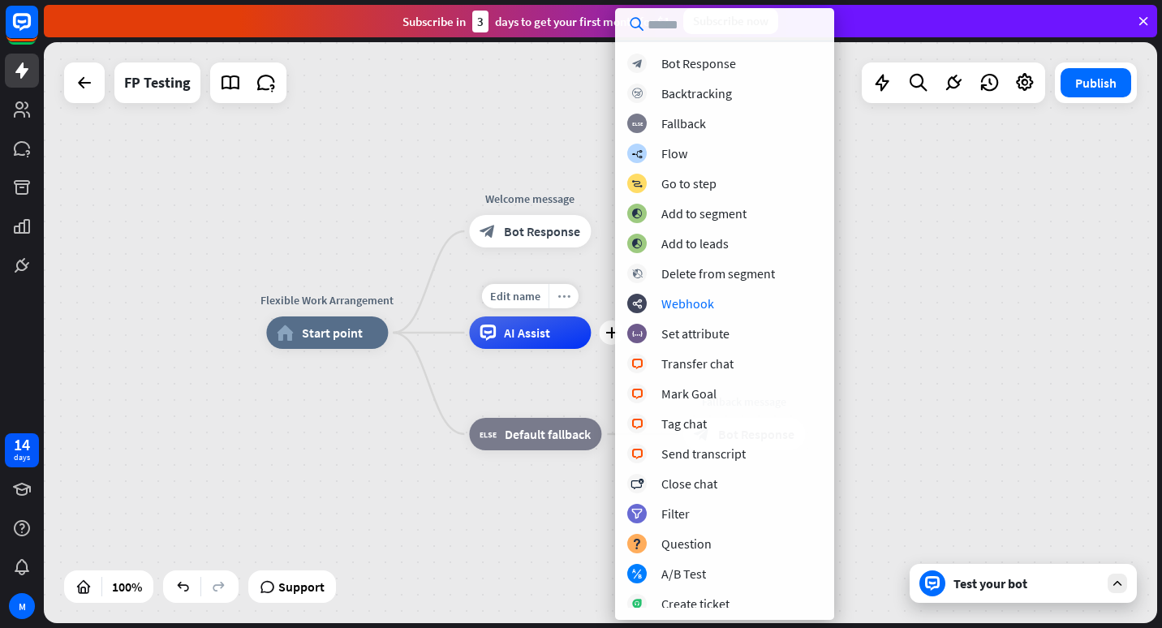
click at [561, 304] on div "more_horiz" at bounding box center [563, 296] width 30 height 24
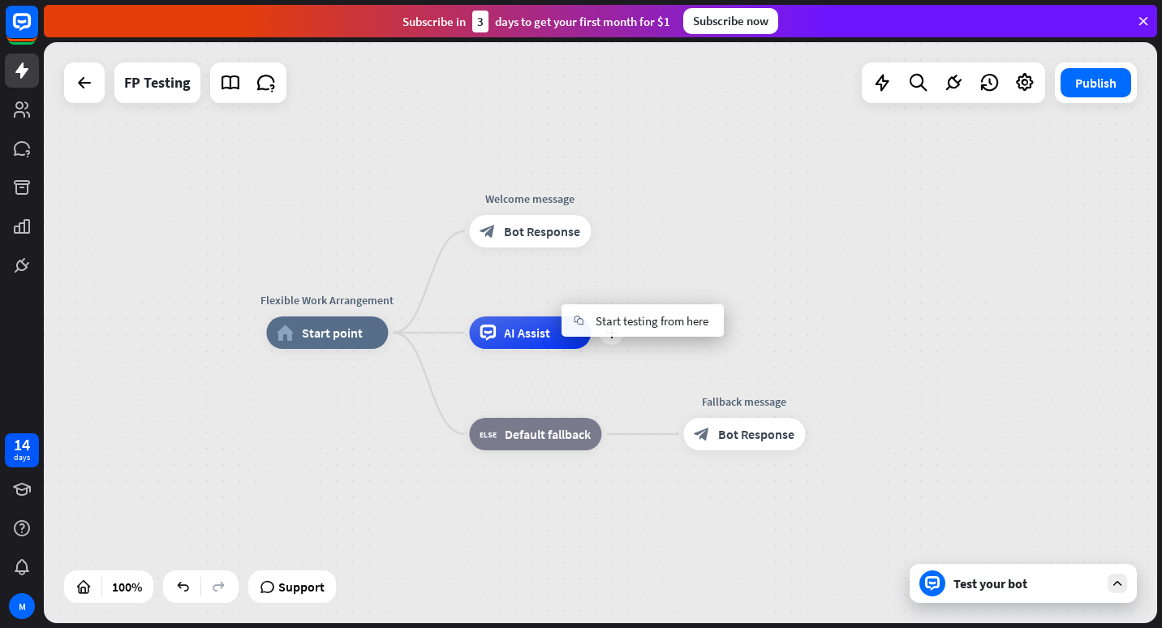
click at [553, 334] on div "AI Assist" at bounding box center [530, 332] width 122 height 32
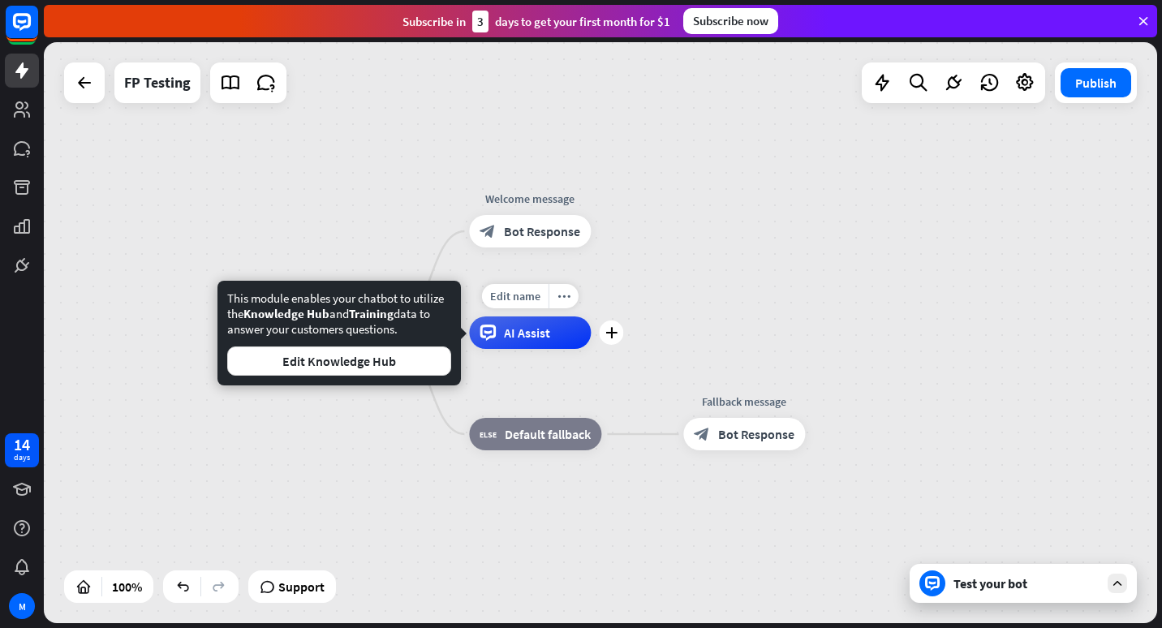
click at [553, 334] on div "AI Assist" at bounding box center [530, 332] width 122 height 32
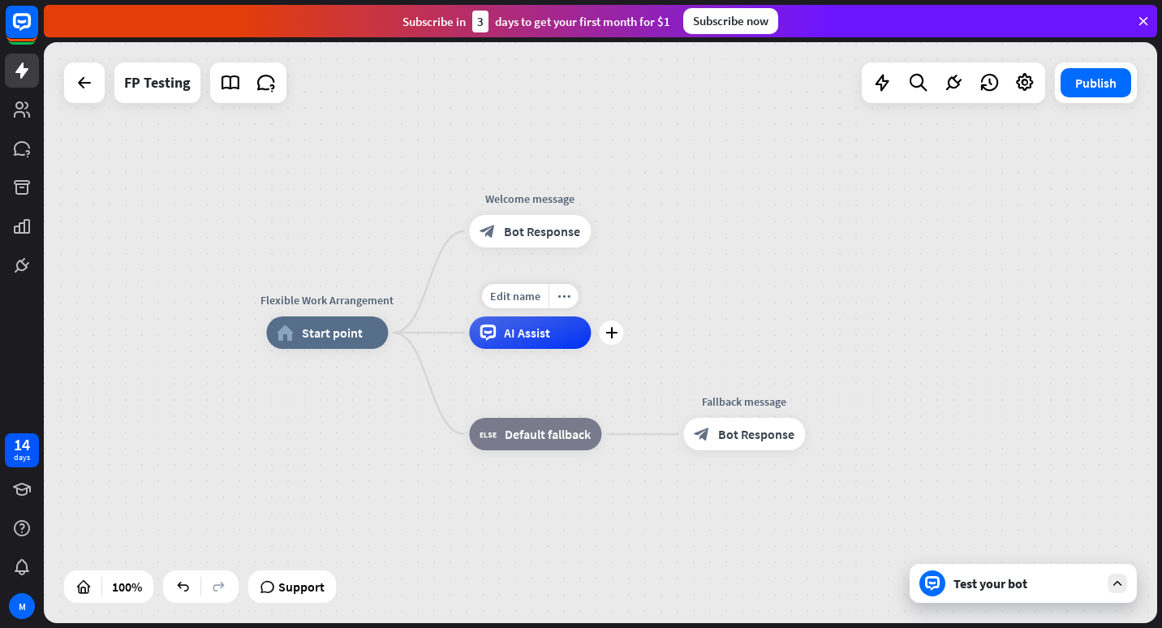
click at [553, 334] on div "AI Assist" at bounding box center [530, 332] width 122 height 32
click at [613, 338] on icon "plus" at bounding box center [611, 332] width 12 height 11
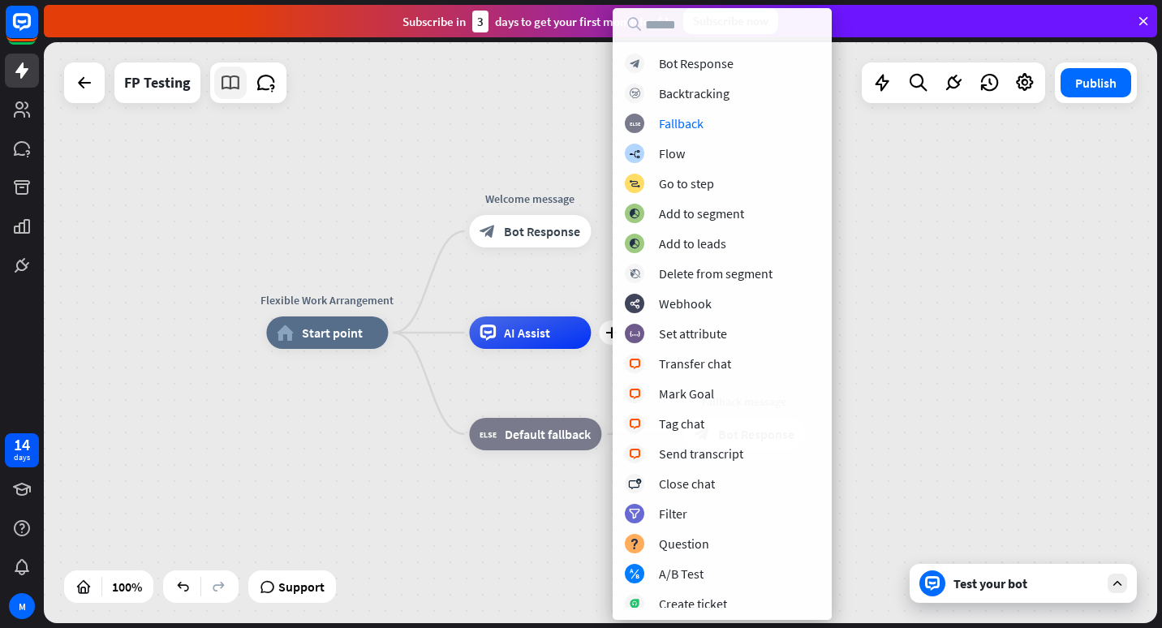
click at [231, 90] on icon at bounding box center [230, 82] width 21 height 21
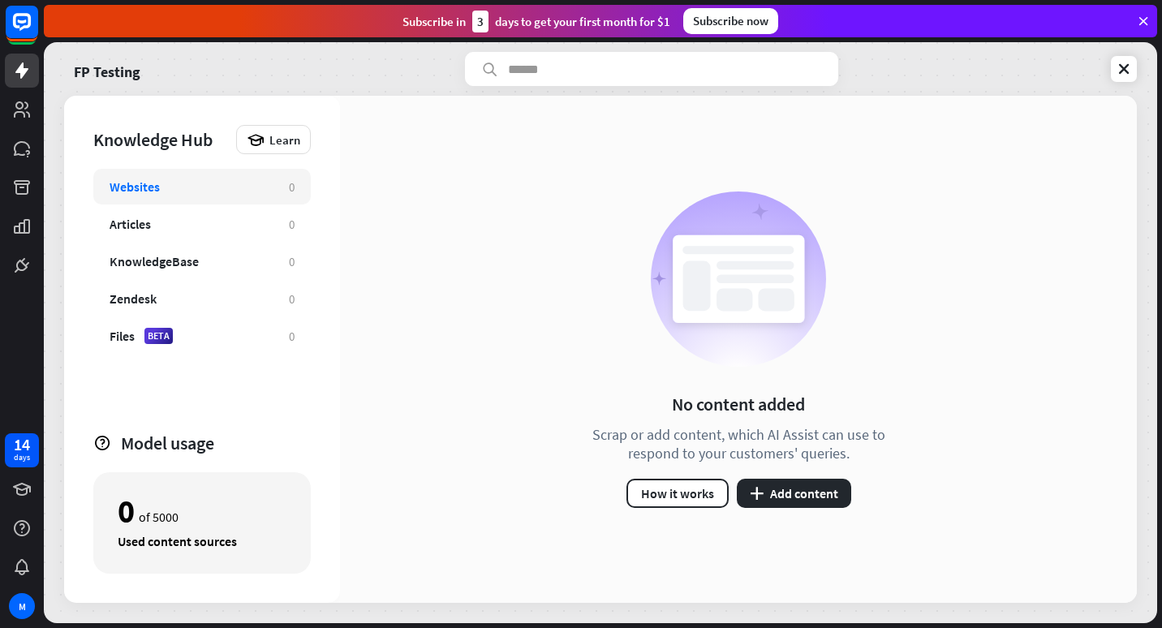
click at [295, 187] on div "Websites 0" at bounding box center [201, 187] width 217 height 36
click at [190, 186] on div "Websites" at bounding box center [191, 187] width 163 height 16
click at [808, 487] on button "plus Add content" at bounding box center [794, 493] width 114 height 29
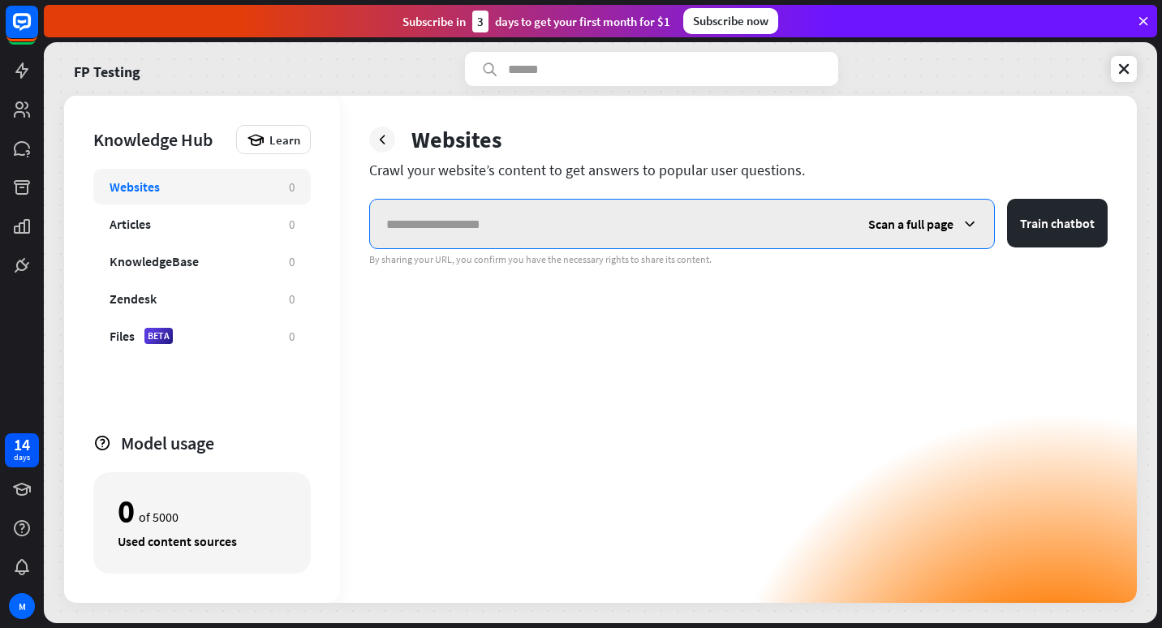
click at [428, 228] on input "text" at bounding box center [611, 224] width 482 height 49
paste input "**********"
type input "**********"
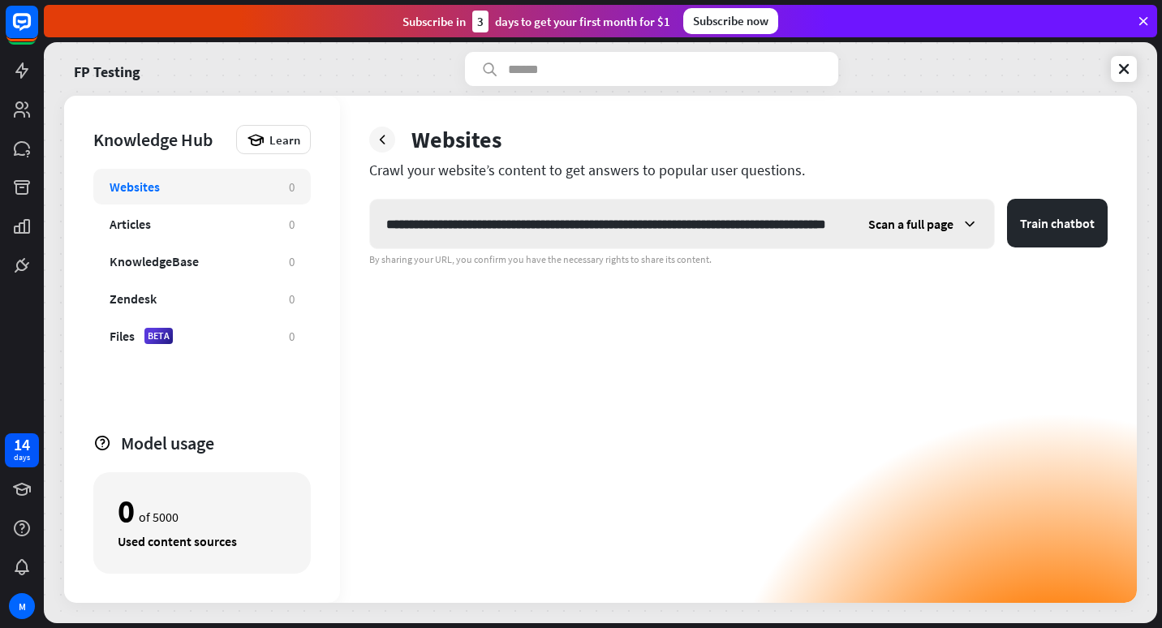
click at [965, 227] on icon at bounding box center [969, 224] width 16 height 16
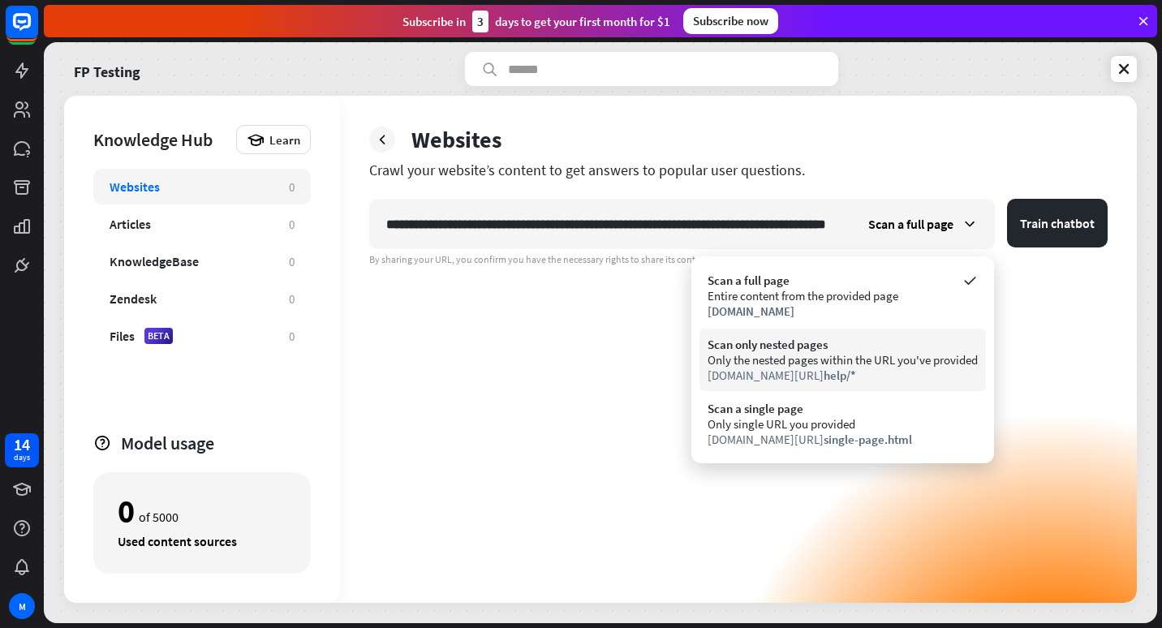
click at [931, 354] on div "Only the nested pages within the URL you've provided" at bounding box center [843, 359] width 270 height 15
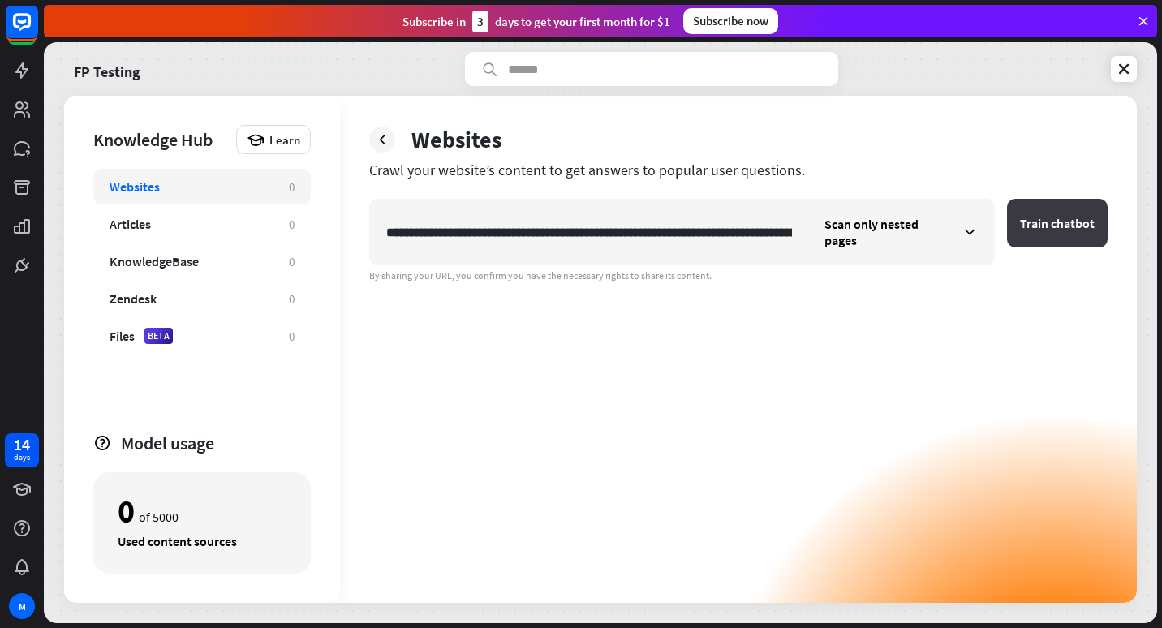
click at [1061, 222] on button "Train chatbot" at bounding box center [1057, 223] width 101 height 49
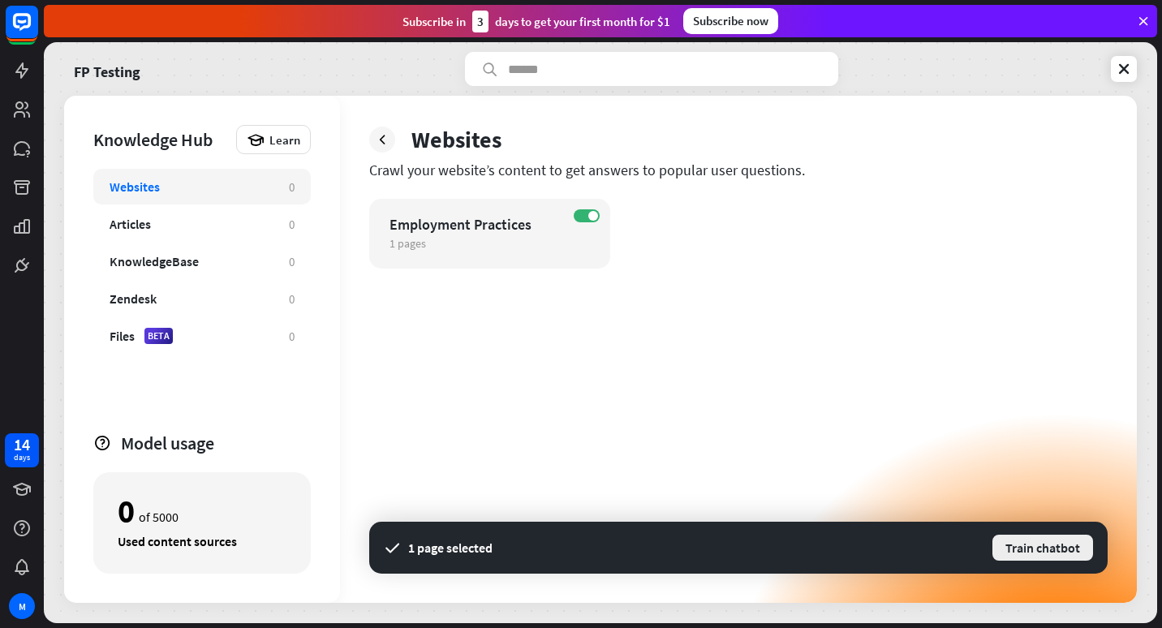
click at [1024, 540] on button "Train chatbot" at bounding box center [1043, 547] width 104 height 29
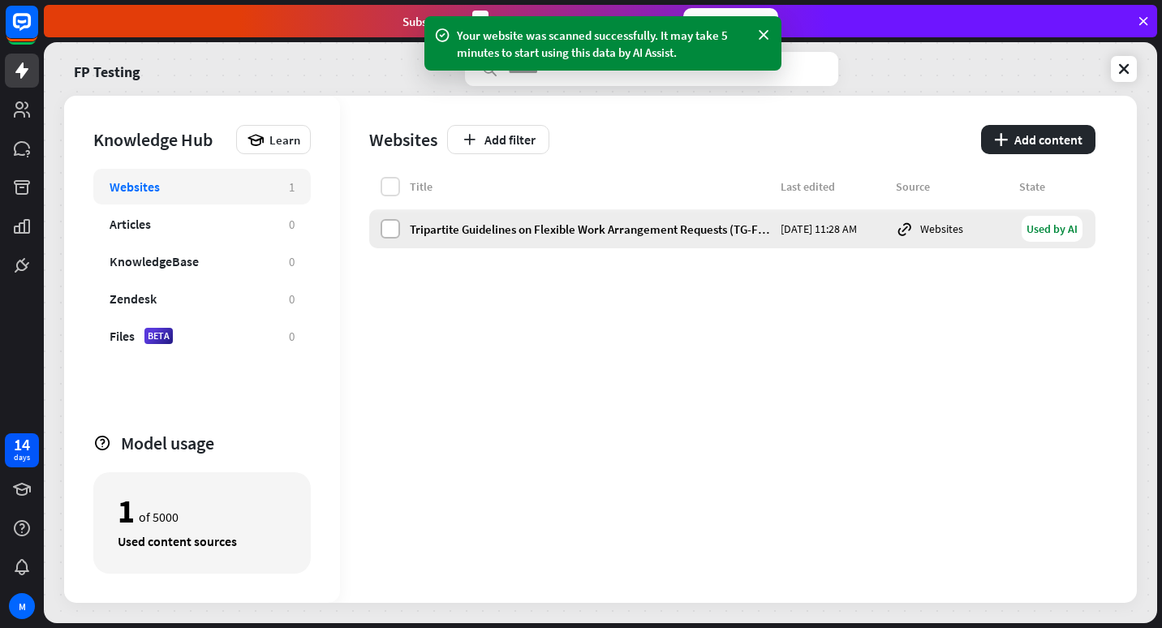
click at [389, 224] on label at bounding box center [390, 228] width 19 height 19
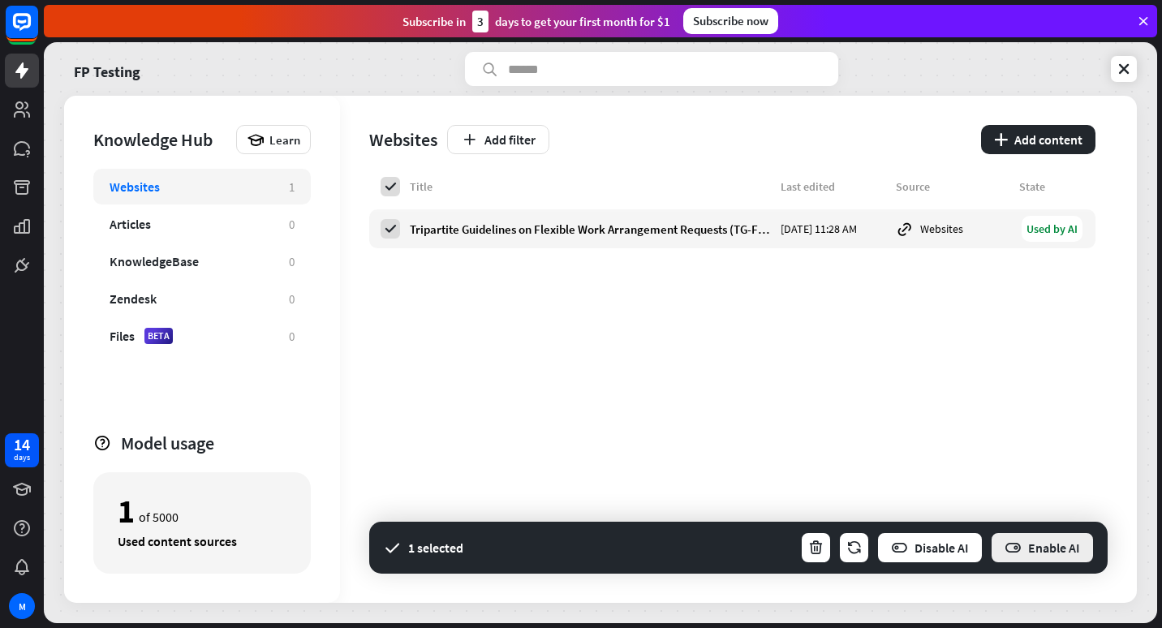
click at [1023, 545] on button "Enable AI" at bounding box center [1042, 547] width 105 height 32
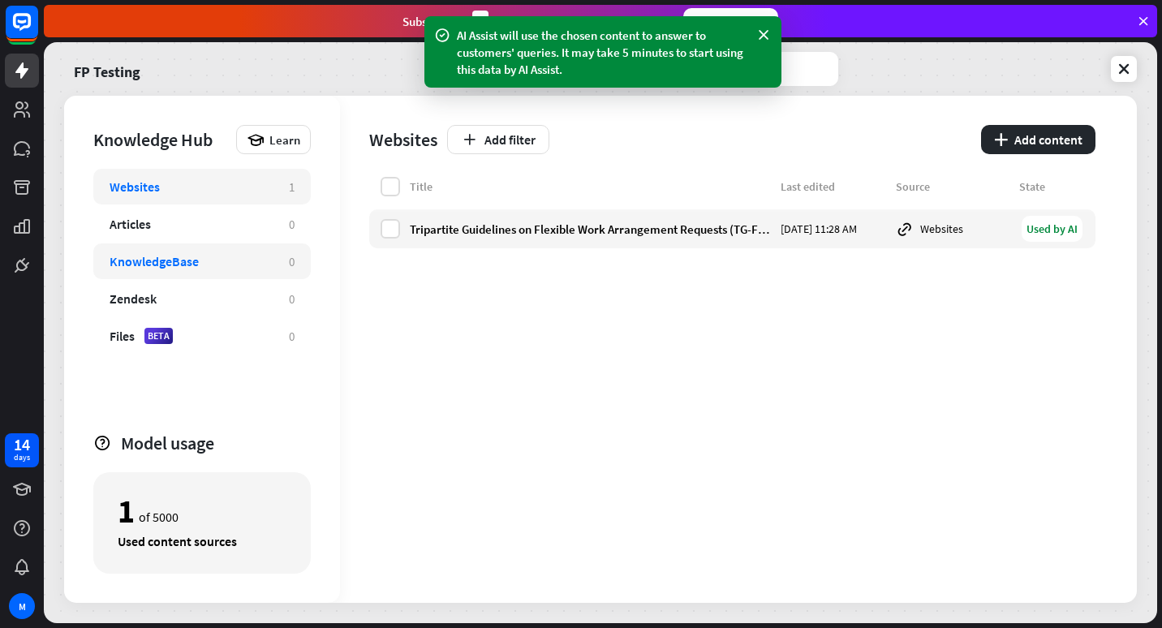
click at [242, 257] on div "KnowledgeBase" at bounding box center [191, 261] width 163 height 16
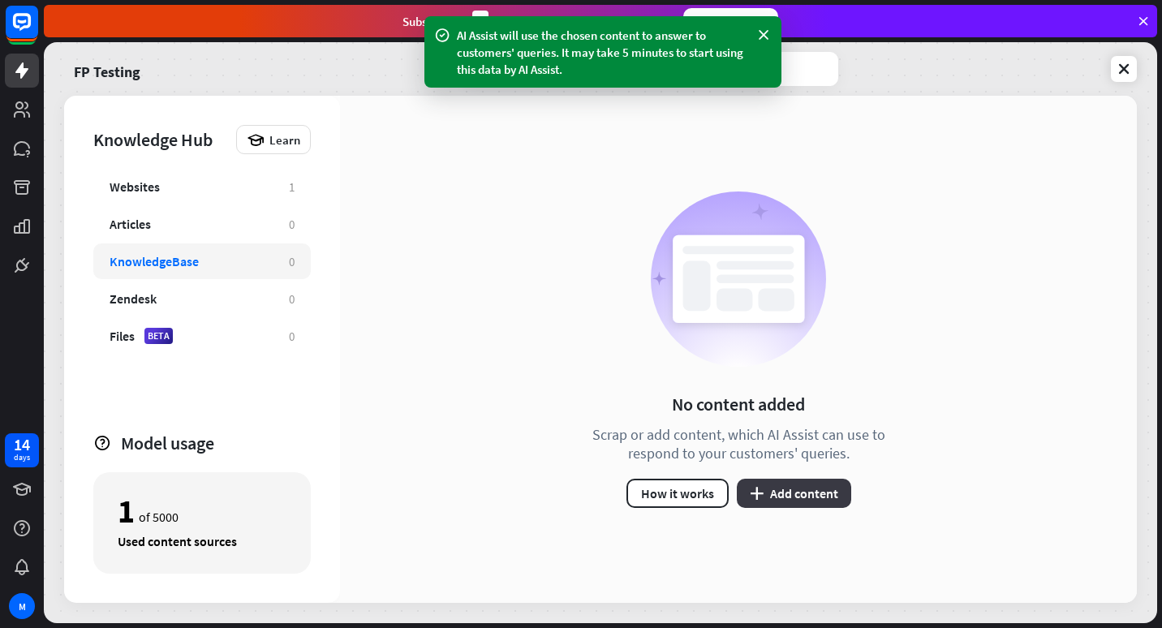
click at [812, 494] on button "plus Add content" at bounding box center [794, 493] width 114 height 29
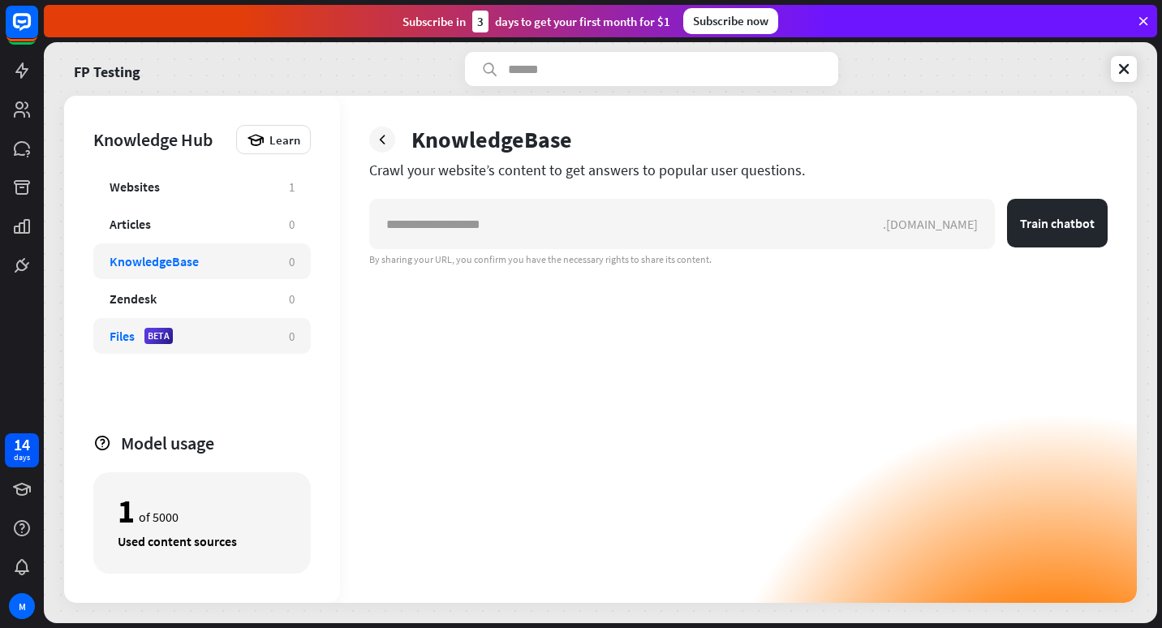
click at [252, 331] on div "Files BETA" at bounding box center [191, 336] width 163 height 16
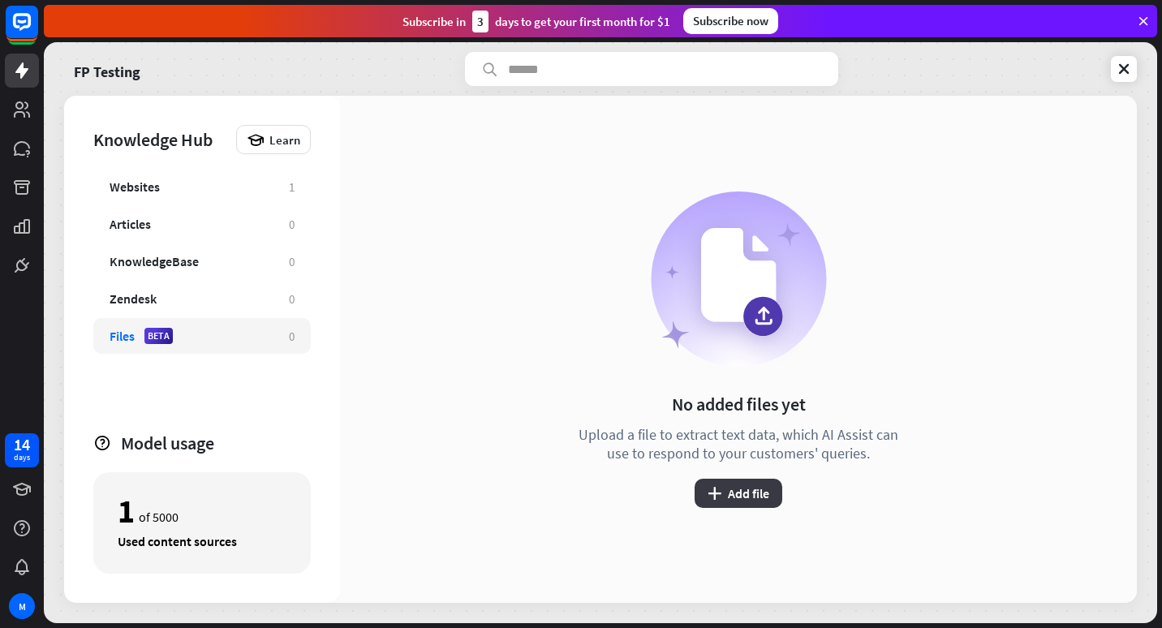
click at [759, 493] on button "plus Add file" at bounding box center [739, 493] width 88 height 29
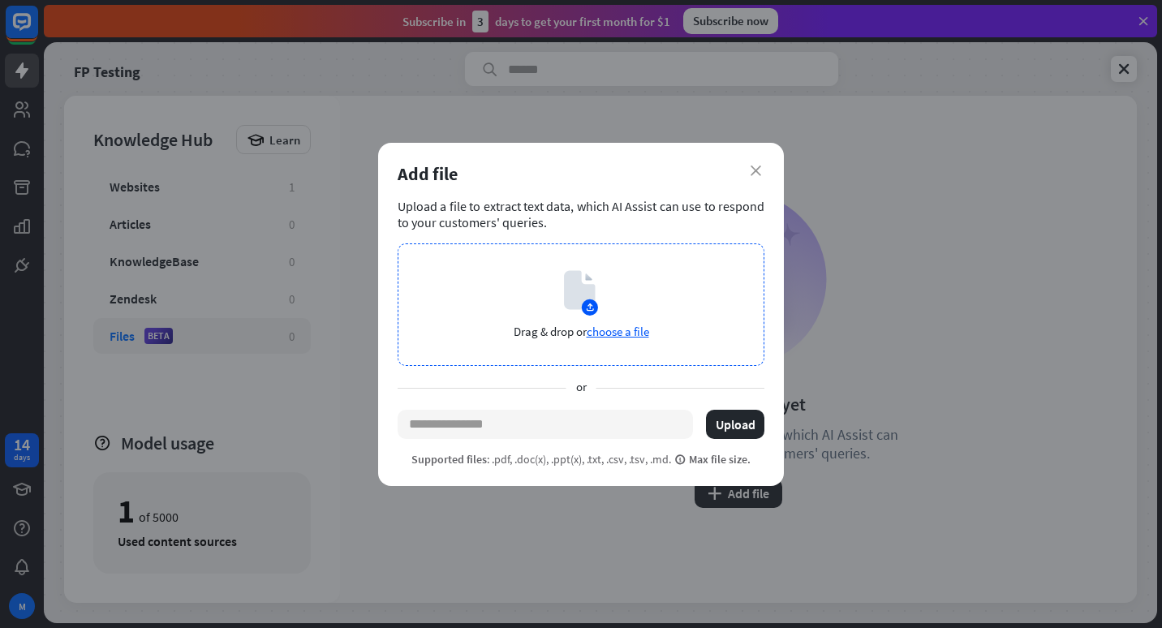
click at [610, 327] on span "choose a file" at bounding box center [618, 331] width 62 height 15
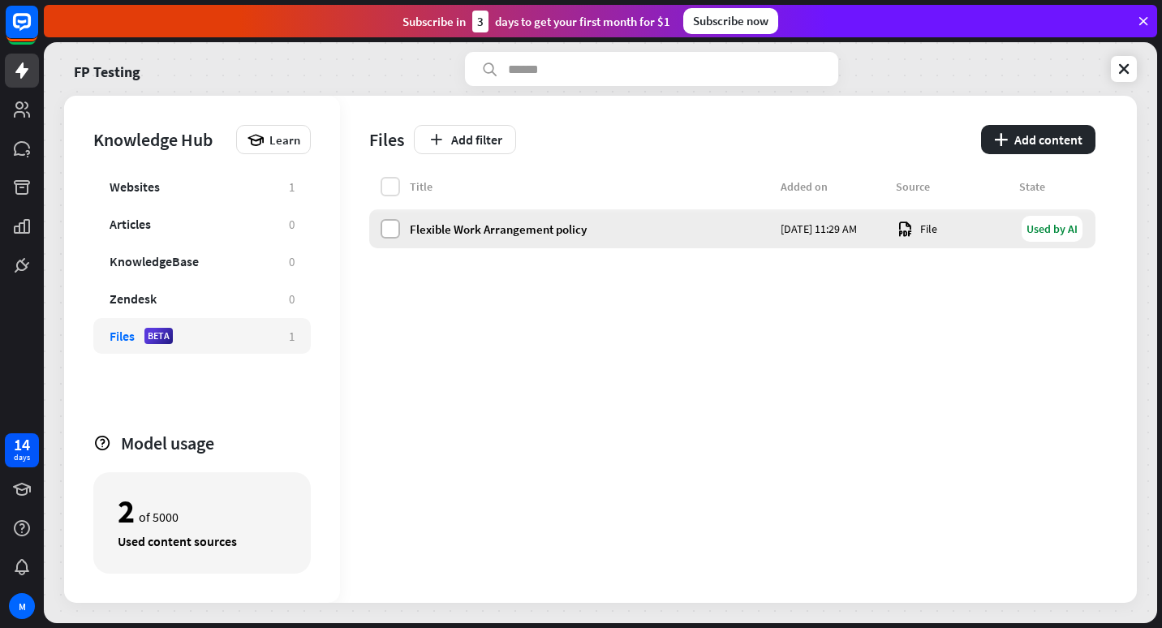
click at [385, 229] on label at bounding box center [390, 228] width 19 height 19
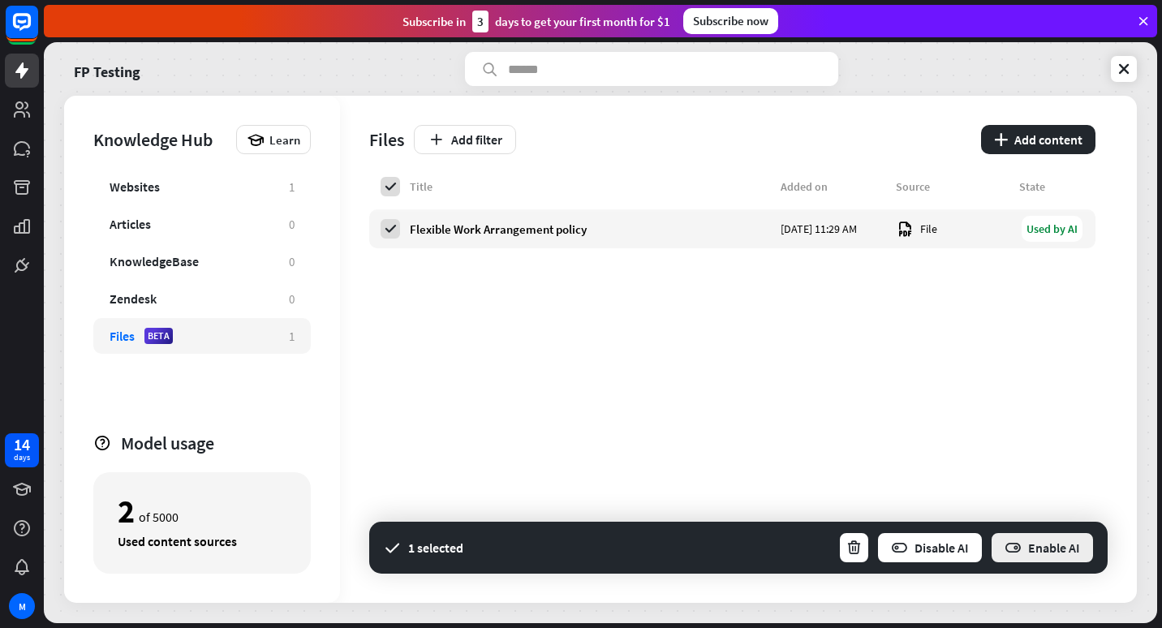
click at [1050, 545] on button "Enable AI" at bounding box center [1042, 547] width 105 height 32
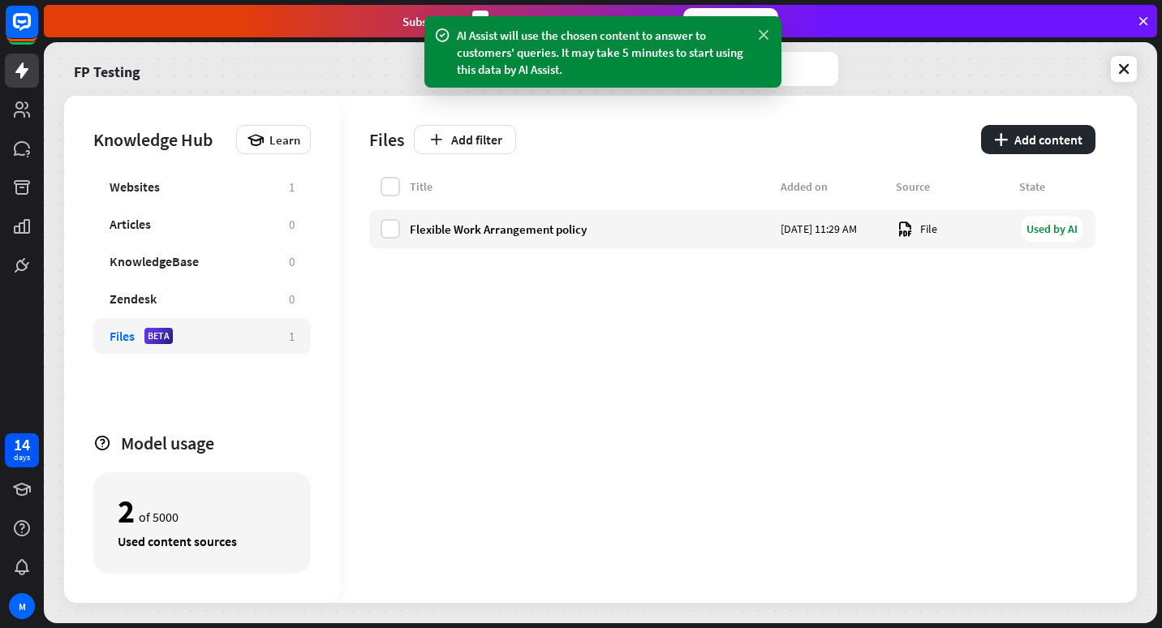
click at [764, 30] on icon at bounding box center [763, 35] width 16 height 17
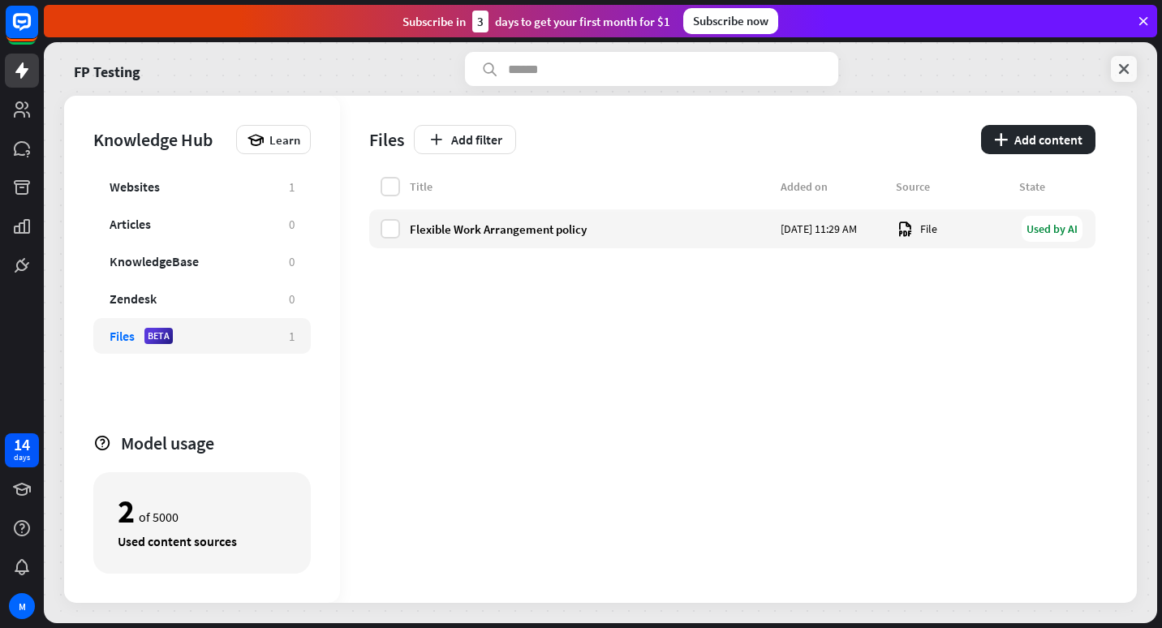
click at [1130, 71] on icon at bounding box center [1124, 69] width 16 height 16
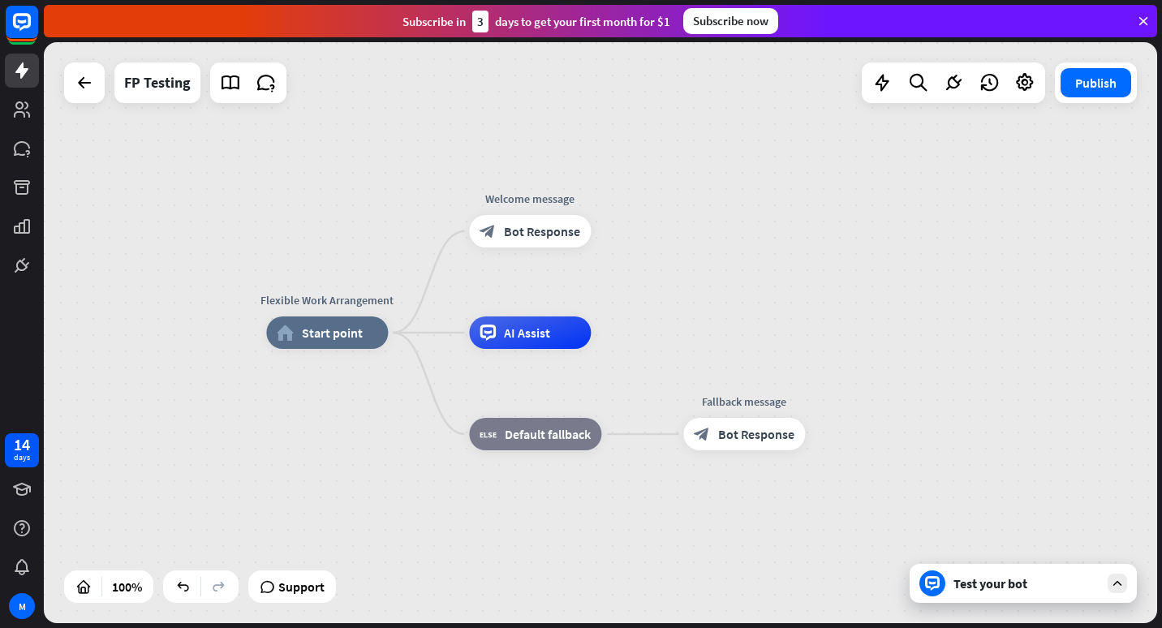
click at [984, 583] on div "Test your bot" at bounding box center [1026, 583] width 146 height 16
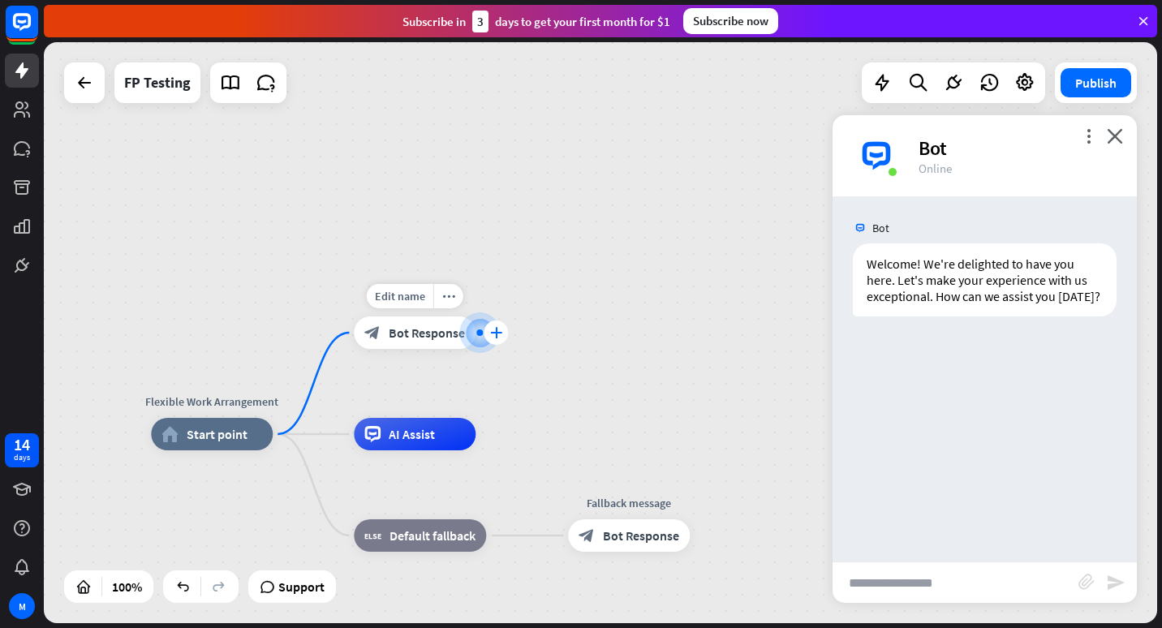
click at [489, 325] on div "plus" at bounding box center [496, 332] width 24 height 24
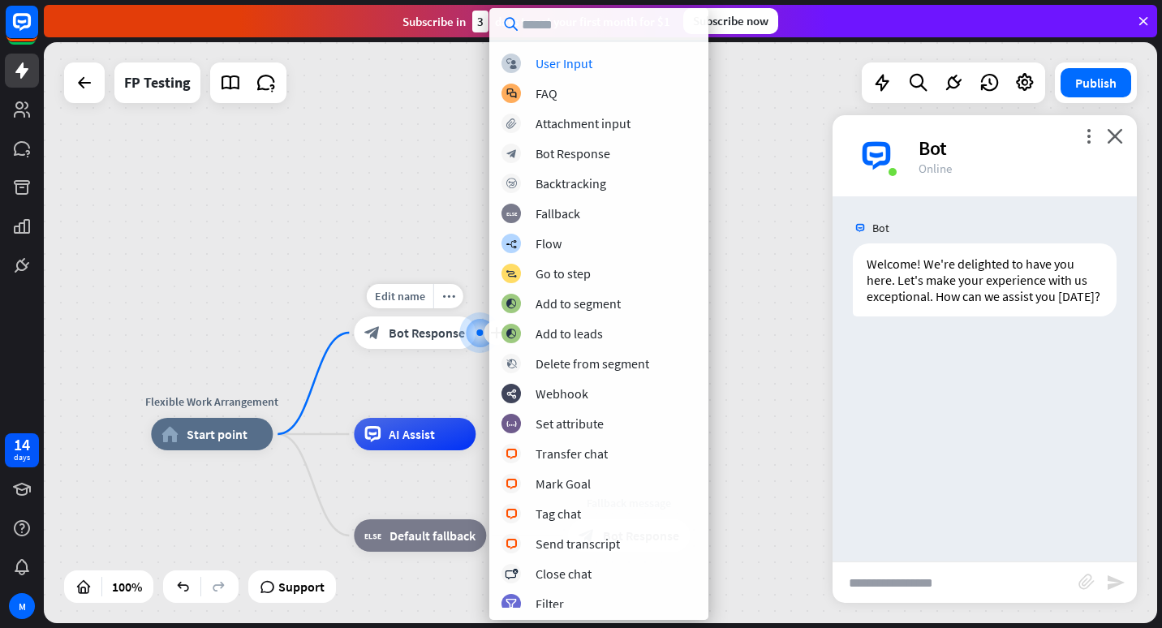
click at [440, 326] on span "Bot Response" at bounding box center [427, 333] width 76 height 16
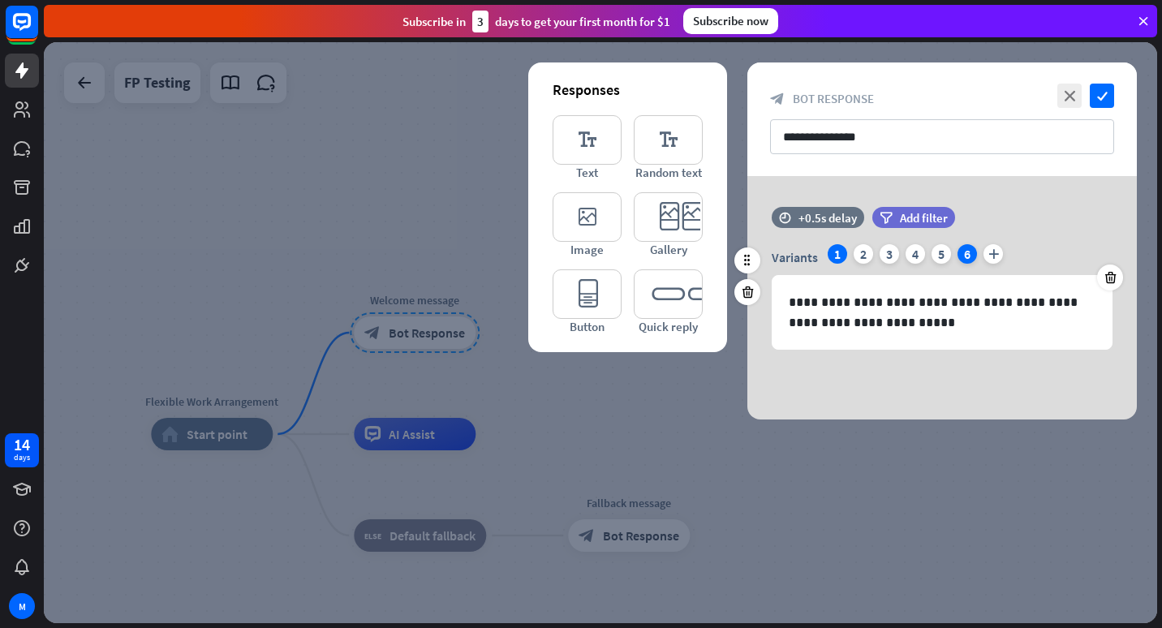
click at [961, 249] on div "6" at bounding box center [966, 253] width 19 height 19
click at [1103, 92] on icon "check" at bounding box center [1102, 96] width 24 height 24
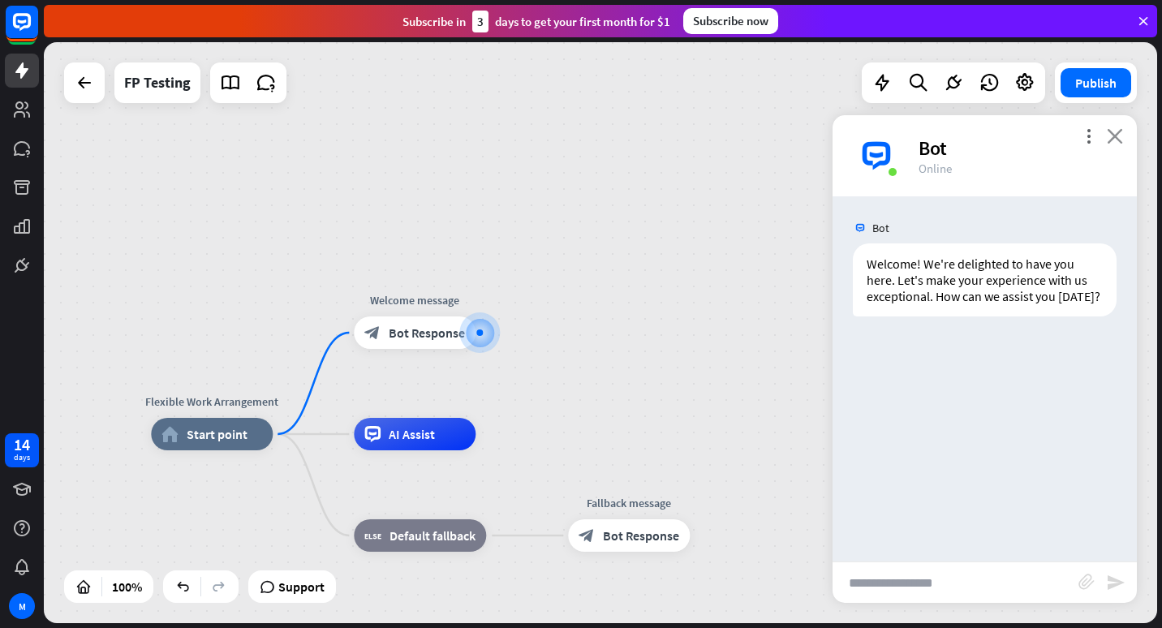
click at [1116, 143] on icon "close" at bounding box center [1115, 135] width 16 height 15
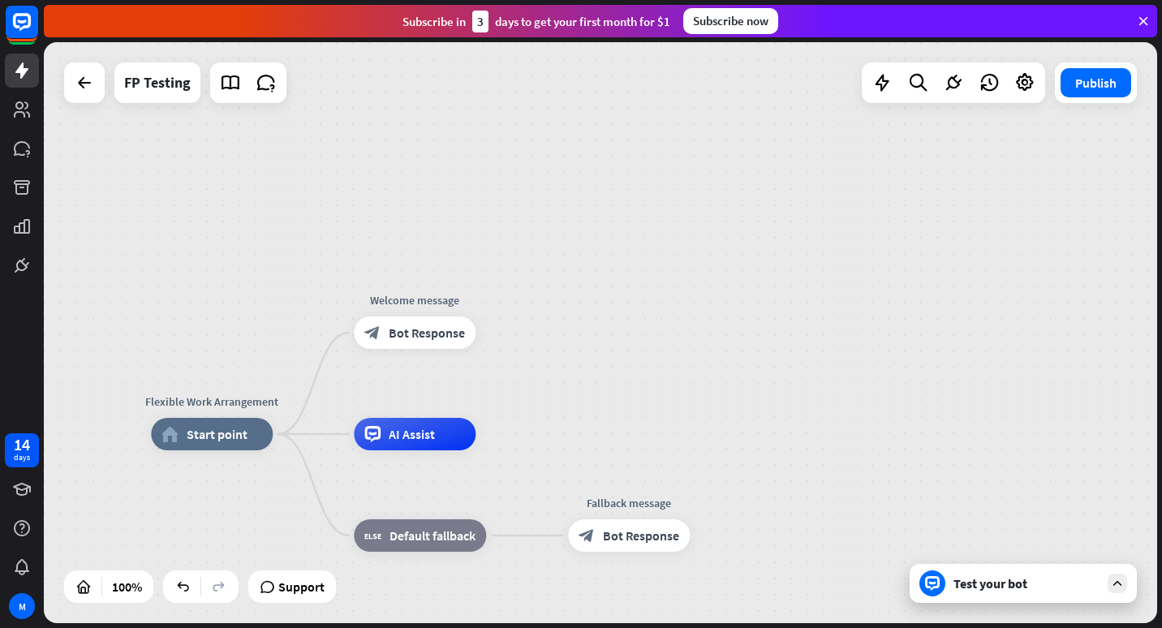
click at [1013, 583] on div "Test your bot" at bounding box center [1026, 583] width 146 height 16
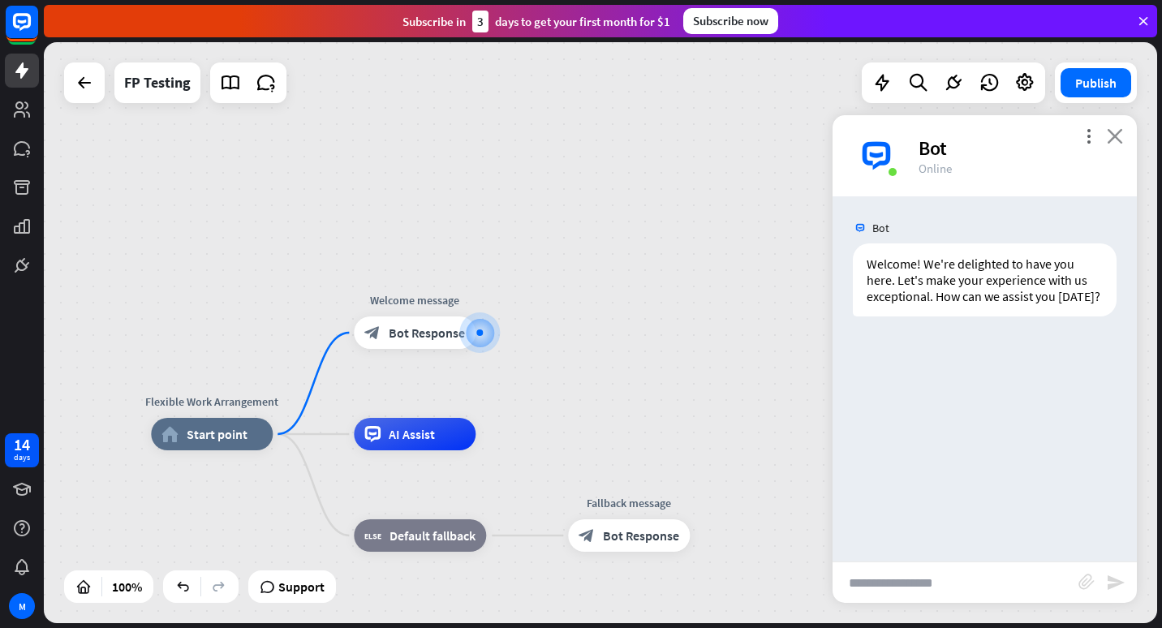
click at [1116, 136] on icon "close" at bounding box center [1115, 135] width 16 height 15
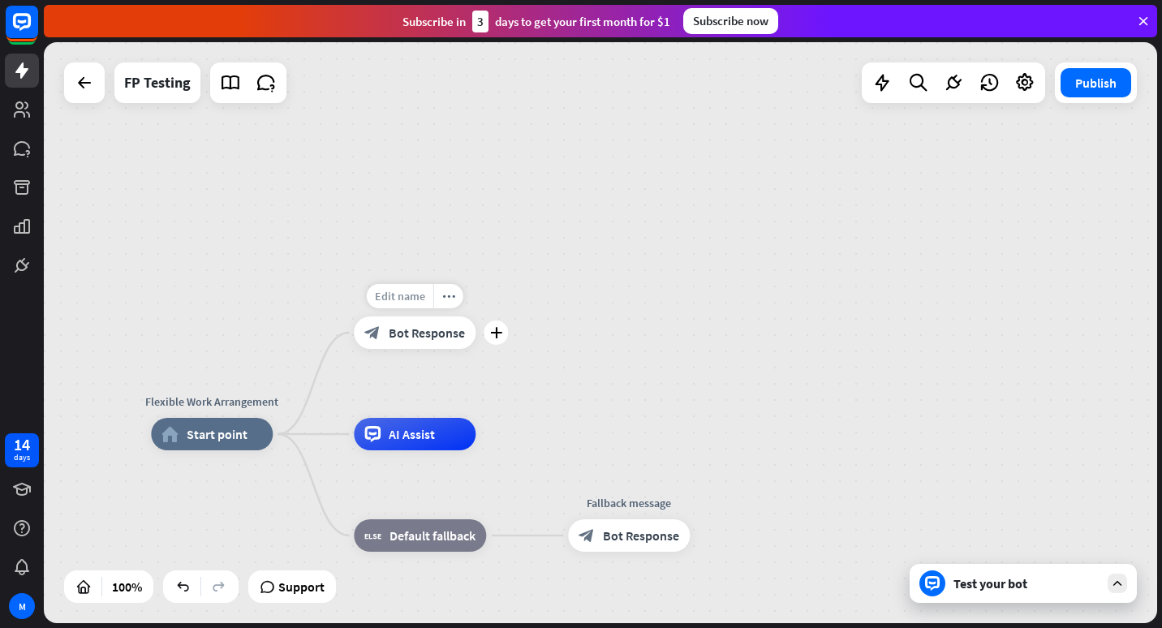
click at [411, 294] on span "Edit name" at bounding box center [400, 296] width 50 height 15
type input "*"
type input "**********"
click at [433, 336] on div "**********" at bounding box center [600, 332] width 1113 height 581
click at [997, 584] on div "Test your bot" at bounding box center [1026, 583] width 146 height 16
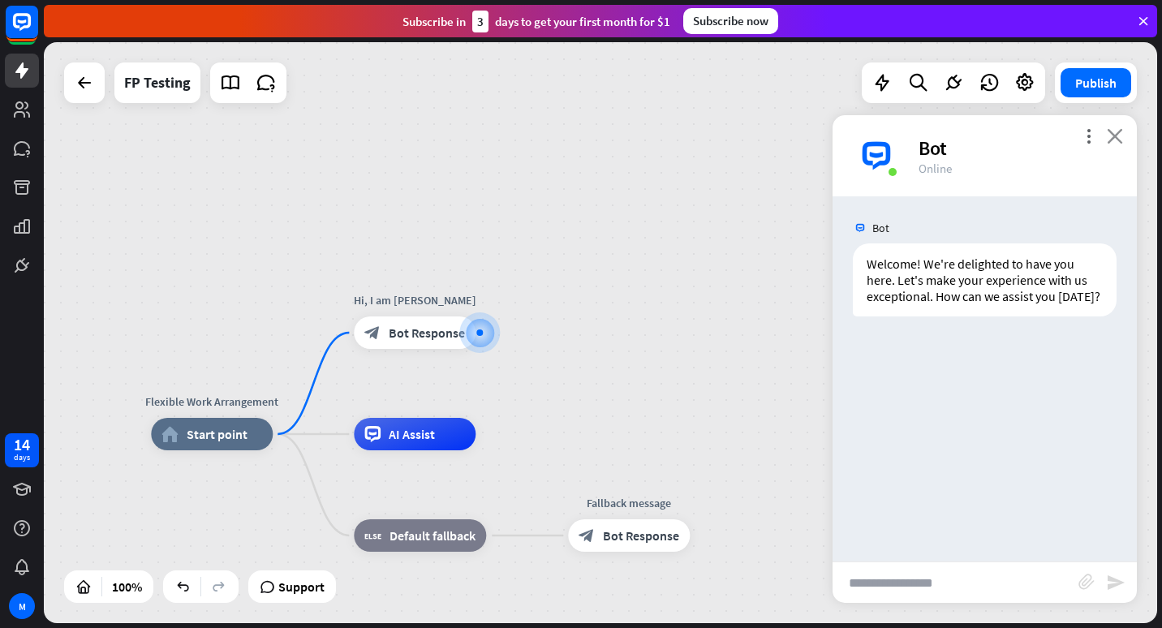
click at [1114, 135] on icon "close" at bounding box center [1115, 135] width 16 height 15
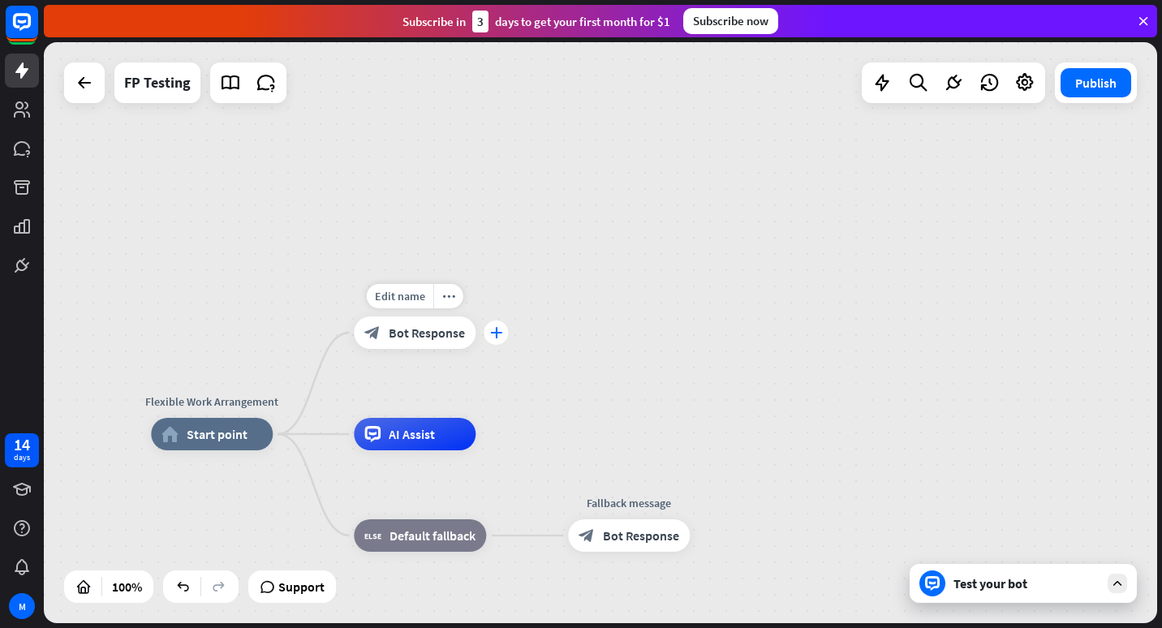
click at [486, 333] on div "plus" at bounding box center [496, 332] width 24 height 24
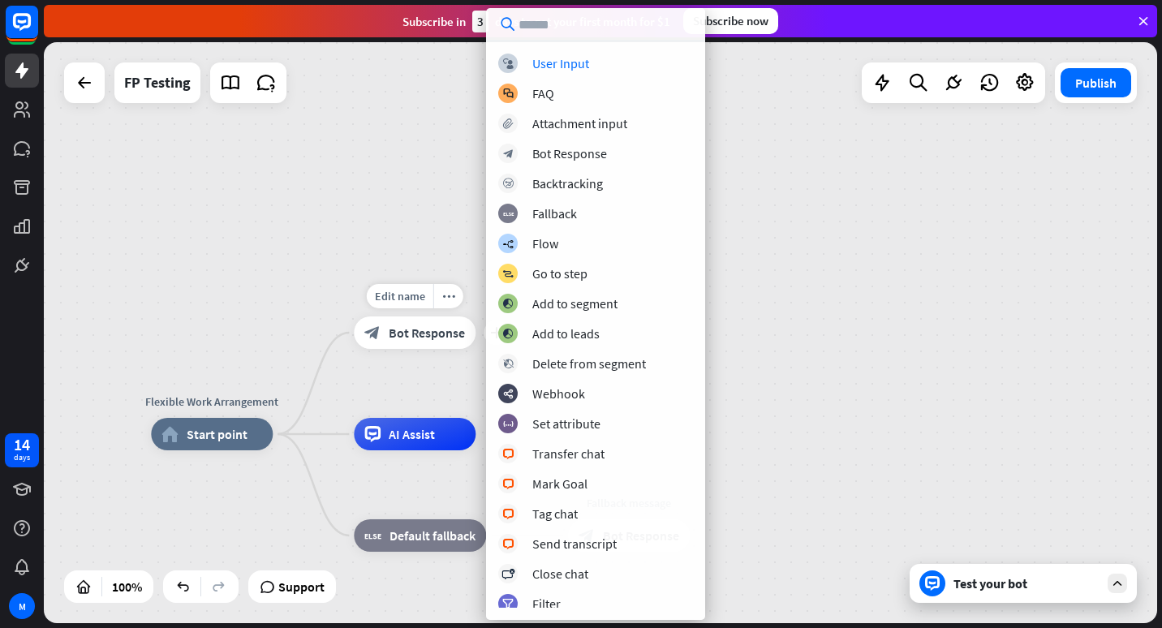
click at [448, 326] on span "Bot Response" at bounding box center [427, 333] width 76 height 16
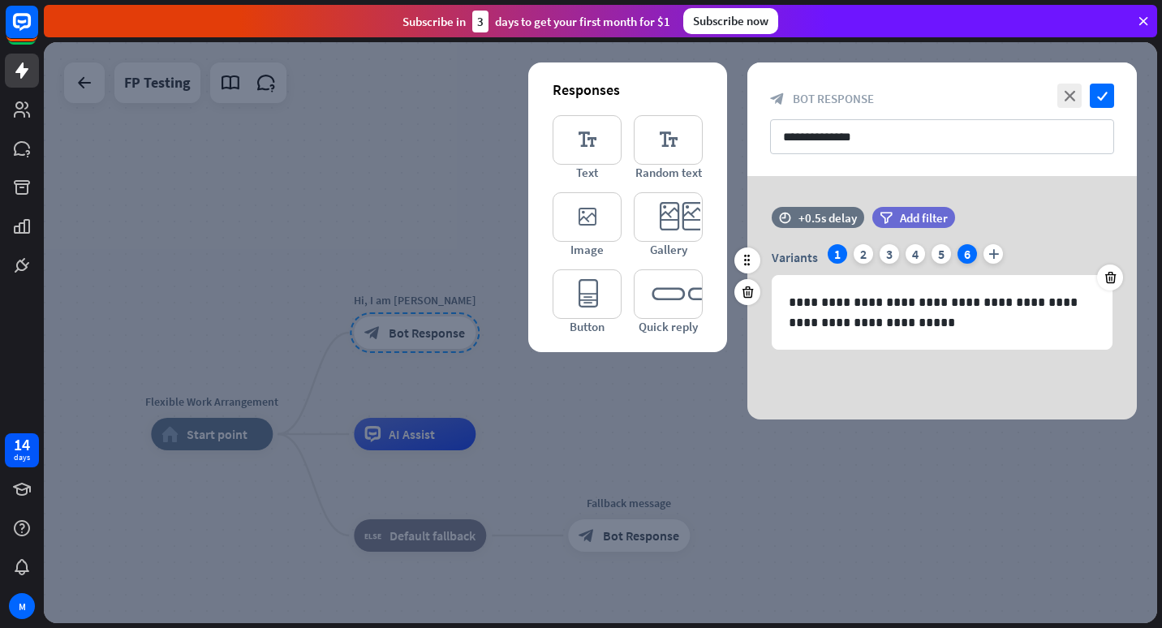
click at [963, 258] on div "6" at bounding box center [966, 253] width 19 height 19
drag, startPoint x: 963, startPoint y: 258, endPoint x: 837, endPoint y: 256, distance: 125.8
click at [837, 256] on div "Variants 1 2 3 4 5 6 plus" at bounding box center [942, 257] width 341 height 26
drag, startPoint x: 837, startPoint y: 256, endPoint x: 844, endPoint y: 266, distance: 11.7
click at [844, 266] on div "Variants 1 2 3 4 5 6 plus" at bounding box center [942, 257] width 341 height 26
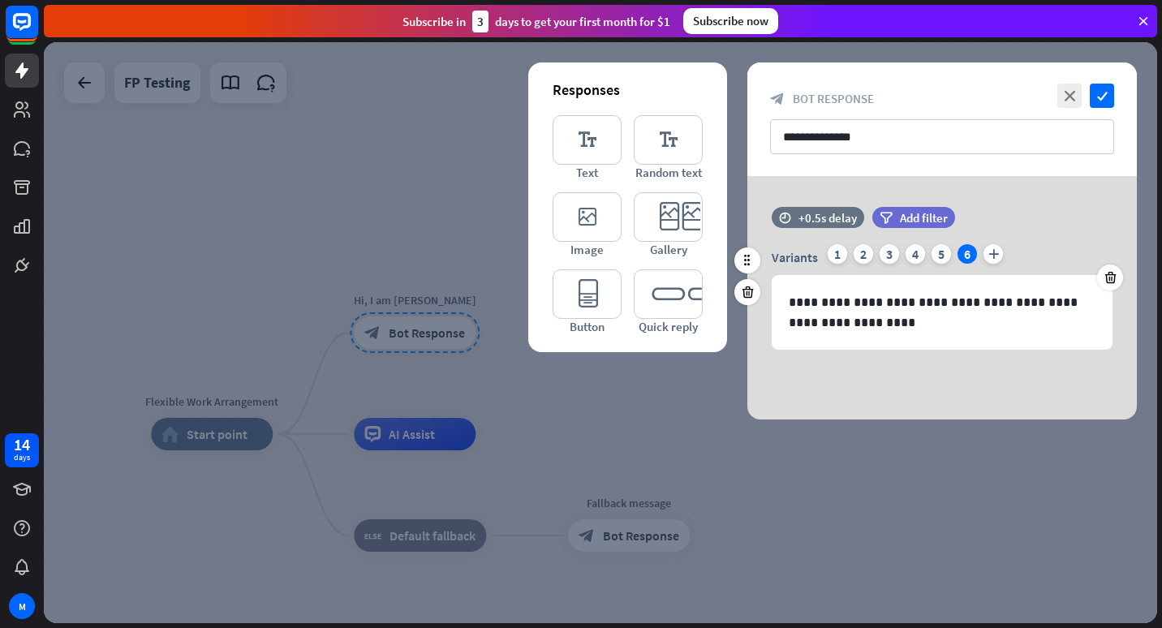
click at [966, 247] on div "6" at bounding box center [966, 253] width 19 height 19
click at [924, 213] on span "Add filter" at bounding box center [924, 217] width 48 height 15
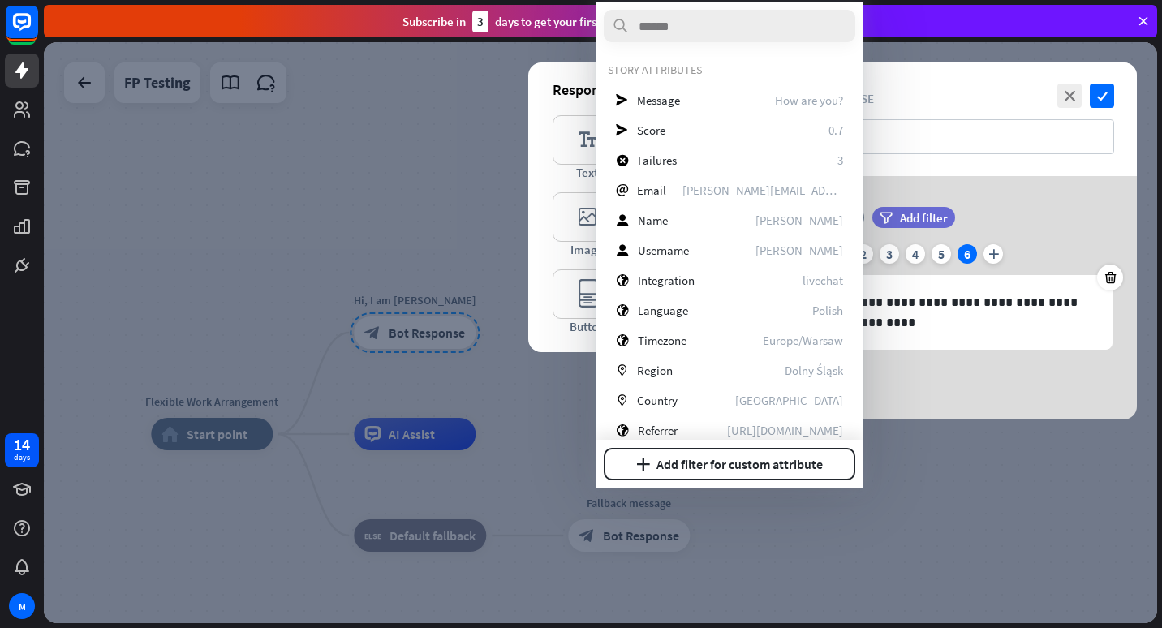
click at [1011, 204] on div "**********" at bounding box center [941, 297] width 389 height 243
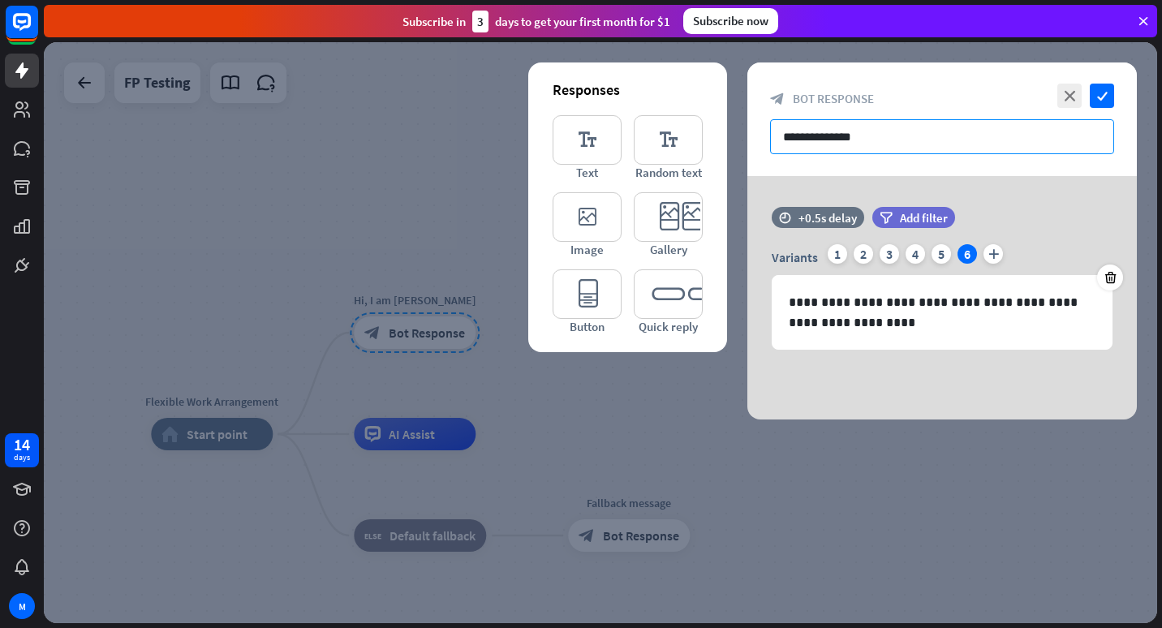
click at [911, 142] on input "**********" at bounding box center [942, 136] width 344 height 35
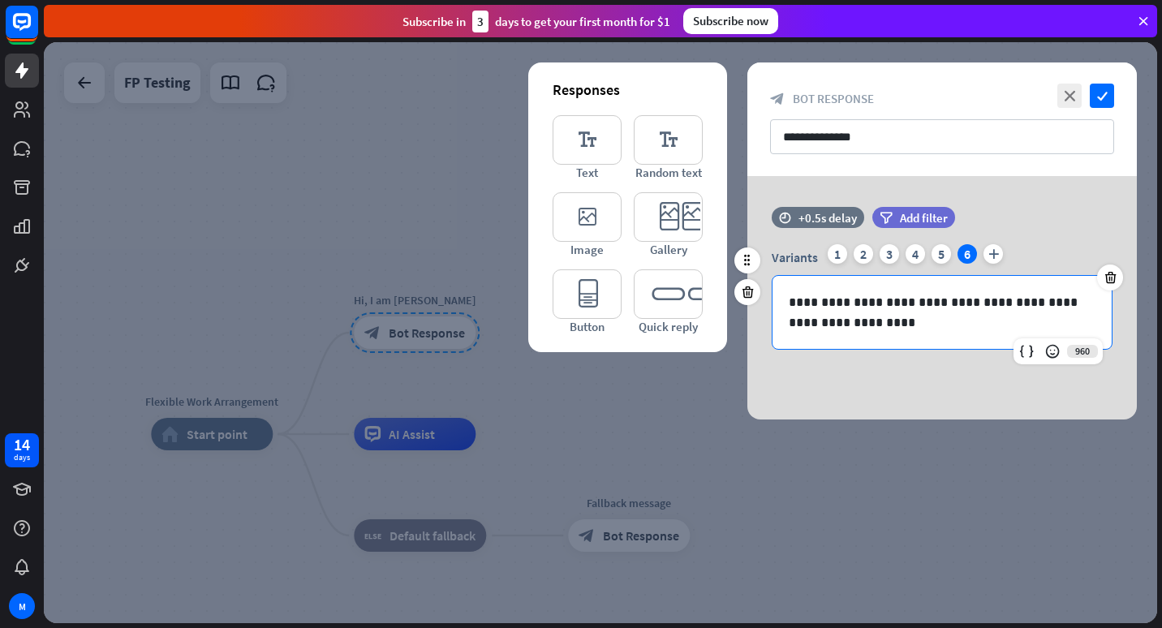
click at [811, 282] on div "**********" at bounding box center [941, 312] width 339 height 73
click at [1099, 100] on icon "check" at bounding box center [1102, 96] width 24 height 24
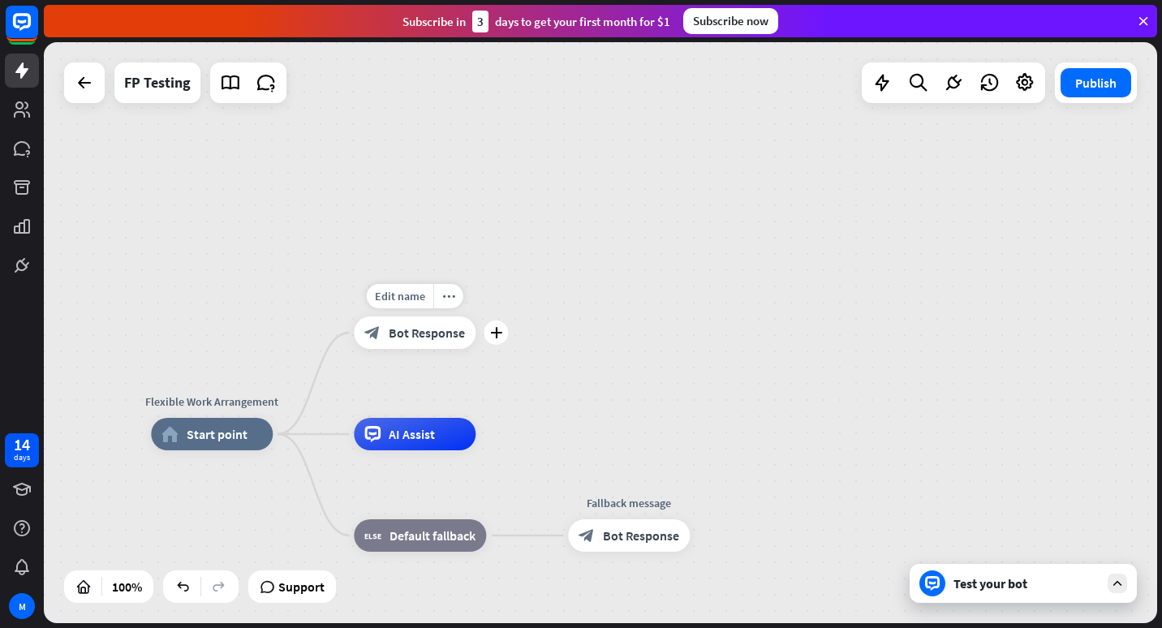
click at [452, 333] on span "Bot Response" at bounding box center [427, 333] width 76 height 16
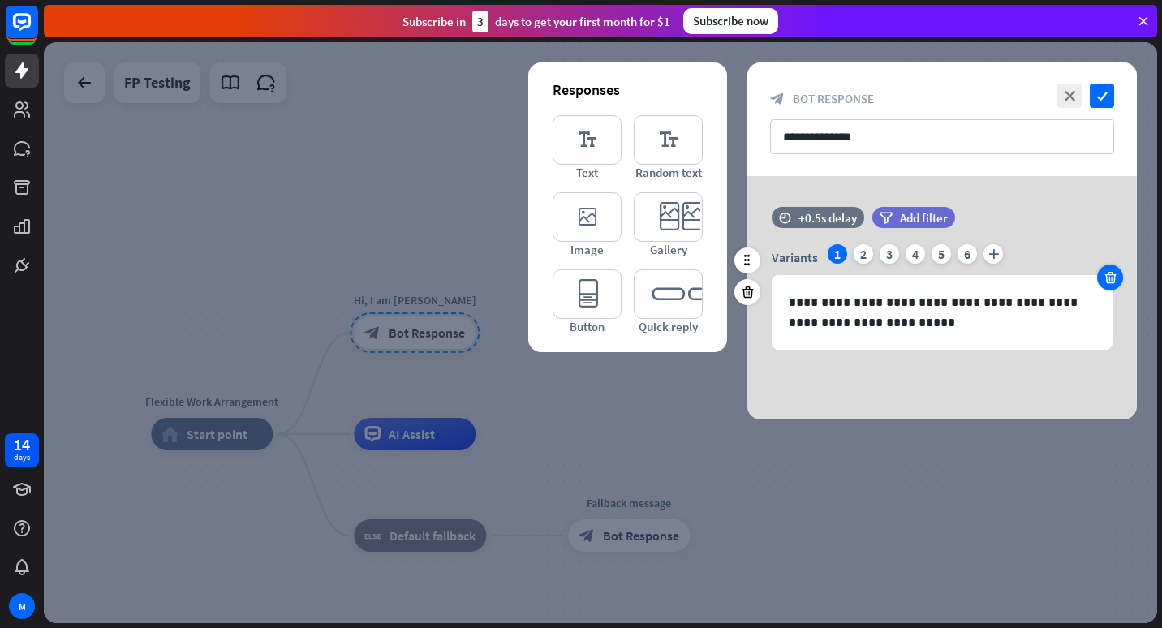
click at [1112, 279] on icon at bounding box center [1110, 277] width 15 height 15
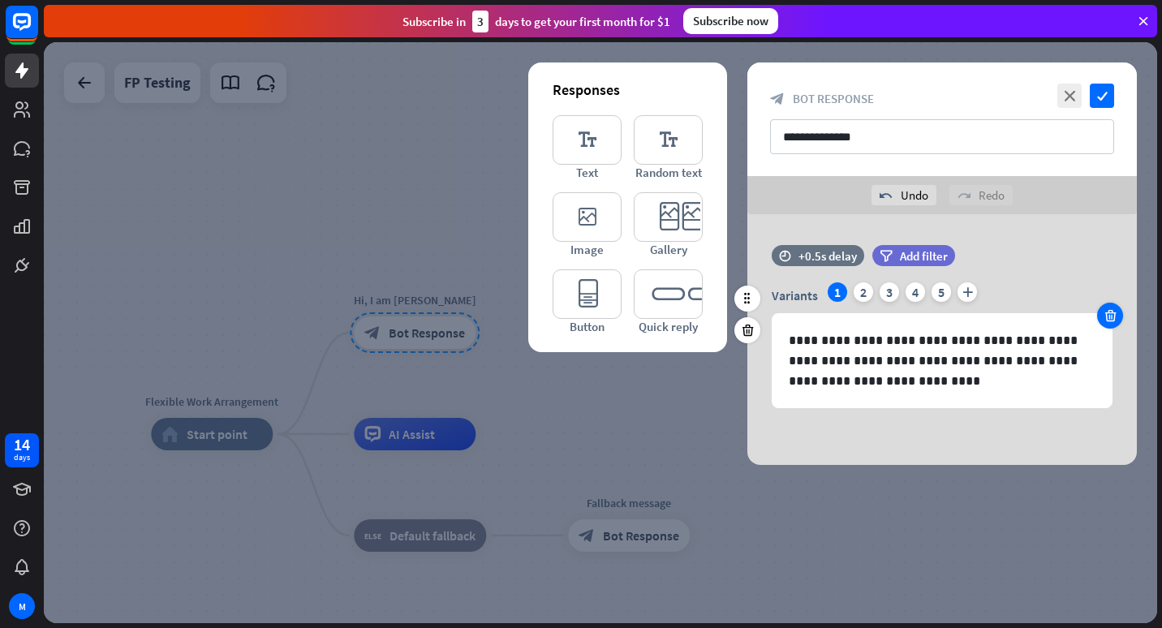
click at [1111, 313] on icon at bounding box center [1110, 315] width 15 height 15
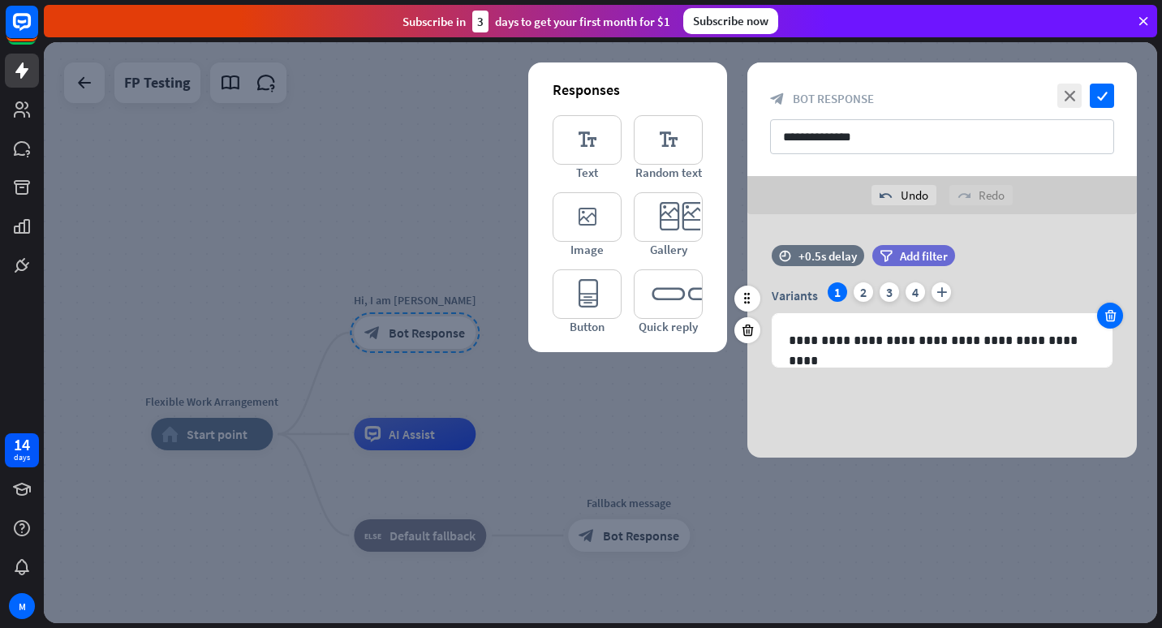
click at [1111, 313] on icon at bounding box center [1110, 315] width 15 height 15
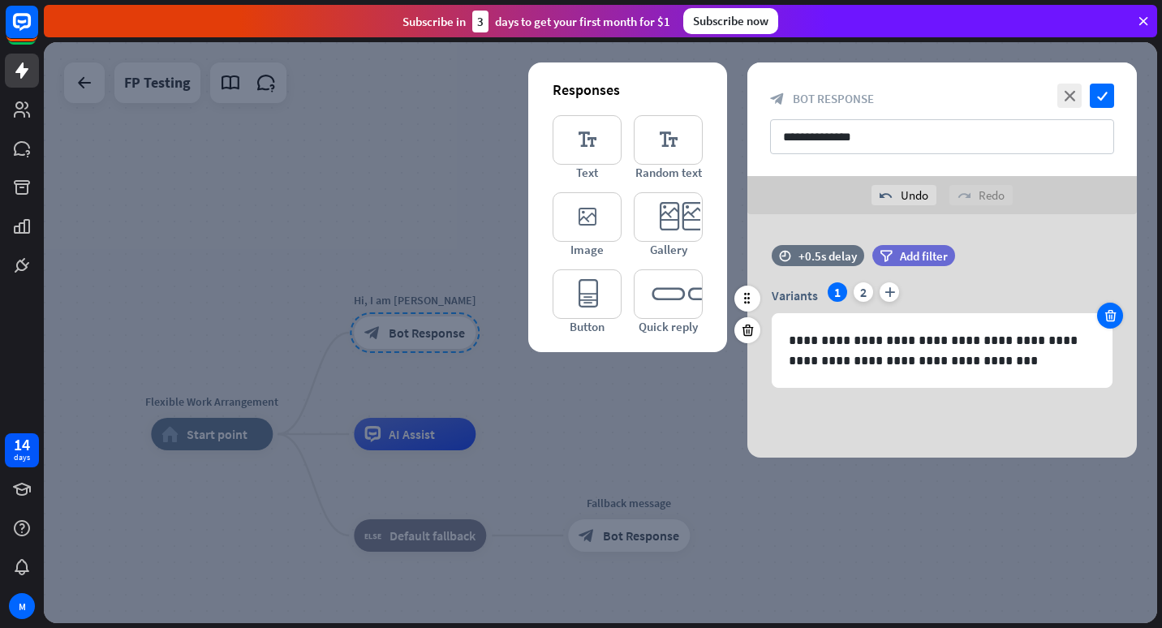
click at [1111, 313] on icon at bounding box center [1110, 315] width 15 height 15
click at [1097, 93] on icon "check" at bounding box center [1102, 96] width 24 height 24
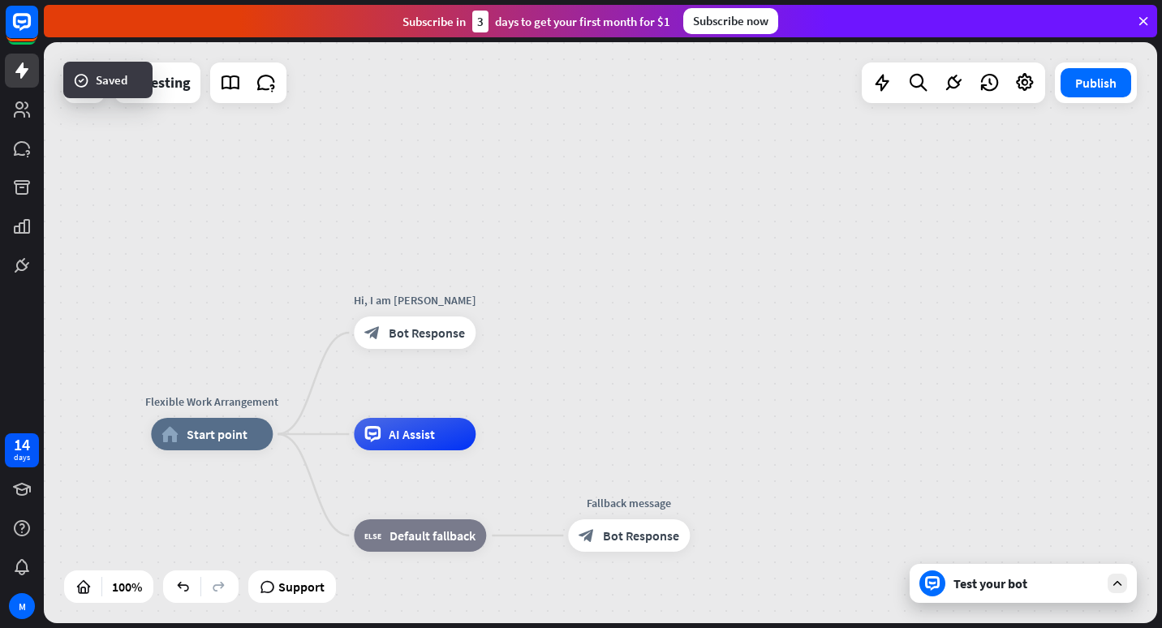
click at [1022, 583] on div "Test your bot" at bounding box center [1026, 583] width 146 height 16
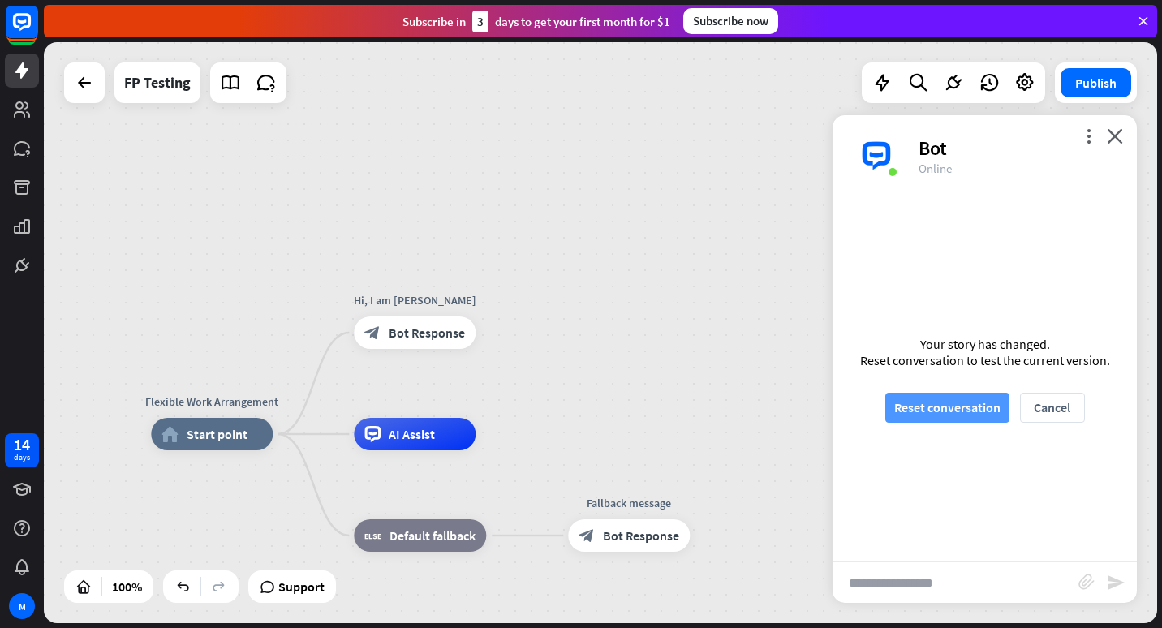
click at [951, 403] on button "Reset conversation" at bounding box center [947, 408] width 124 height 30
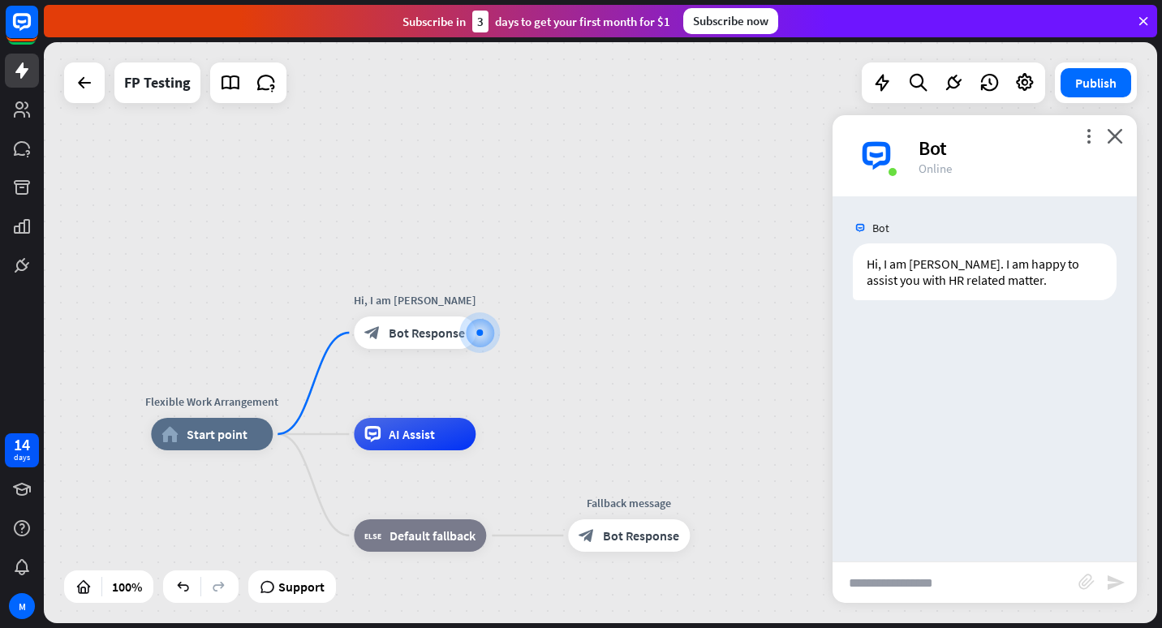
click at [960, 577] on input "text" at bounding box center [955, 582] width 246 height 41
type input "**"
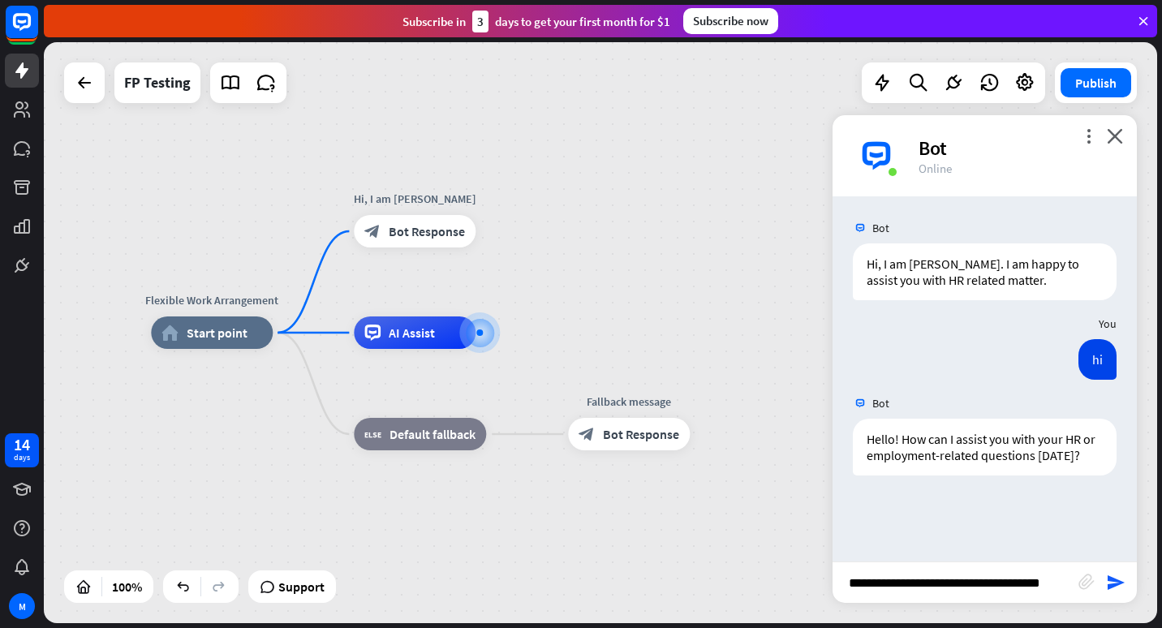
type input "**********"
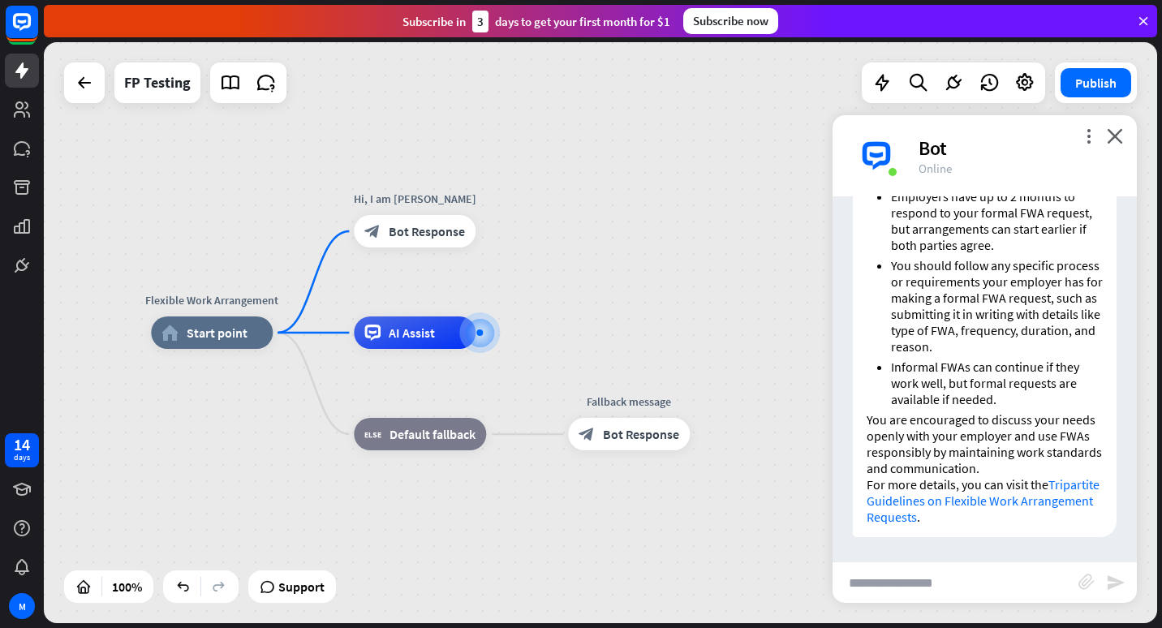
scroll to position [625, 0]
click at [975, 579] on input "text" at bounding box center [955, 582] width 246 height 41
type input "*"
type input "**********"
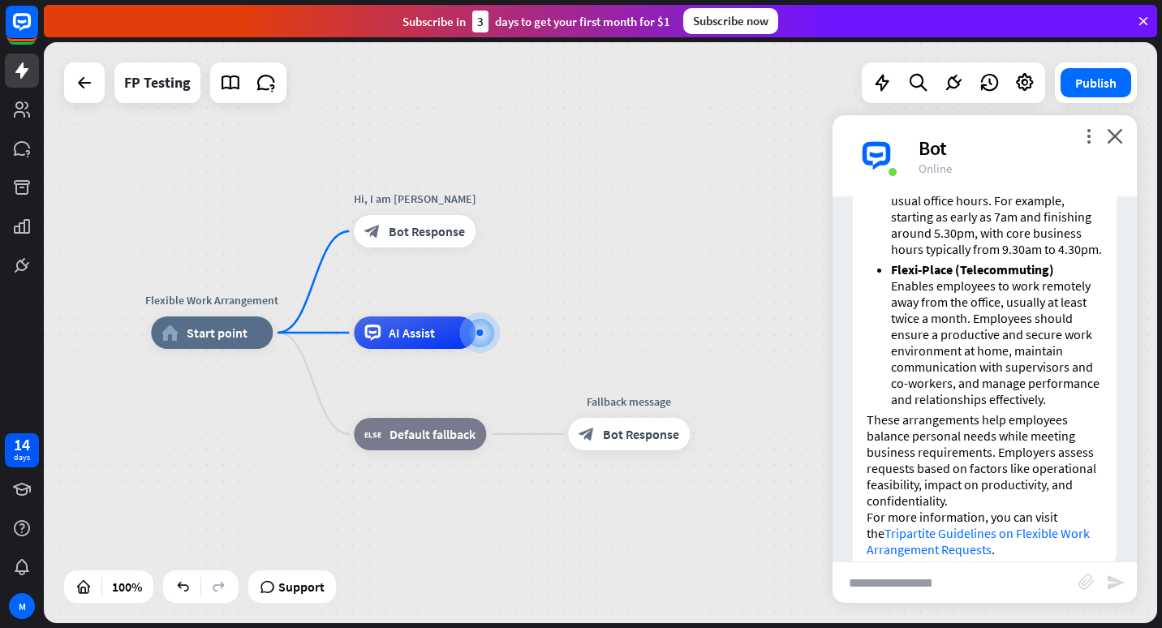
scroll to position [1283, 0]
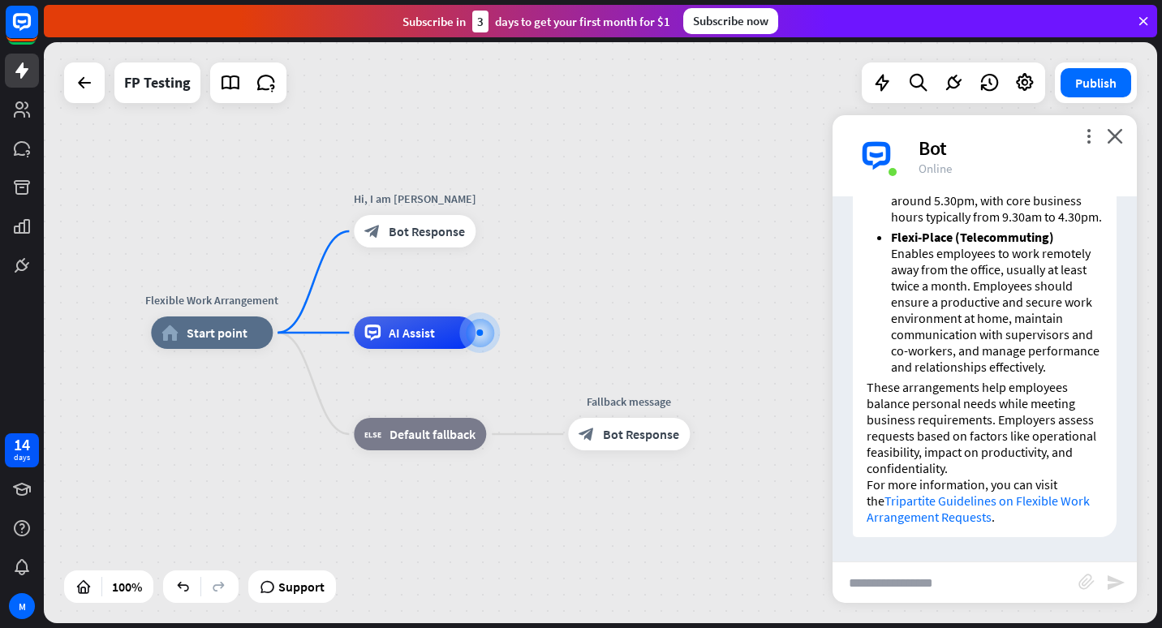
click at [1003, 577] on input "text" at bounding box center [955, 582] width 246 height 41
type input "**********"
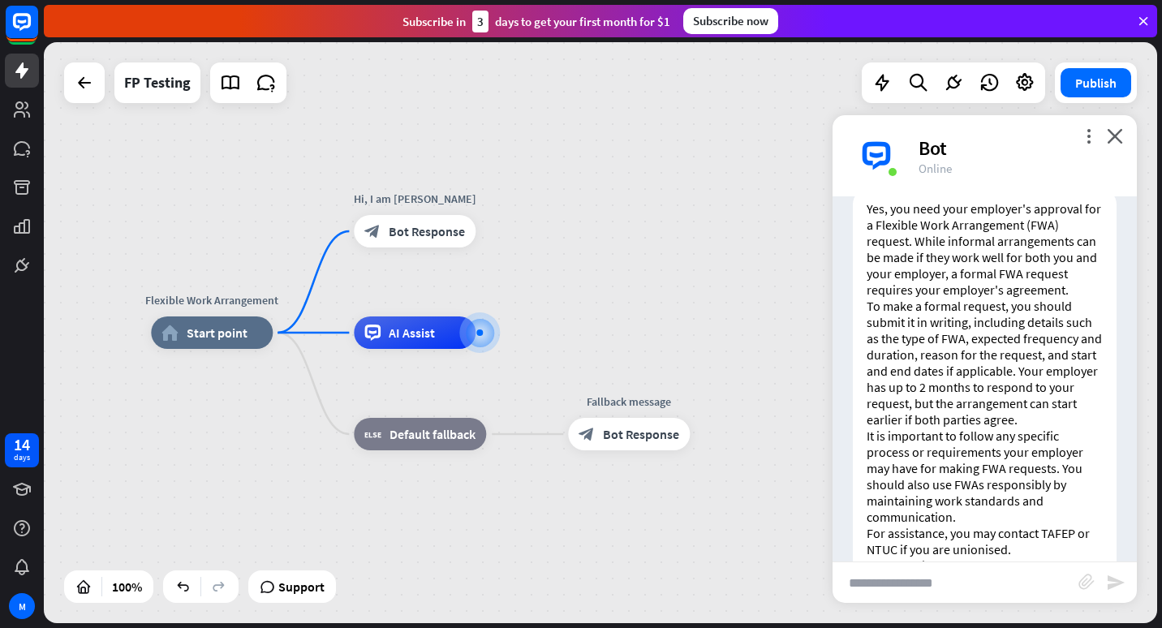
scroll to position [1783, 0]
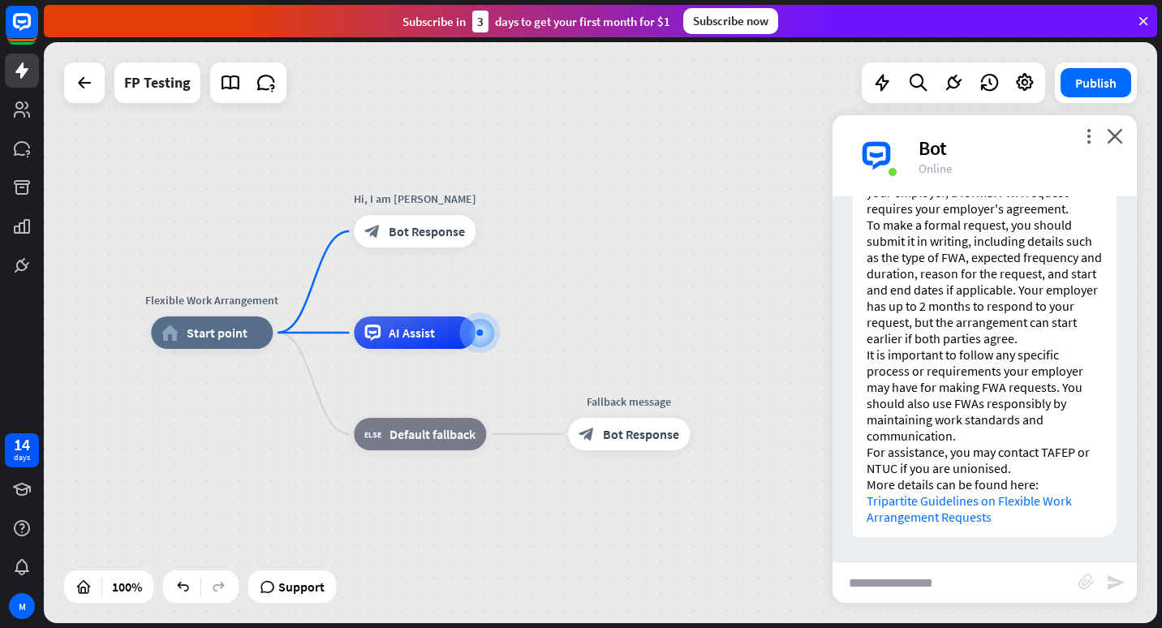
click at [918, 580] on input "text" at bounding box center [955, 582] width 246 height 41
type input "**********"
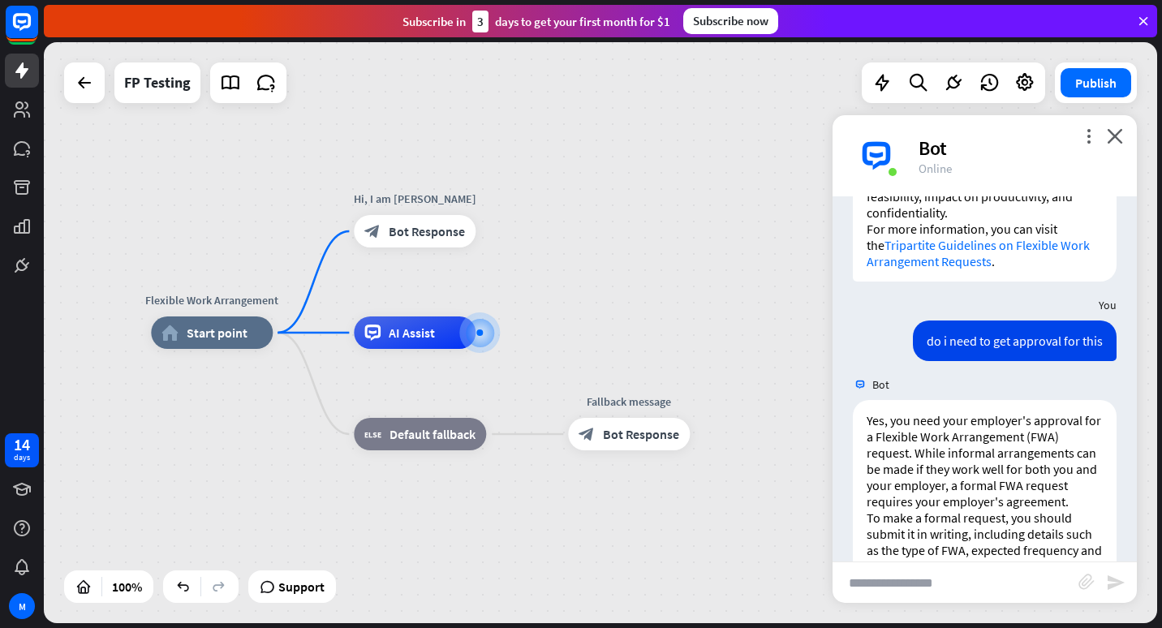
scroll to position [1475, 0]
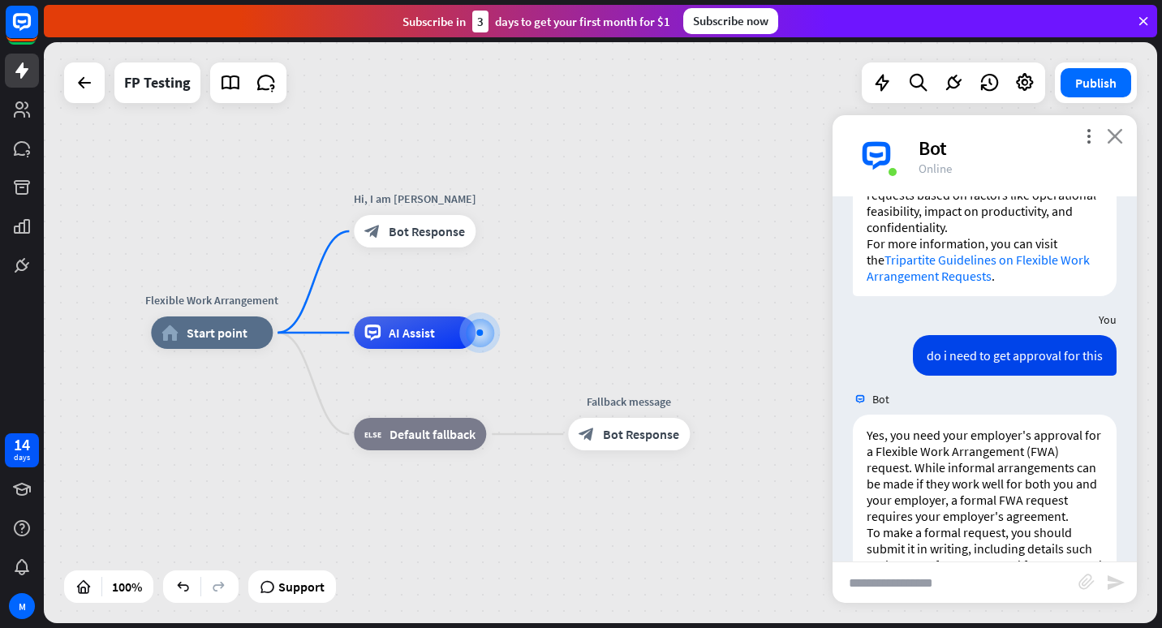
click at [1117, 135] on icon "close" at bounding box center [1115, 135] width 16 height 15
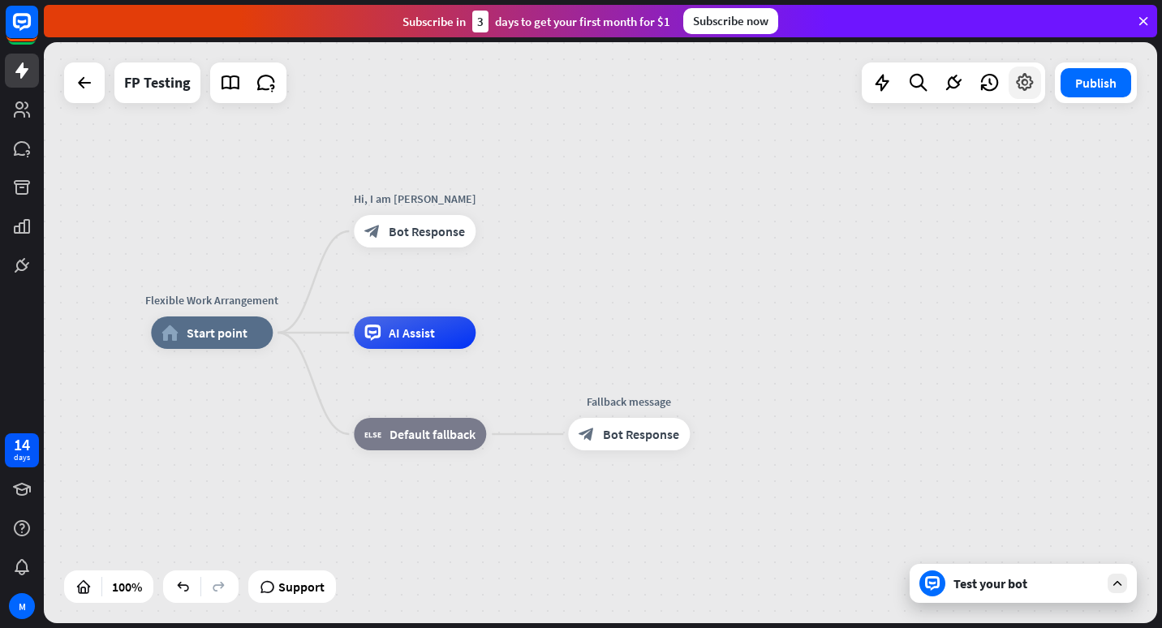
click at [1023, 80] on icon at bounding box center [1024, 82] width 21 height 21
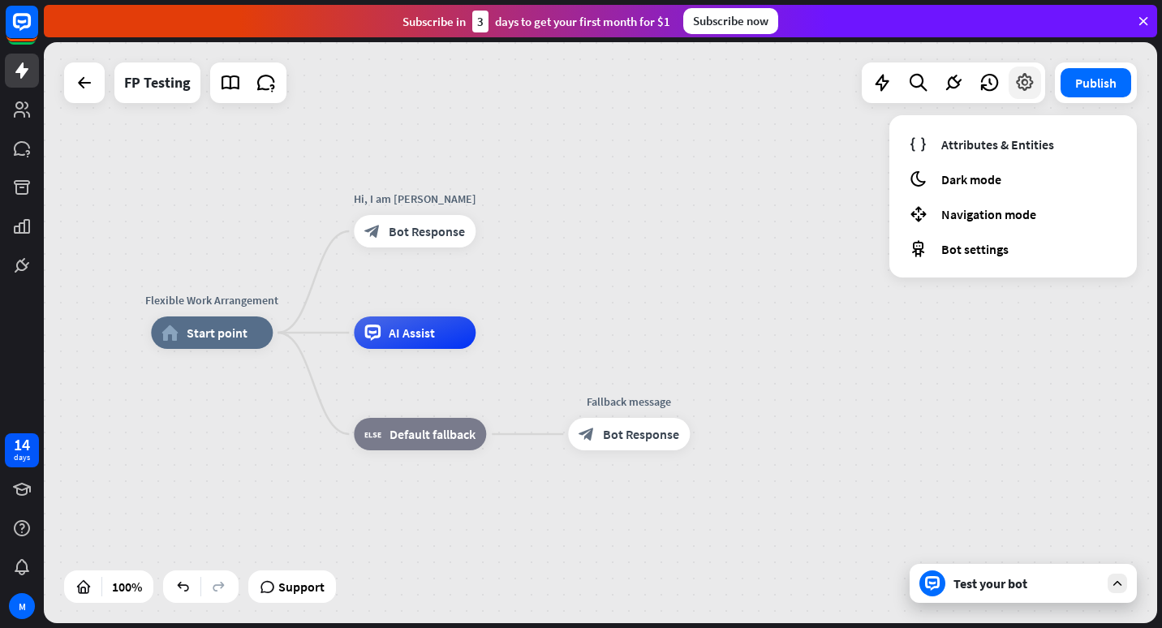
click at [1023, 80] on icon at bounding box center [1024, 82] width 21 height 21
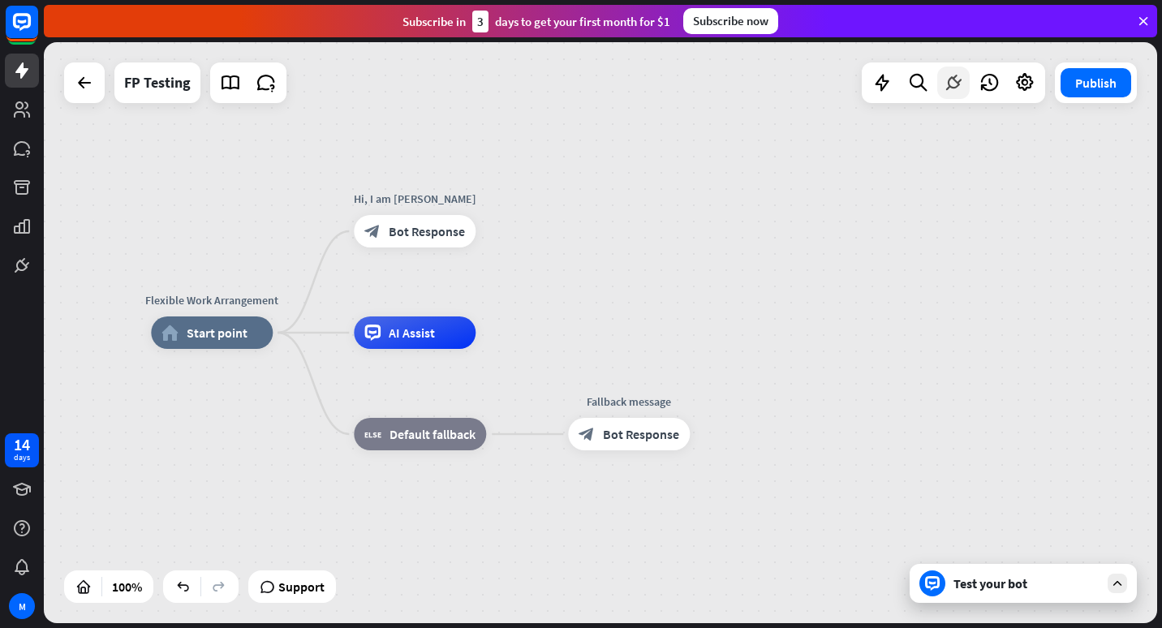
click at [948, 84] on icon at bounding box center [953, 82] width 21 height 21
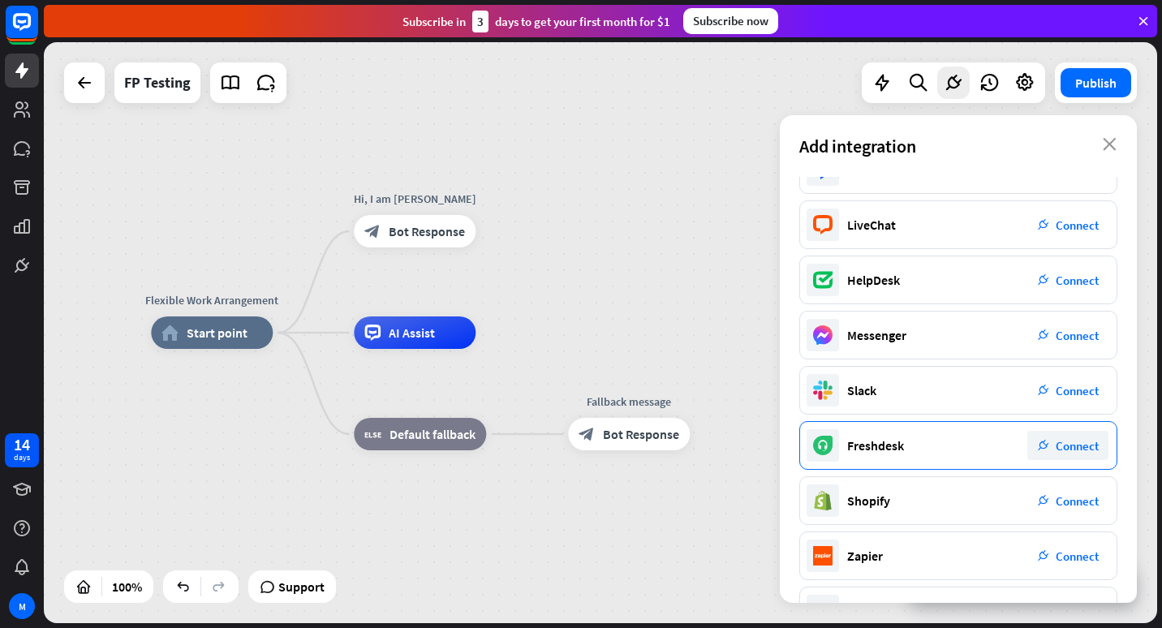
scroll to position [0, 0]
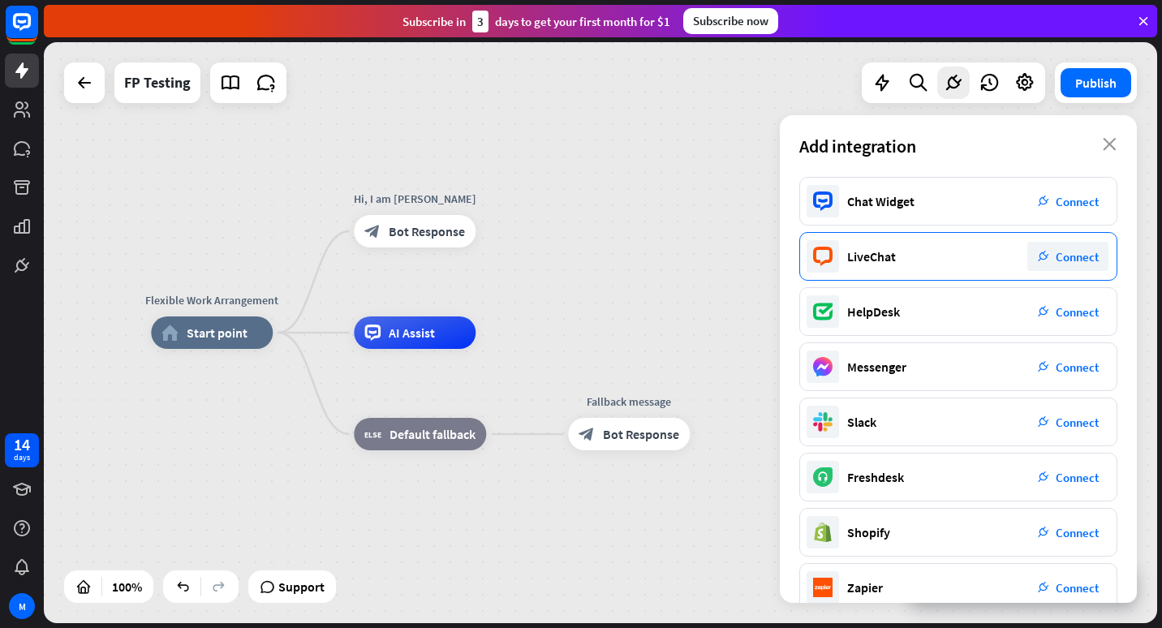
click at [1081, 254] on span "Connect" at bounding box center [1077, 256] width 43 height 15
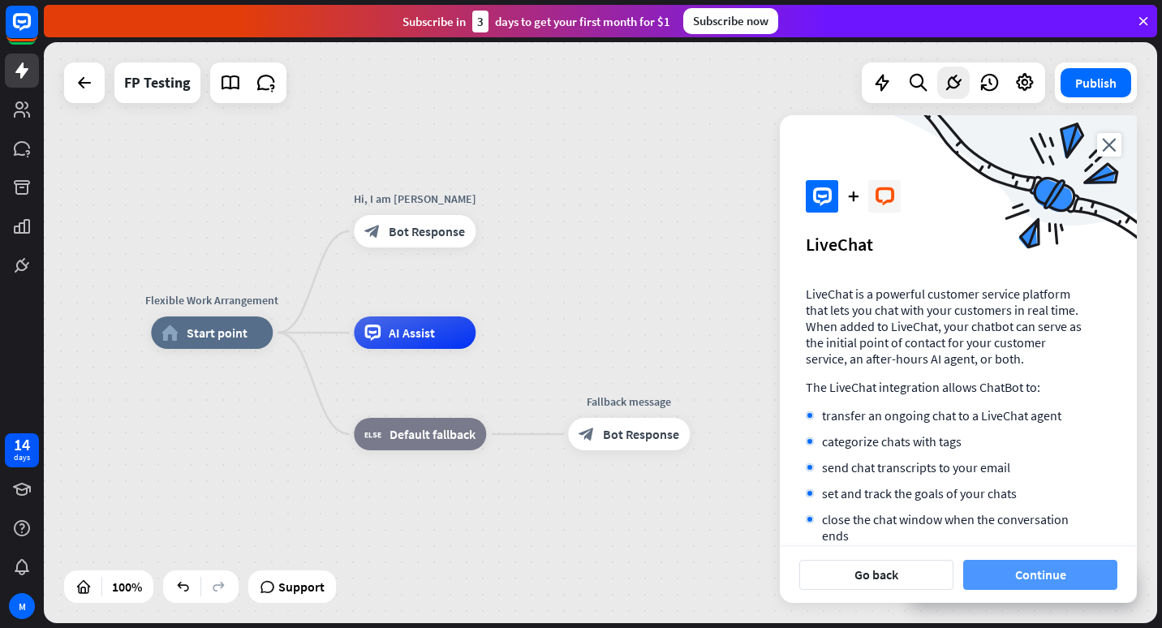
click at [1040, 574] on button "Continue" at bounding box center [1040, 575] width 154 height 30
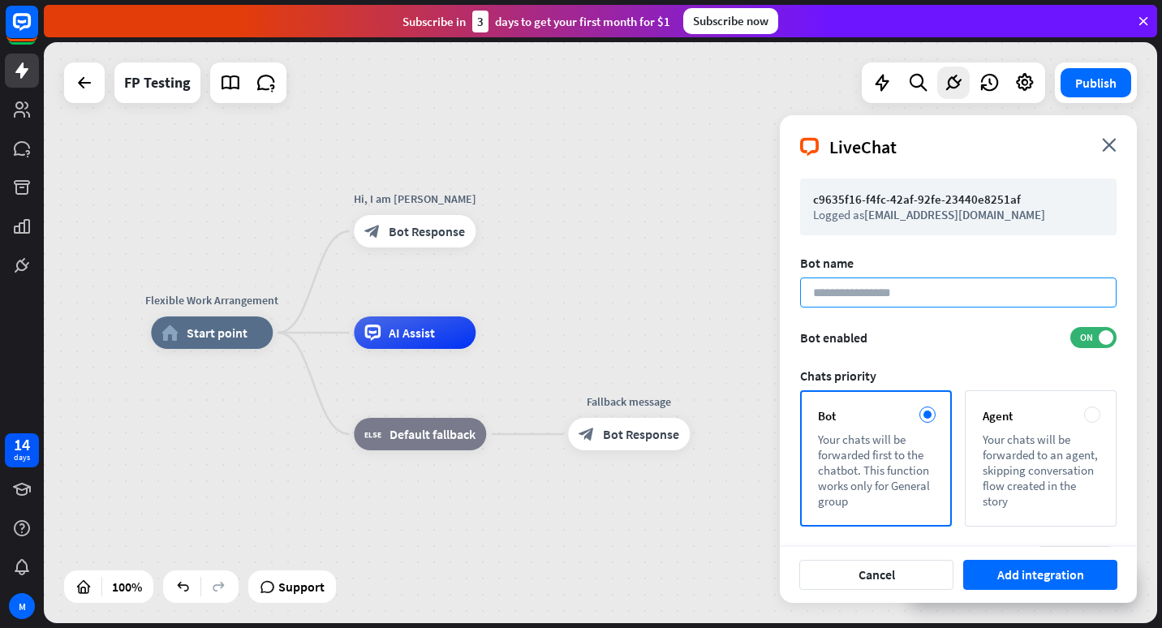
click at [912, 303] on input at bounding box center [958, 292] width 316 height 30
type input "*****"
click at [1069, 444] on div "Agent Your chats will be forwarded to an agent, skipping conversation flow crea…" at bounding box center [1041, 458] width 152 height 136
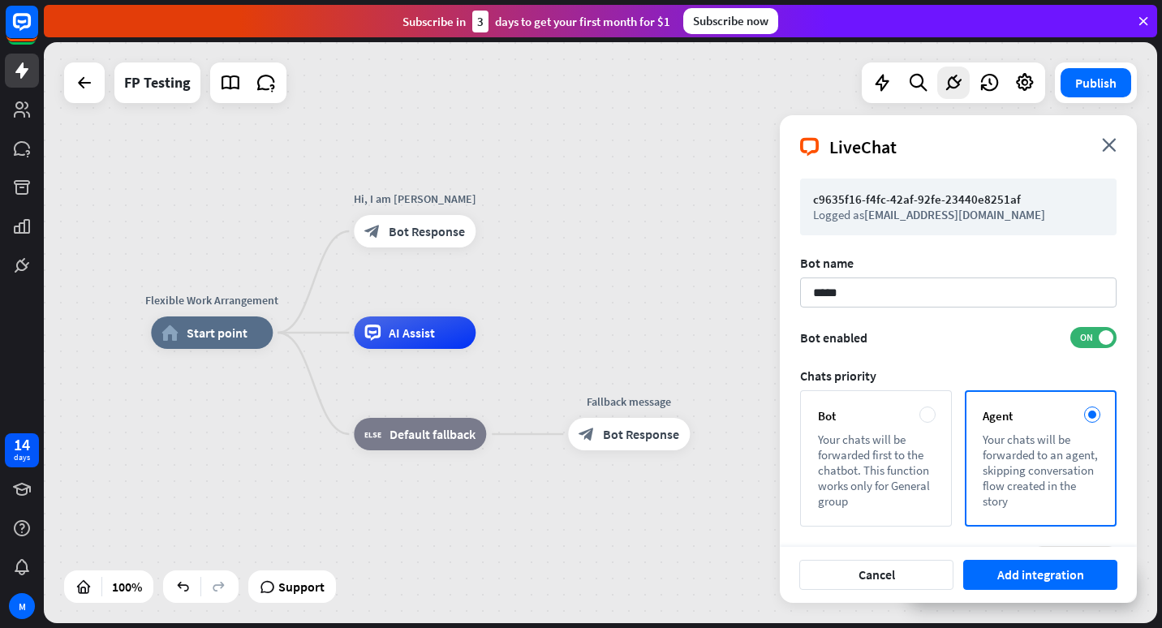
scroll to position [64, 0]
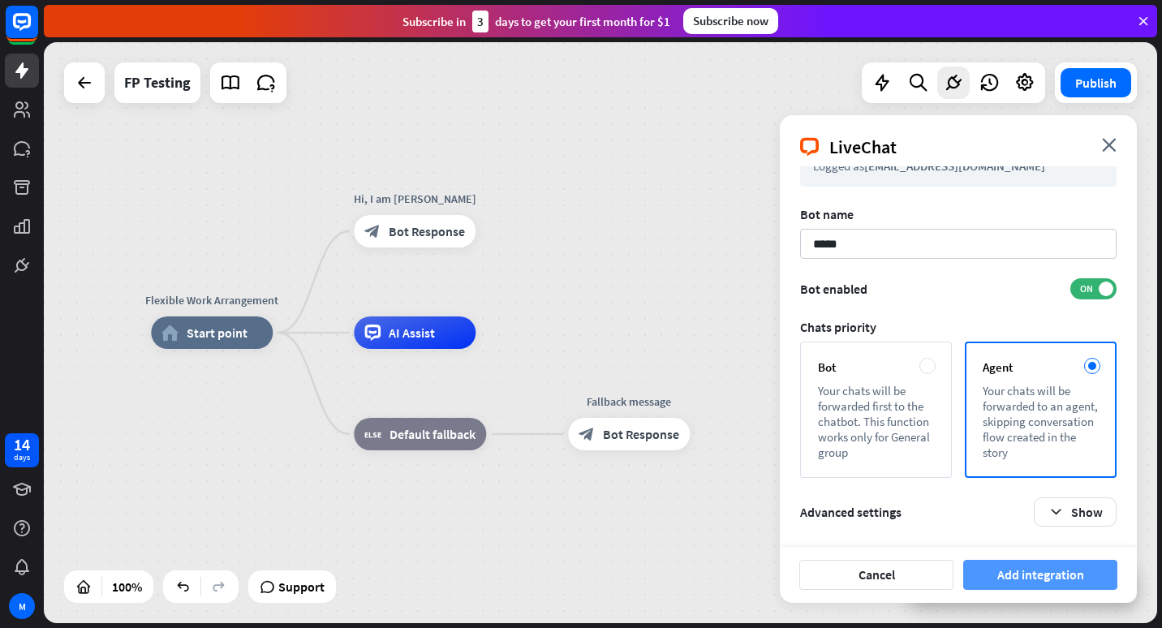
click at [1055, 570] on button "Add integration" at bounding box center [1040, 575] width 154 height 30
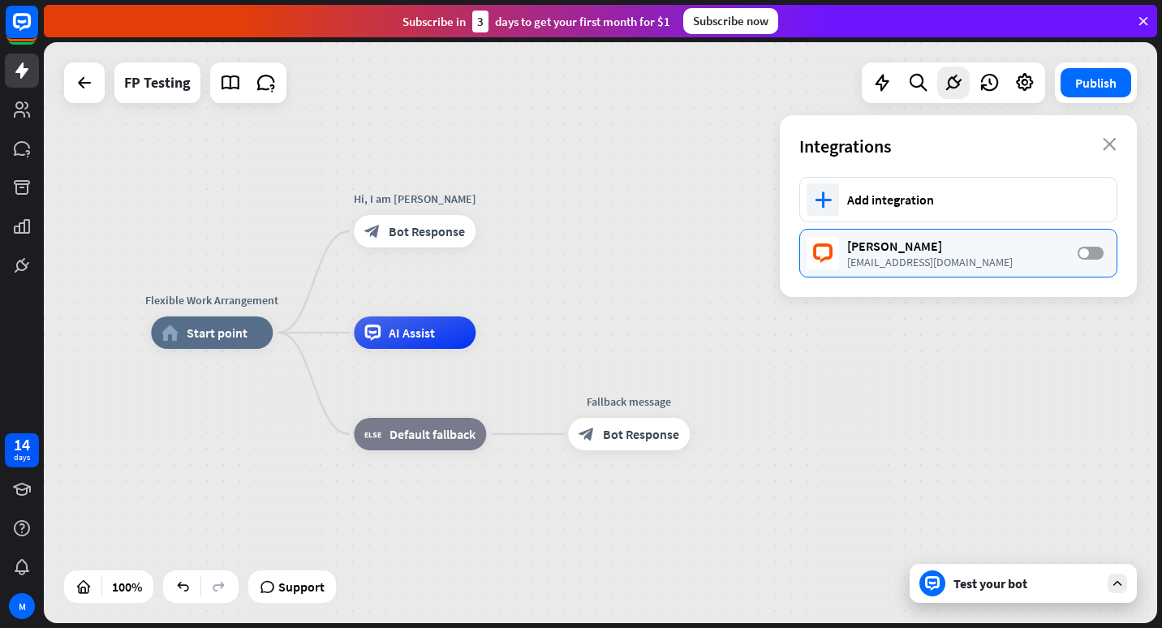
click at [1086, 249] on span at bounding box center [1084, 253] width 10 height 10
click at [999, 581] on div "Test your bot" at bounding box center [1026, 583] width 146 height 16
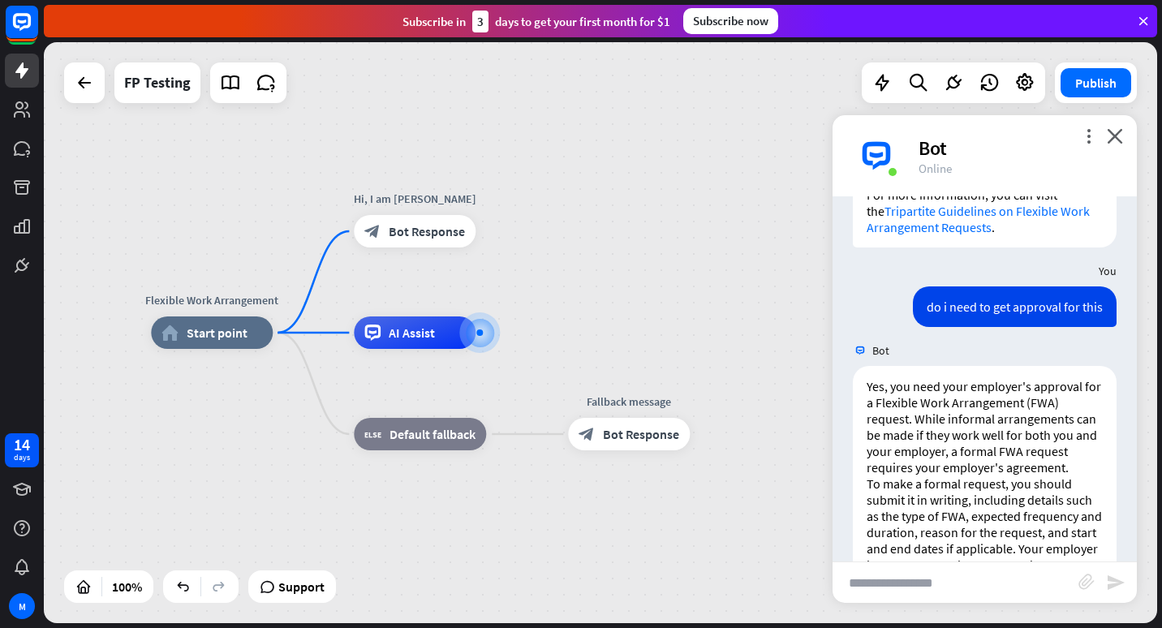
click at [1123, 134] on div "more_vert close Bot Online" at bounding box center [984, 155] width 304 height 81
click at [1112, 132] on icon "close" at bounding box center [1115, 135] width 16 height 15
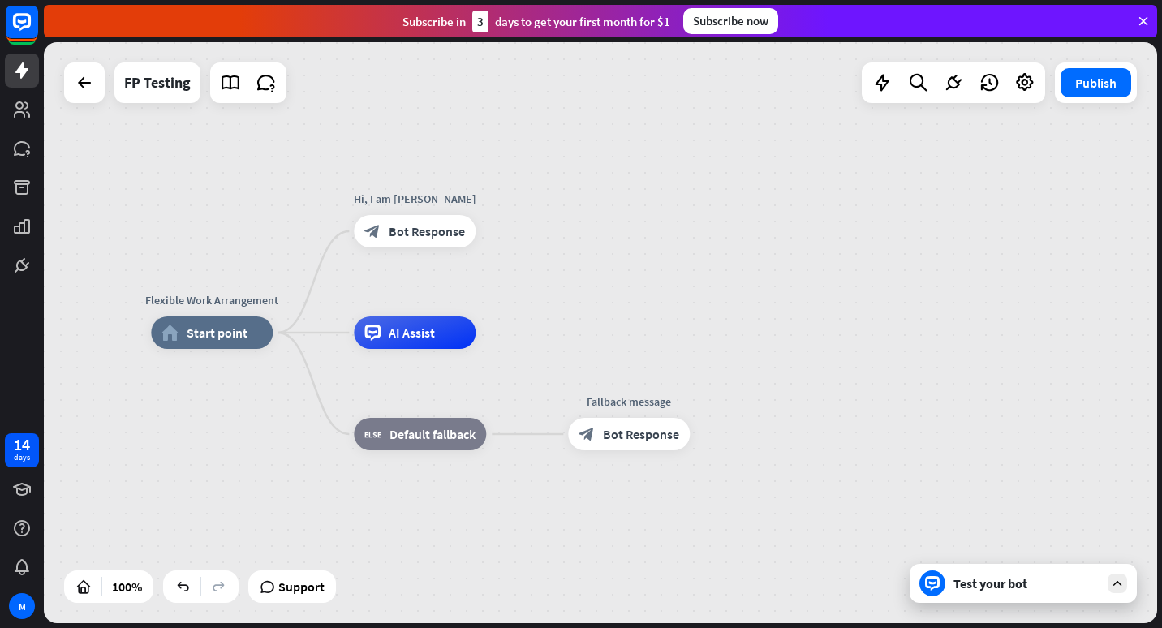
click at [1056, 579] on div "Test your bot" at bounding box center [1026, 583] width 146 height 16
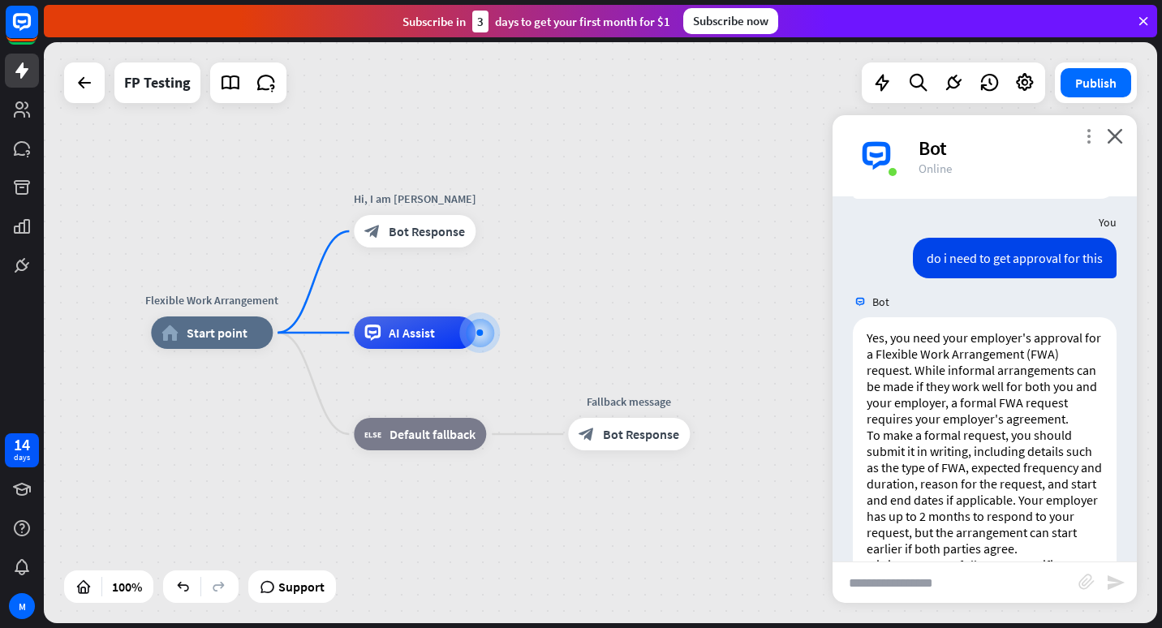
click at [1088, 137] on icon "more_vert" at bounding box center [1088, 135] width 15 height 15
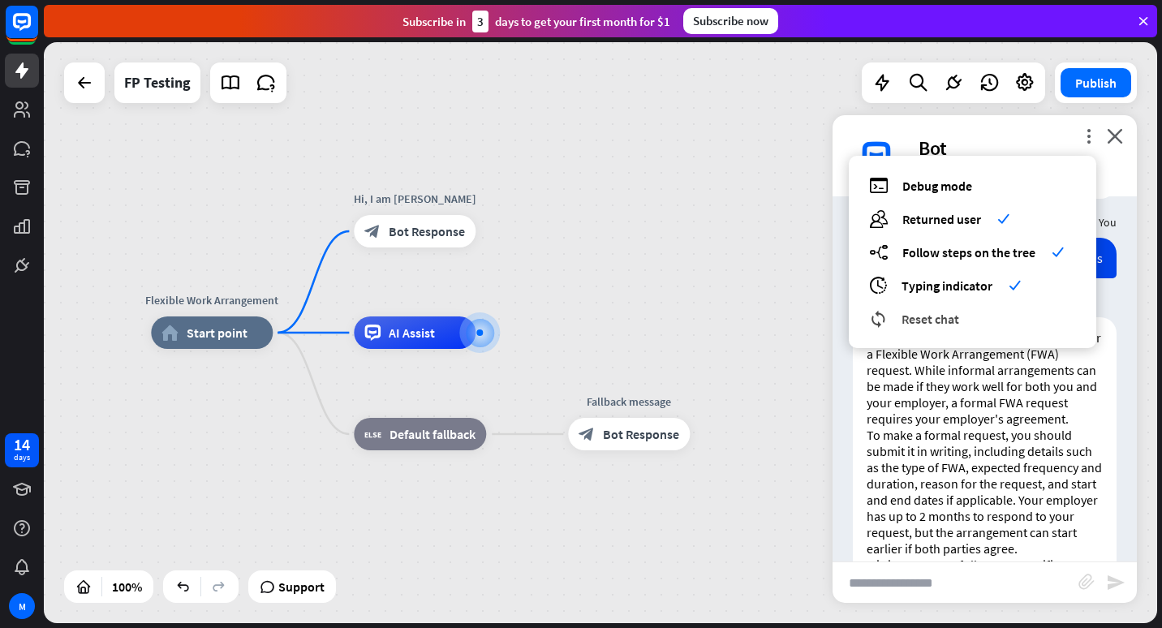
click at [951, 318] on span "Reset chat" at bounding box center [930, 319] width 58 height 16
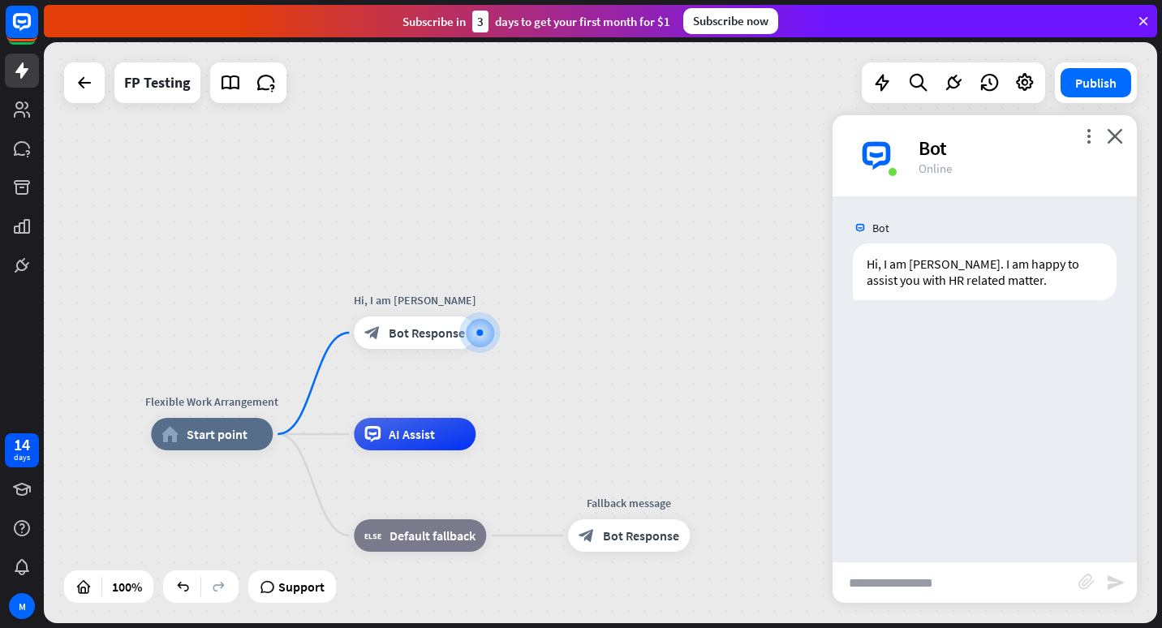
click at [980, 583] on input "text" at bounding box center [955, 582] width 246 height 41
type input "**********"
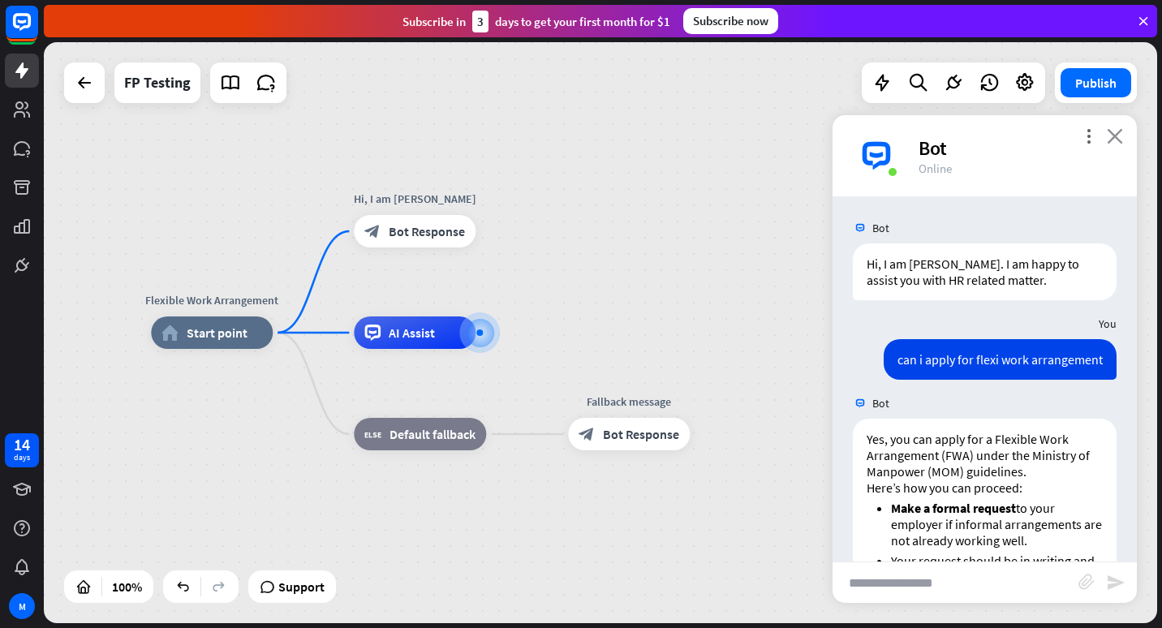
click at [1115, 135] on icon "close" at bounding box center [1115, 135] width 16 height 15
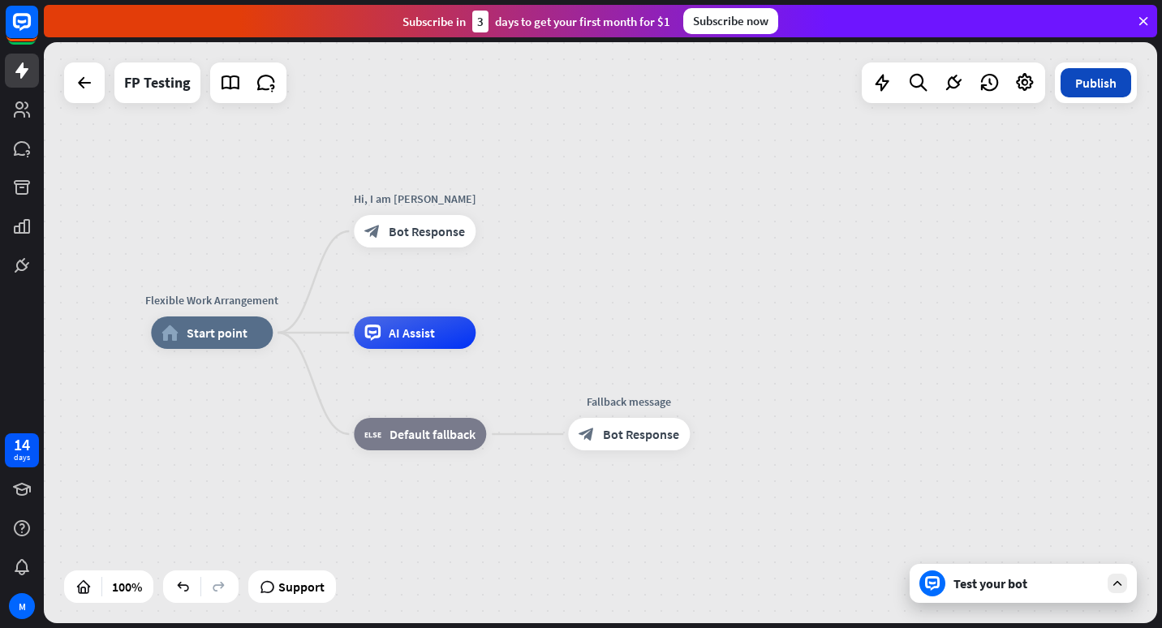
click at [1103, 85] on button "Publish" at bounding box center [1095, 82] width 71 height 29
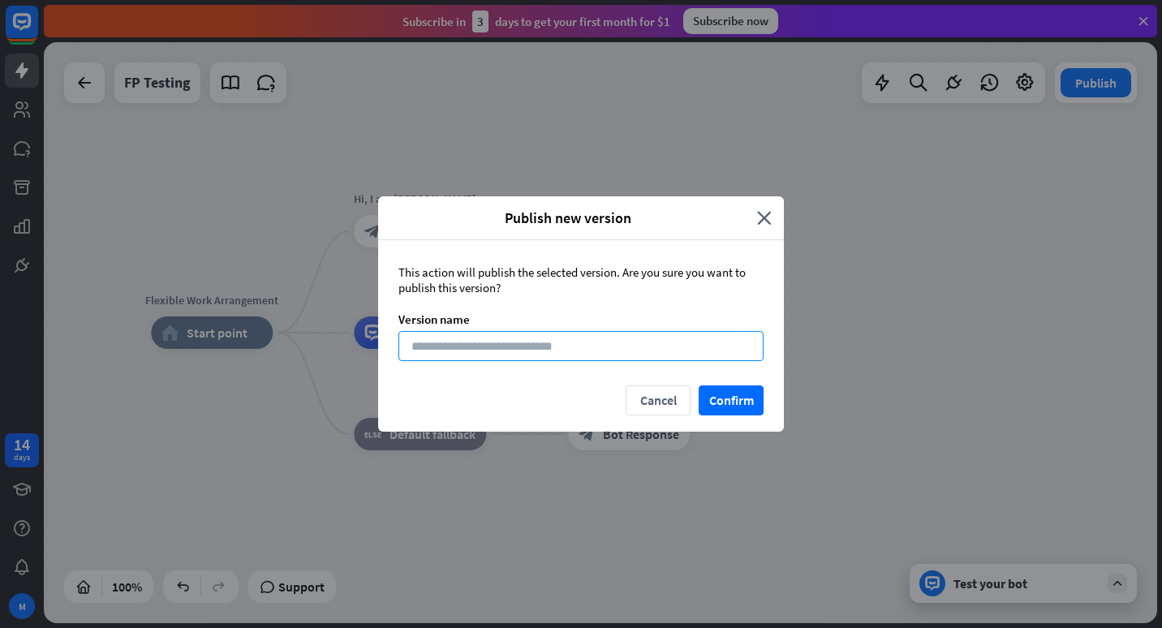
click at [541, 346] on input at bounding box center [580, 346] width 365 height 30
type input "*********"
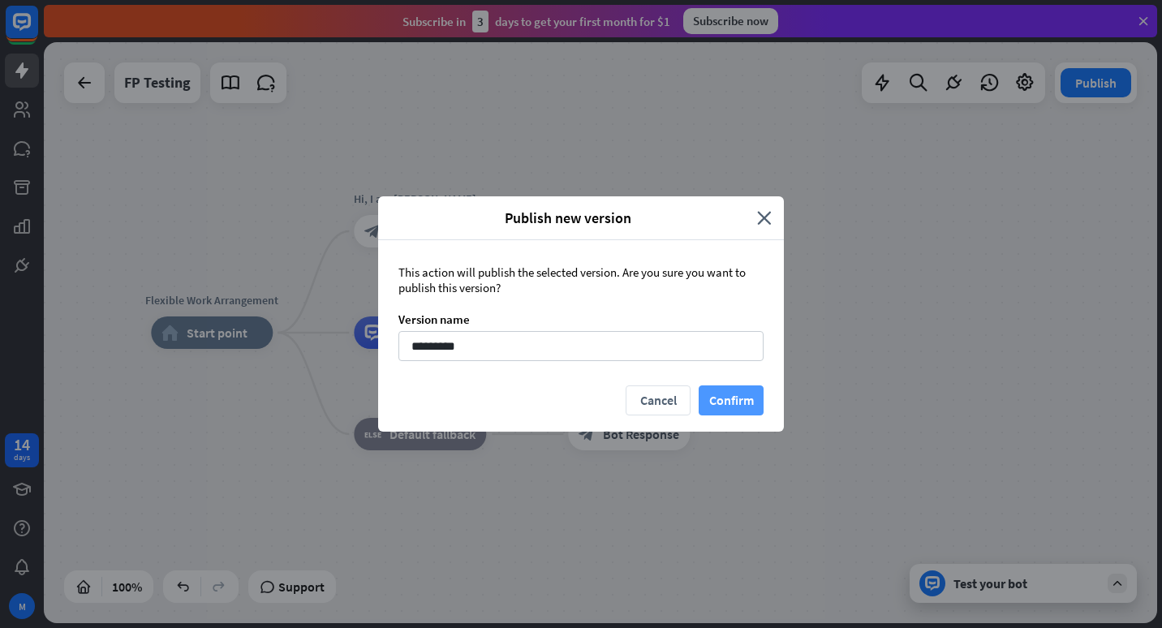
click at [734, 398] on button "Confirm" at bounding box center [731, 400] width 65 height 30
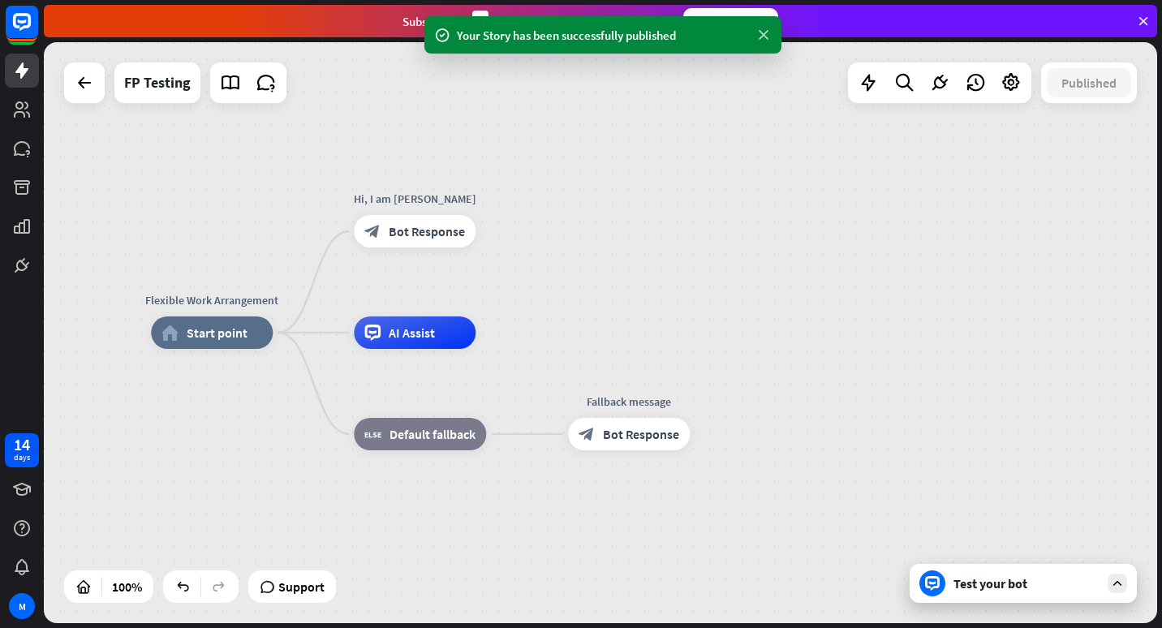
click at [764, 36] on icon at bounding box center [763, 35] width 16 height 17
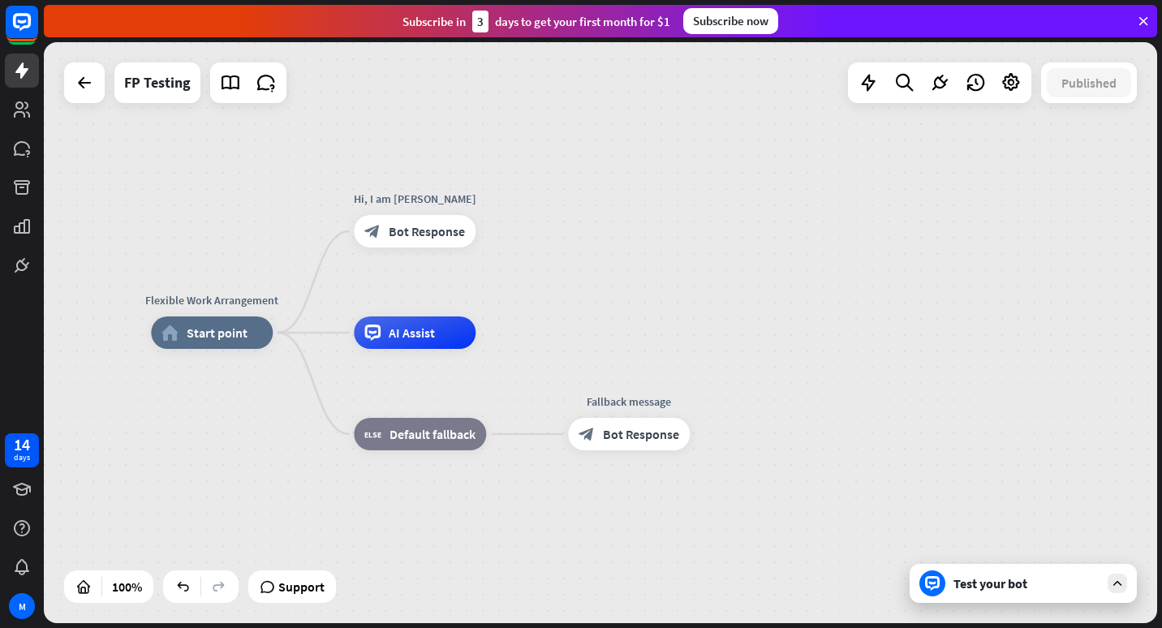
click at [1140, 22] on icon at bounding box center [1143, 21] width 15 height 15
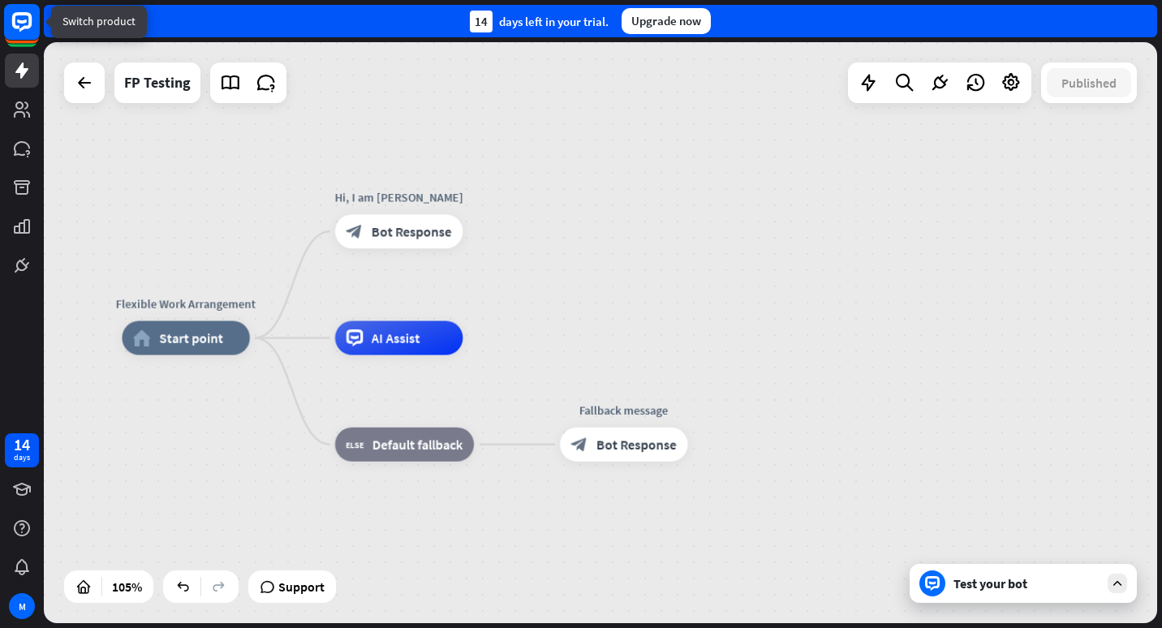
click at [19, 28] on icon at bounding box center [21, 21] width 19 height 19
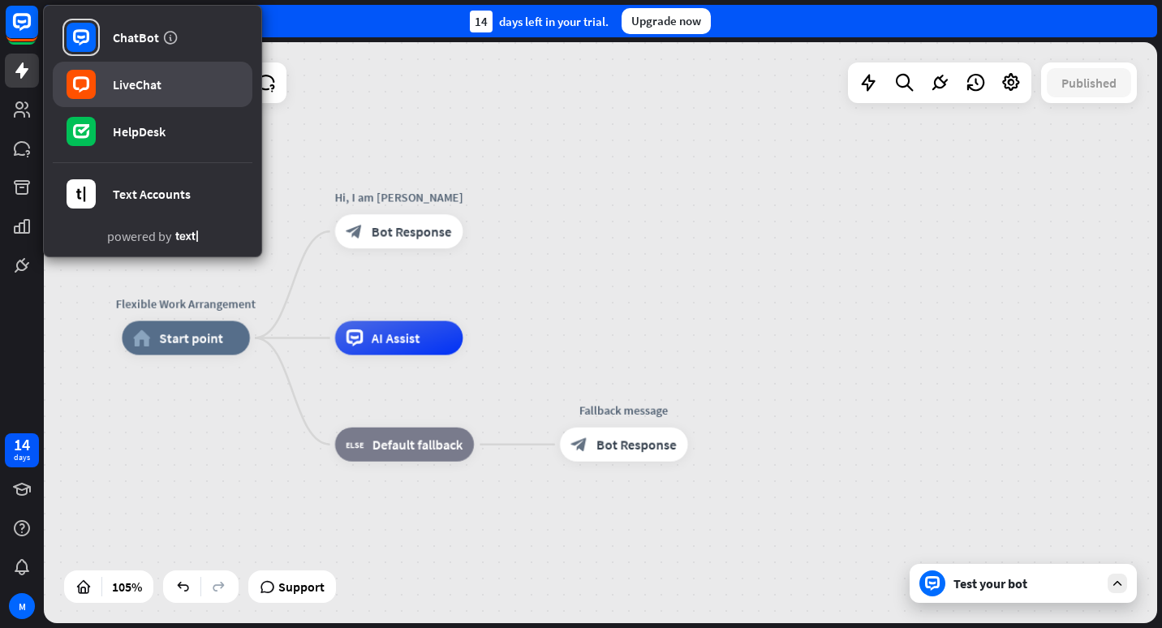
click at [102, 84] on link "LiveChat" at bounding box center [153, 84] width 200 height 45
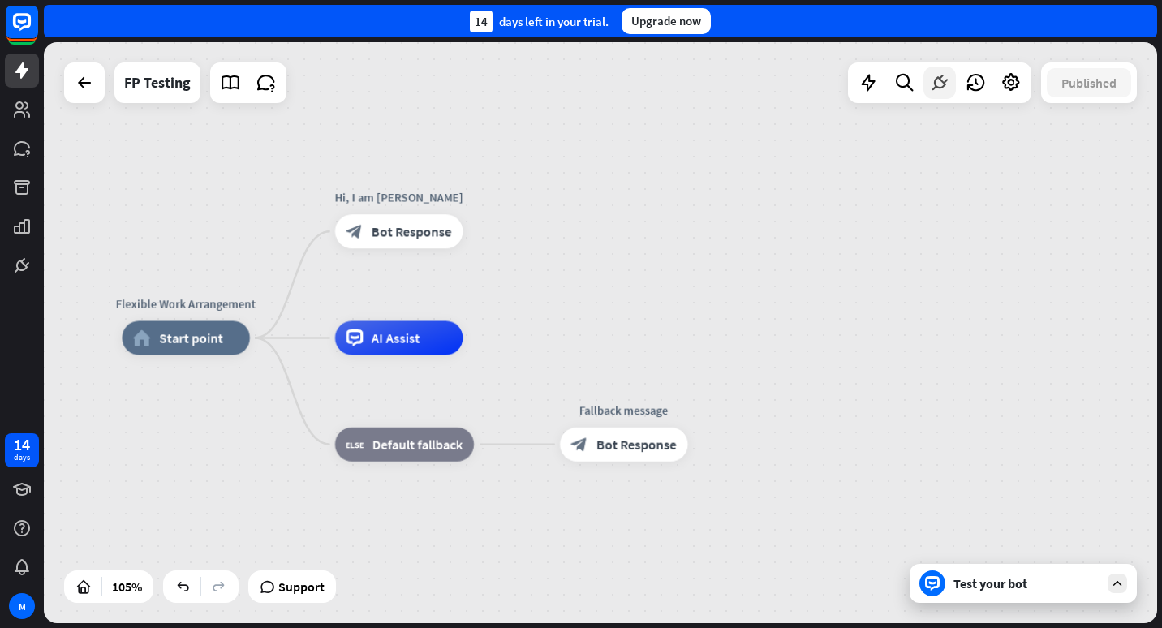
click at [940, 84] on icon at bounding box center [939, 82] width 21 height 21
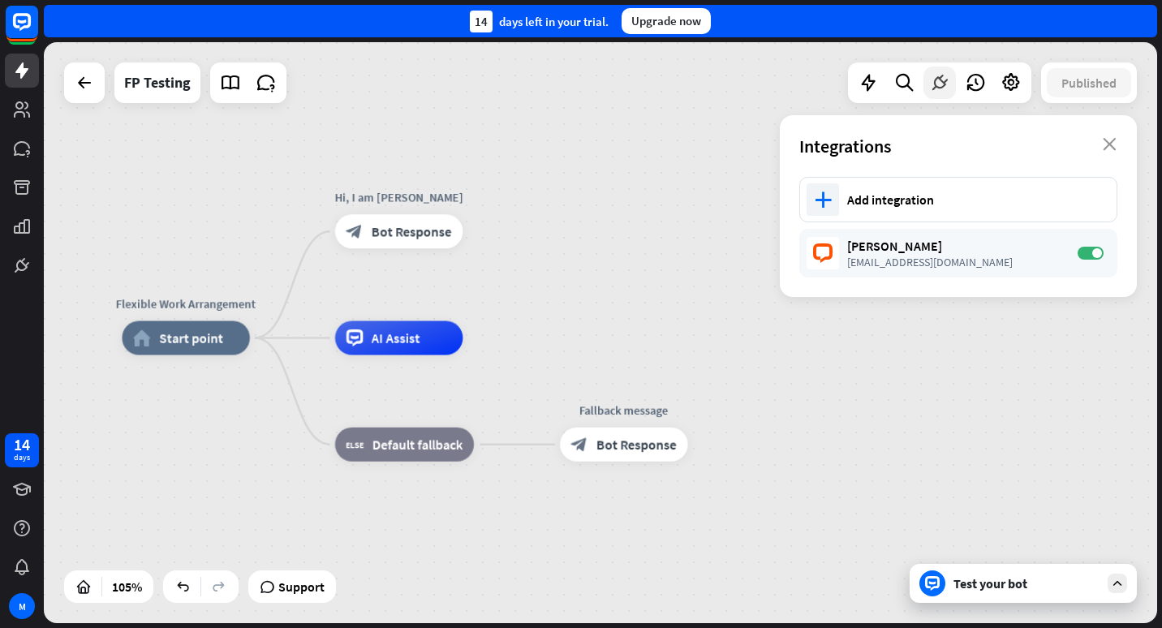
click at [940, 84] on icon at bounding box center [939, 82] width 21 height 21
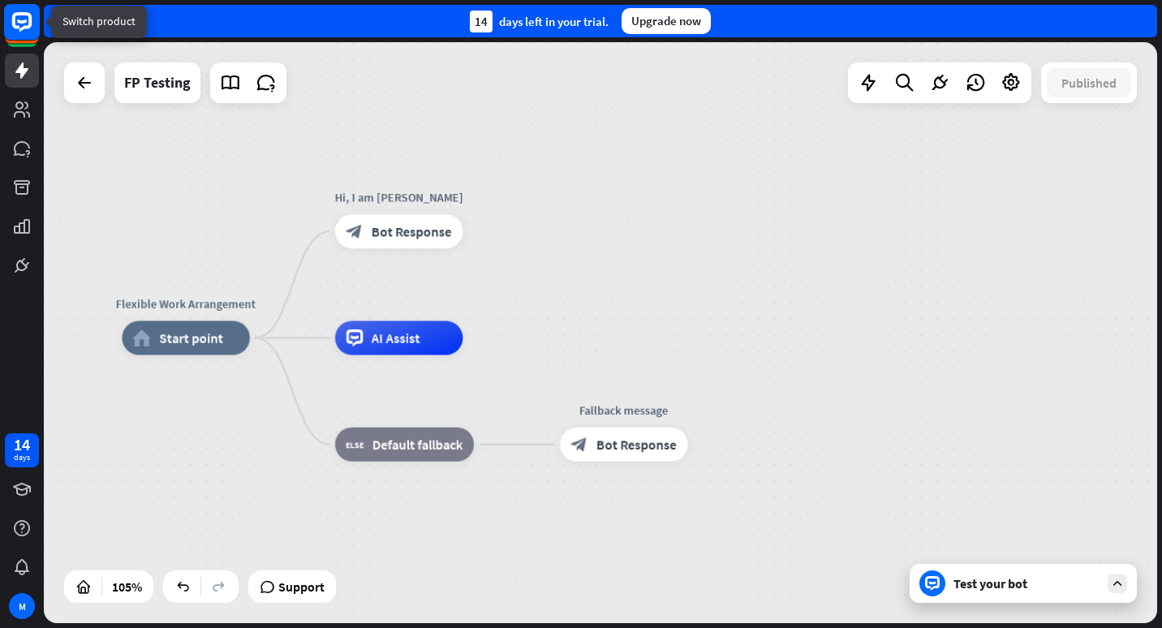
click at [11, 26] on rect at bounding box center [22, 22] width 36 height 36
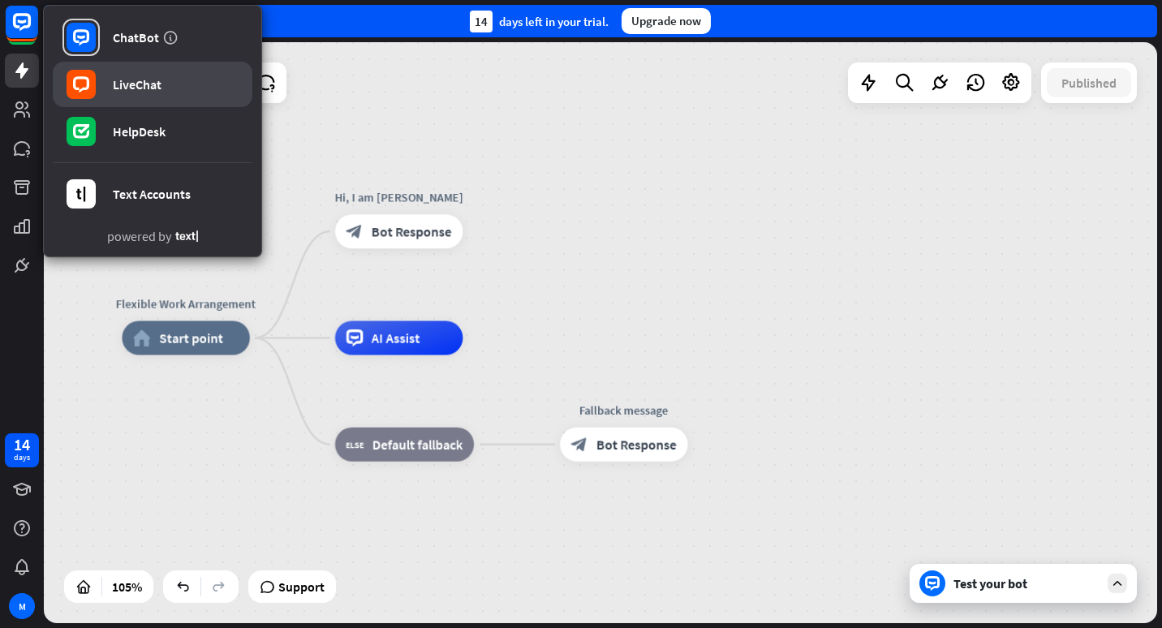
click at [103, 85] on link "LiveChat" at bounding box center [153, 84] width 200 height 45
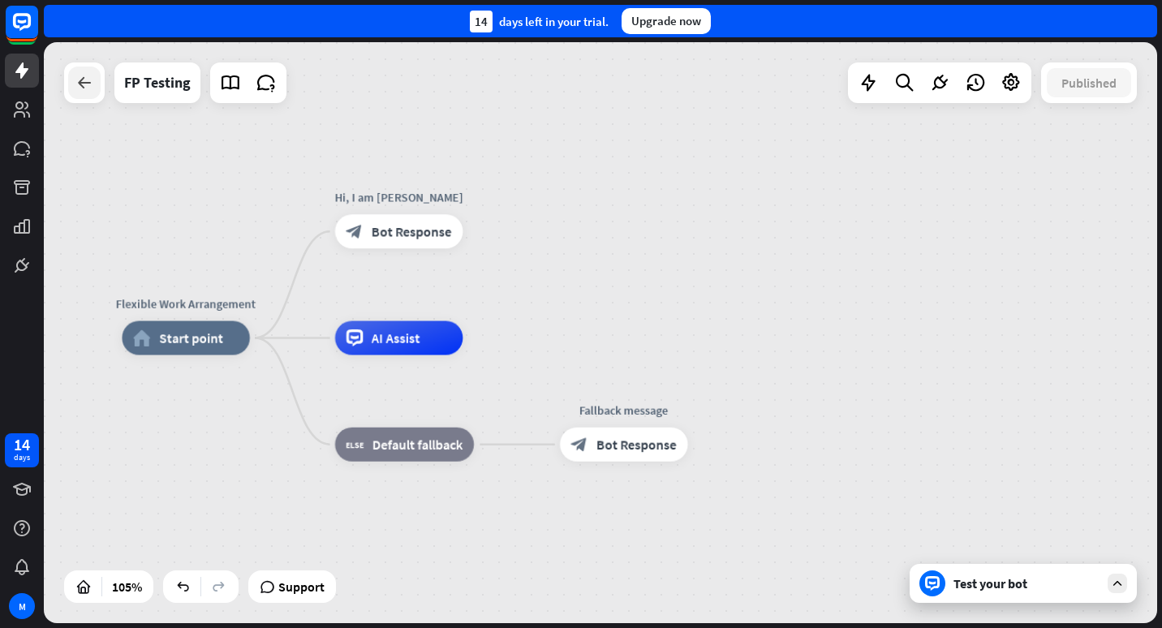
click at [79, 88] on icon at bounding box center [84, 82] width 19 height 19
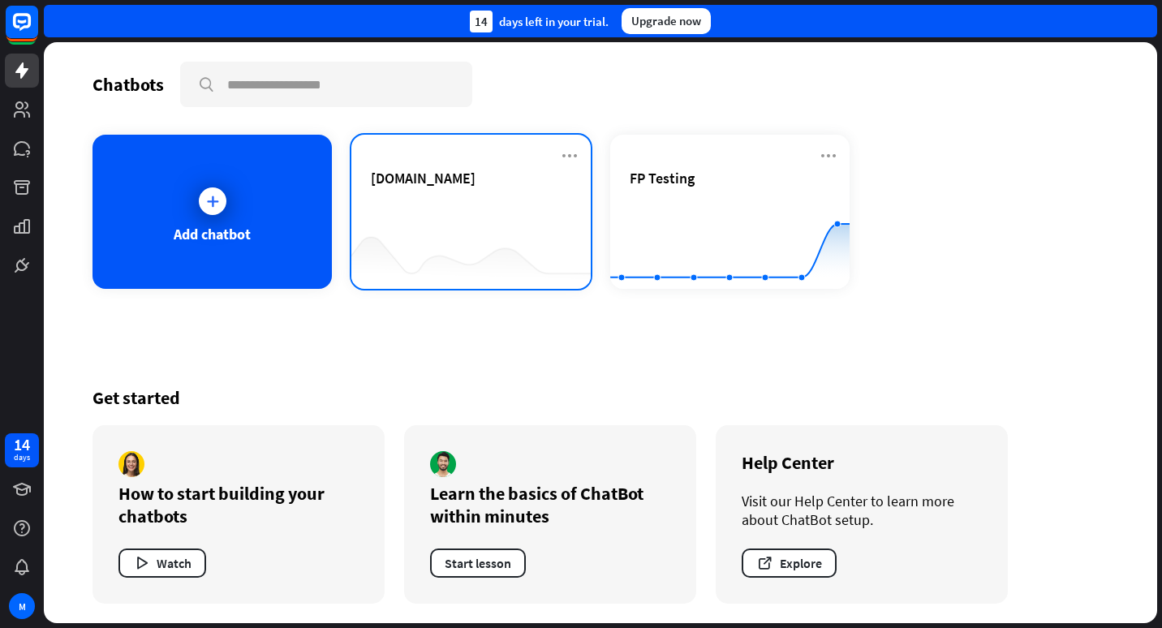
click at [475, 182] on span "[DOMAIN_NAME]" at bounding box center [423, 178] width 105 height 19
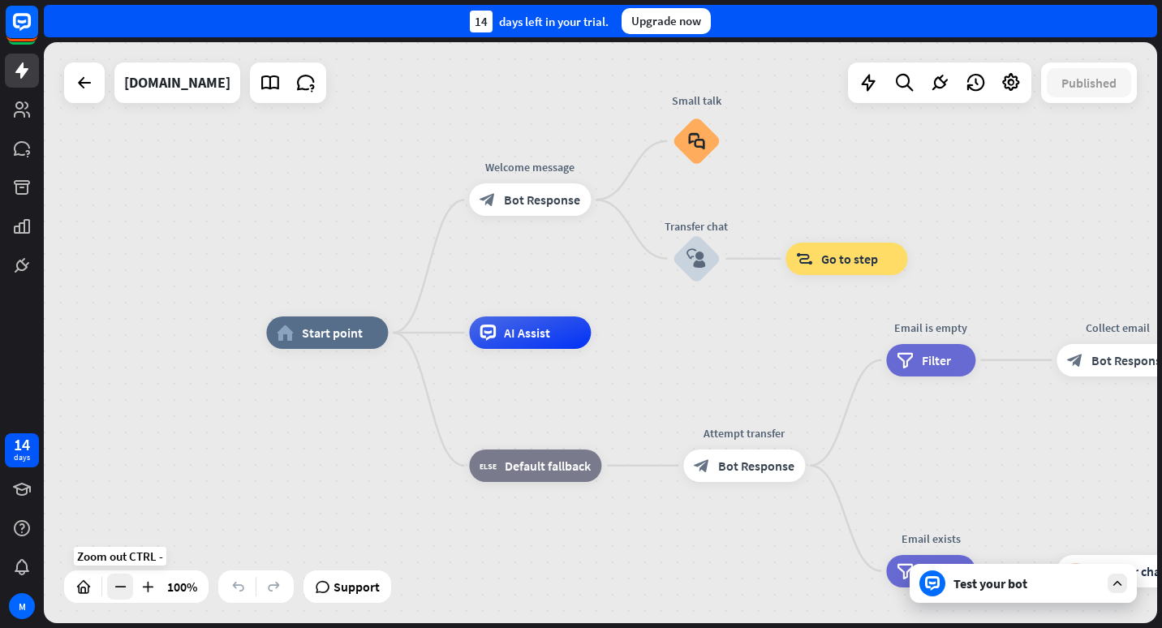
click at [120, 587] on icon at bounding box center [120, 587] width 16 height 16
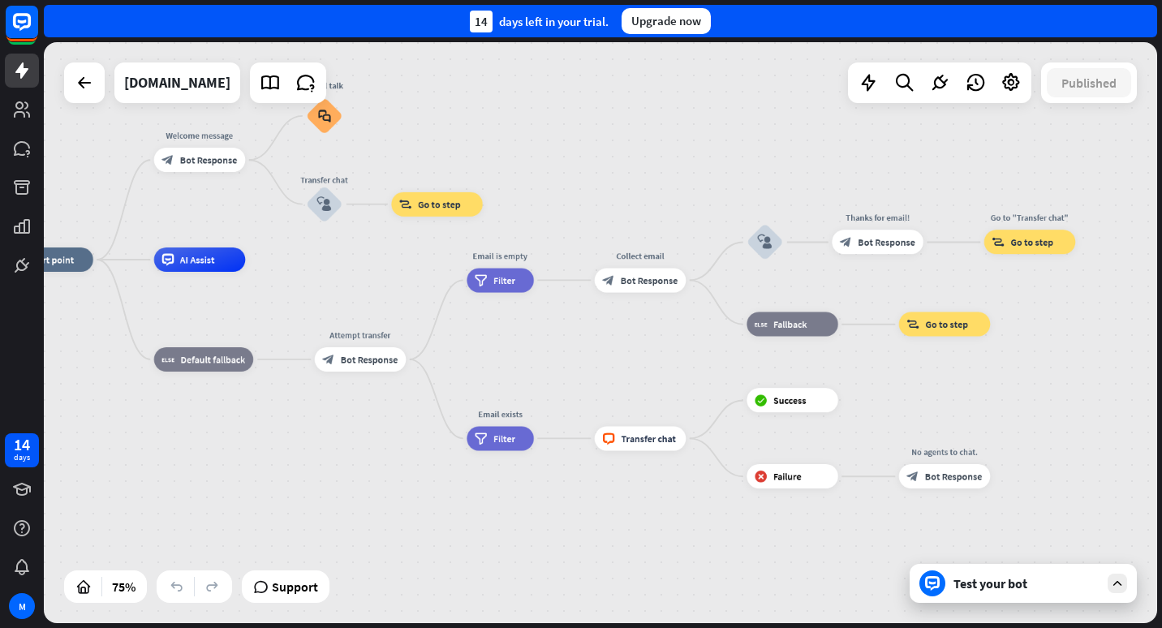
drag, startPoint x: 747, startPoint y: 540, endPoint x: 399, endPoint y: 467, distance: 355.7
click at [399, 467] on div "home_2 Start point Welcome message block_bot_response Bot Response Small talk b…" at bounding box center [419, 478] width 835 height 436
